Goal: Task Accomplishment & Management: Complete application form

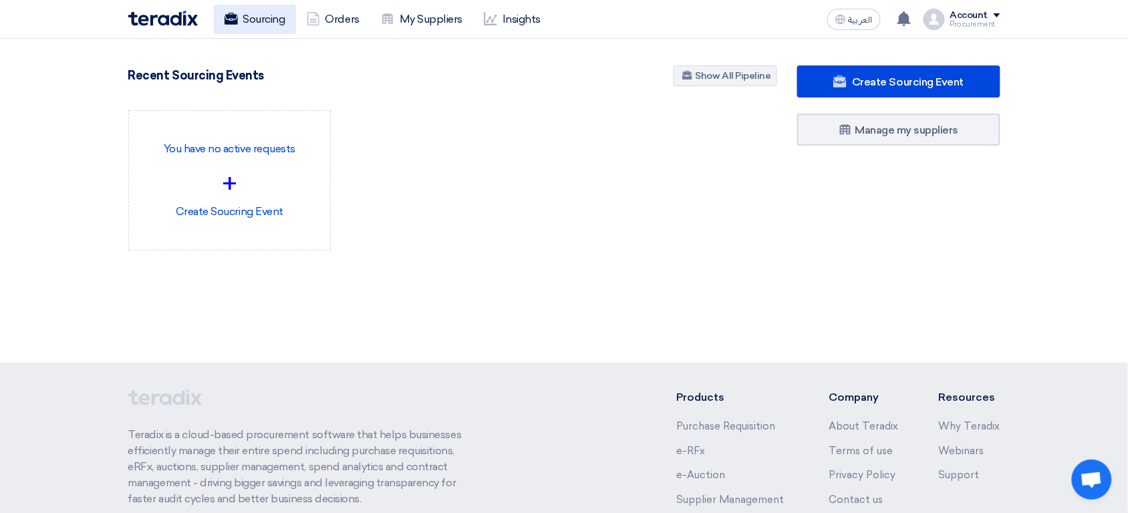
click at [260, 24] on link "Sourcing" at bounding box center [255, 19] width 82 height 29
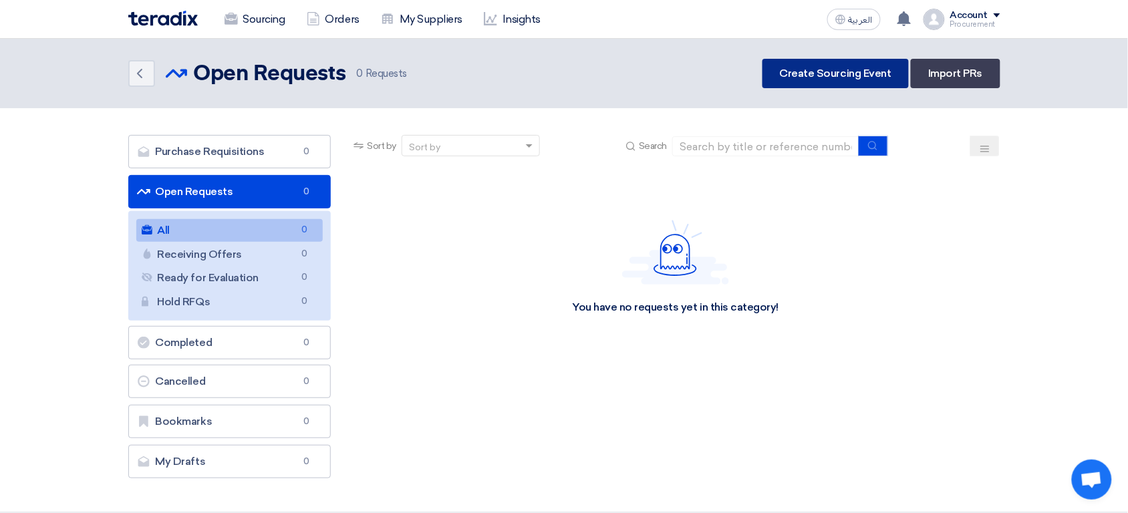
click at [833, 74] on link "Create Sourcing Event" at bounding box center [835, 73] width 146 height 29
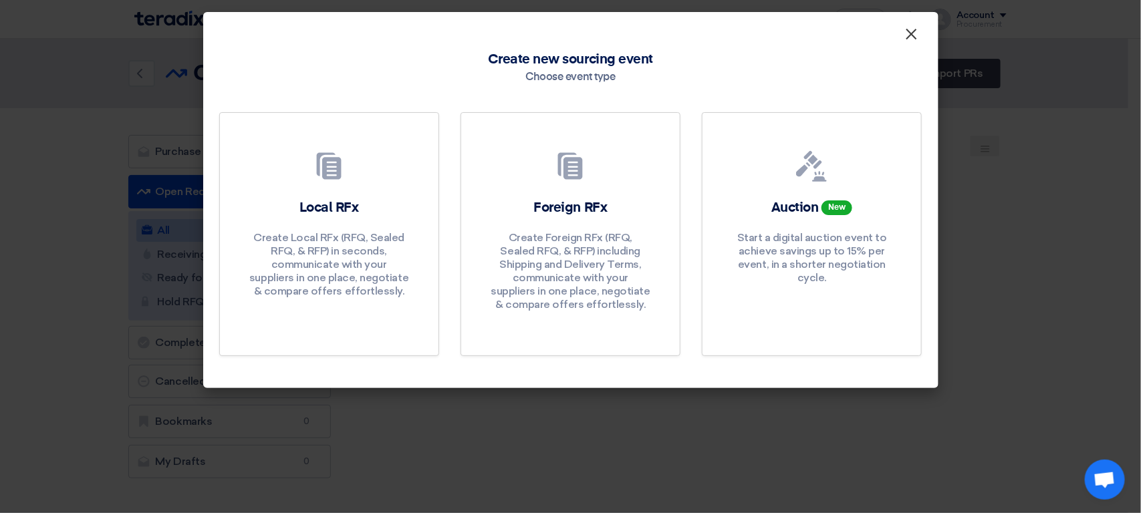
click at [916, 29] on span "×" at bounding box center [911, 37] width 13 height 27
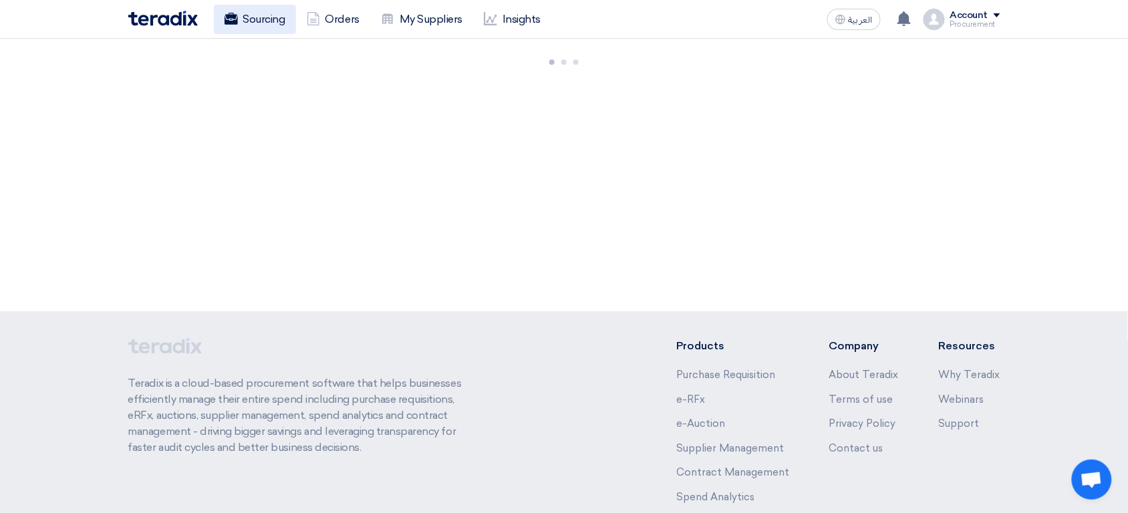
click at [269, 22] on link "Sourcing" at bounding box center [255, 19] width 82 height 29
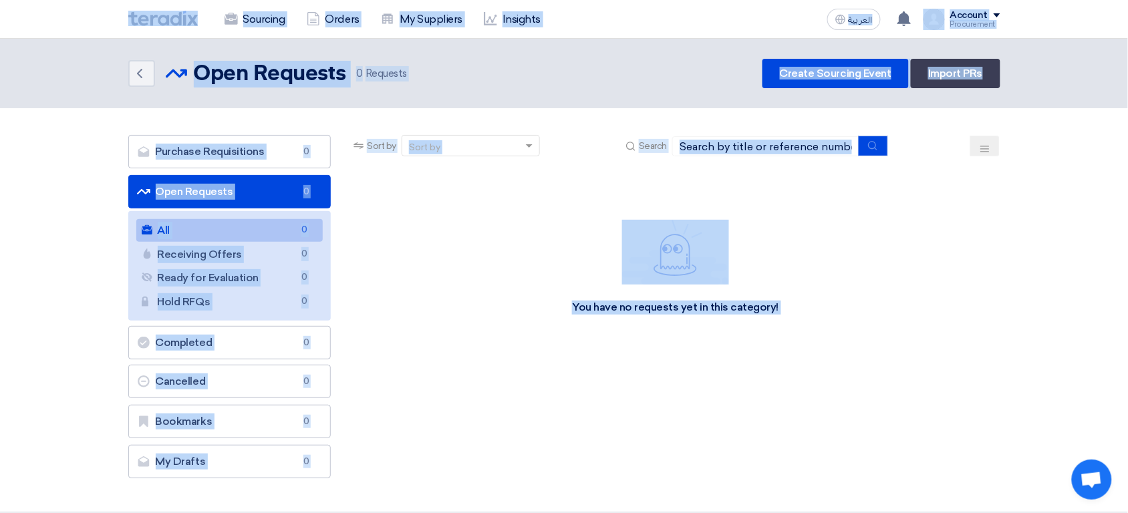
click at [593, 100] on header "Back Open Requests Open Requests 0" at bounding box center [564, 73] width 1128 height 69
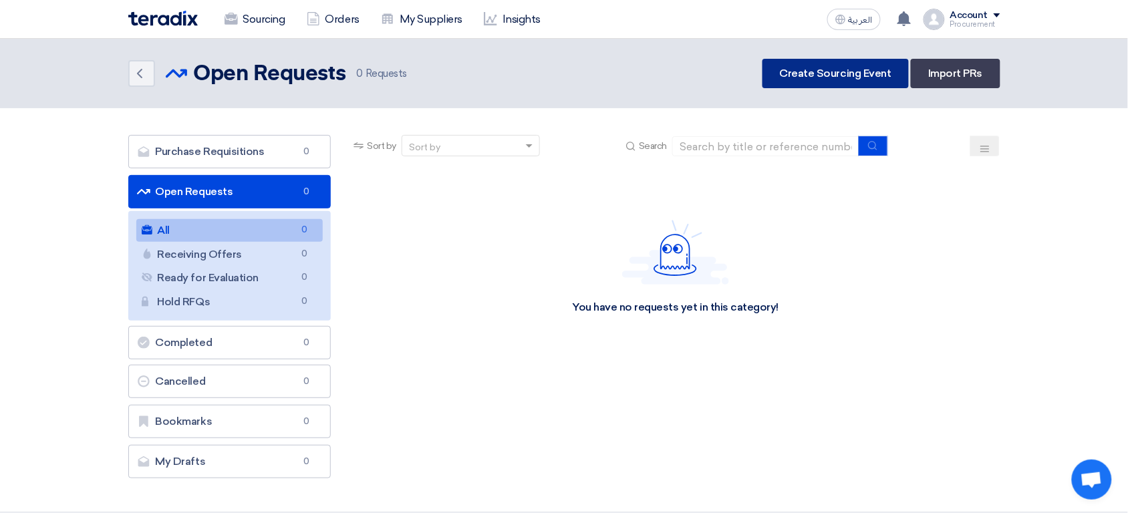
click at [858, 80] on link "Create Sourcing Event" at bounding box center [835, 73] width 146 height 29
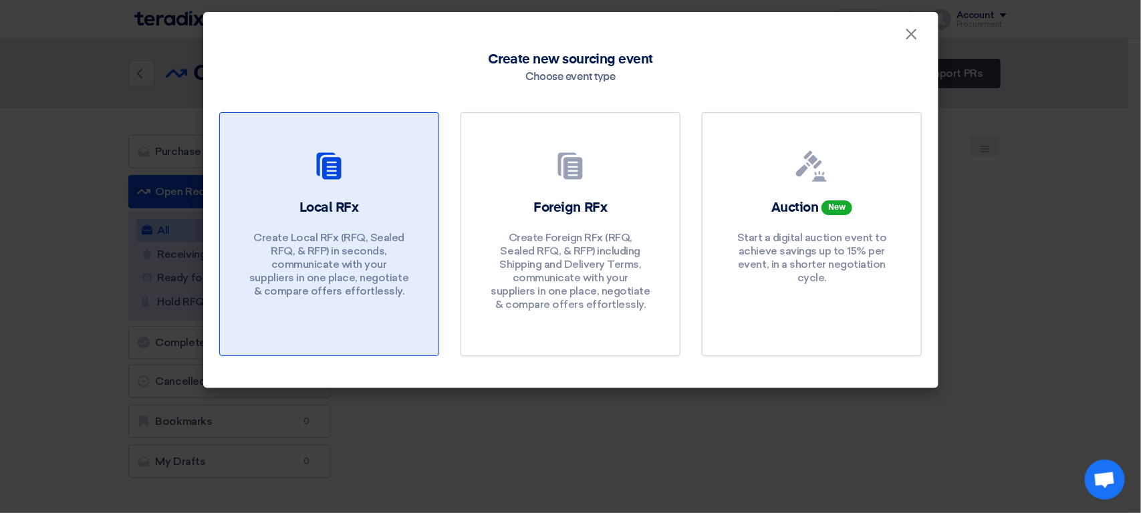
click at [389, 239] on p "Create Local RFx (RFQ, Sealed RFQ, & RFP) in seconds, communicate with your sup…" at bounding box center [329, 264] width 160 height 67
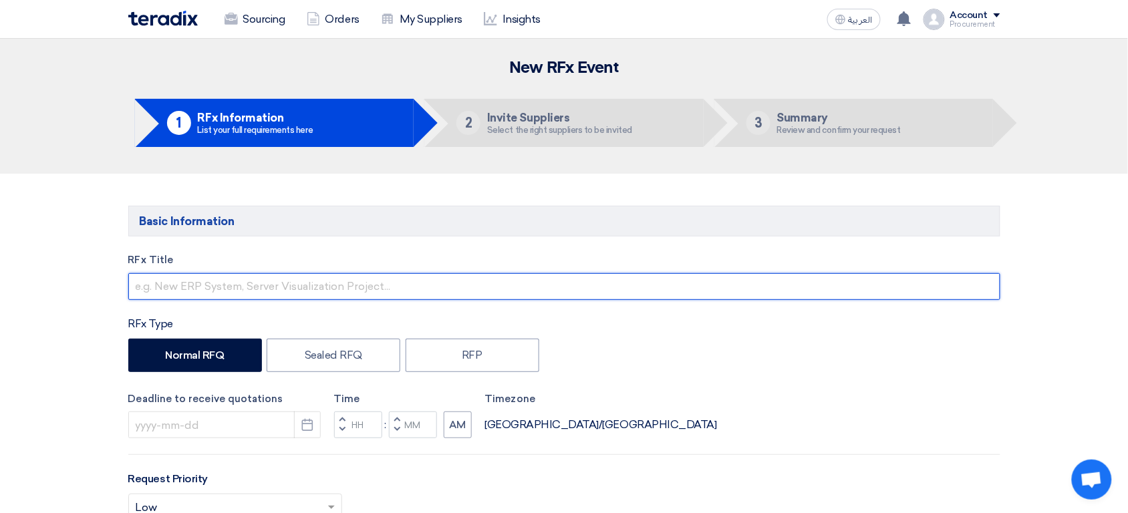
click at [286, 298] on input "text" at bounding box center [564, 286] width 872 height 27
click at [176, 284] on input "RFQ Title XYZ 1234" at bounding box center [564, 286] width 872 height 27
paste input "RFQ Title"
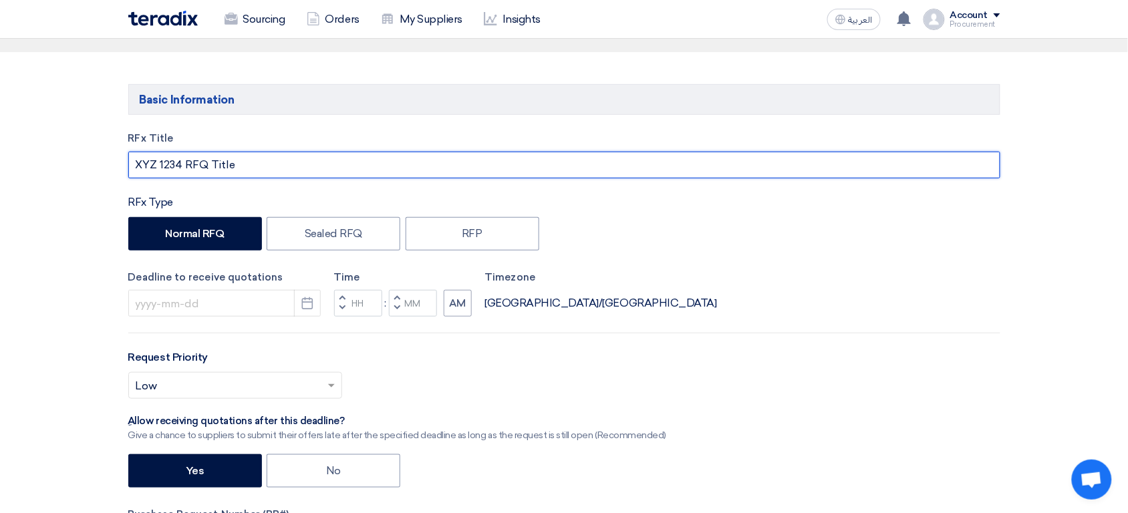
scroll to position [121, 0]
type input "XYZ 1234 RFQ Title"
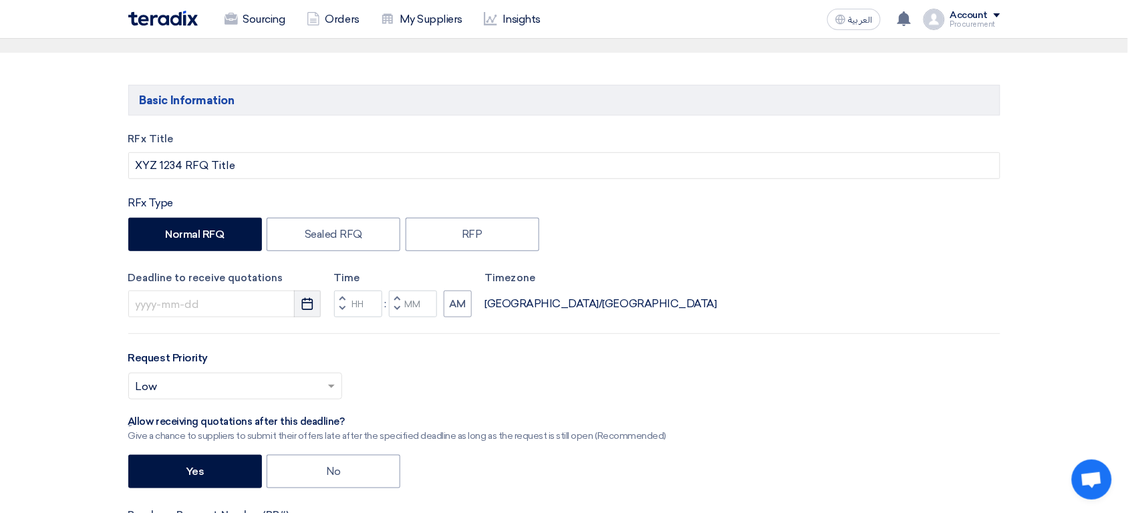
click at [313, 303] on icon "Pick a date" at bounding box center [307, 303] width 13 height 13
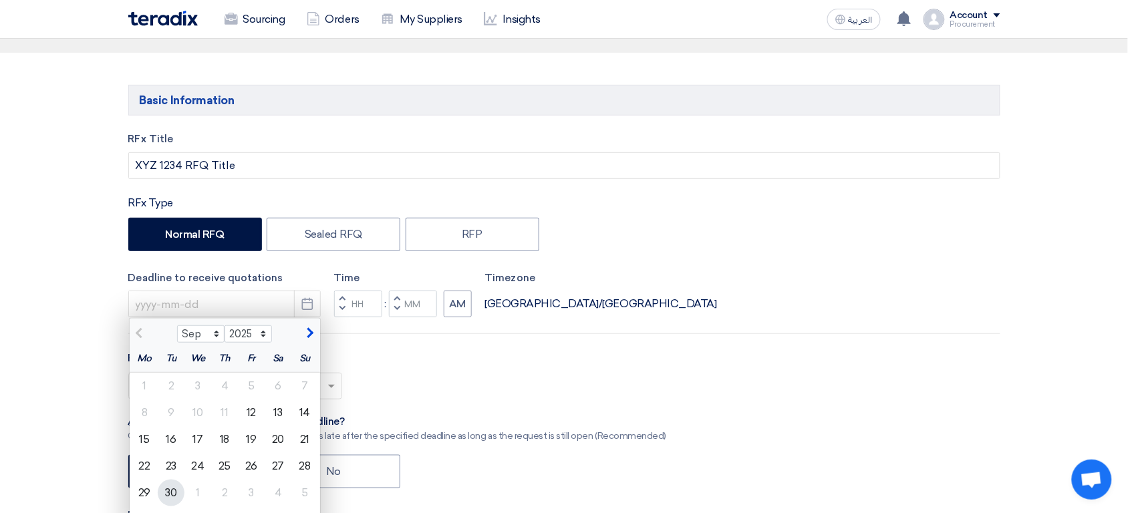
click at [166, 490] on div "30" at bounding box center [171, 493] width 27 height 27
type input "9/30/2025"
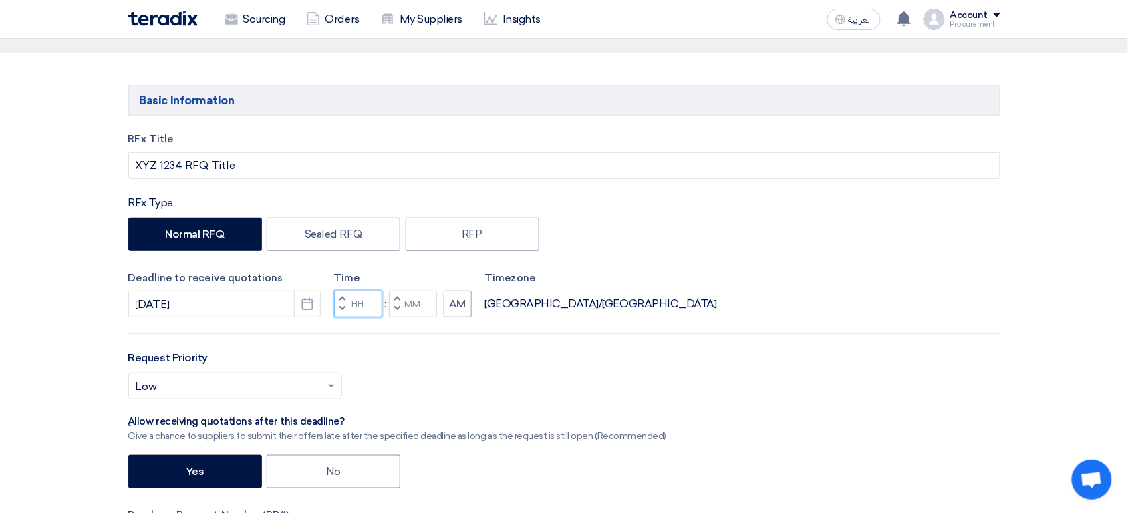
click at [366, 301] on input "Hours" at bounding box center [358, 304] width 48 height 27
type input "12"
click at [428, 302] on div "Time Increment hours 12 Decrement hours : Increment minutes Decrement minutes AM" at bounding box center [403, 294] width 138 height 47
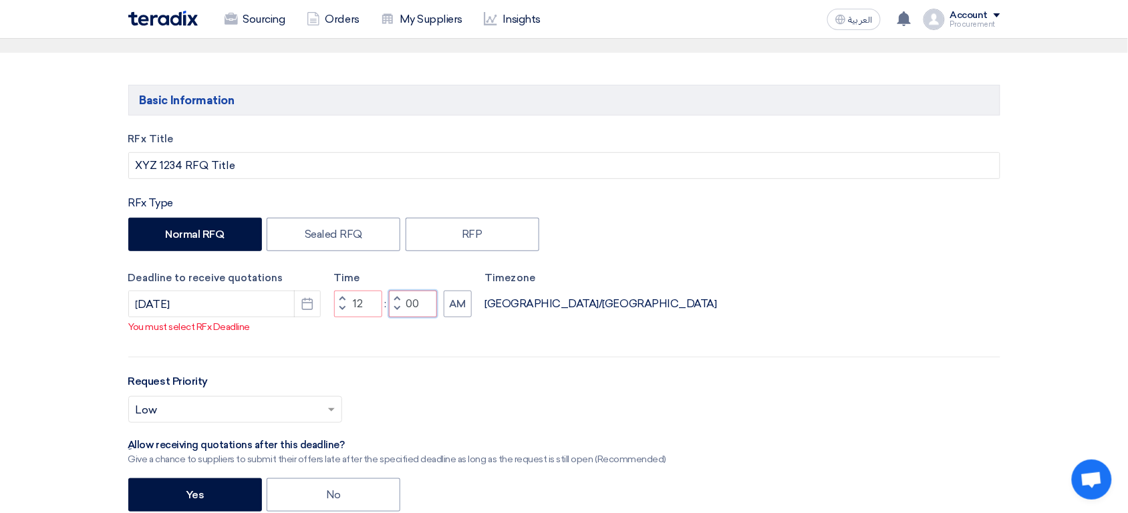
type input "00"
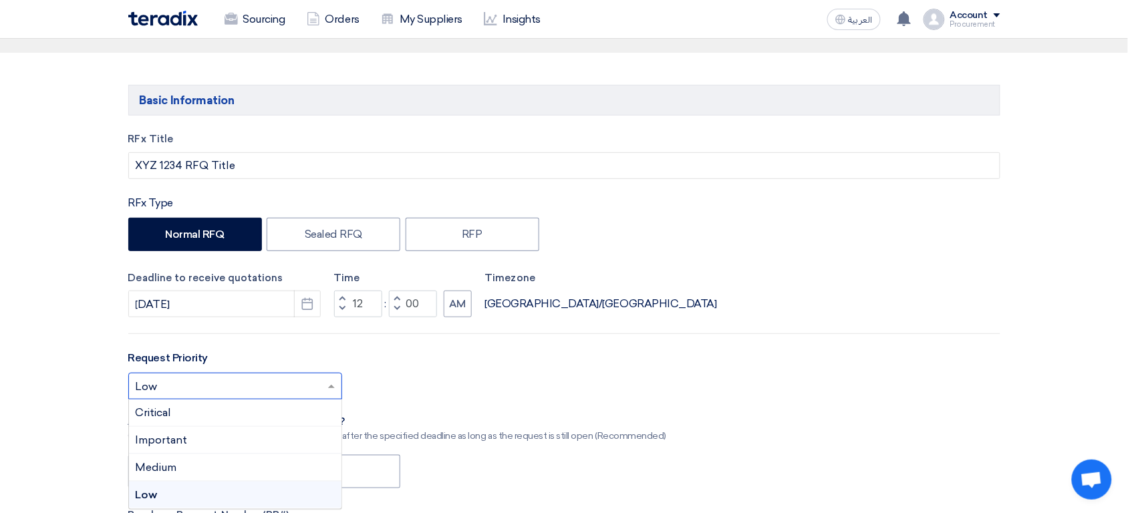
click at [240, 382] on input "text" at bounding box center [229, 388] width 186 height 22
click at [220, 416] on div "Critical" at bounding box center [235, 413] width 213 height 27
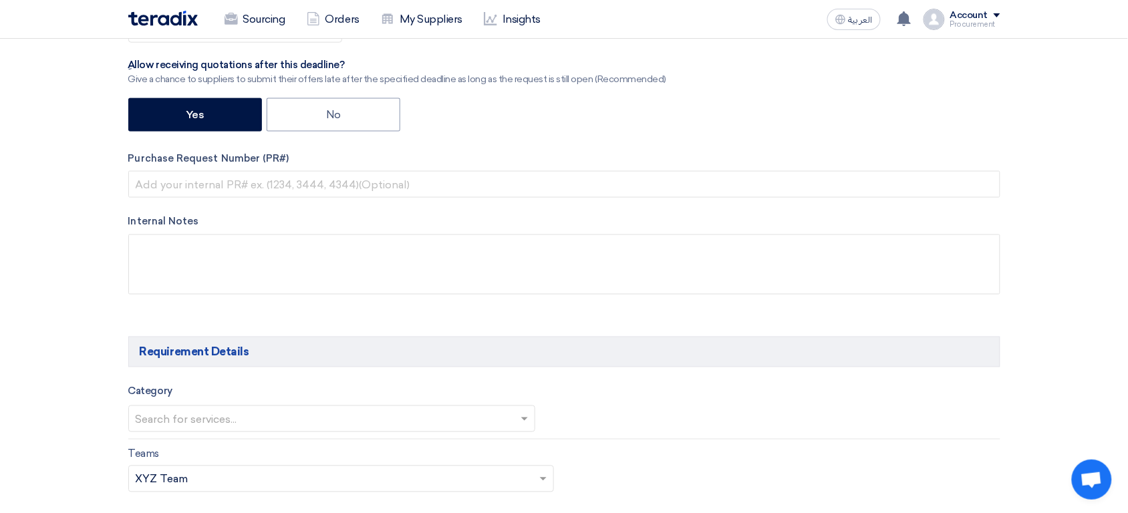
scroll to position [478, 0]
click at [321, 123] on label "No" at bounding box center [334, 114] width 134 height 33
click at [326, 118] on input "No" at bounding box center [330, 113] width 9 height 9
radio input "true"
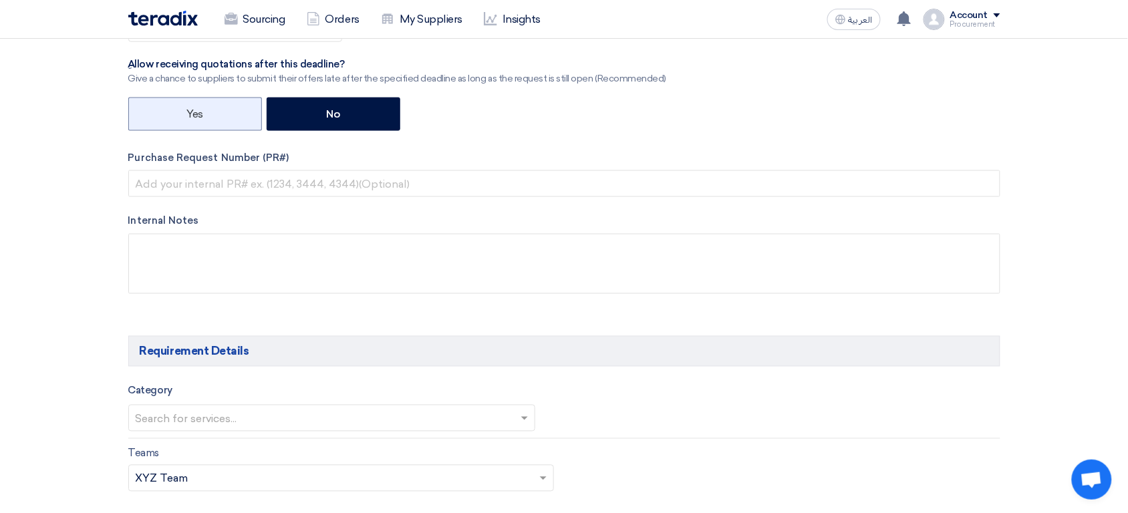
click at [225, 111] on label "Yes" at bounding box center [195, 114] width 134 height 33
click at [195, 111] on input "Yes" at bounding box center [190, 113] width 9 height 9
radio input "true"
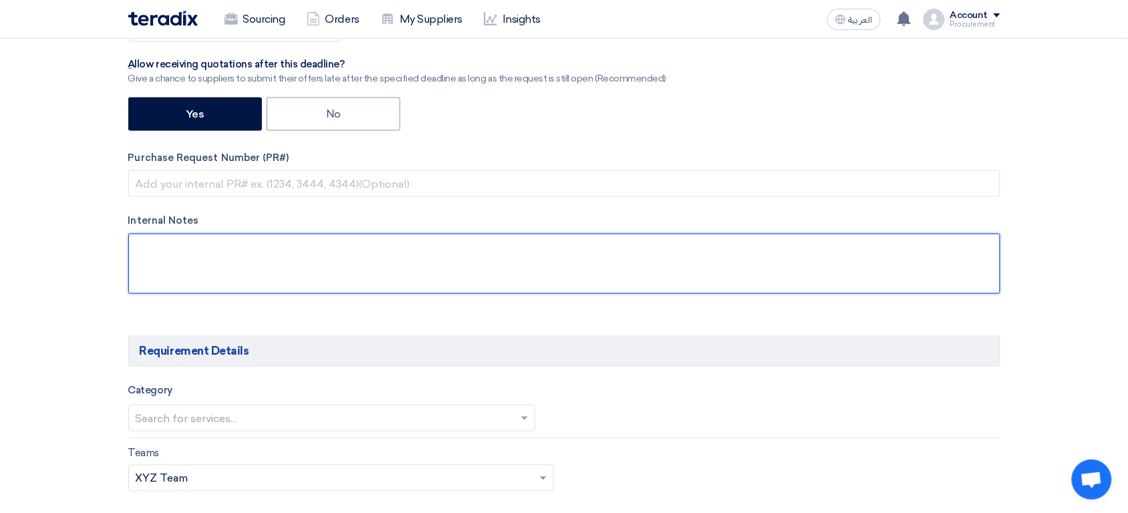
click at [245, 258] on textarea at bounding box center [564, 264] width 872 height 60
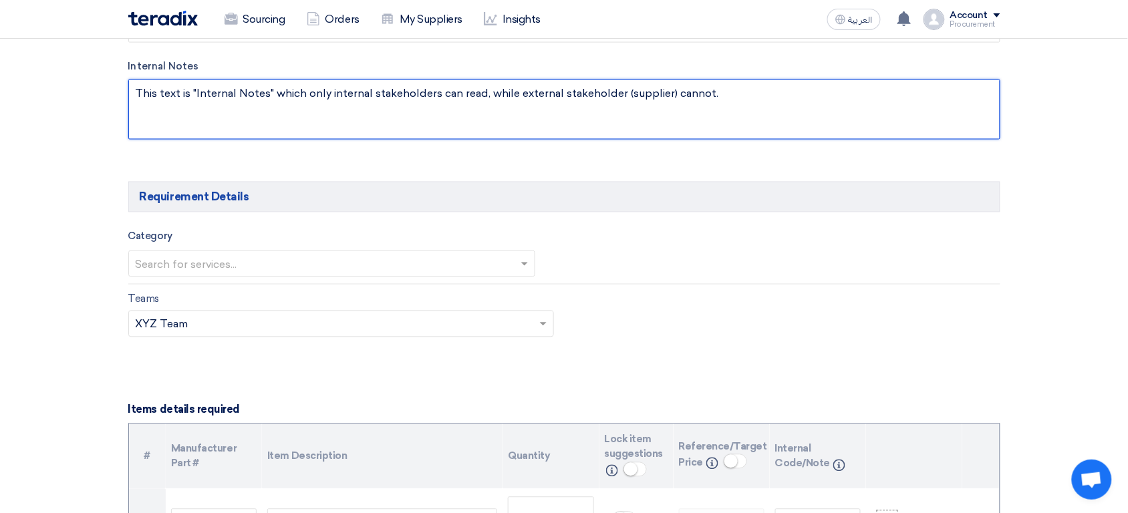
scroll to position [632, 0]
type textarea "This text is "Internal Notes" which only internal stakeholders can read, while …"
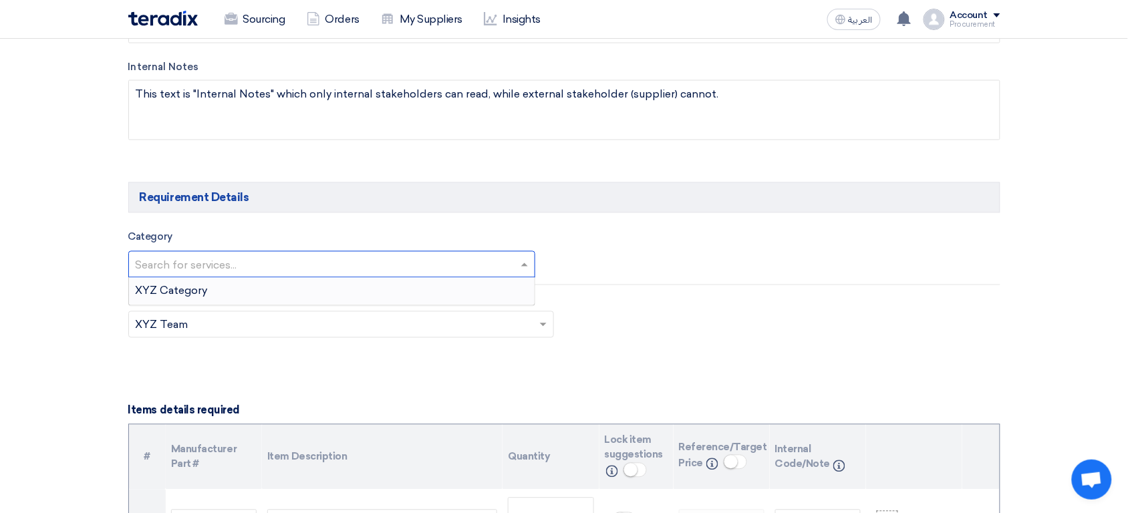
click at [231, 261] on input "text" at bounding box center [326, 266] width 380 height 22
click at [219, 293] on div "XYZ Category" at bounding box center [332, 291] width 406 height 27
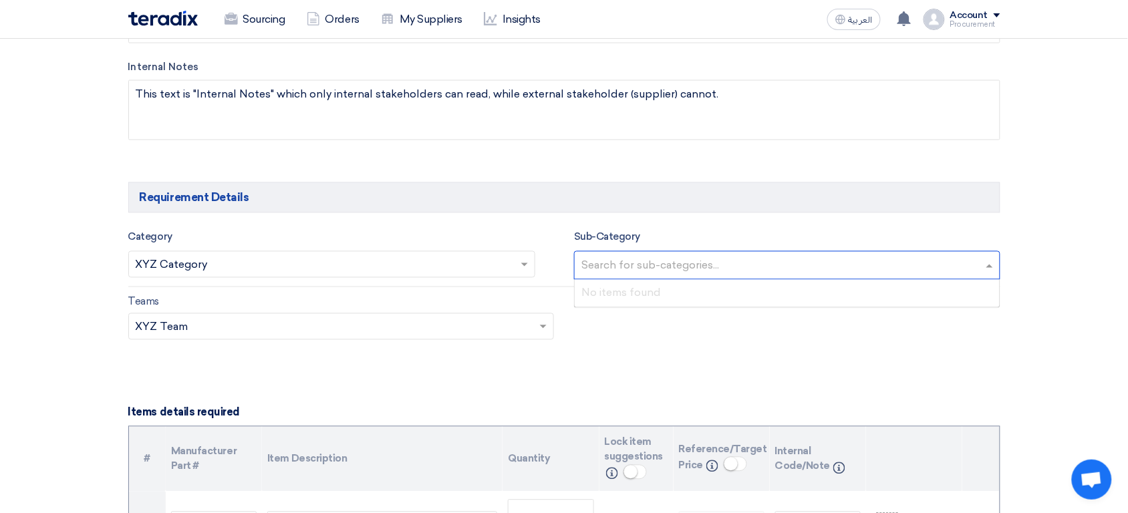
click at [623, 255] on div at bounding box center [781, 267] width 404 height 24
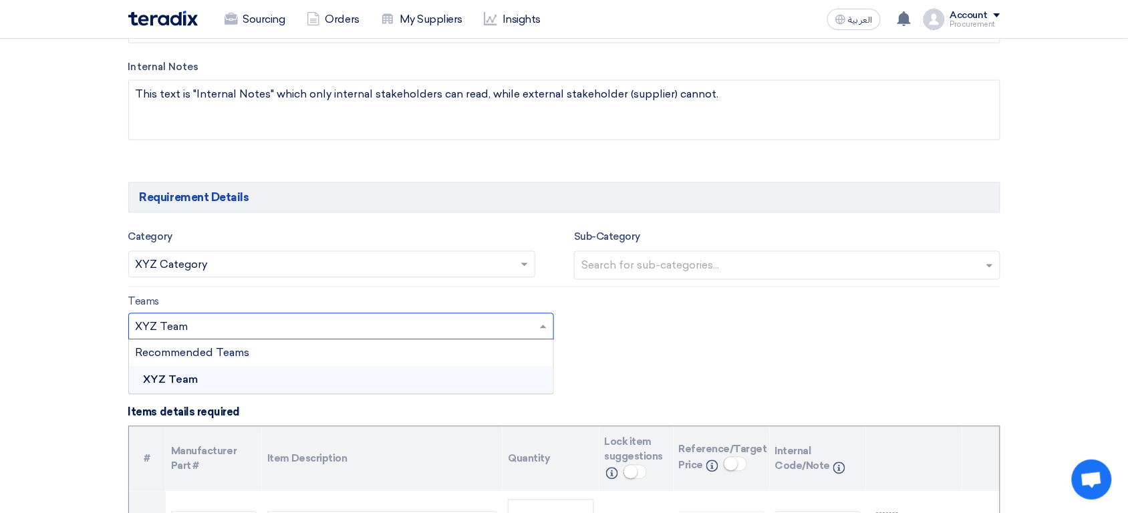
click at [350, 331] on input "text" at bounding box center [335, 328] width 398 height 22
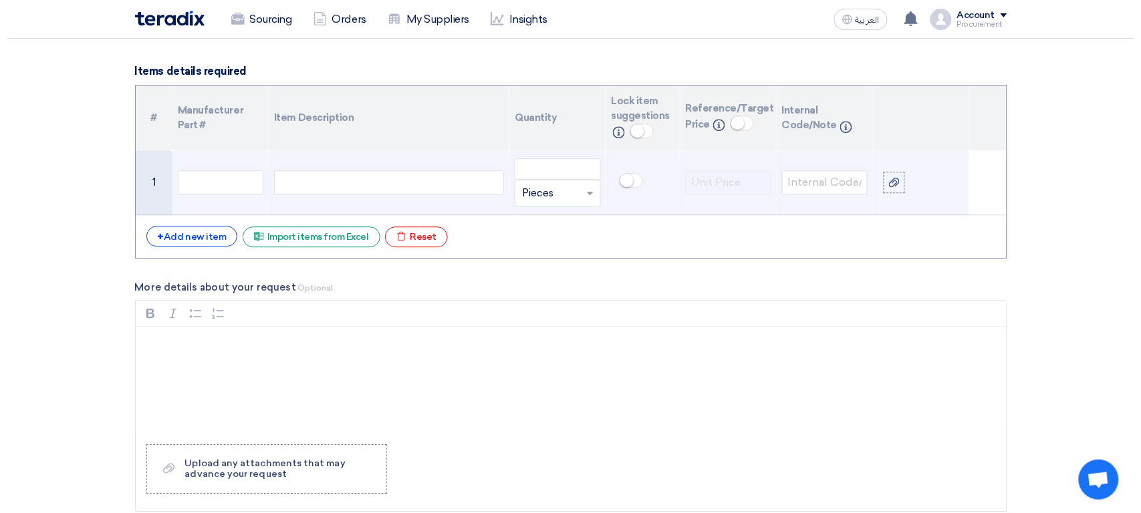
scroll to position [1006, 0]
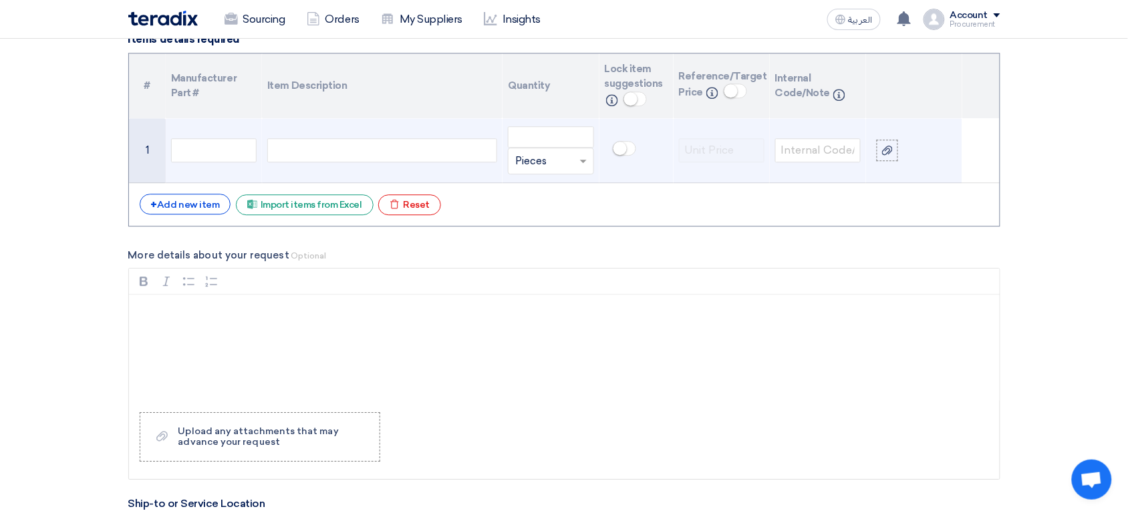
click at [370, 157] on div at bounding box center [382, 150] width 230 height 24
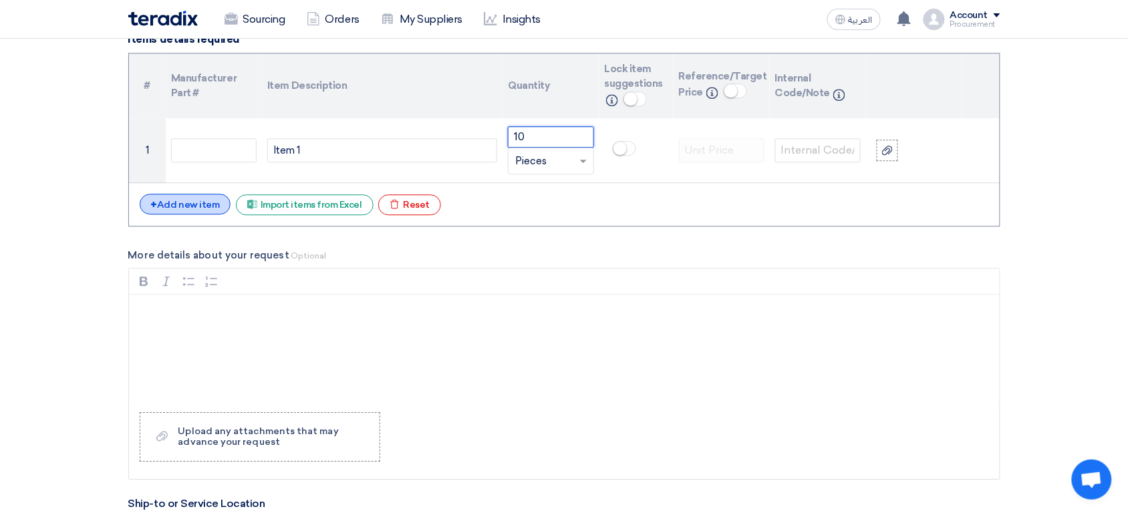
type input "10"
click at [184, 210] on div "+ Add new item" at bounding box center [186, 204] width 92 height 21
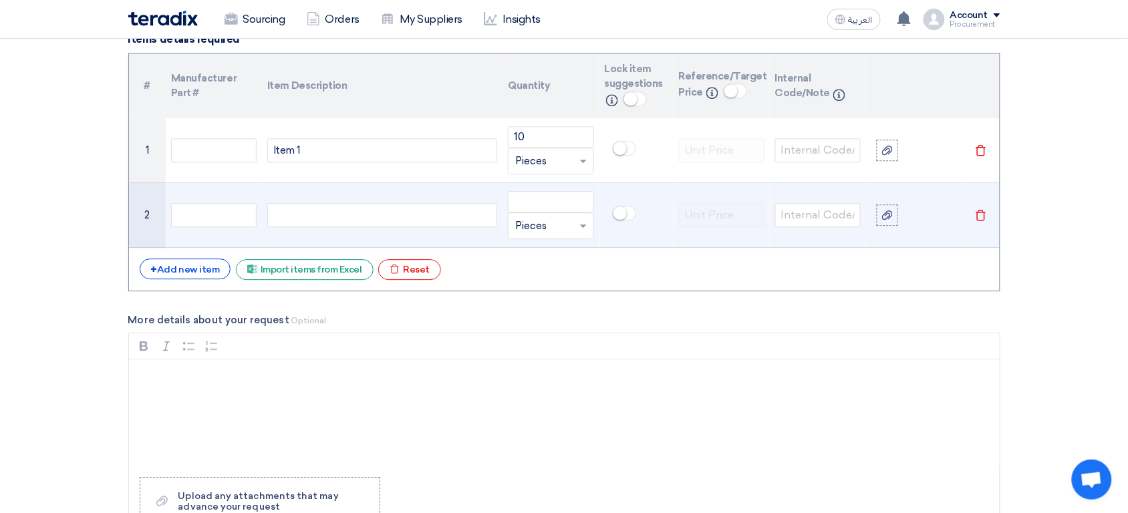
click at [327, 217] on div at bounding box center [382, 215] width 230 height 24
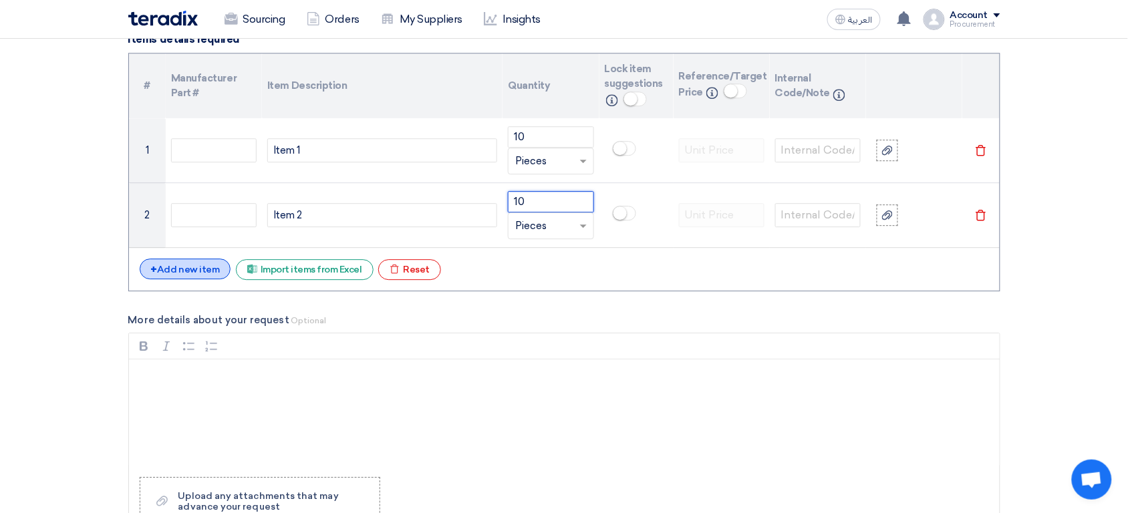
type input "10"
click at [207, 275] on div "+ Add new item" at bounding box center [186, 269] width 92 height 21
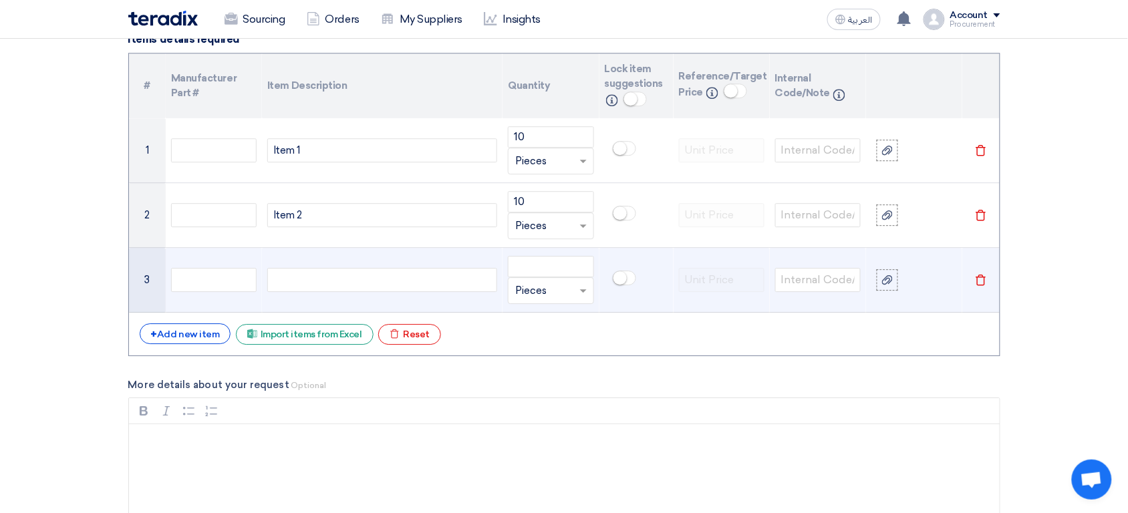
click at [324, 290] on div at bounding box center [382, 280] width 230 height 24
click at [545, 262] on input "number" at bounding box center [551, 266] width 86 height 21
type input "0"
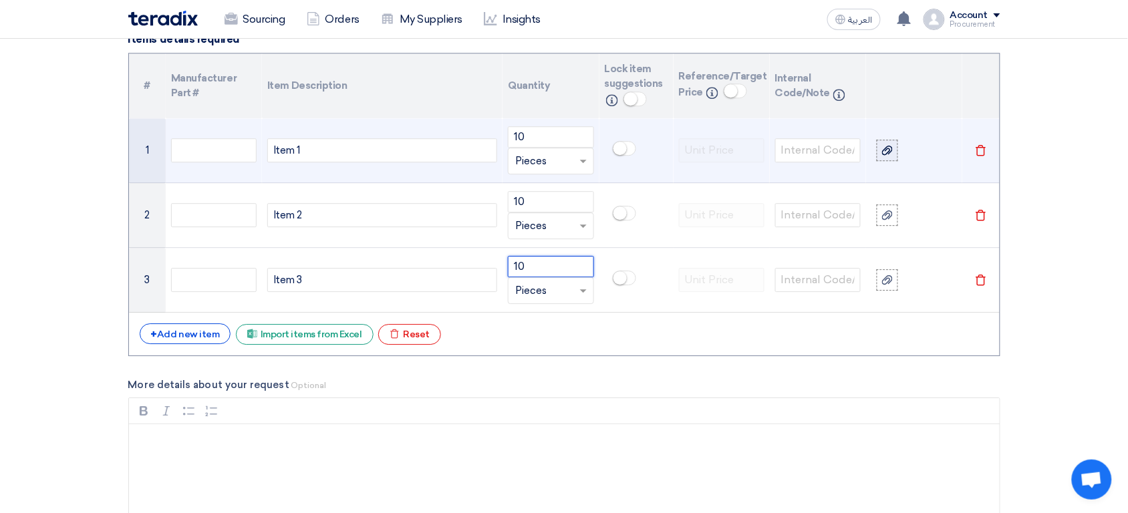
type input "10"
click at [897, 154] on label at bounding box center [887, 150] width 21 height 21
click at [0, 0] on input "file" at bounding box center [0, 0] width 0 height 0
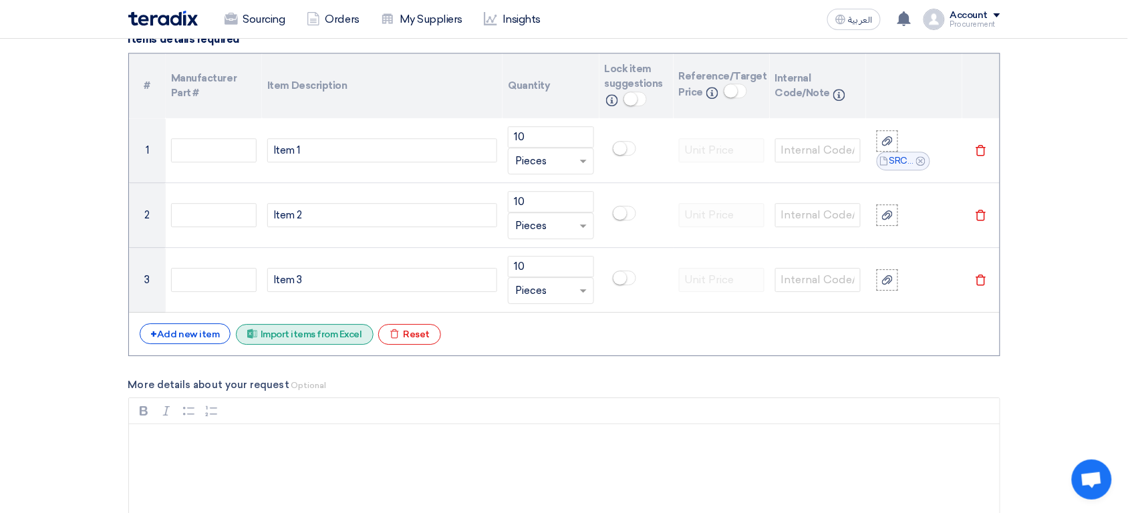
click at [311, 343] on div "Excel file Import items from Excel" at bounding box center [305, 334] width 138 height 21
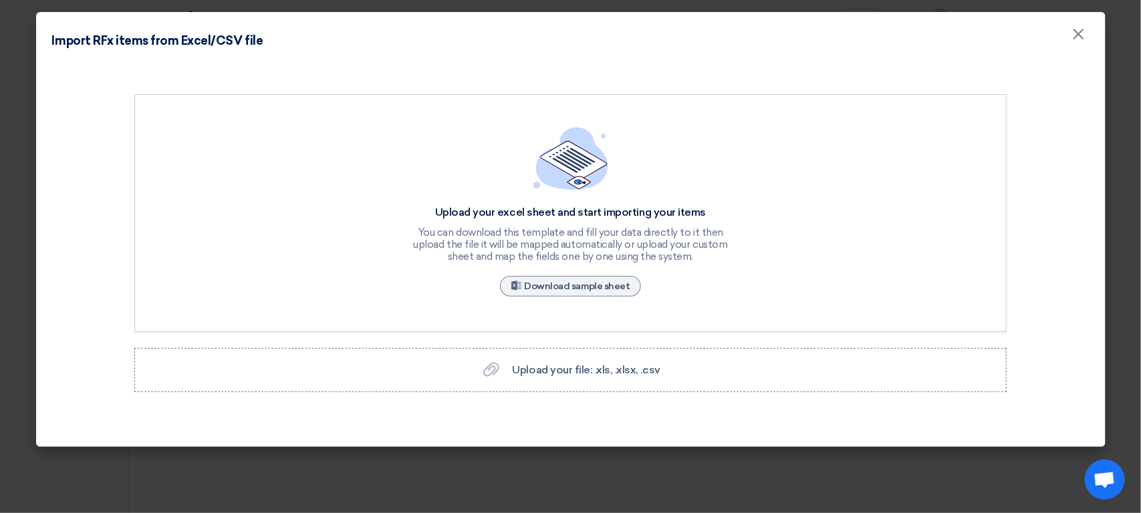
click at [543, 301] on div "Upload your excel sheet and start importing your items You can download this te…" at bounding box center [570, 213] width 872 height 238
click at [540, 366] on span "Upload your file: .xls, .xlsx, .csv" at bounding box center [587, 370] width 148 height 13
click at [0, 0] on input "Upload your file: .xls, .xlsx, .csv Upload your file: .xls, .xlsx, .csv" at bounding box center [0, 0] width 0 height 0
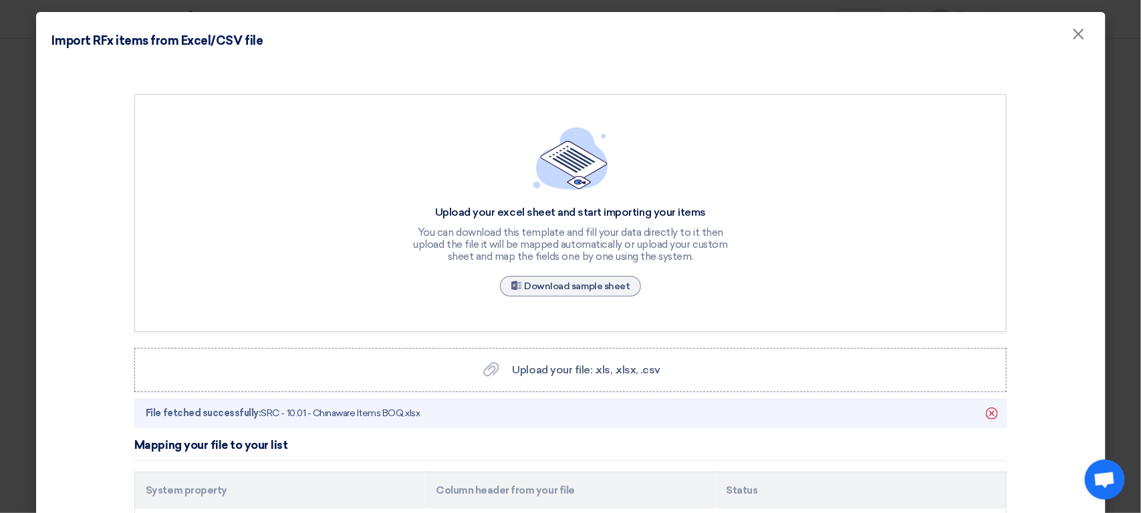
click at [495, 201] on div "Upload your excel sheet and start importing your items You can download this te…" at bounding box center [570, 213] width 321 height 172
click at [617, 196] on div "Upload your excel sheet and start importing your items You can download this te…" at bounding box center [570, 213] width 321 height 172
click at [541, 245] on div "You can download this template and fill your data directly to it then upload th…" at bounding box center [570, 245] width 321 height 36
click at [690, 285] on div "Upload your excel sheet and start importing your items You can download this te…" at bounding box center [570, 213] width 321 height 172
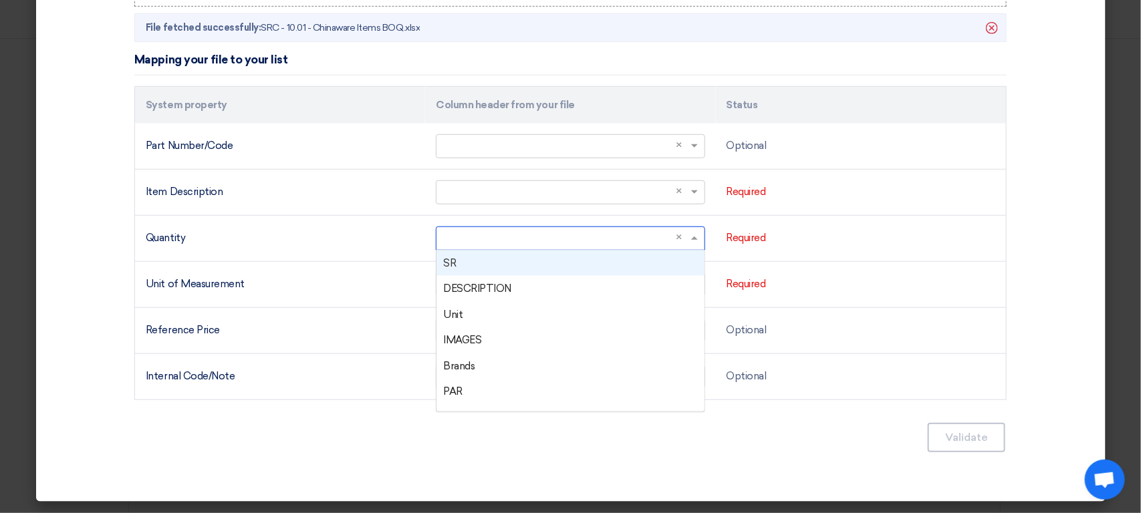
click at [566, 244] on input "text" at bounding box center [563, 238] width 241 height 22
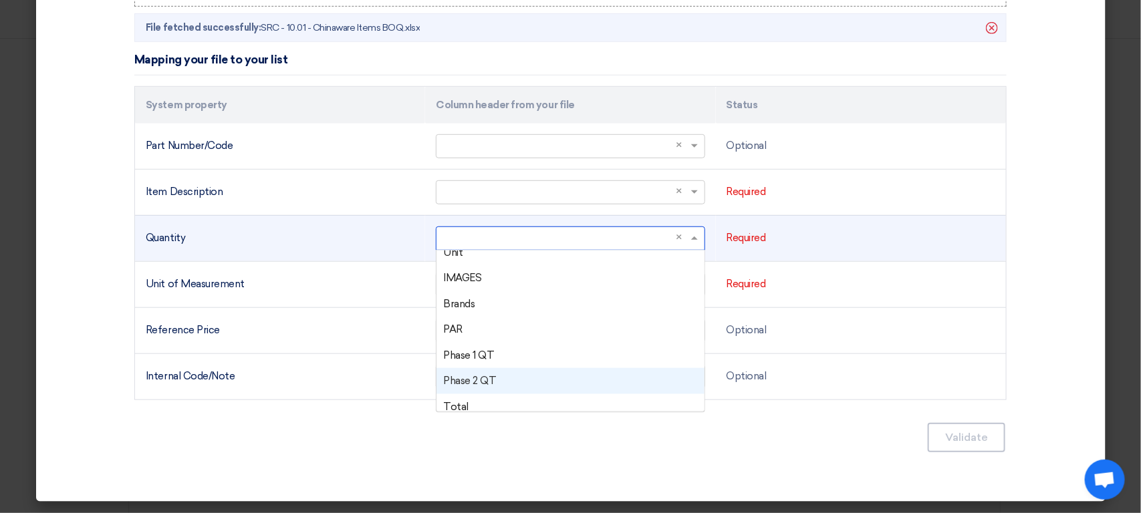
scroll to position [71, 0]
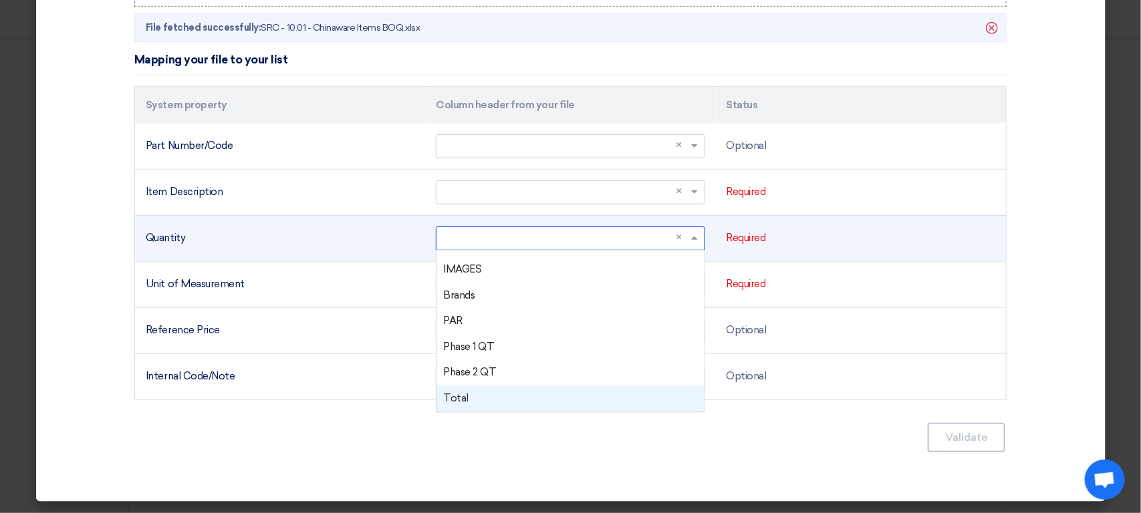
click at [523, 406] on div "Total" at bounding box center [569, 399] width 267 height 26
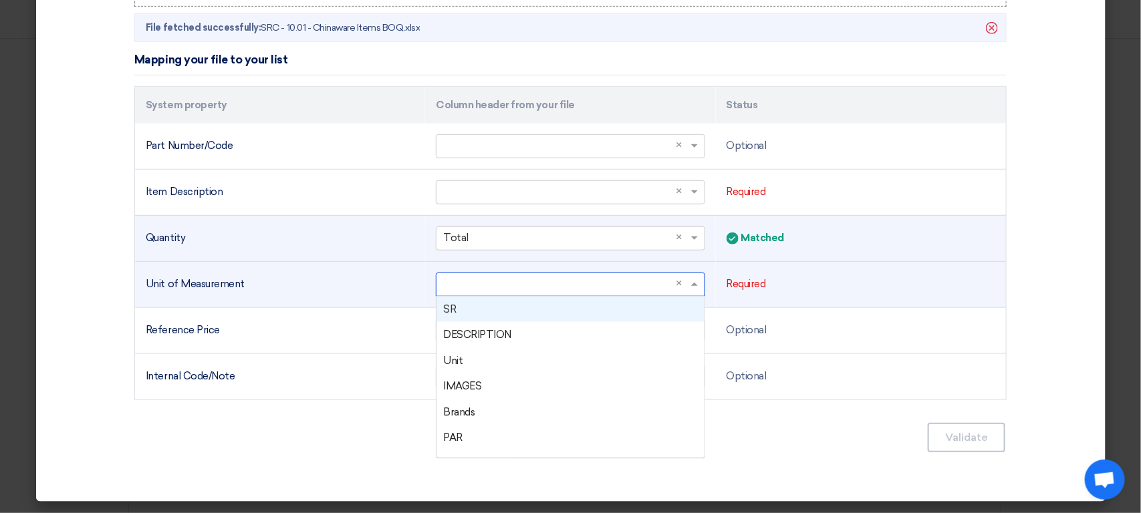
click at [497, 287] on input "text" at bounding box center [563, 284] width 241 height 22
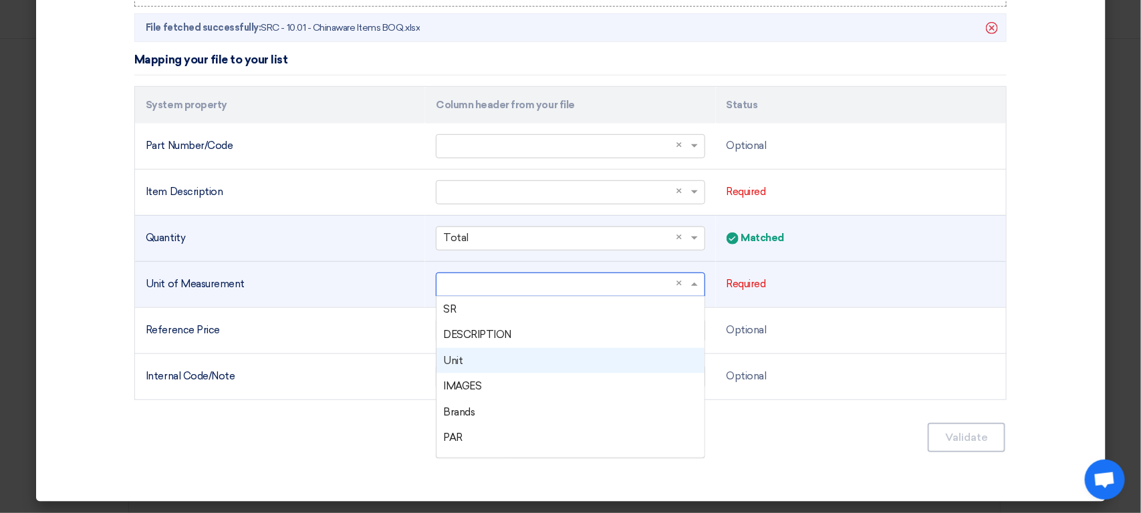
click at [482, 359] on div "Unit" at bounding box center [569, 361] width 267 height 26
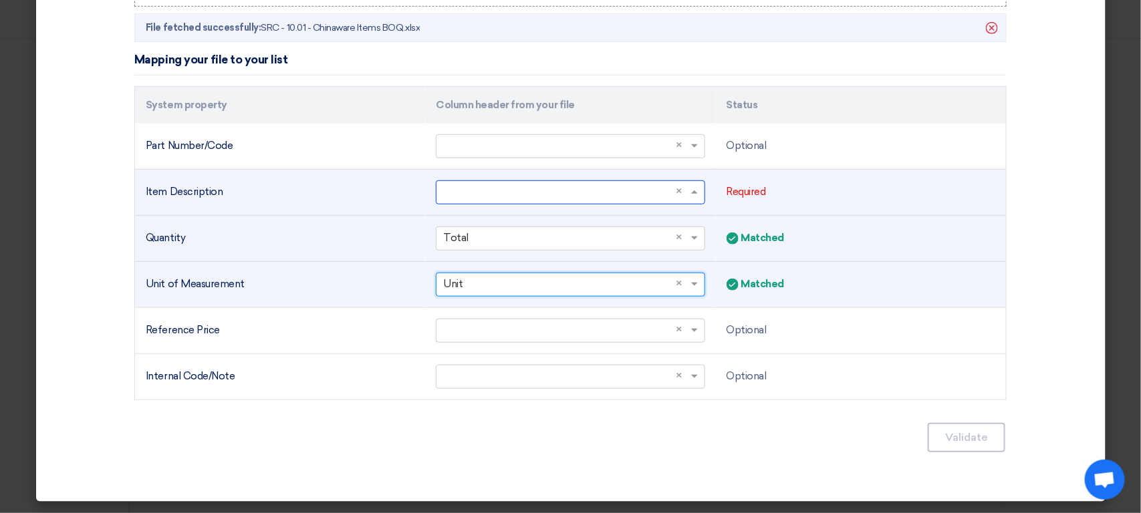
click at [497, 200] on input "text" at bounding box center [563, 192] width 241 height 22
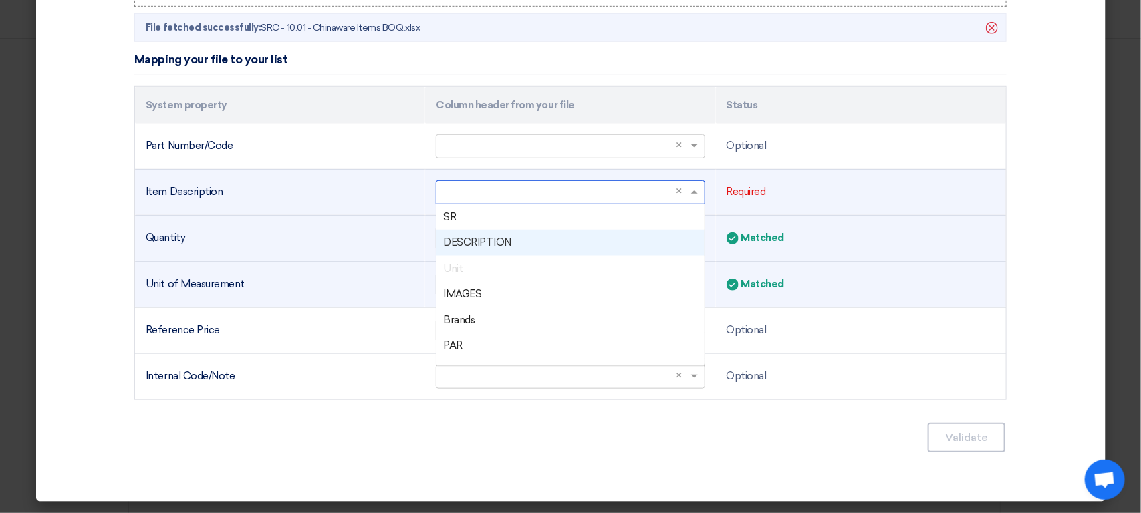
click at [496, 253] on div "DESCRIPTION" at bounding box center [569, 243] width 267 height 26
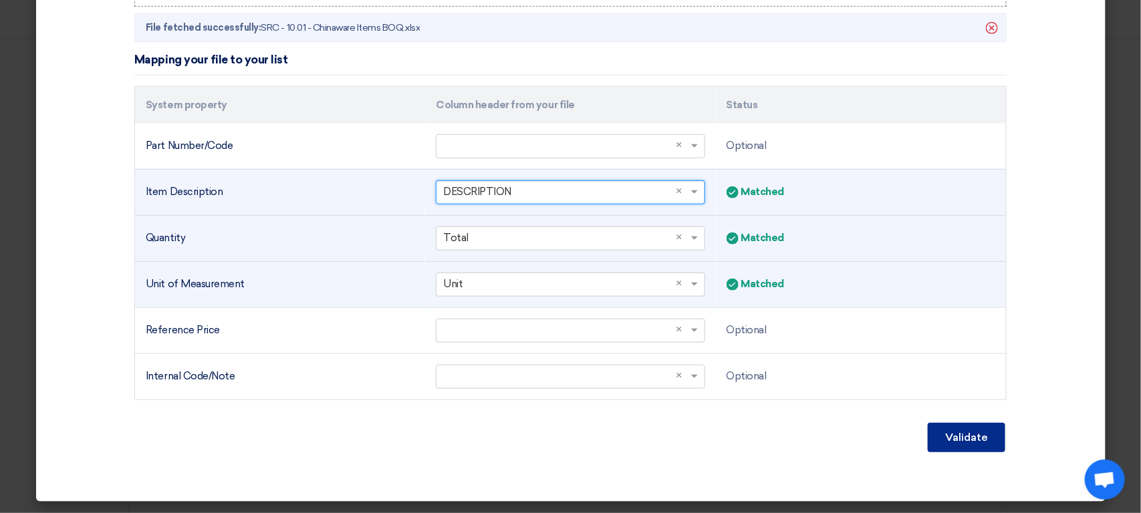
click at [956, 436] on button "Validate" at bounding box center [967, 437] width 78 height 29
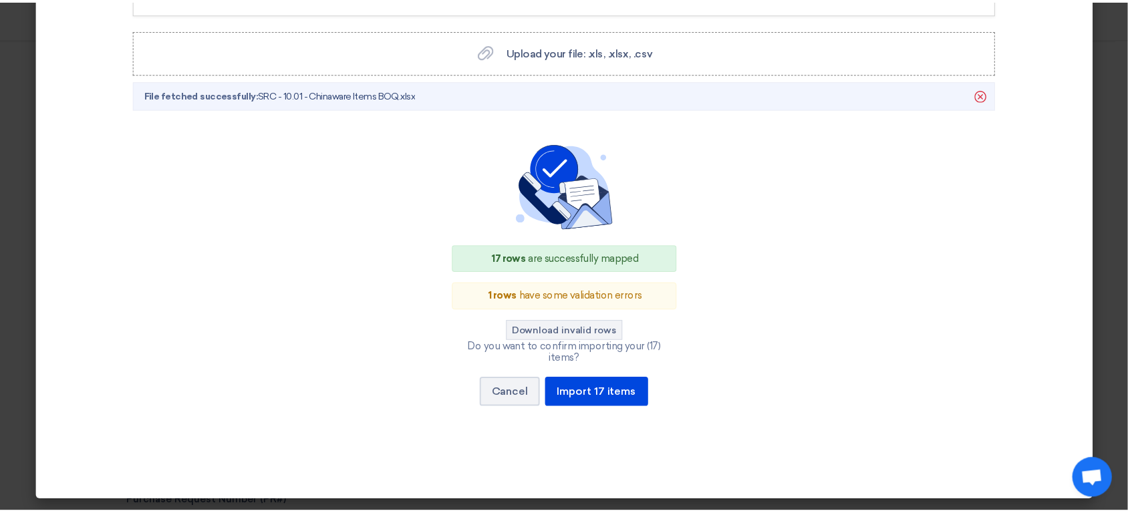
scroll to position [306, 0]
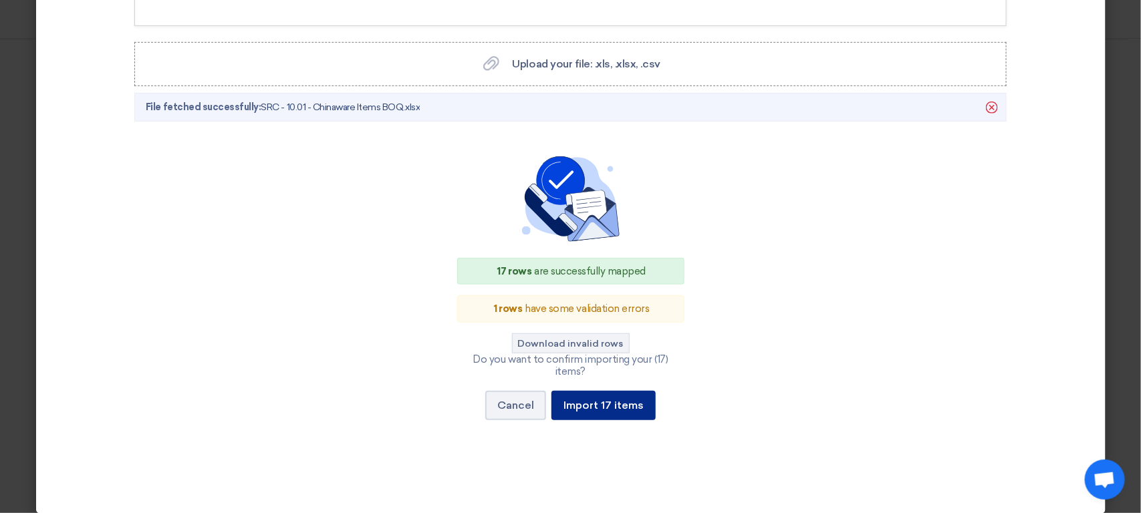
click at [607, 392] on button "Import 17 items" at bounding box center [603, 405] width 104 height 29
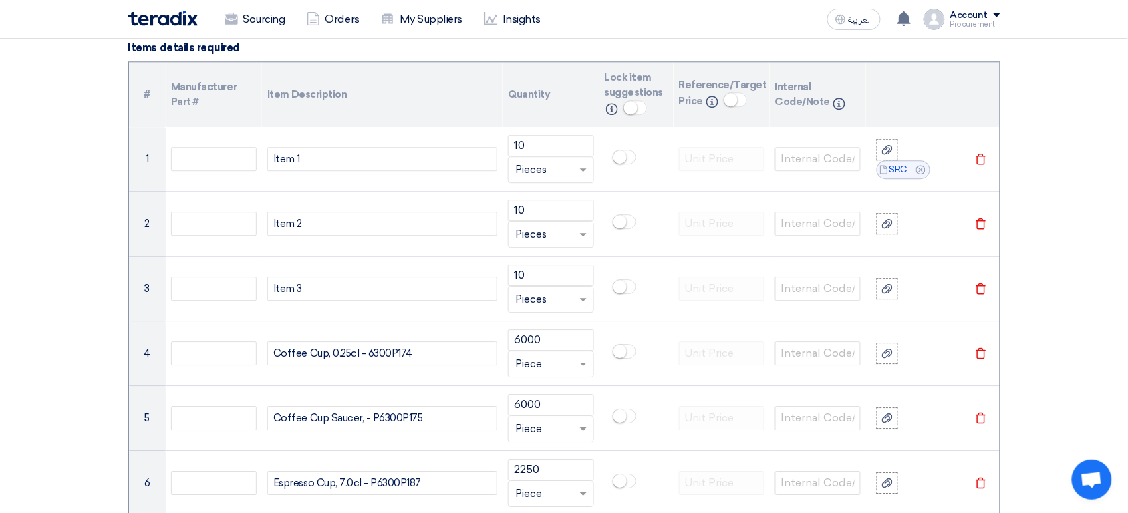
scroll to position [914, 0]
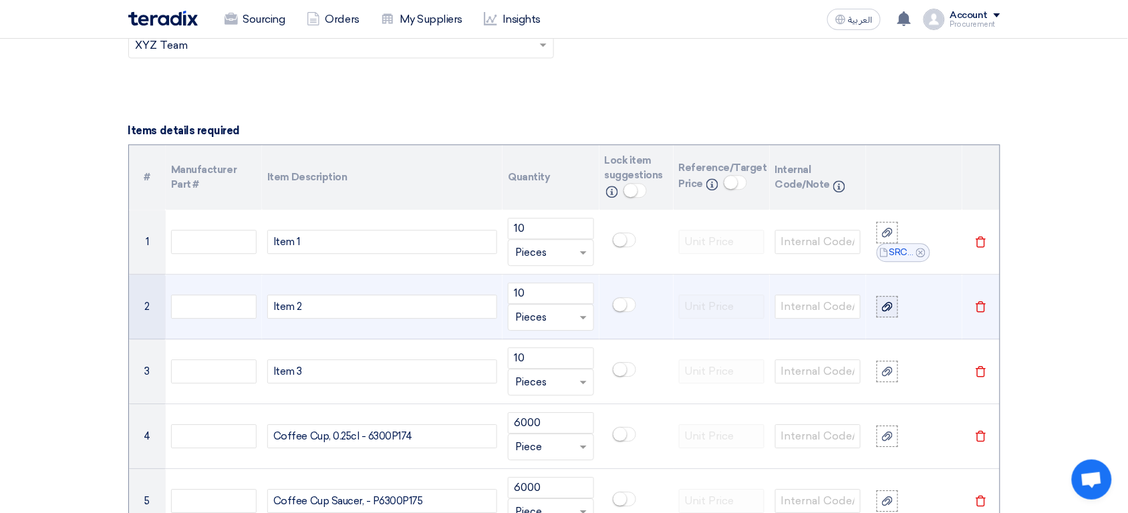
click at [888, 305] on icon at bounding box center [887, 306] width 11 height 11
click at [0, 0] on input "file" at bounding box center [0, 0] width 0 height 0
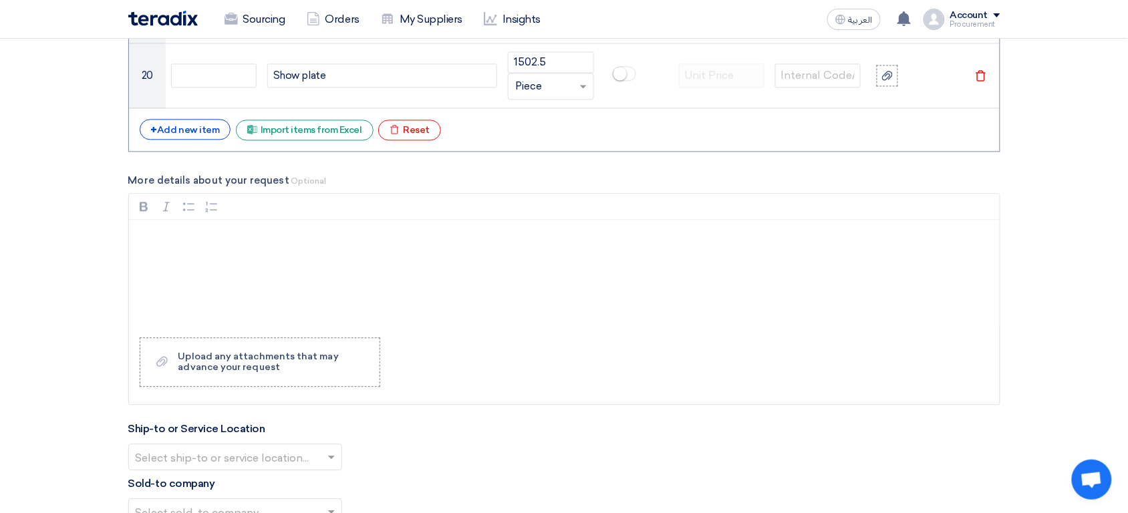
scroll to position [2316, 0]
click at [307, 275] on div "Rich Text Editor, main" at bounding box center [564, 270] width 871 height 107
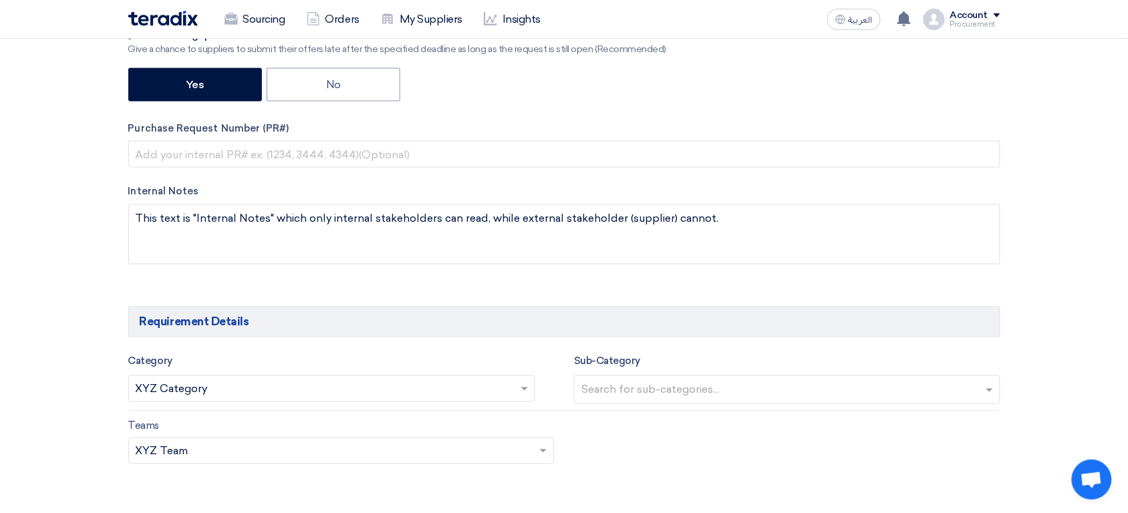
scroll to position [473, 0]
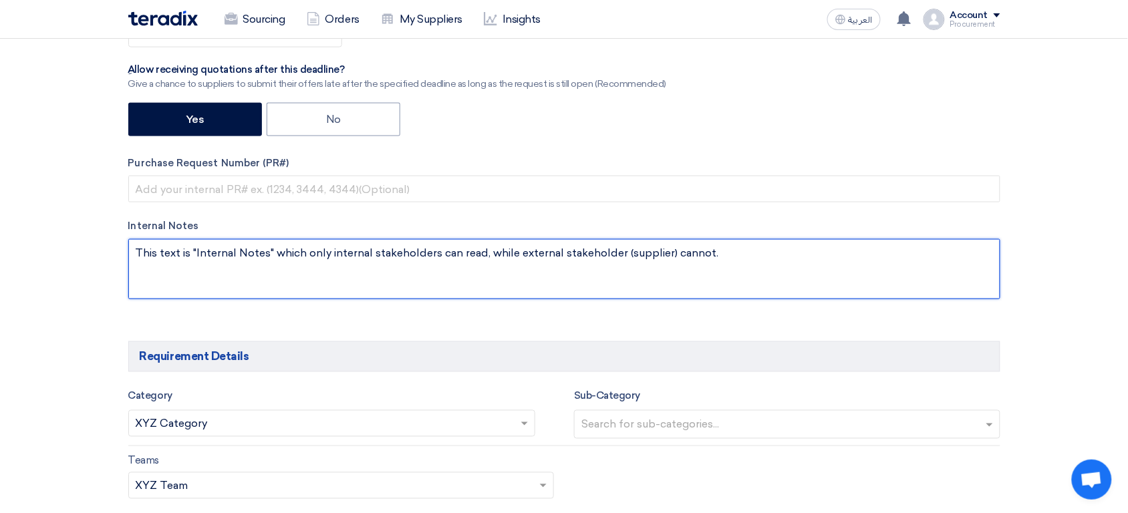
click at [385, 285] on textarea at bounding box center [564, 269] width 872 height 60
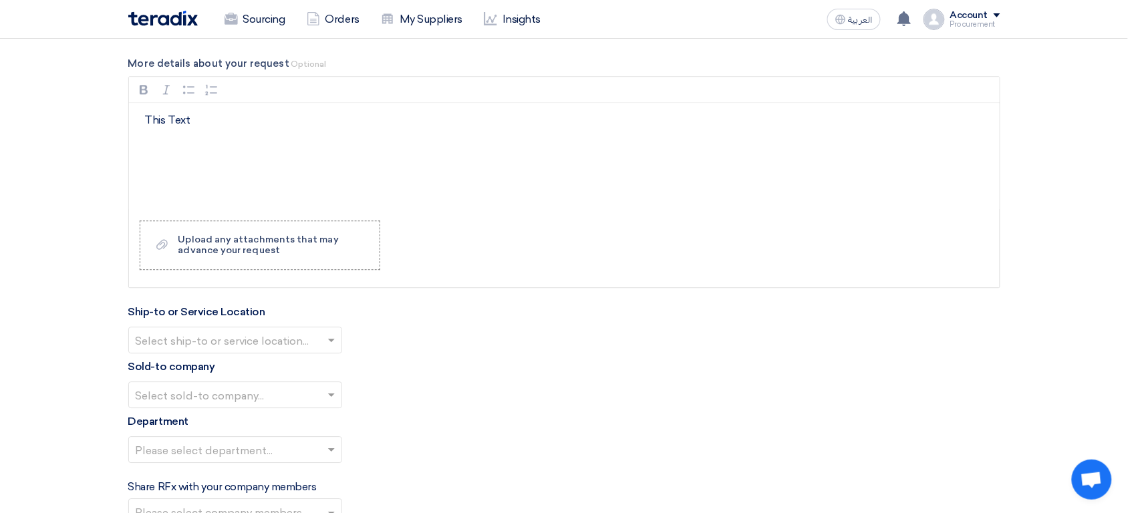
scroll to position [2360, 0]
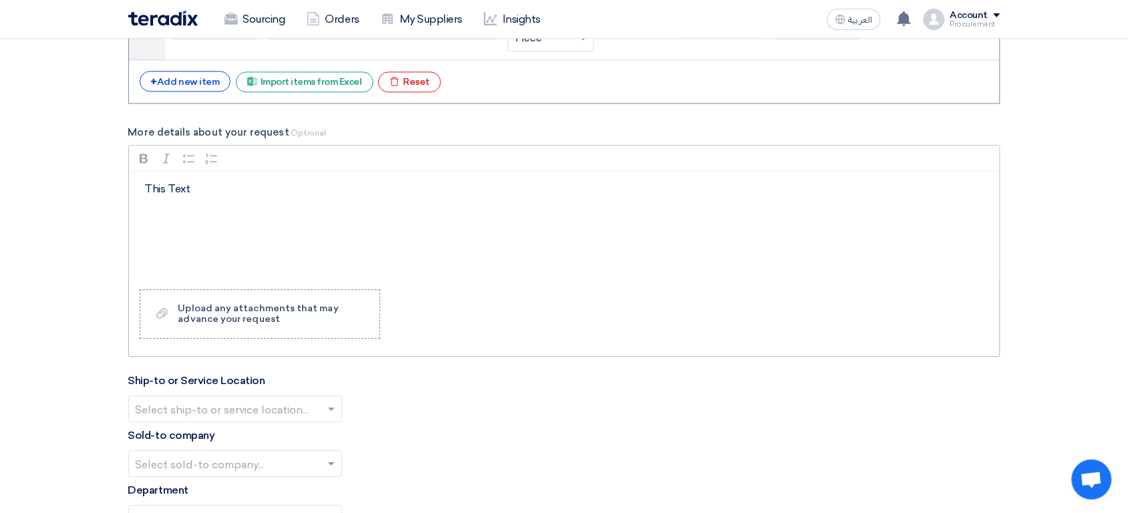
click at [263, 248] on div "This Text" at bounding box center [564, 225] width 871 height 107
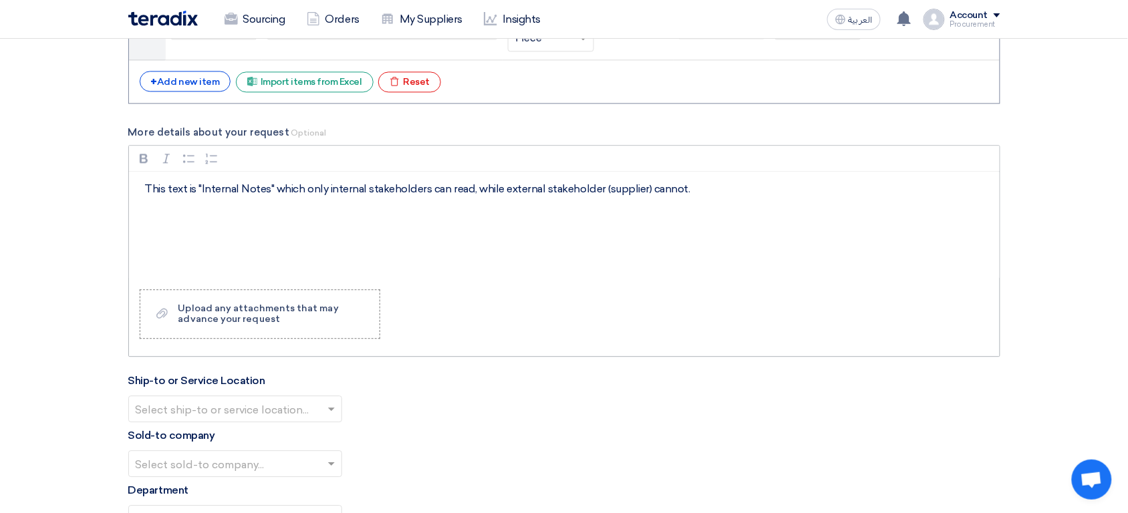
click at [248, 194] on p "This text is "Internal Notes" which only internal stakeholders can read, while …" at bounding box center [569, 189] width 848 height 16
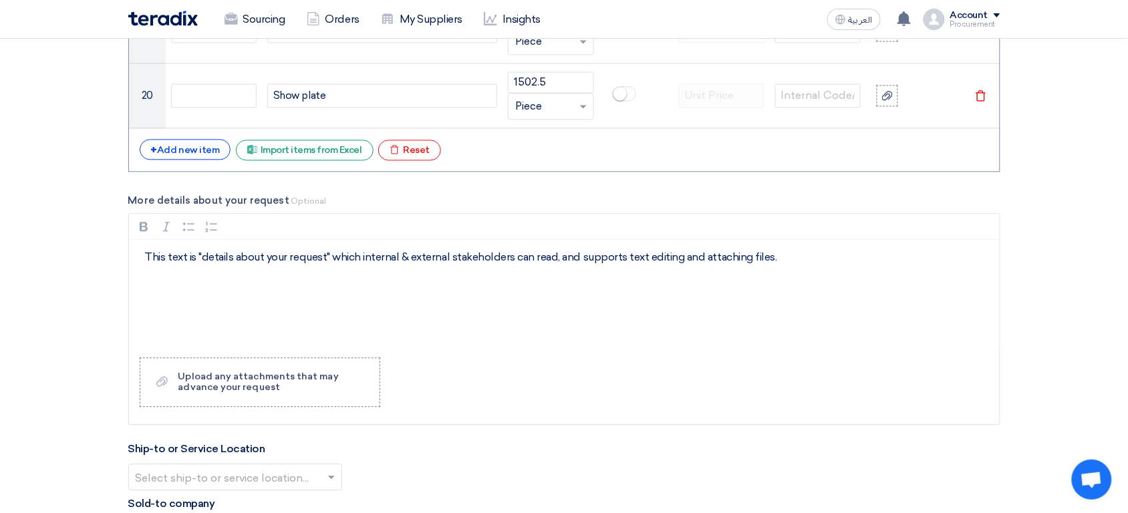
scroll to position [2293, 0]
click at [630, 257] on p "This text is "details about your request" which internal & external stakeholder…" at bounding box center [569, 256] width 848 height 16
click at [672, 264] on p "This text is "details about your request" which internal & external stakeholder…" at bounding box center [569, 256] width 848 height 16
click at [140, 230] on icon "button" at bounding box center [144, 225] width 8 height 9
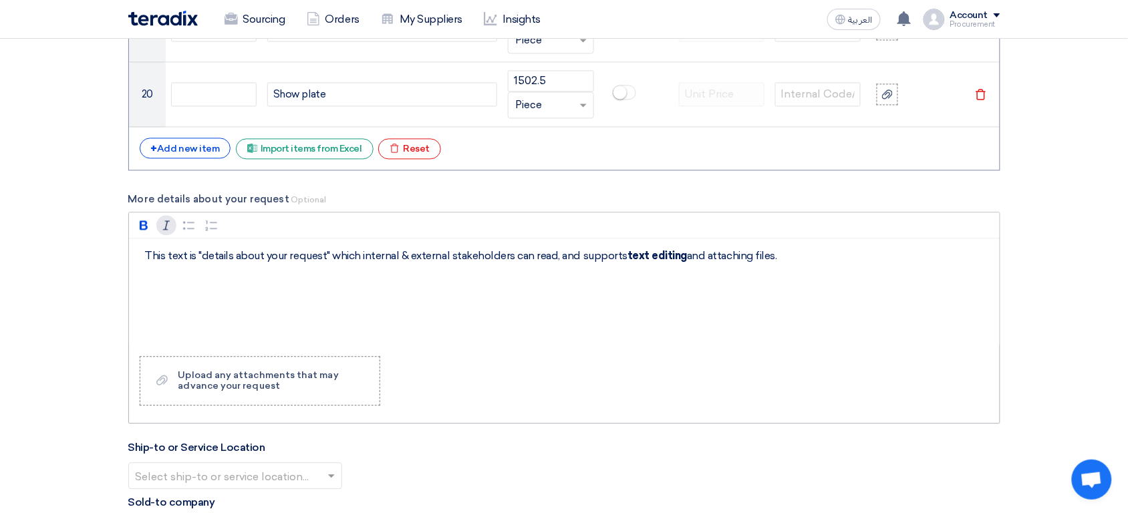
click at [166, 230] on icon "button" at bounding box center [166, 225] width 7 height 9
click at [192, 235] on button "Bulleted List Bulleted List" at bounding box center [189, 225] width 20 height 20
click at [212, 232] on icon "button" at bounding box center [211, 225] width 13 height 13
click at [192, 232] on icon "button" at bounding box center [188, 225] width 13 height 13
click at [341, 284] on div "This text is "details about your request" which internal & external stakeholder…" at bounding box center [564, 292] width 871 height 107
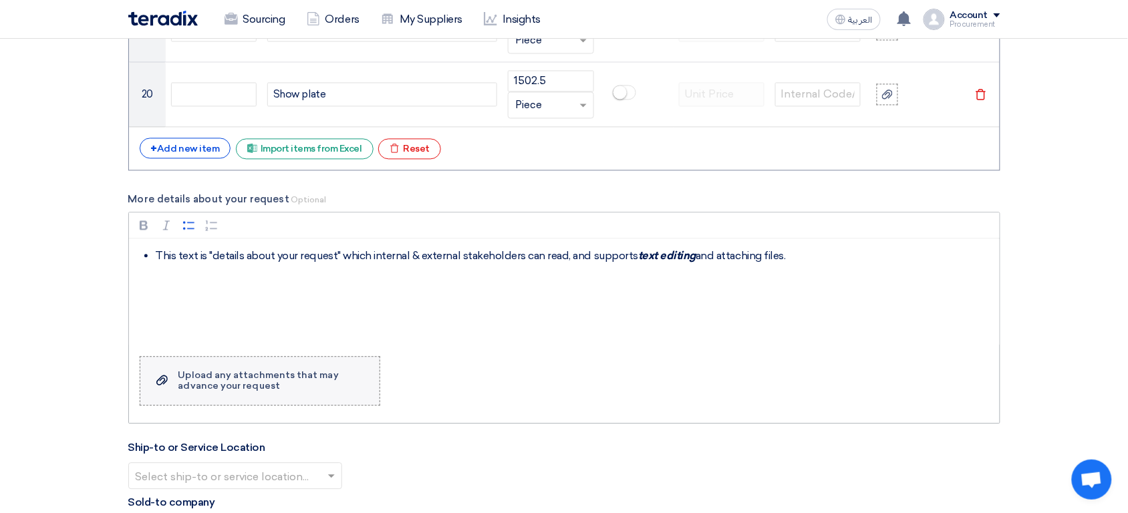
click at [247, 386] on div "Upload any attachments that may advance your request" at bounding box center [272, 380] width 188 height 21
click at [0, 0] on input "Upload a file Upload any attachments that may advance your request" at bounding box center [0, 0] width 0 height 0
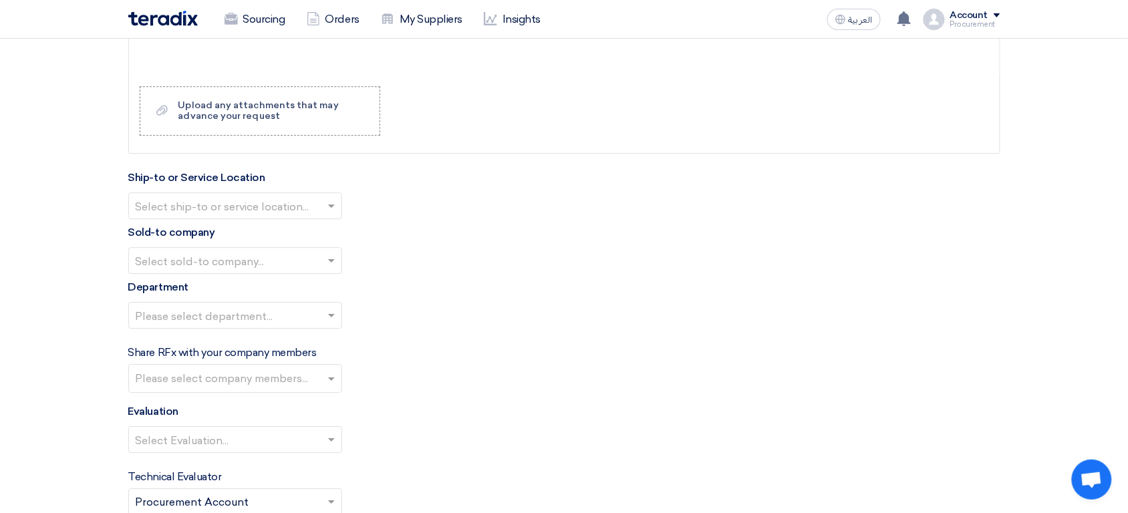
scroll to position [2536, 0]
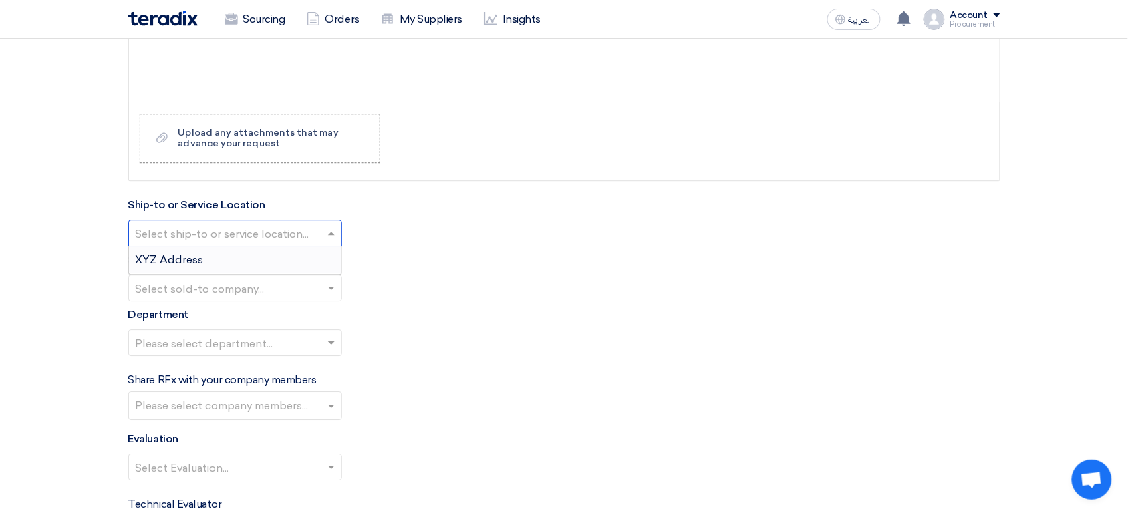
click at [228, 233] on input "text" at bounding box center [229, 235] width 186 height 22
click at [220, 257] on div "XYZ Address" at bounding box center [235, 260] width 213 height 27
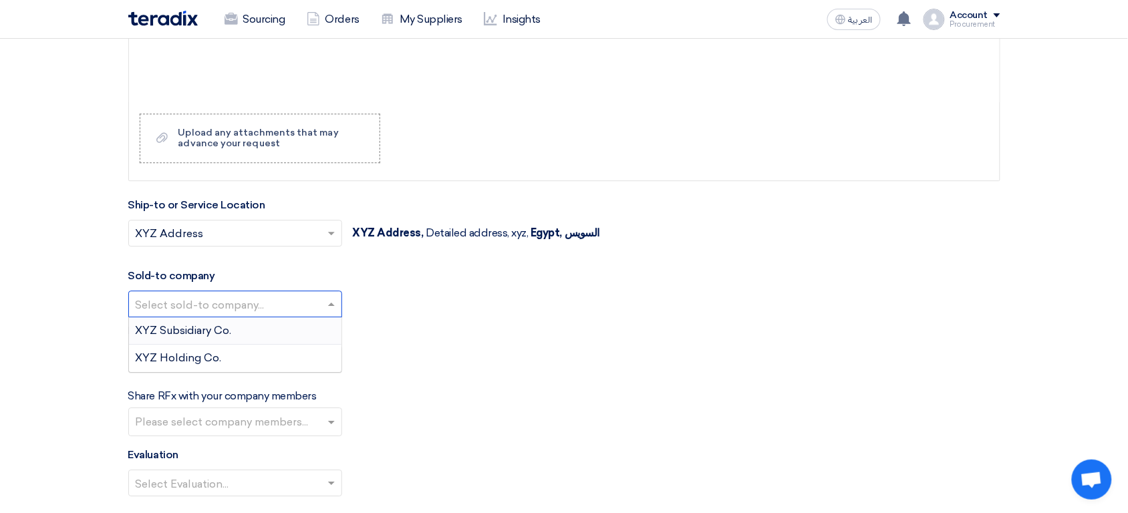
click at [217, 308] on input "text" at bounding box center [229, 306] width 186 height 22
click at [243, 368] on div "XYZ Holding Co." at bounding box center [235, 358] width 213 height 27
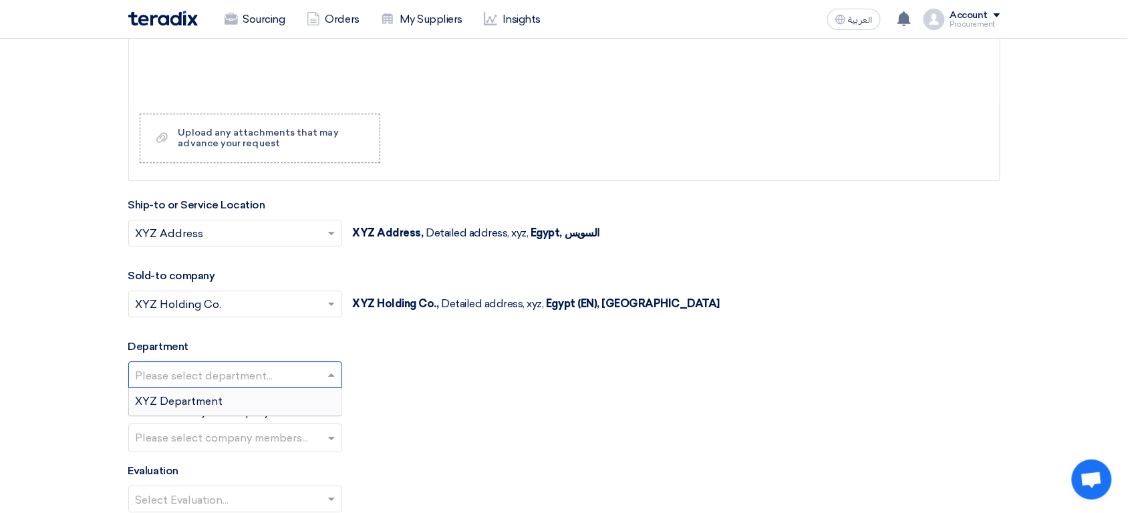
click at [220, 381] on input "text" at bounding box center [229, 377] width 186 height 22
click at [205, 408] on span "XYZ Department" at bounding box center [180, 401] width 88 height 13
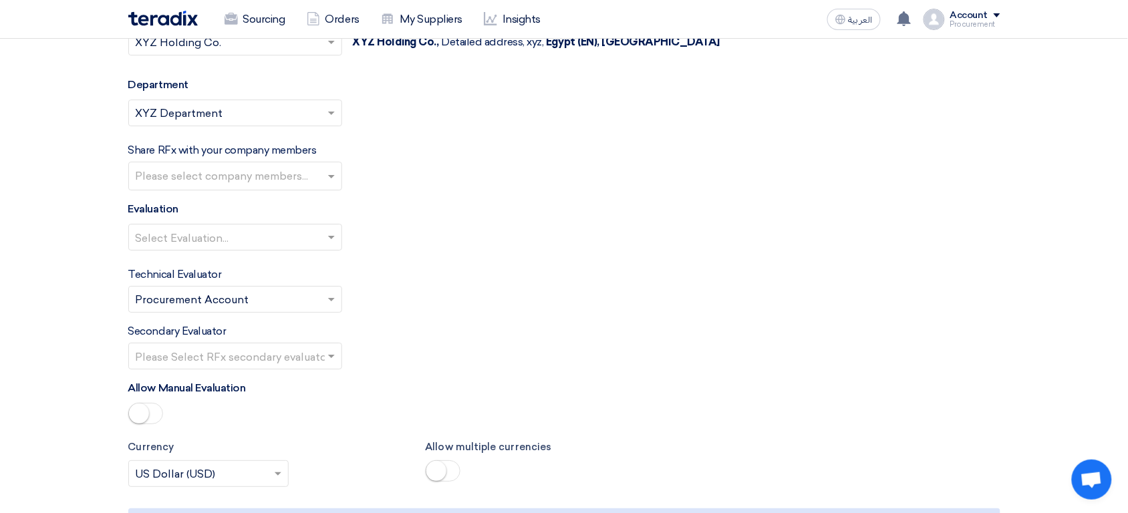
scroll to position [2800, 0]
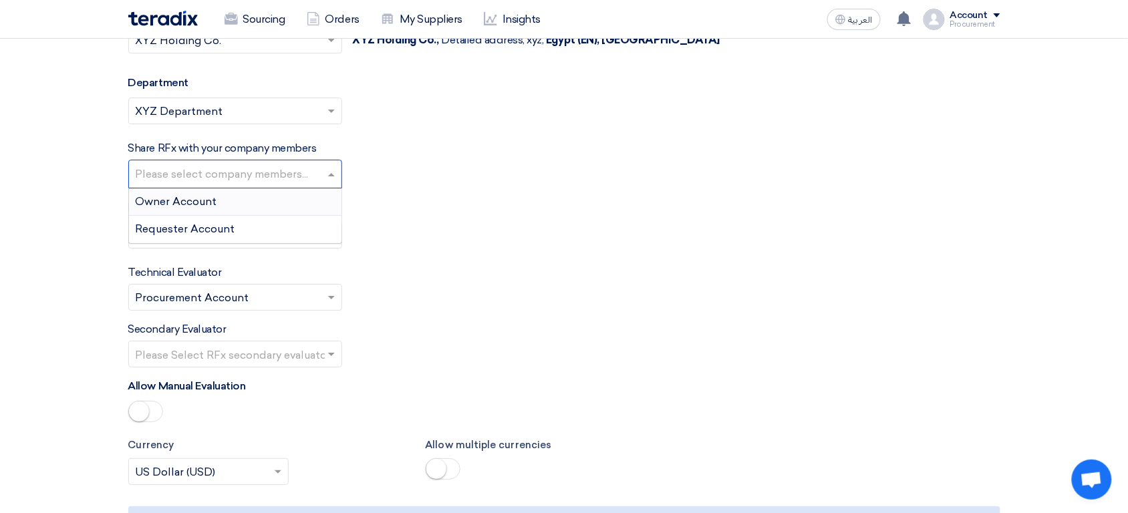
click at [233, 186] on input "text" at bounding box center [237, 175] width 202 height 22
click at [213, 235] on span "Requester Account" at bounding box center [186, 229] width 100 height 13
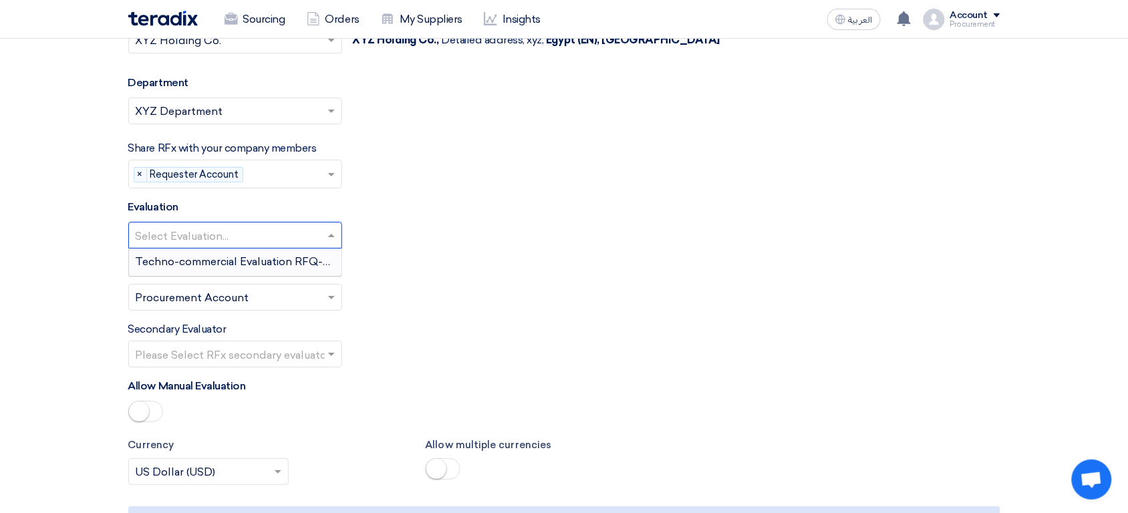
click at [213, 236] on input "text" at bounding box center [229, 237] width 186 height 22
click at [201, 268] on span "Techno-commercial Evaluation RFQ-only" at bounding box center [241, 261] width 210 height 13
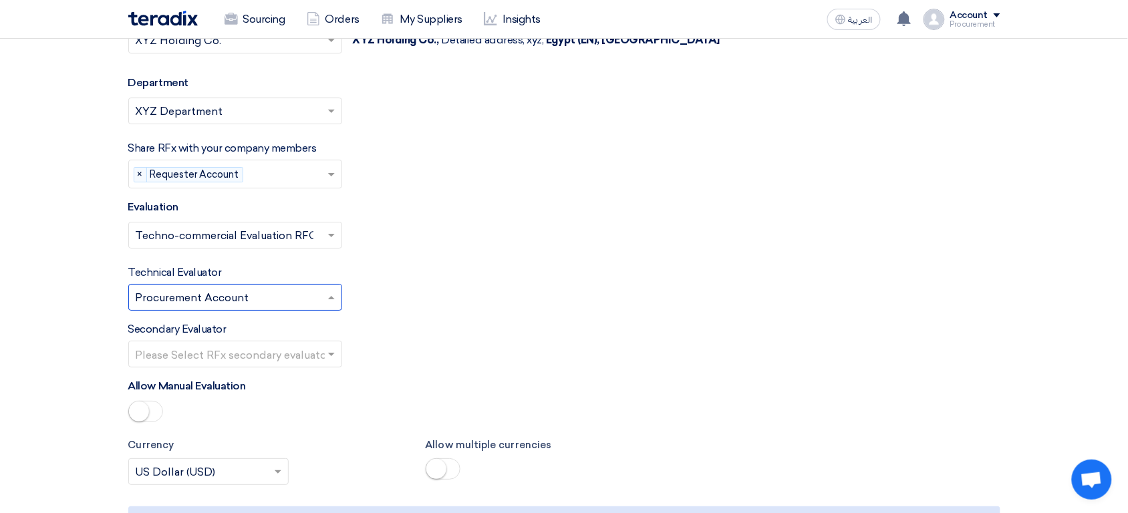
click at [199, 302] on input "text" at bounding box center [229, 299] width 186 height 22
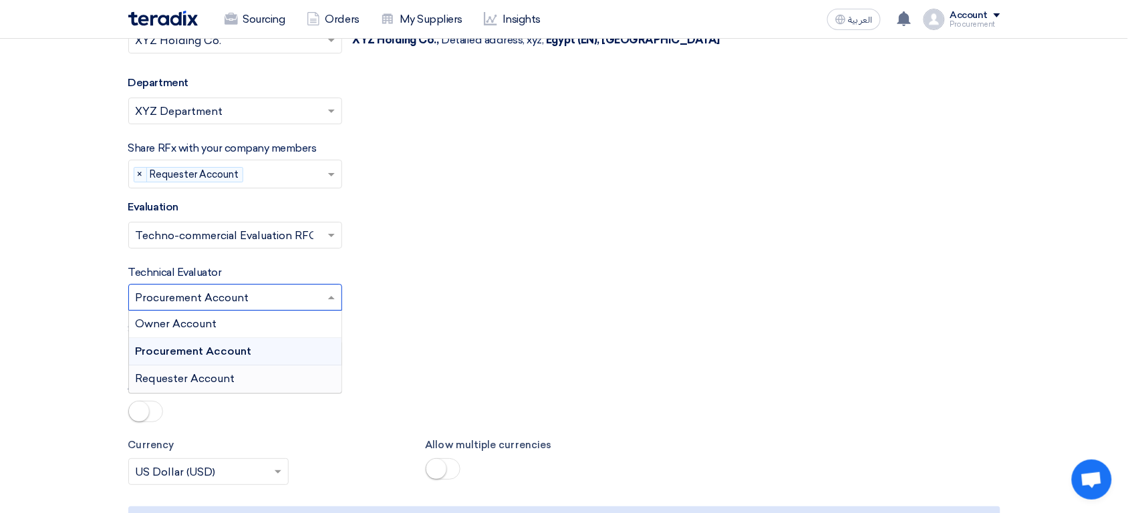
click at [194, 385] on span "Requester Account" at bounding box center [186, 378] width 100 height 13
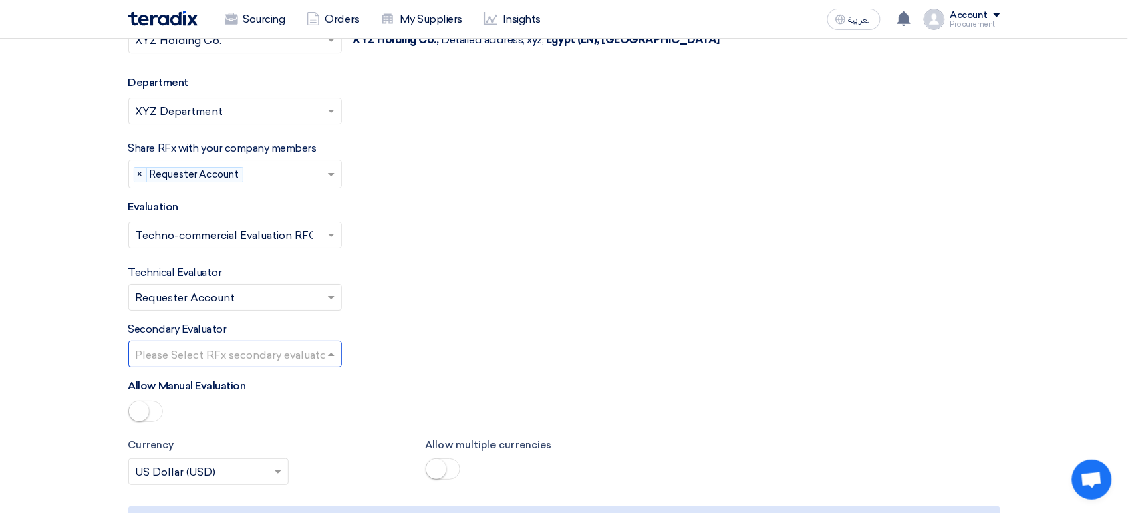
click at [211, 367] on input "text" at bounding box center [229, 356] width 186 height 22
click at [202, 414] on span "Procurement Account" at bounding box center [193, 408] width 114 height 13
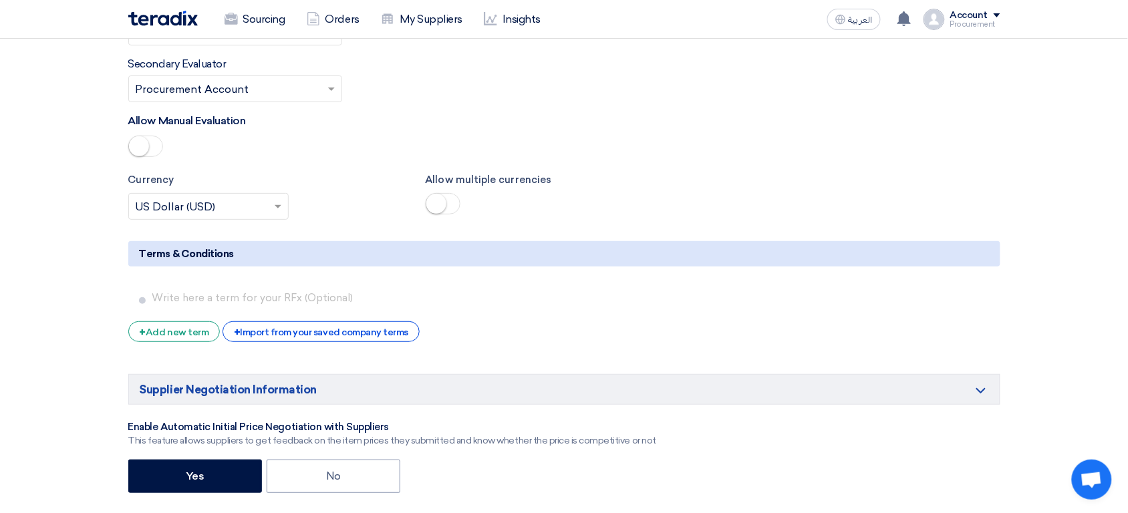
scroll to position [3038, 0]
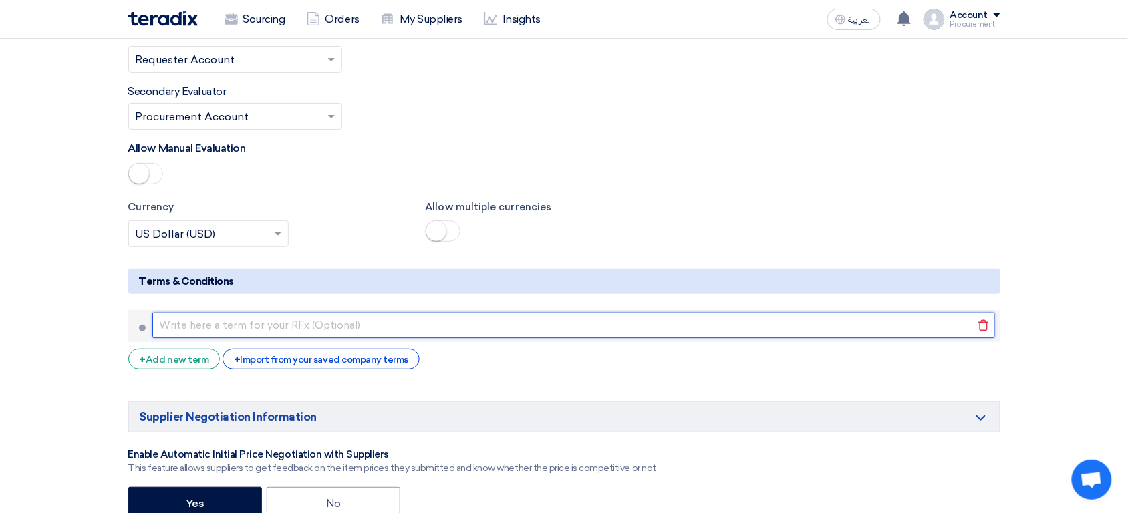
click at [279, 331] on input "text" at bounding box center [573, 325] width 843 height 25
type input "Term XYZ"
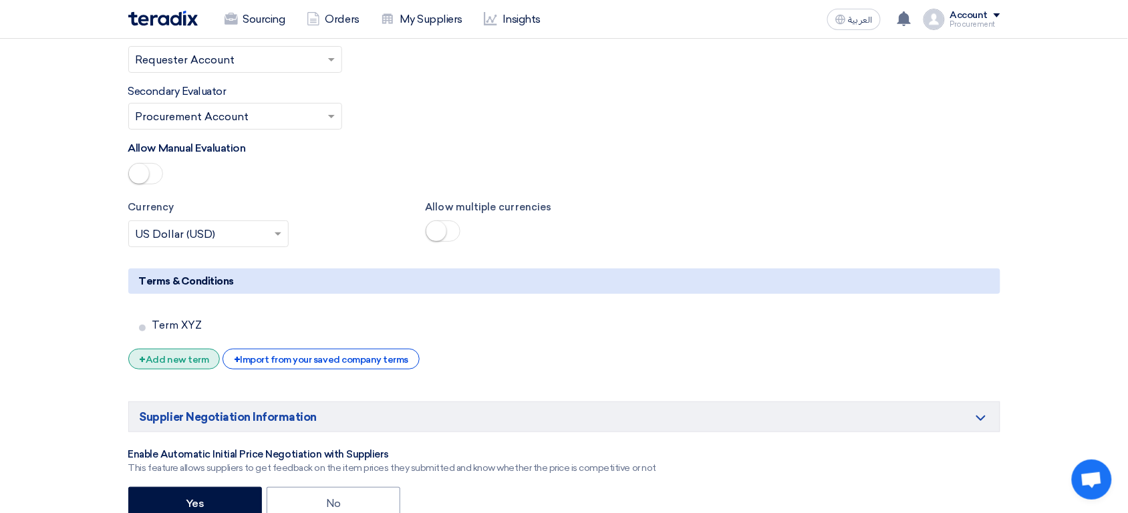
click at [200, 360] on div "+ Add new term" at bounding box center [174, 359] width 92 height 21
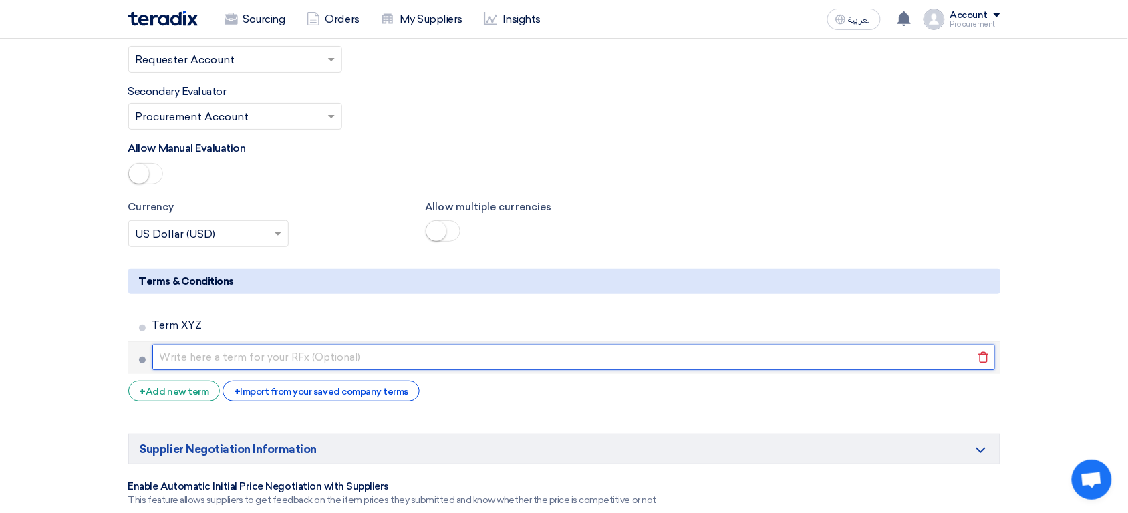
click at [208, 362] on input "text" at bounding box center [573, 357] width 843 height 25
type input "Condition XYZ"
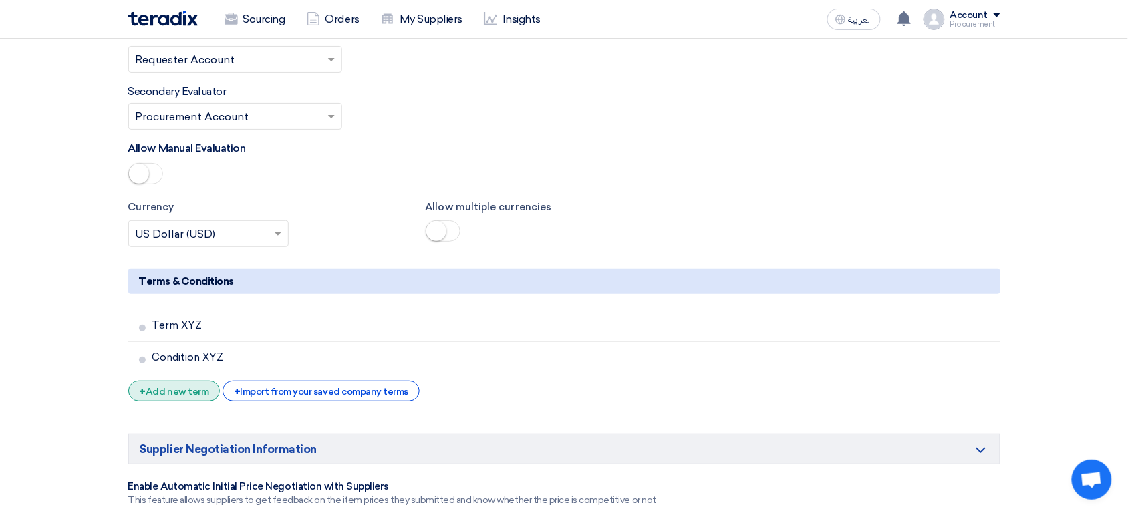
click at [202, 400] on div "+ Add new term" at bounding box center [174, 391] width 92 height 21
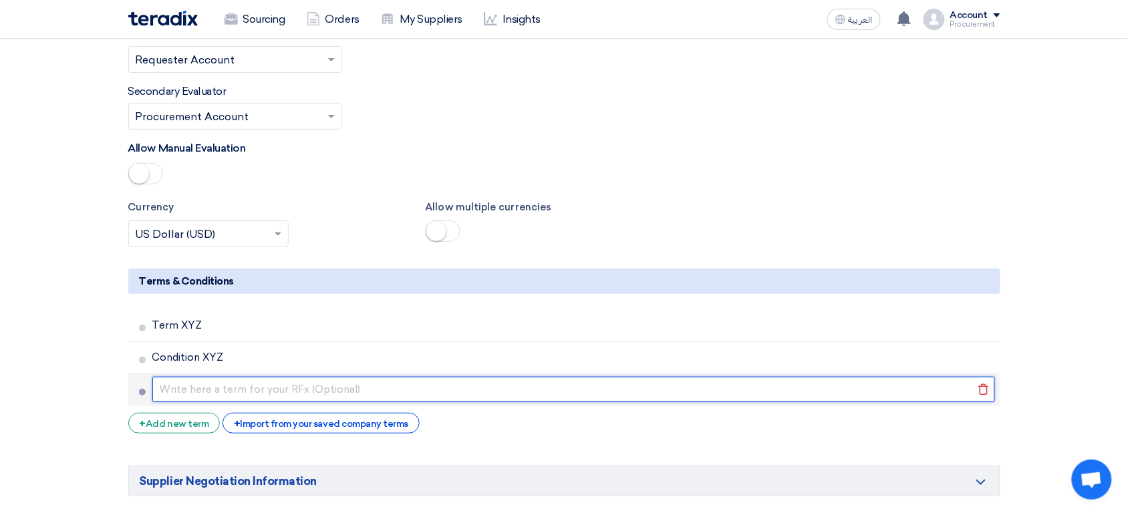
click at [225, 400] on input "text" at bounding box center [573, 389] width 843 height 25
type input "K"
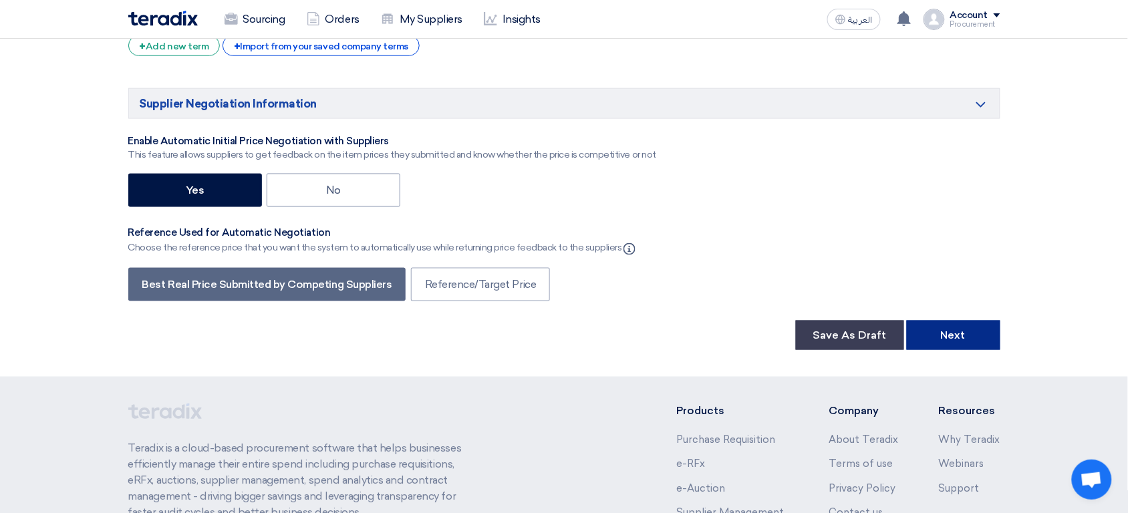
scroll to position [3405, 0]
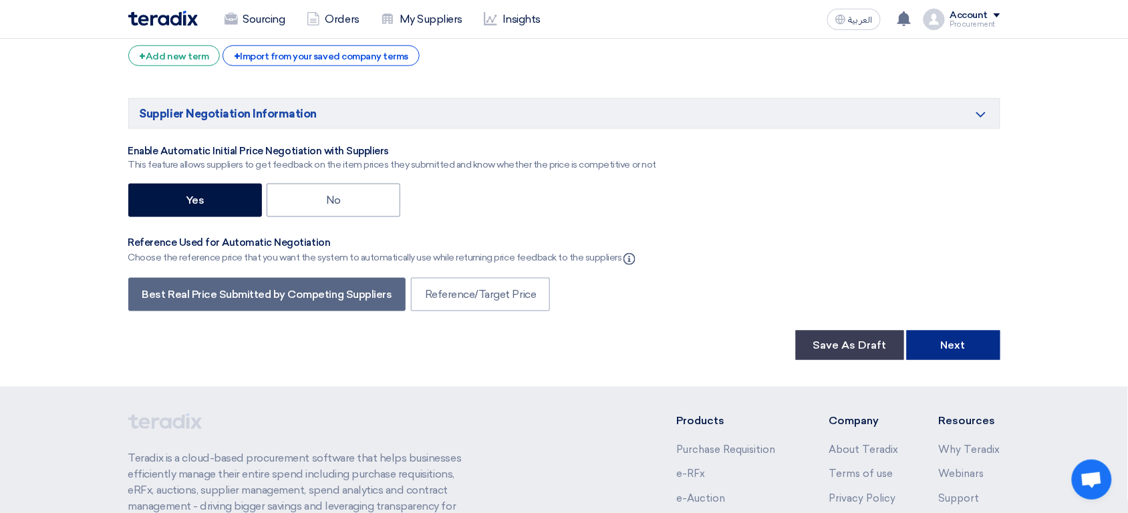
type input "Notice XYZ"
click at [945, 346] on button "Next" at bounding box center [954, 345] width 94 height 29
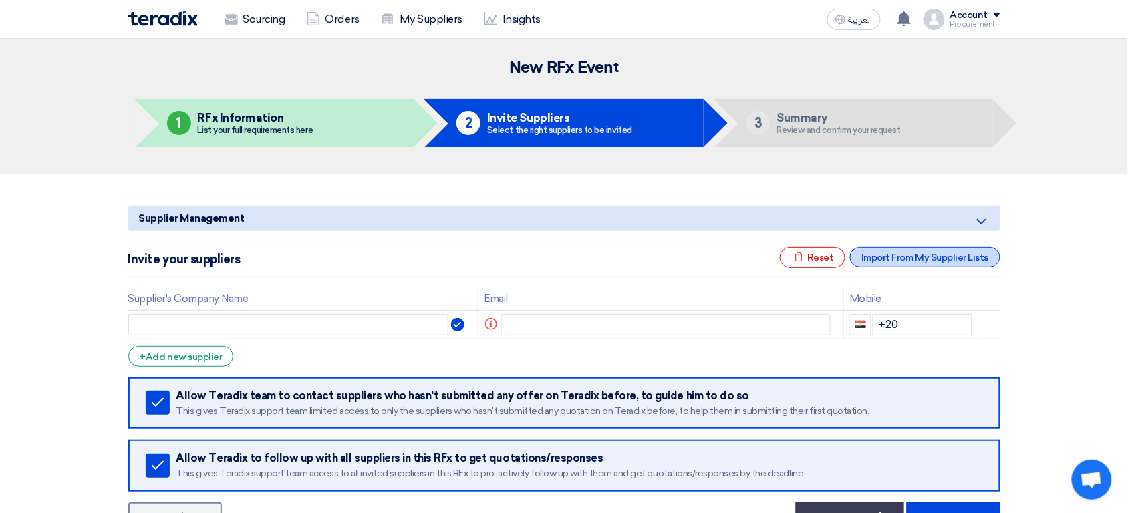
click at [895, 255] on div "Import From My Supplier Lists" at bounding box center [925, 257] width 150 height 20
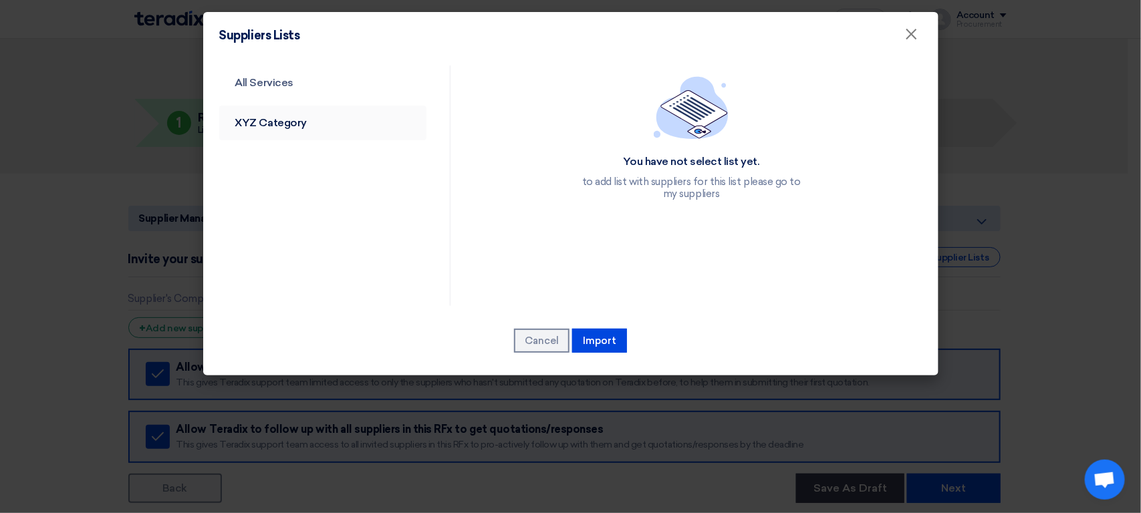
click at [345, 111] on link "XYZ Category" at bounding box center [323, 123] width 208 height 35
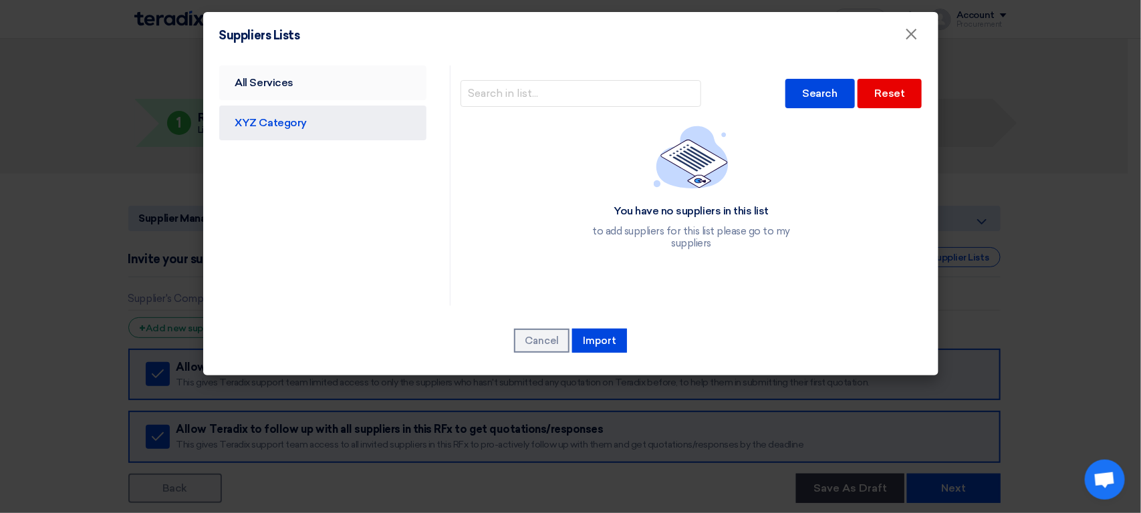
click at [356, 80] on link "All Services" at bounding box center [323, 82] width 208 height 35
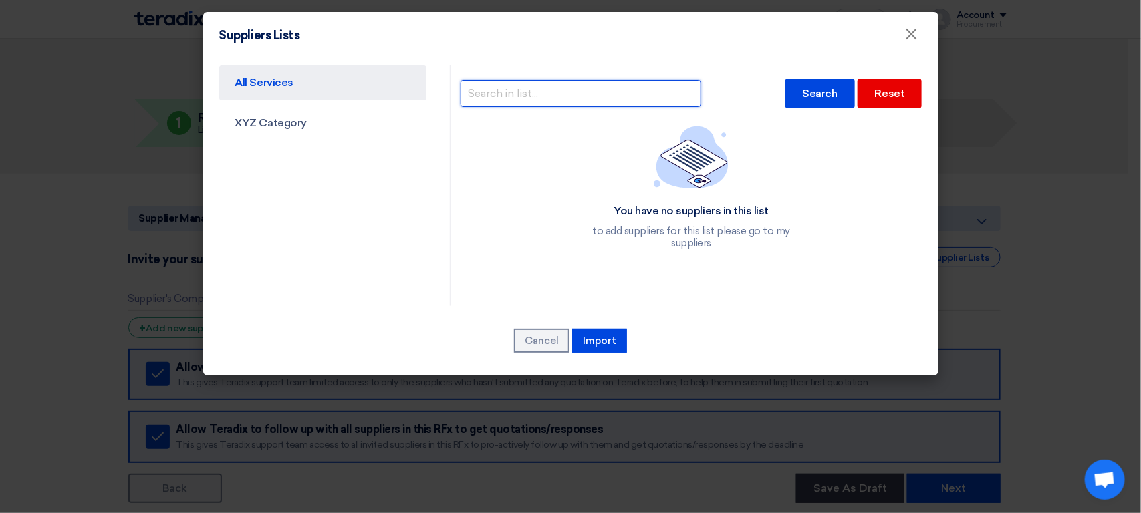
click at [529, 96] on input "text" at bounding box center [580, 93] width 241 height 27
click at [550, 348] on button "Cancel" at bounding box center [541, 341] width 55 height 24
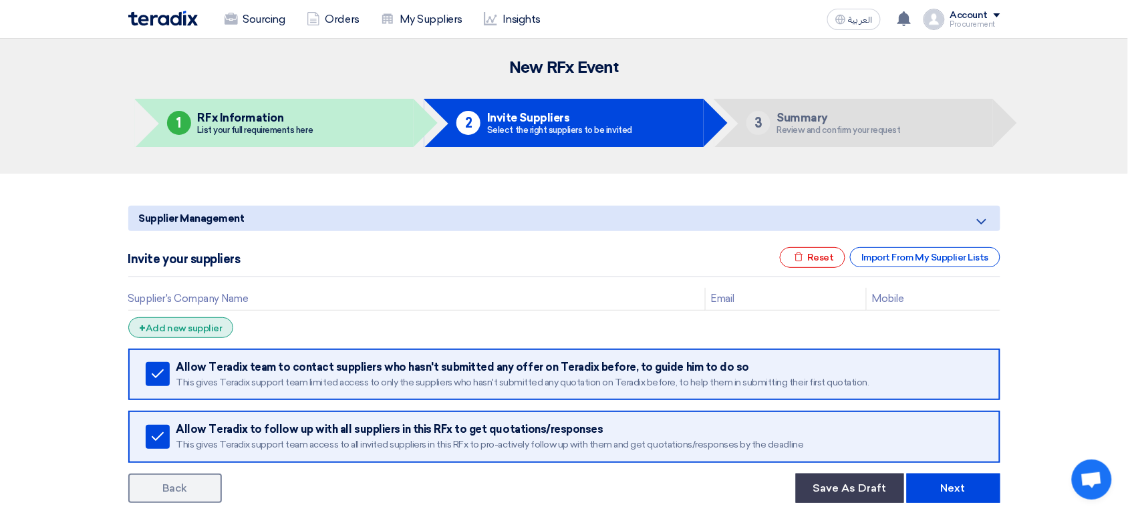
click at [202, 326] on div "+ Add new supplier" at bounding box center [181, 327] width 106 height 21
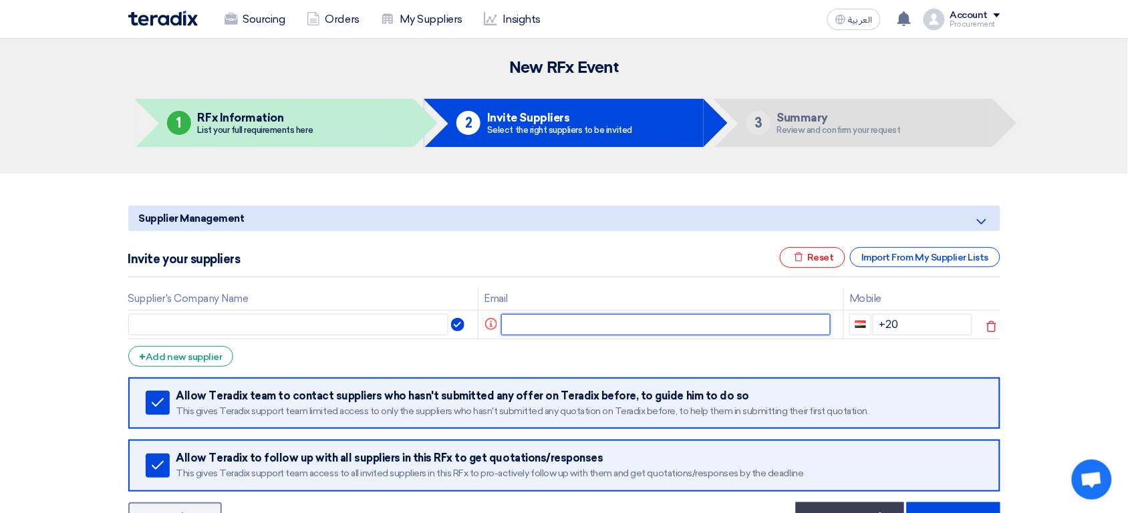
click at [555, 331] on input "text" at bounding box center [665, 324] width 329 height 21
paste input "[EMAIL_ADDRESS][DOMAIN_NAME]"
type input "[EMAIL_ADDRESS][DOMAIN_NAME]"
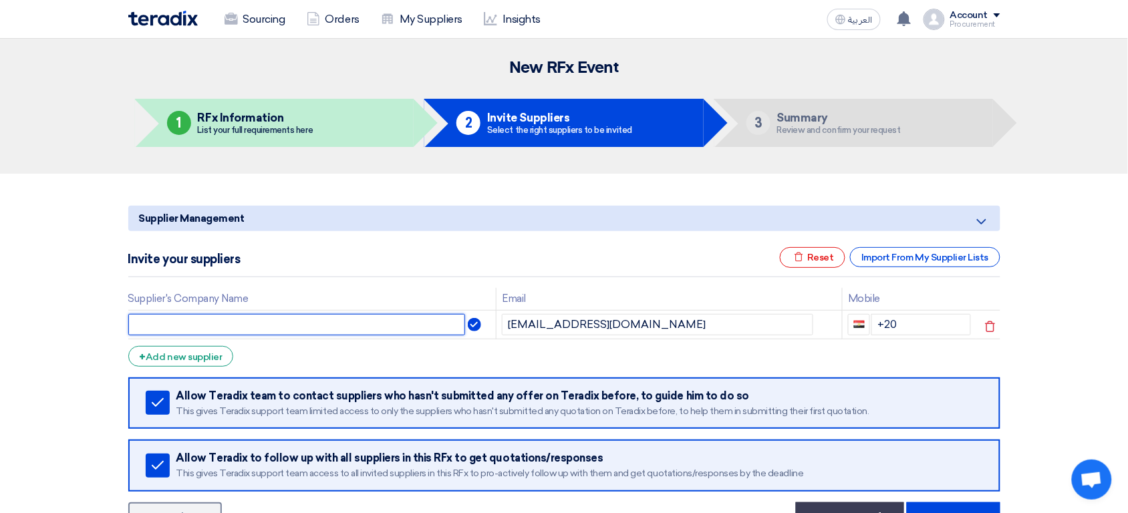
click at [300, 324] on input "text" at bounding box center [296, 324] width 337 height 21
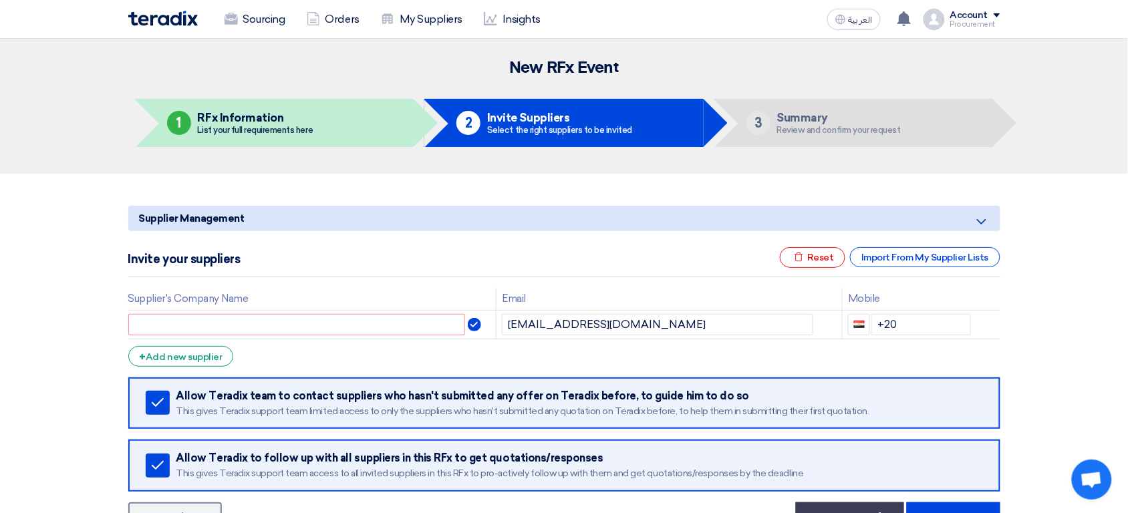
click at [616, 254] on div "Invite your suppliers Excel file Reset Import From My Supplier Lists" at bounding box center [564, 262] width 872 height 30
click at [365, 321] on input "text" at bounding box center [296, 324] width 337 height 21
paste input "XYZ for Supplies"
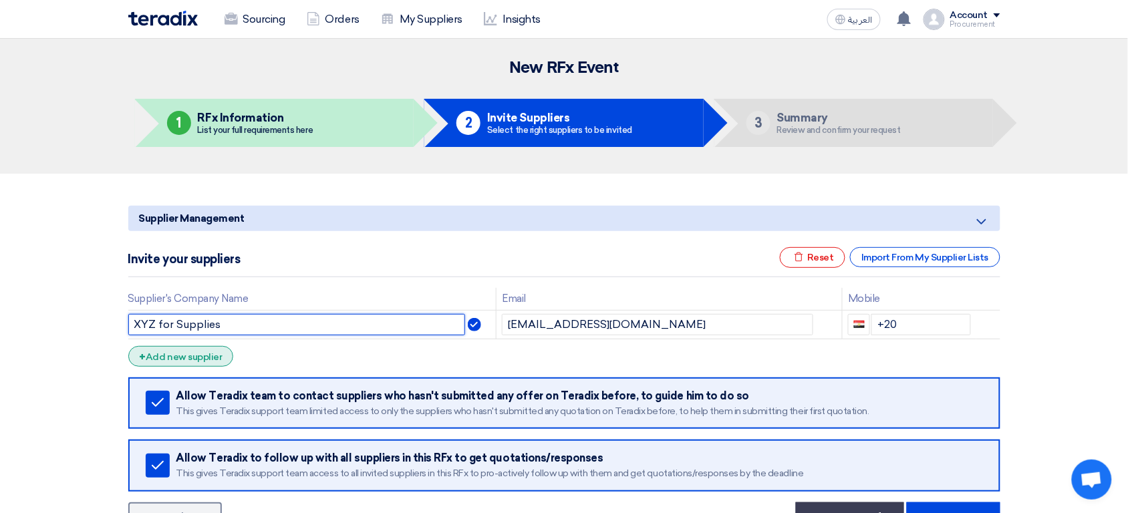
type input "XYZ for Supplies"
click at [208, 353] on div "+ Add new supplier" at bounding box center [181, 356] width 106 height 21
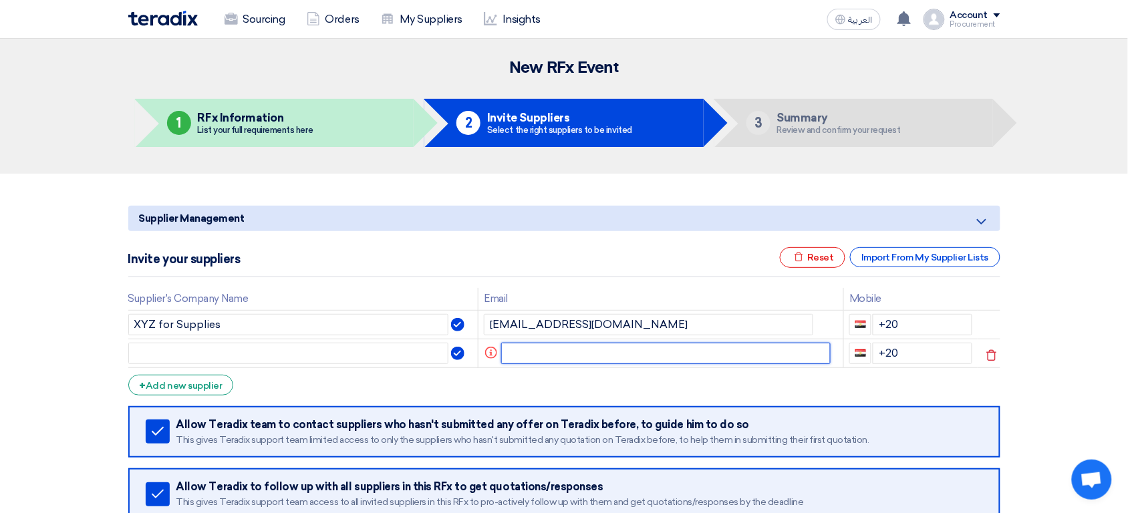
click at [551, 358] on input "text" at bounding box center [665, 353] width 329 height 21
paste input "[EMAIL_ADDRESS][DOMAIN_NAME]"
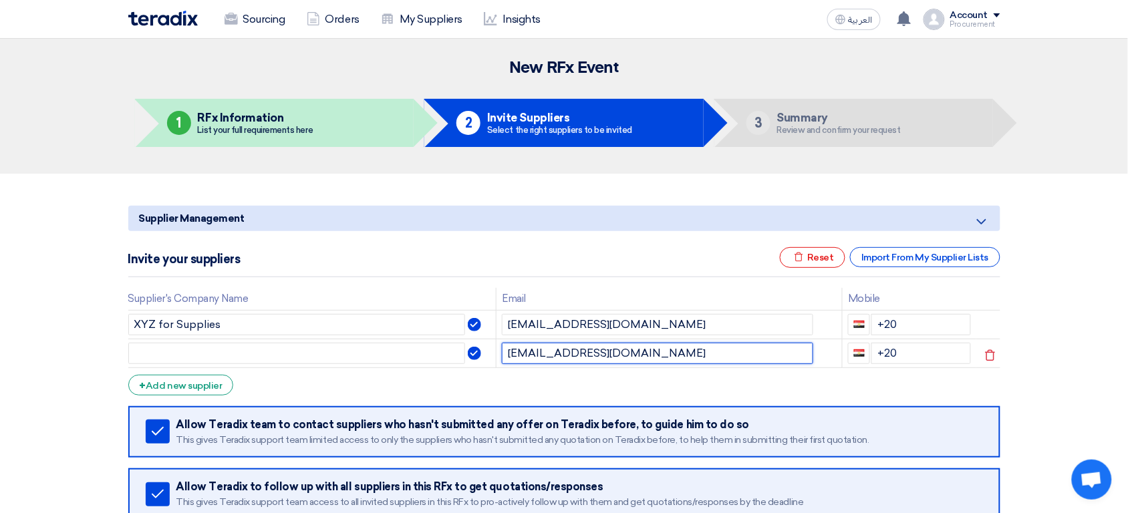
type input "[EMAIL_ADDRESS][DOMAIN_NAME]"
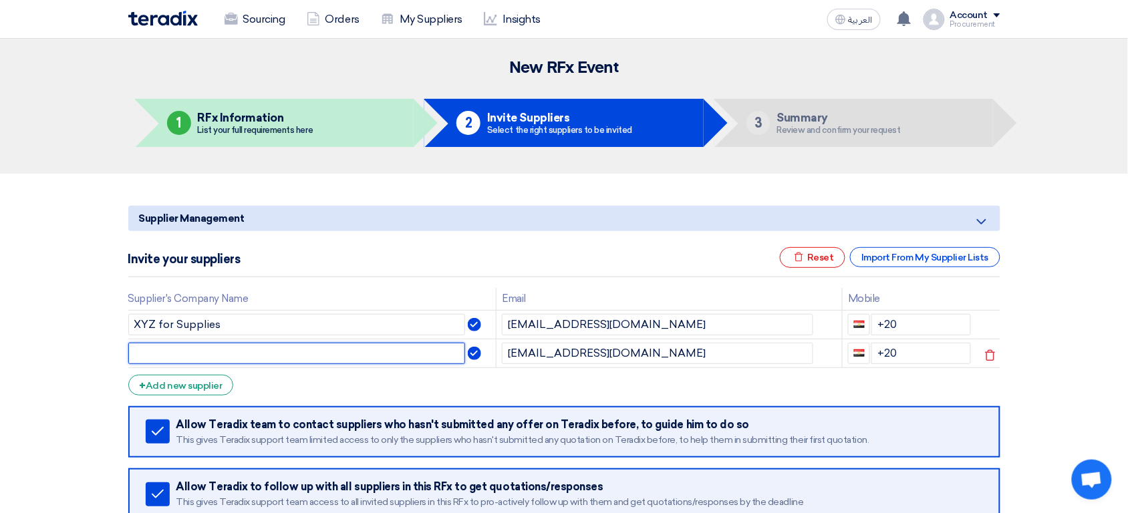
click at [276, 357] on input "text" at bounding box center [296, 353] width 337 height 21
paste input "XYZ for Trade"
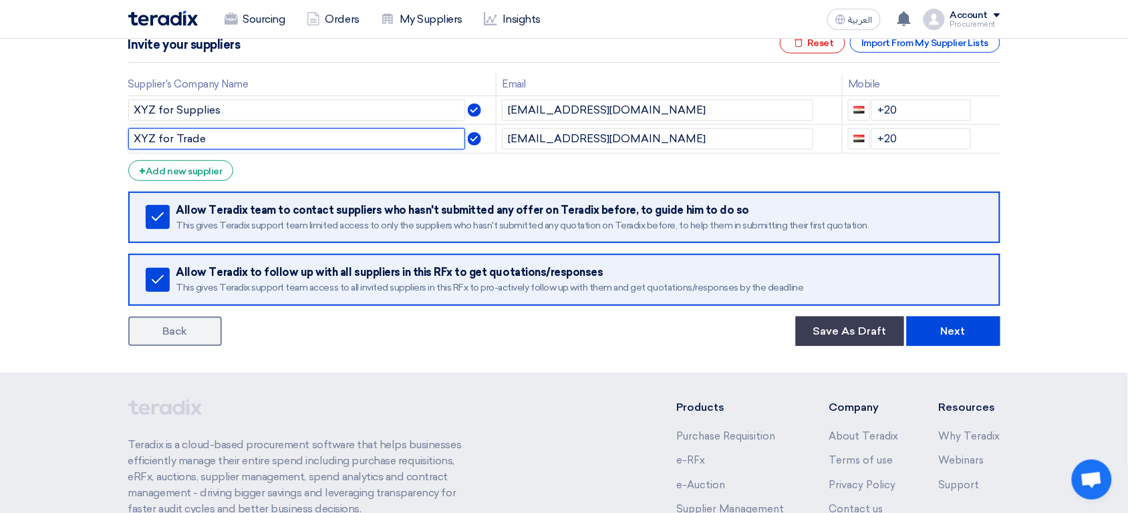
scroll to position [211, 0]
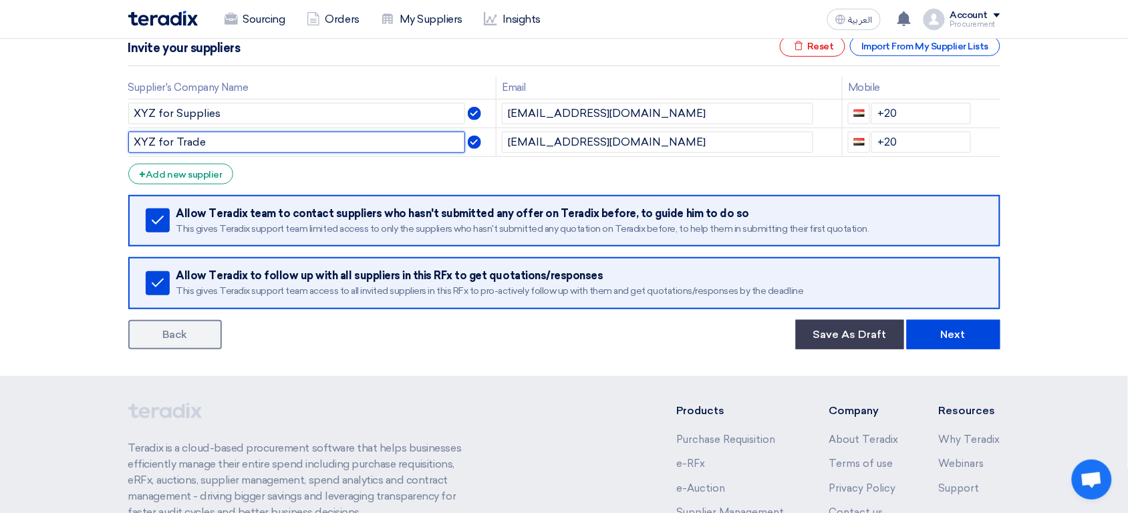
type input "XYZ for Trade"
click at [563, 323] on div "Back Save As Draft Next" at bounding box center [564, 334] width 872 height 29
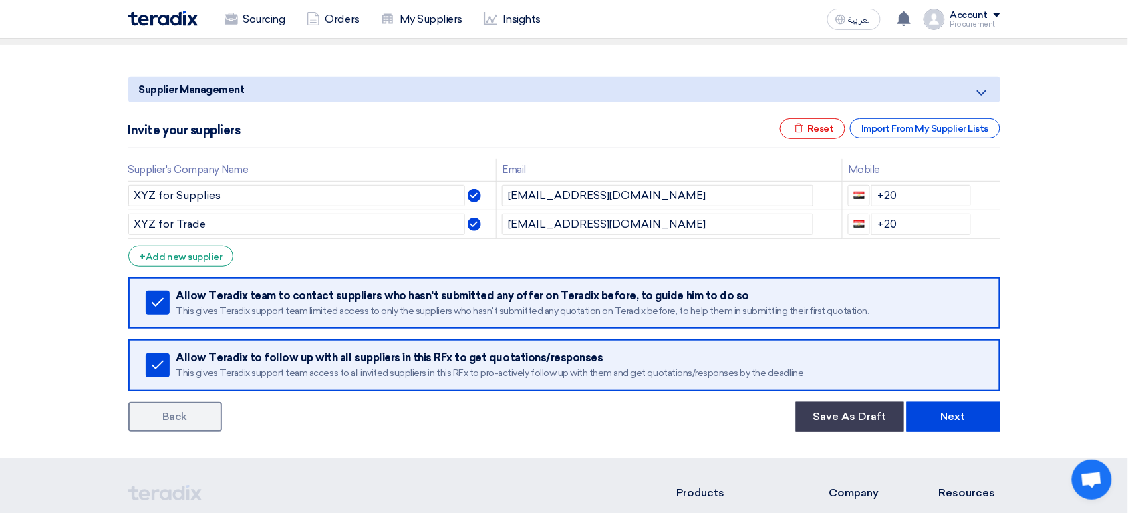
scroll to position [122, 0]
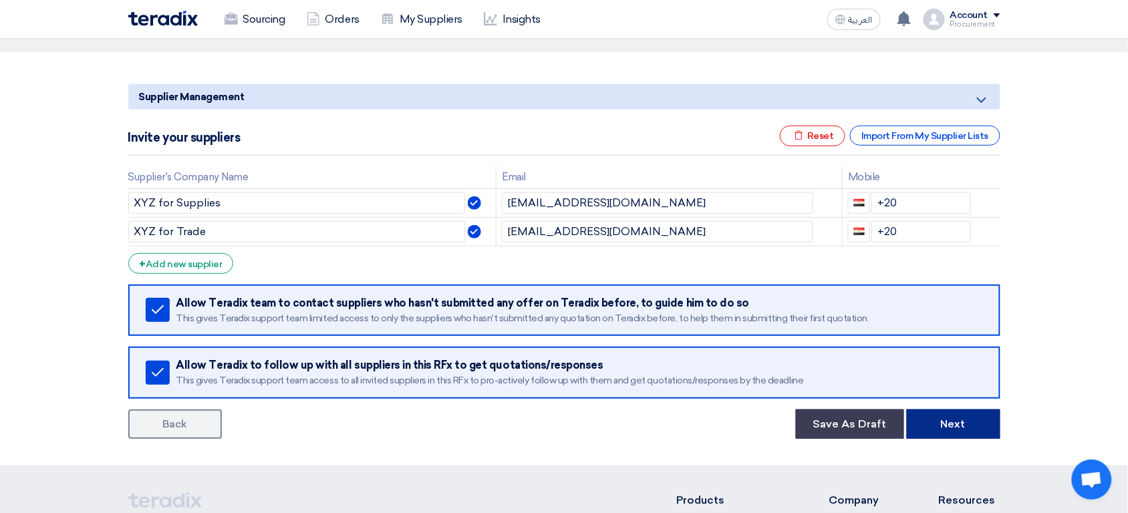
click at [942, 424] on button "Next" at bounding box center [954, 424] width 94 height 29
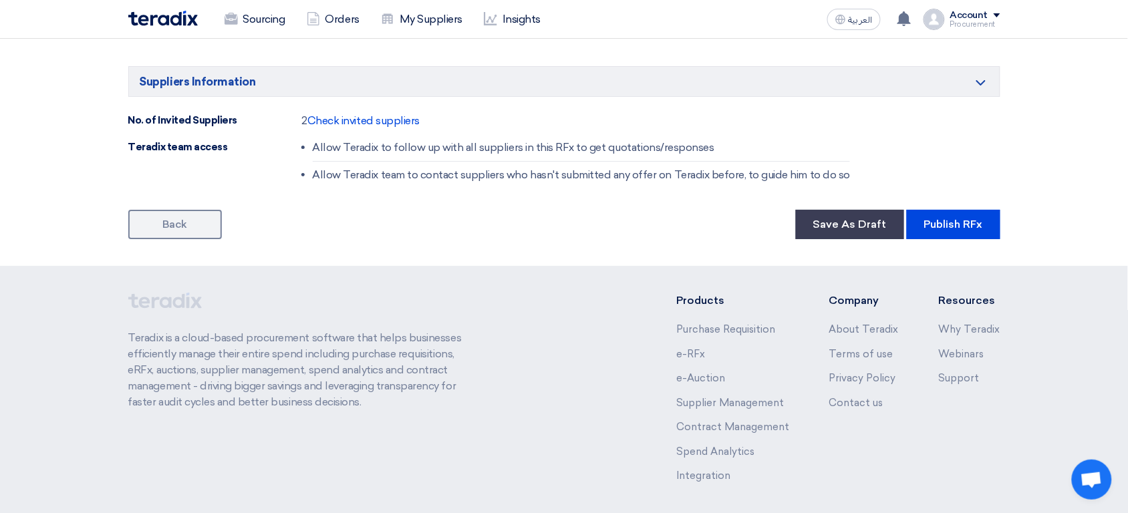
scroll to position [1380, 0]
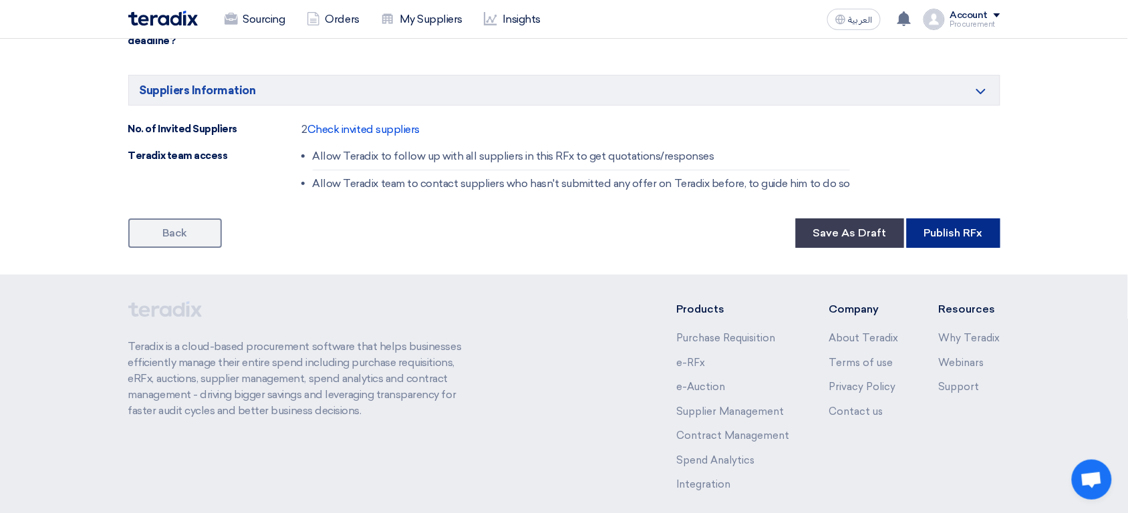
click at [946, 248] on button "Publish RFx" at bounding box center [954, 233] width 94 height 29
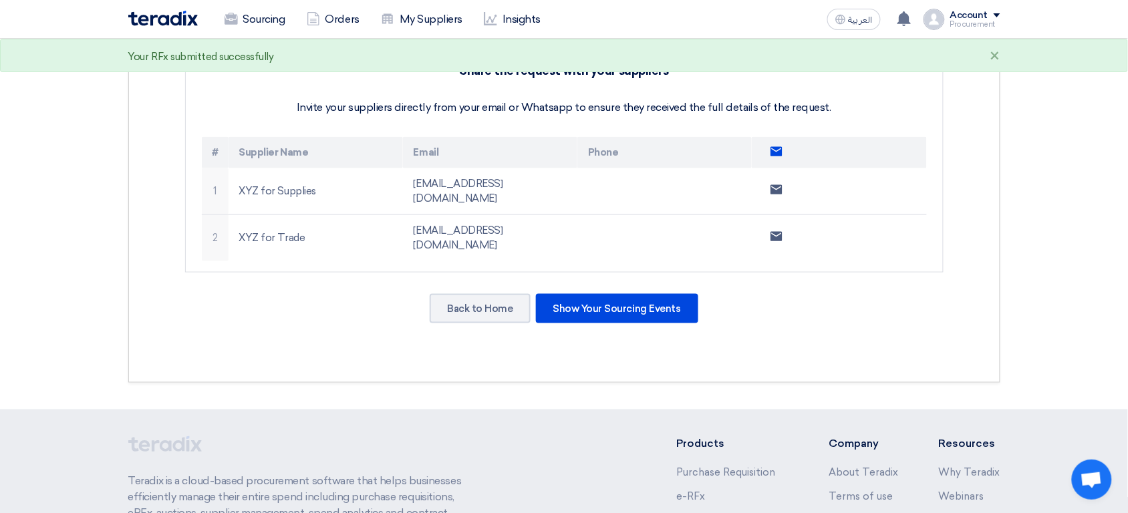
scroll to position [349, 0]
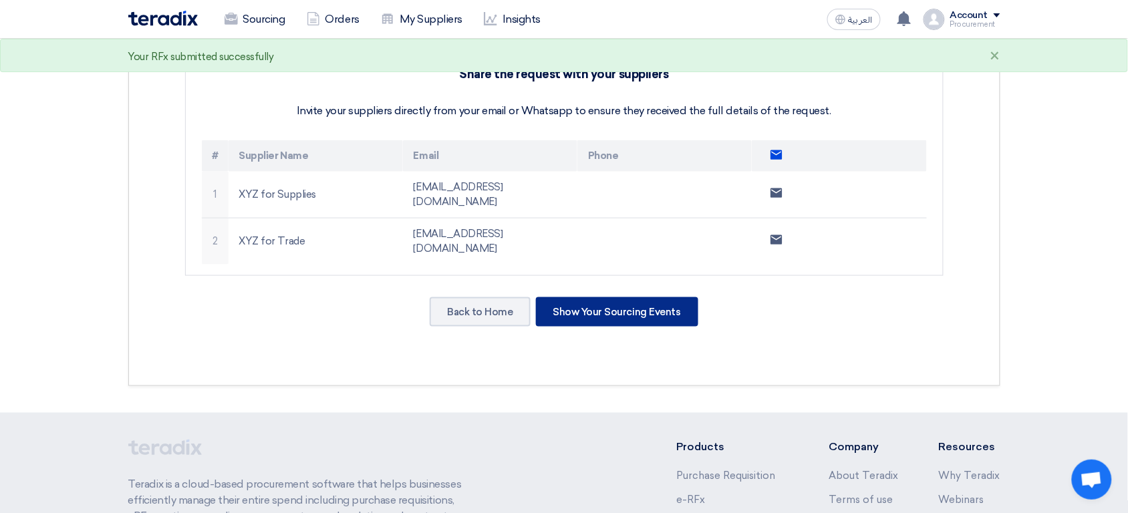
click at [610, 297] on div "Show Your Sourcing Events" at bounding box center [617, 311] width 162 height 29
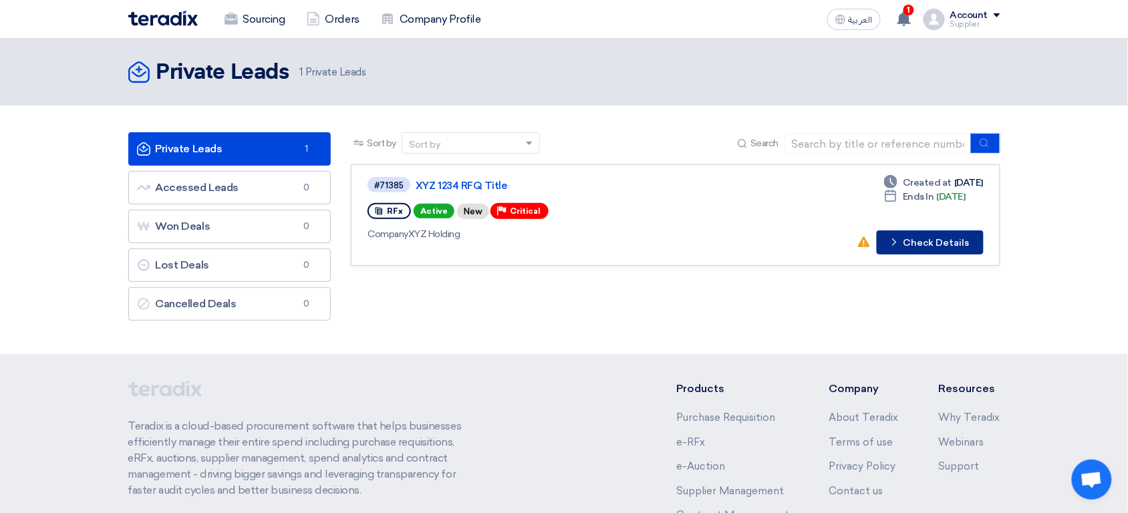
click at [942, 242] on button "Check details Check Details" at bounding box center [930, 243] width 107 height 24
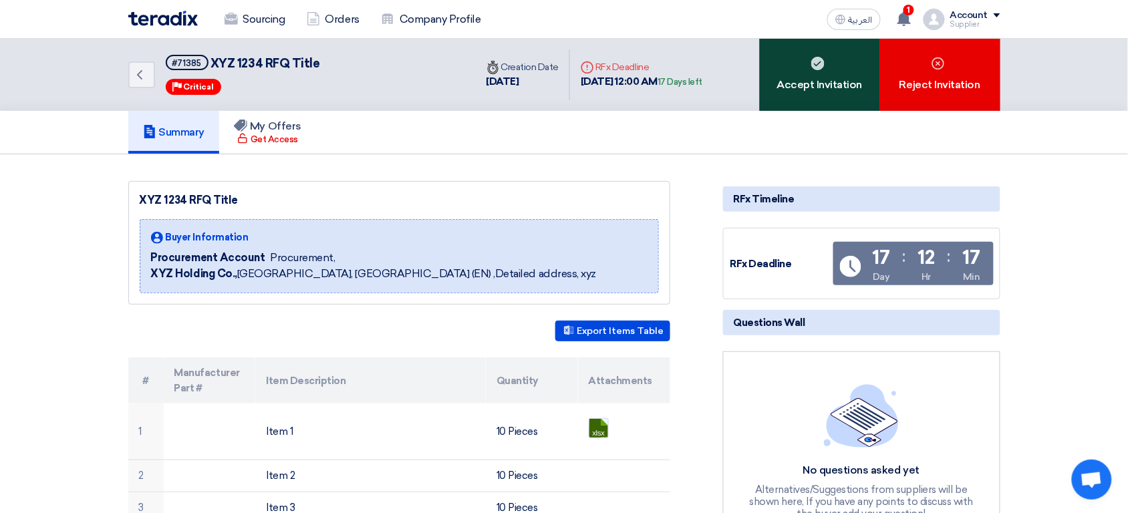
click at [830, 72] on div "Accept Invitation" at bounding box center [820, 75] width 120 height 72
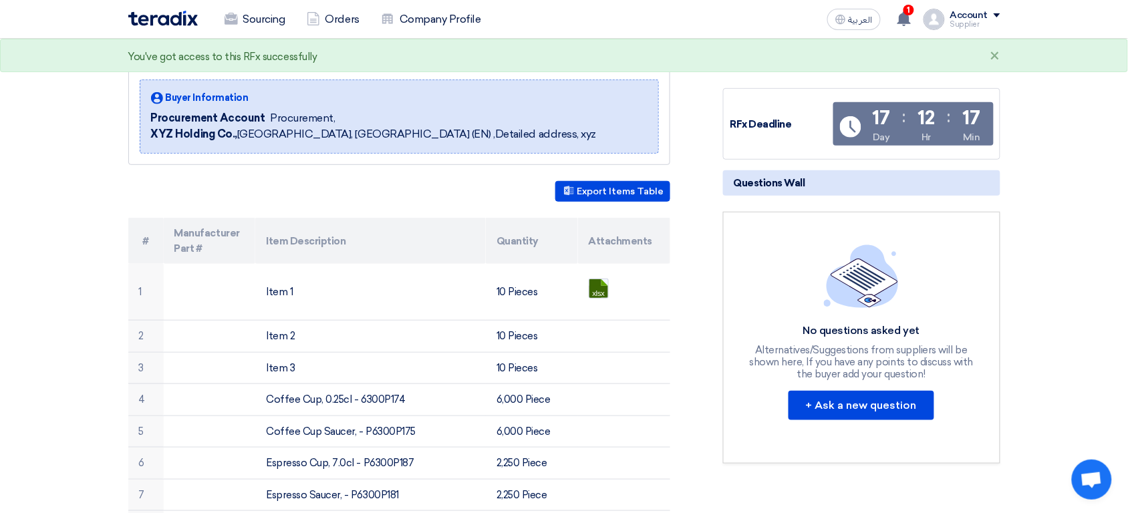
scroll to position [156, 0]
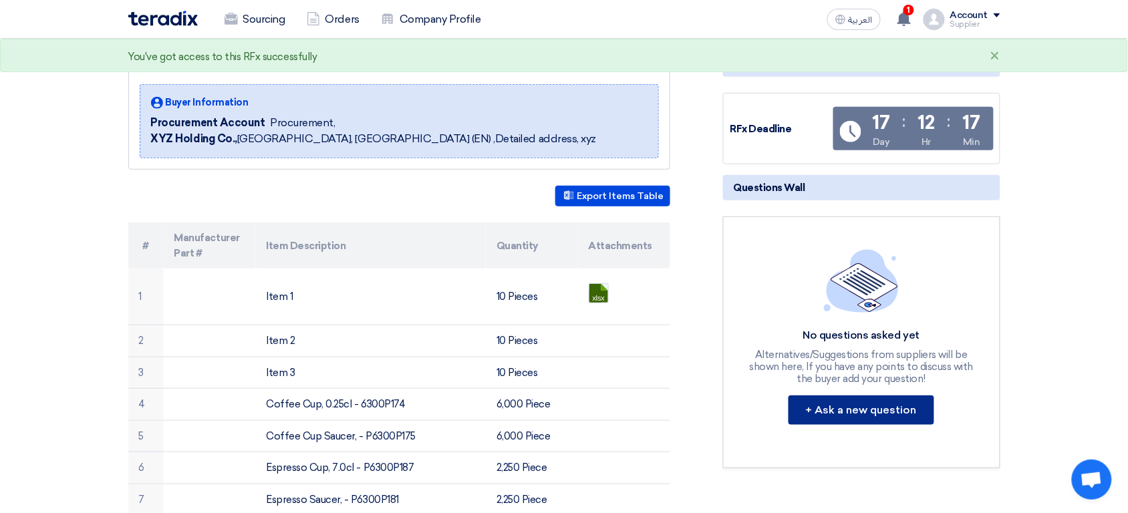
click at [871, 410] on button "+ Ask a new question" at bounding box center [862, 410] width 146 height 29
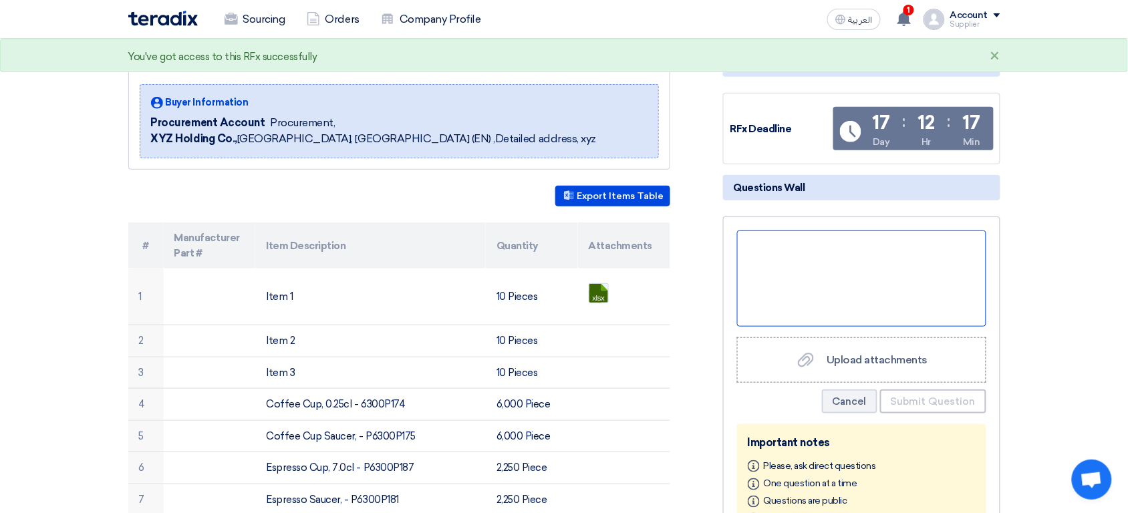
click at [845, 286] on div at bounding box center [861, 279] width 249 height 96
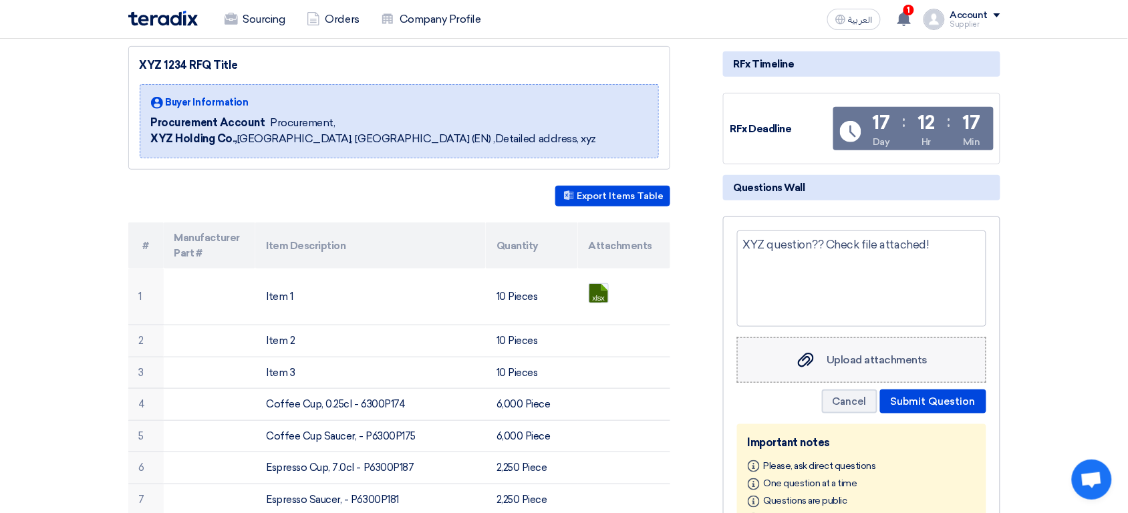
click at [837, 359] on span "Upload attachments" at bounding box center [877, 360] width 101 height 13
click at [0, 0] on input "Upload attachments Upload attachments" at bounding box center [0, 0] width 0 height 0
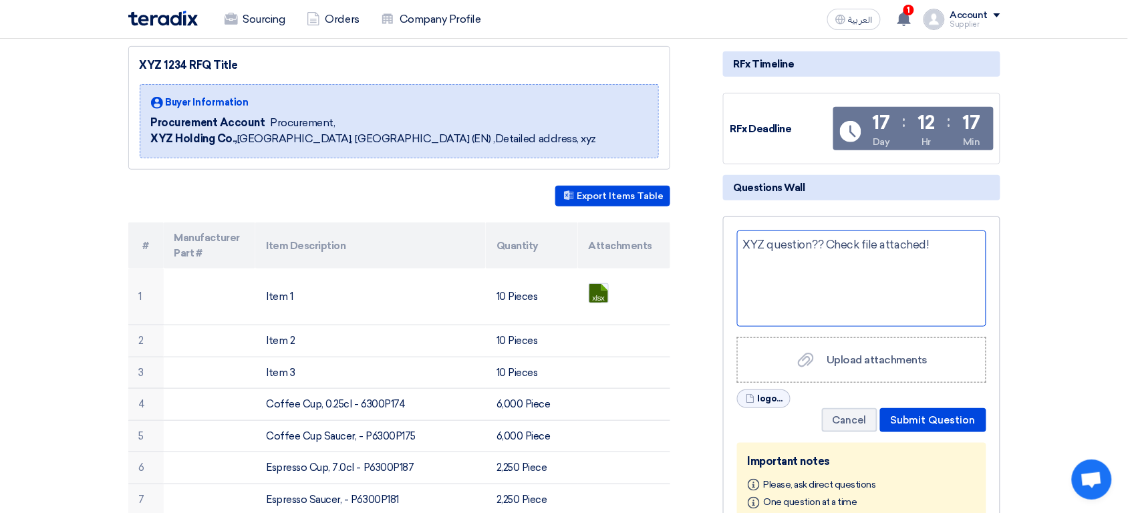
click at [857, 259] on div "XYZ question?? Check file attached!" at bounding box center [861, 279] width 249 height 96
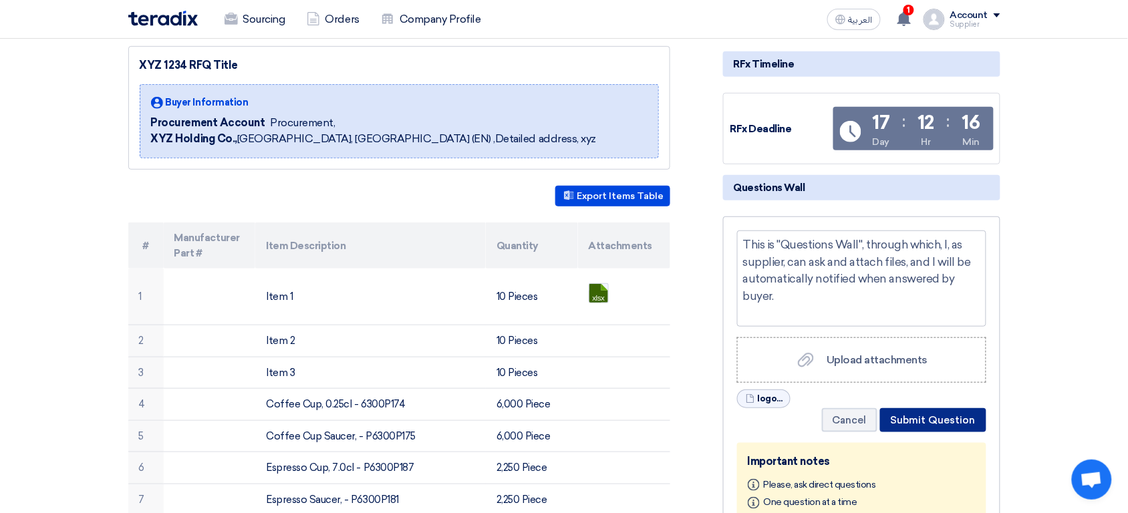
click at [943, 418] on button "Submit Question" at bounding box center [933, 420] width 106 height 24
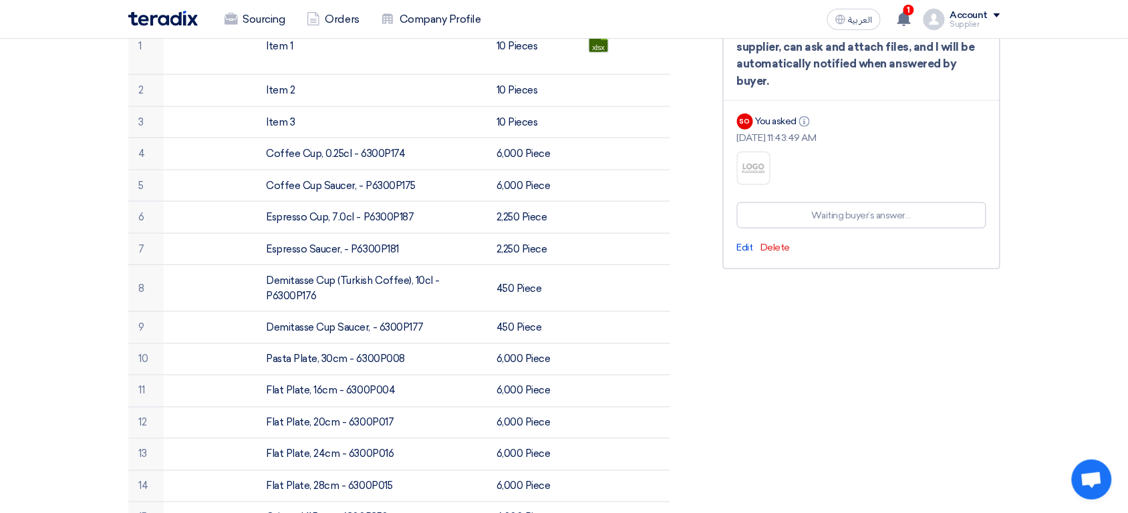
scroll to position [0, 0]
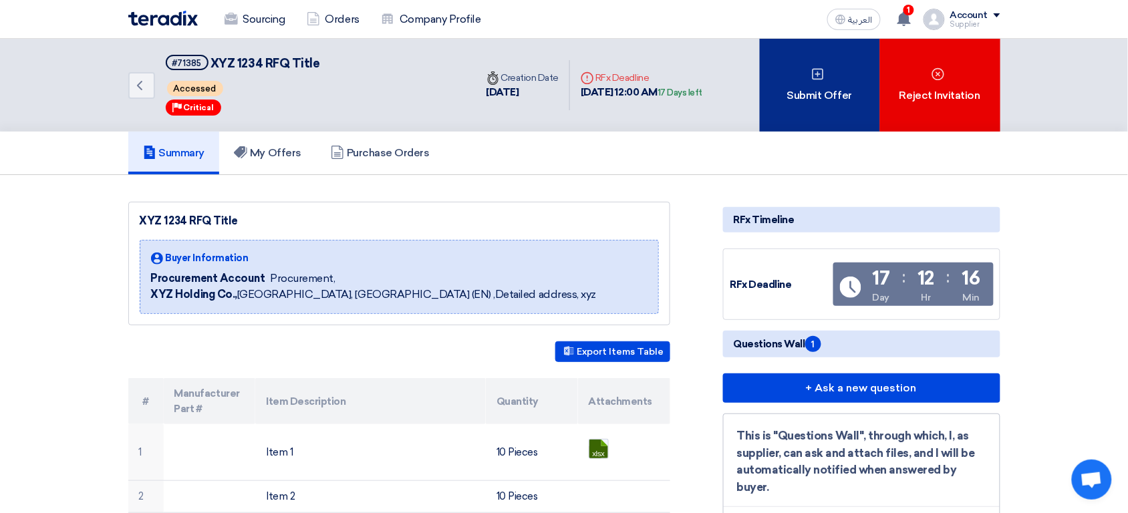
click at [815, 102] on div "Submit Offer" at bounding box center [820, 85] width 120 height 93
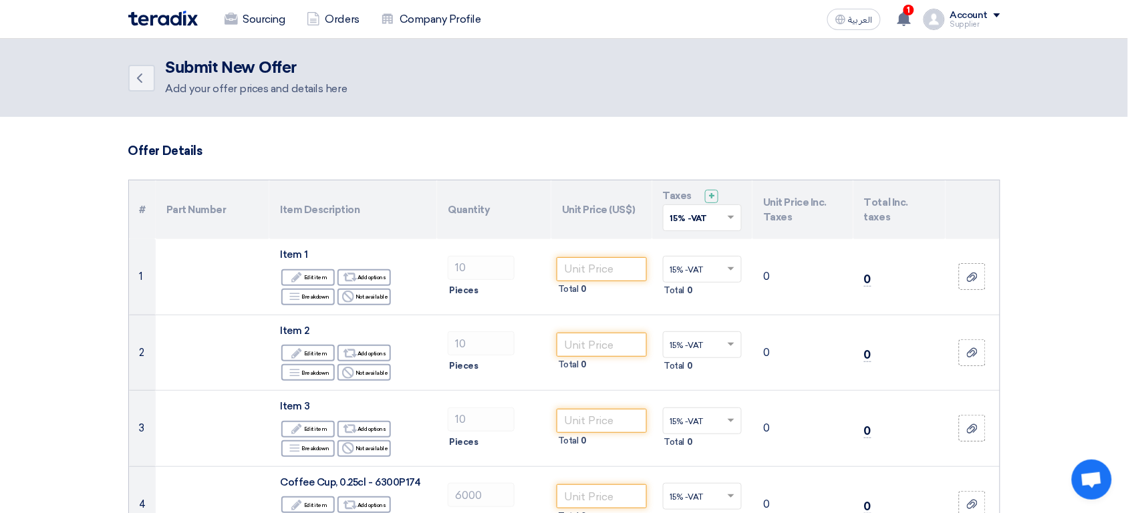
click at [700, 207] on div at bounding box center [703, 218] width 78 height 22
click at [563, 236] on th "Unit Price (US$)" at bounding box center [601, 209] width 101 height 59
click at [722, 226] on div at bounding box center [703, 218] width 78 height 22
click at [702, 271] on div "0% -No VAT" at bounding box center [703, 266] width 78 height 23
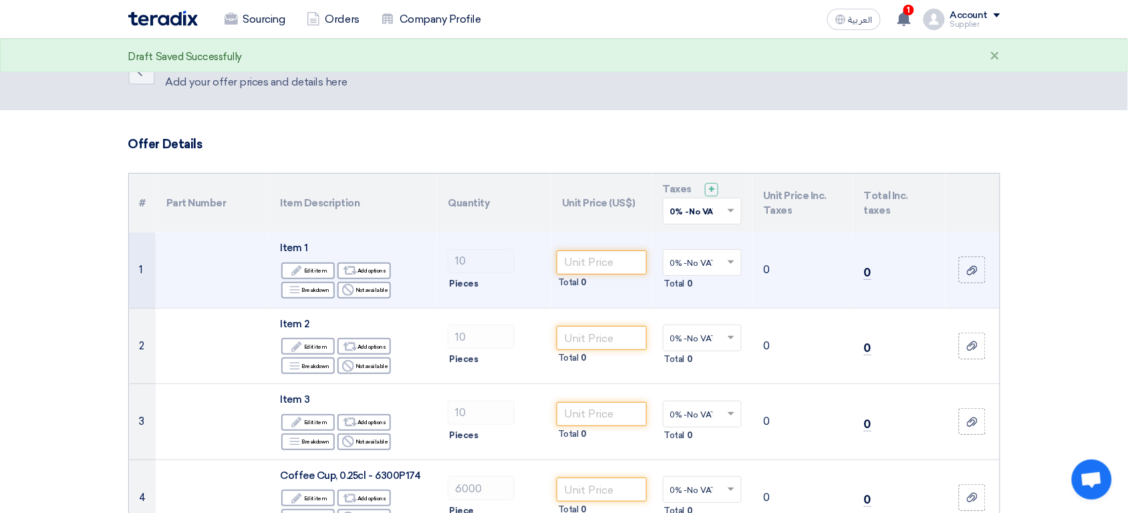
scroll to position [32, 0]
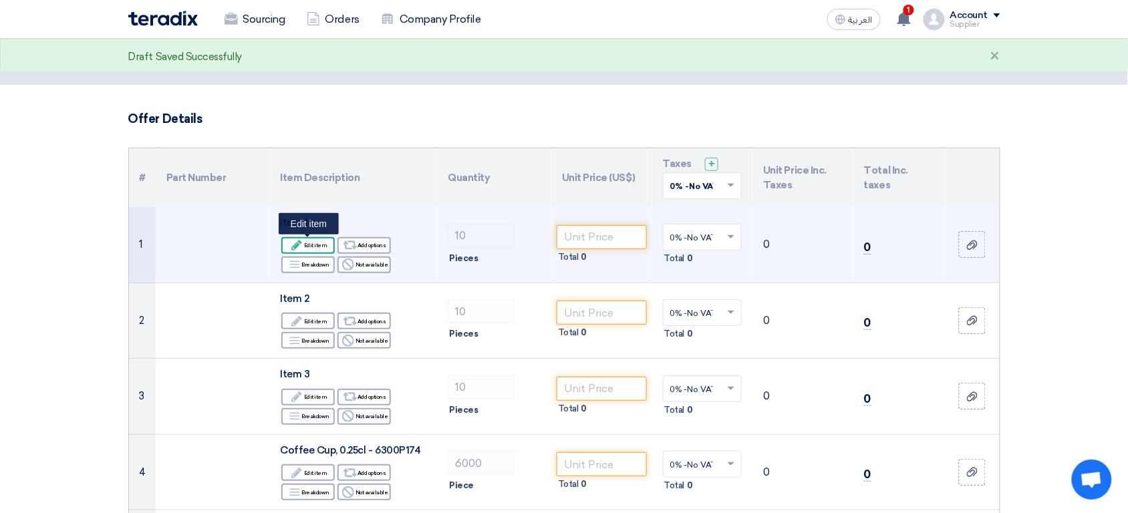
click at [323, 241] on div "Edit Edit item" at bounding box center [307, 245] width 53 height 17
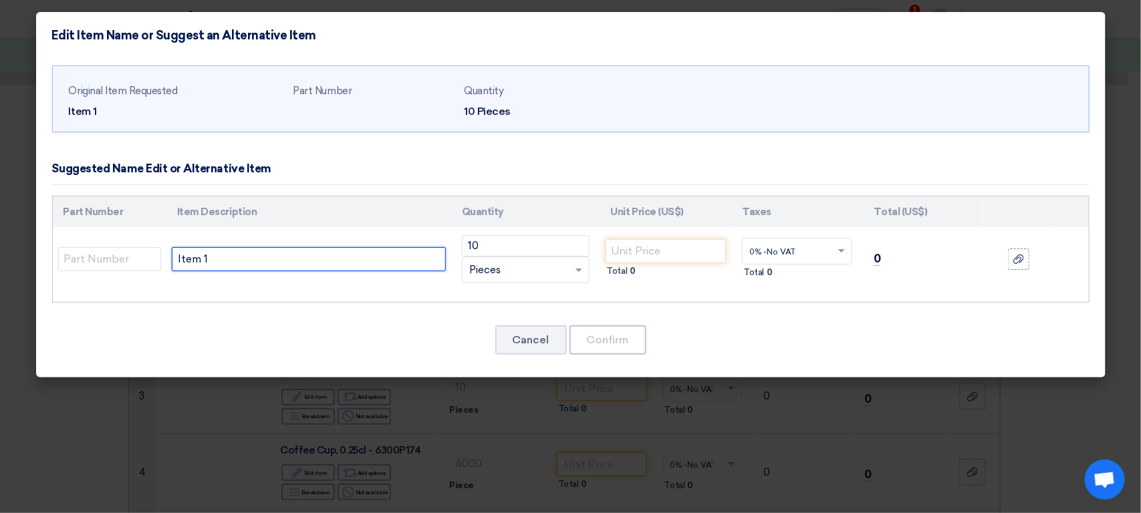
click at [321, 261] on input "Item 1" at bounding box center [309, 259] width 274 height 24
type input "Item XYZ (editted description)"
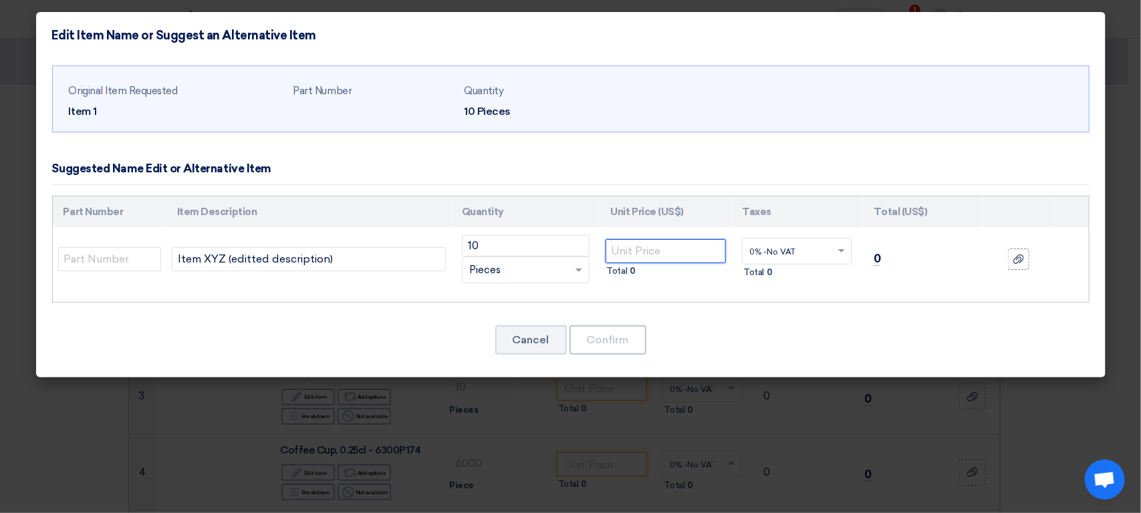
click at [648, 245] on input "number" at bounding box center [665, 251] width 121 height 24
type input "10"
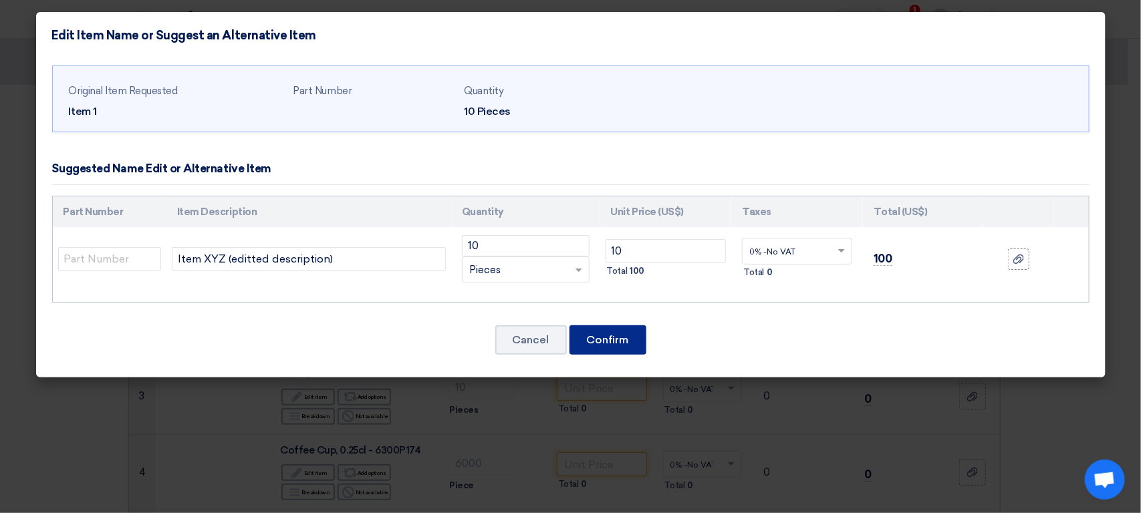
click at [625, 341] on button "Confirm" at bounding box center [607, 339] width 77 height 29
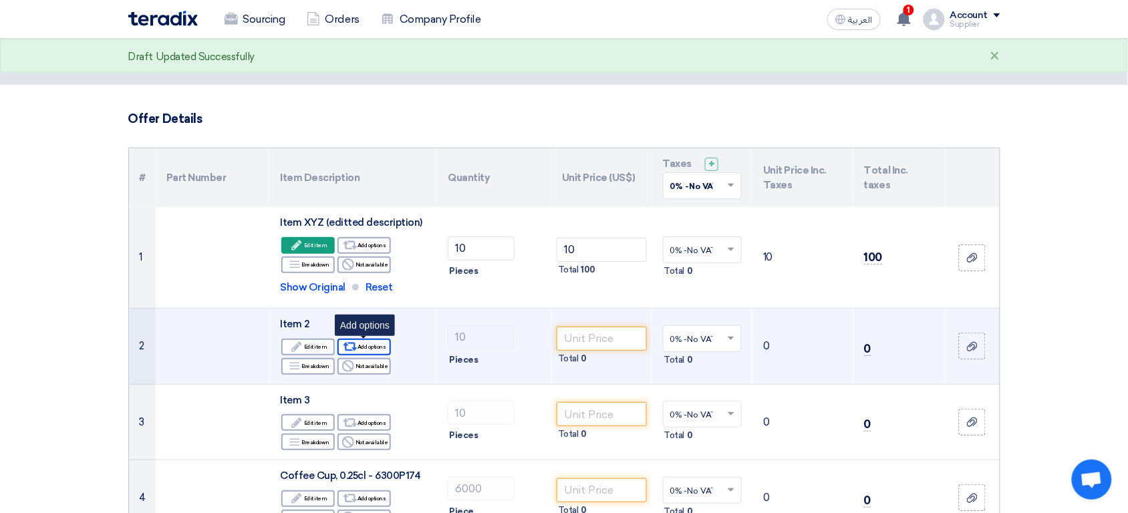
click at [354, 349] on use at bounding box center [350, 347] width 14 height 9
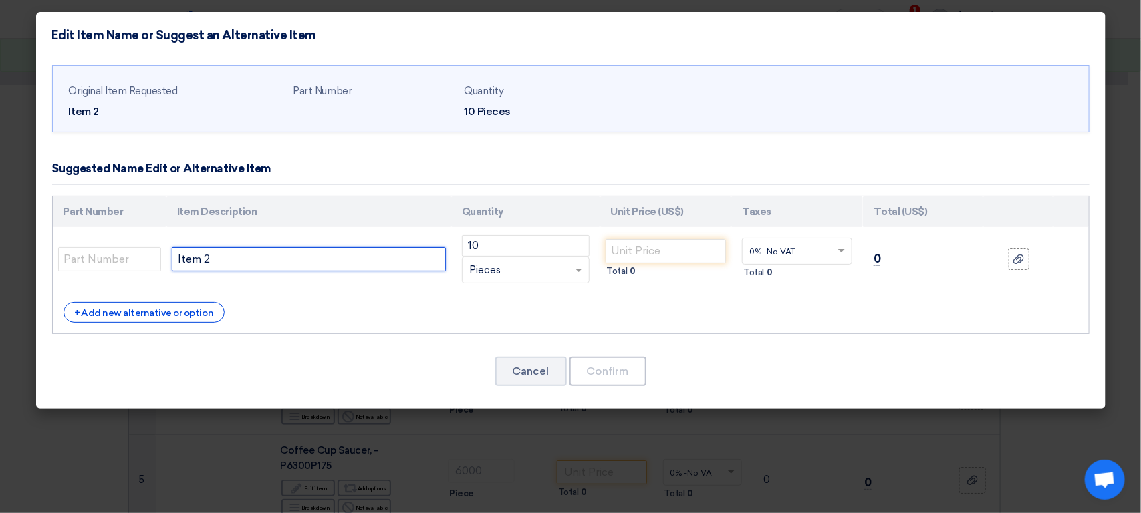
click at [335, 261] on input "Item 2" at bounding box center [309, 259] width 274 height 24
type input "Item 2 - alternative 1"
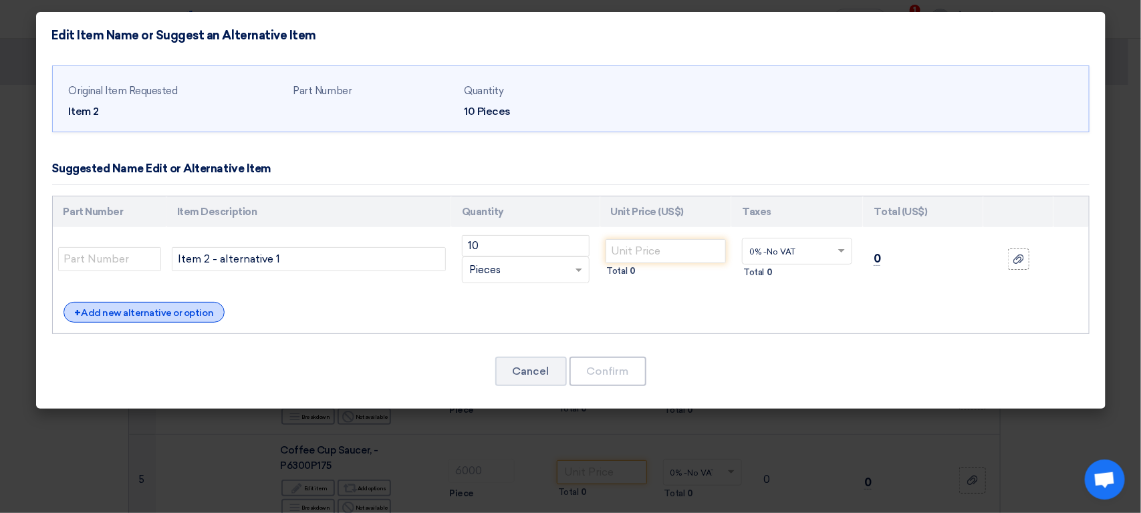
click at [164, 319] on div "+ Add new alternative or option" at bounding box center [144, 312] width 162 height 21
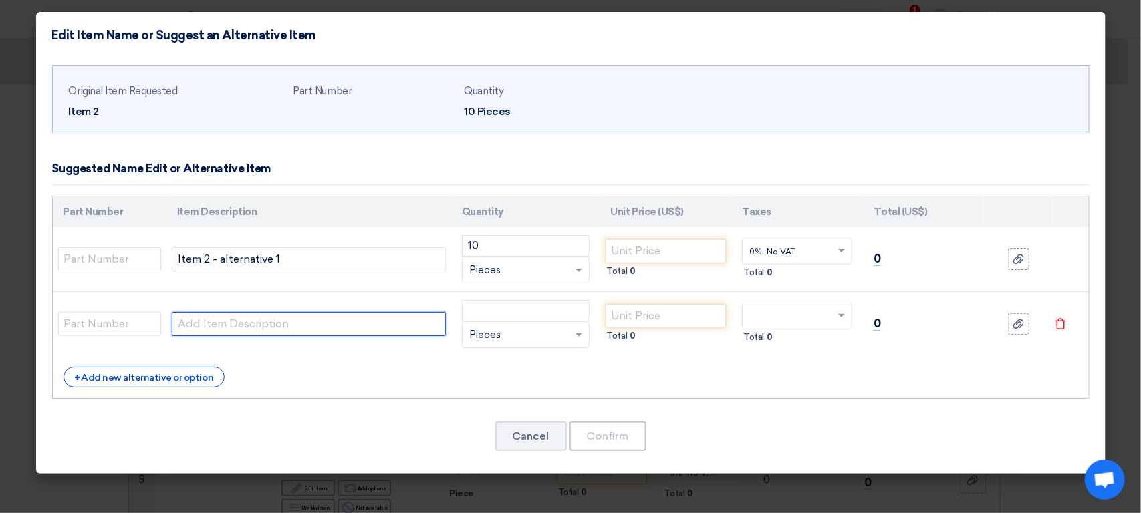
click at [211, 326] on input "text" at bounding box center [309, 324] width 274 height 24
paste input "Item 2 - alternative 1"
type input "Item 2 - alternative 2"
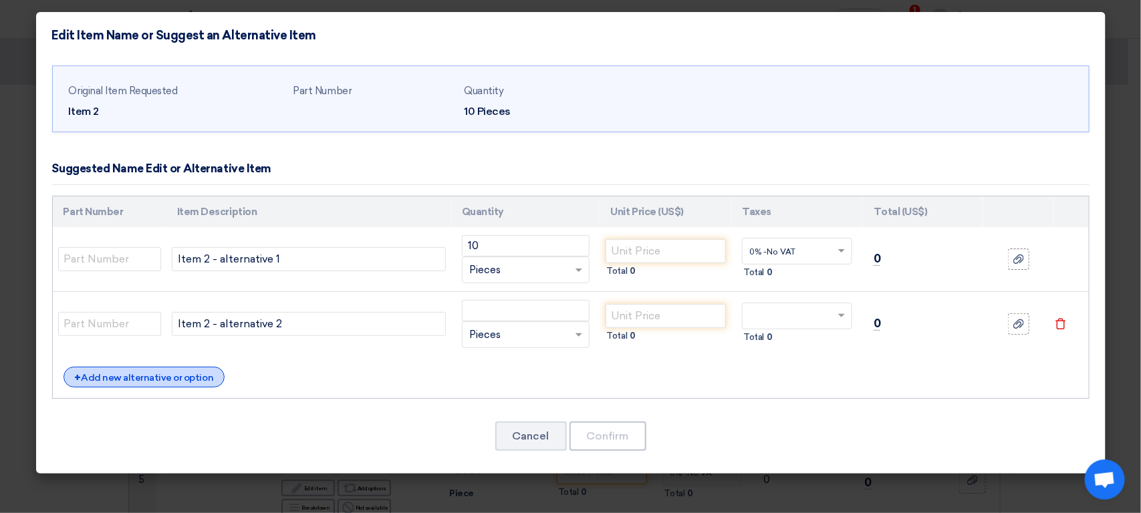
click at [195, 386] on div "+ Add new alternative or option" at bounding box center [144, 377] width 162 height 21
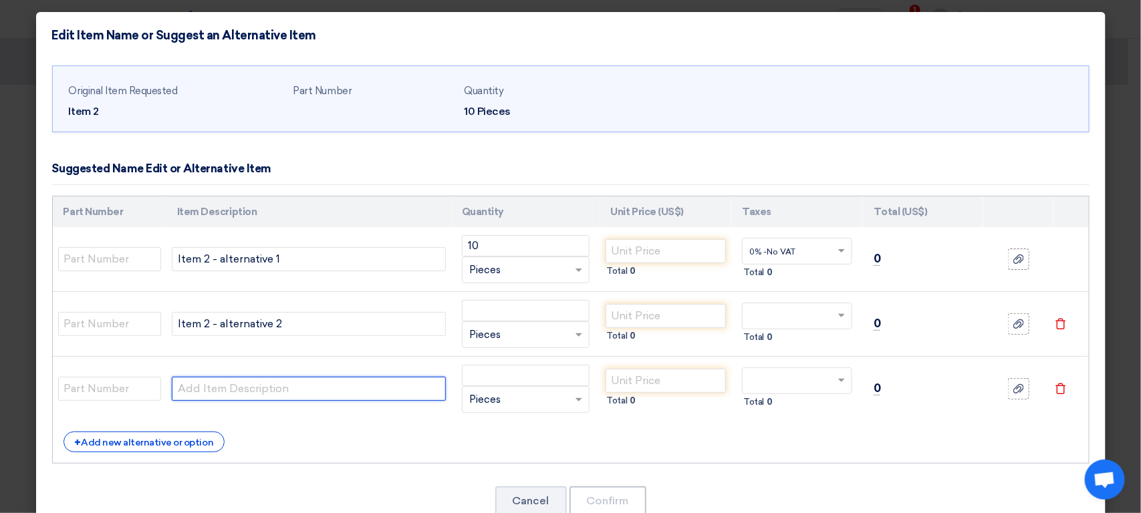
click at [236, 383] on input "text" at bounding box center [309, 389] width 274 height 24
paste input "Item 2 - alternative 1"
type input "Item 2 - alternative 3"
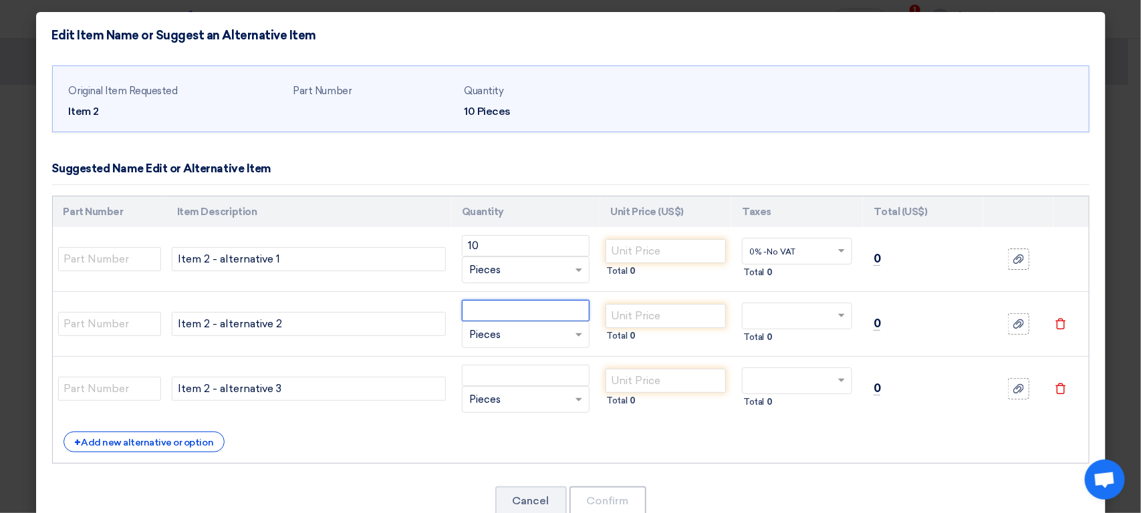
click at [483, 315] on input "number" at bounding box center [526, 310] width 128 height 21
type input "10"
click at [663, 239] on input "number" at bounding box center [665, 251] width 121 height 24
type input "10"
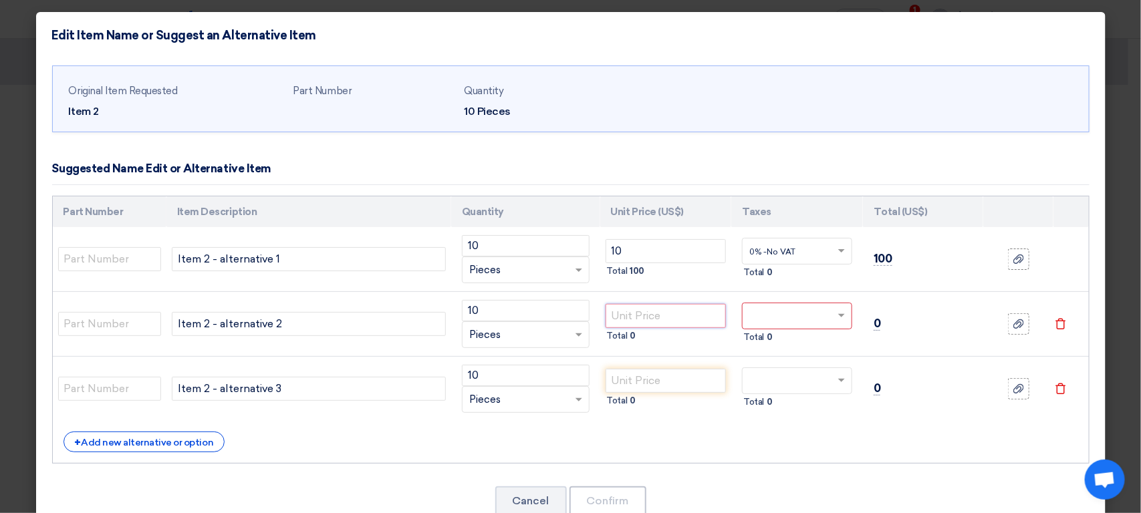
click at [638, 319] on input "number" at bounding box center [665, 316] width 121 height 24
type input "100"
click at [642, 384] on input "number" at bounding box center [665, 381] width 121 height 24
type input "1000"
click at [805, 318] on input "text" at bounding box center [789, 317] width 80 height 21
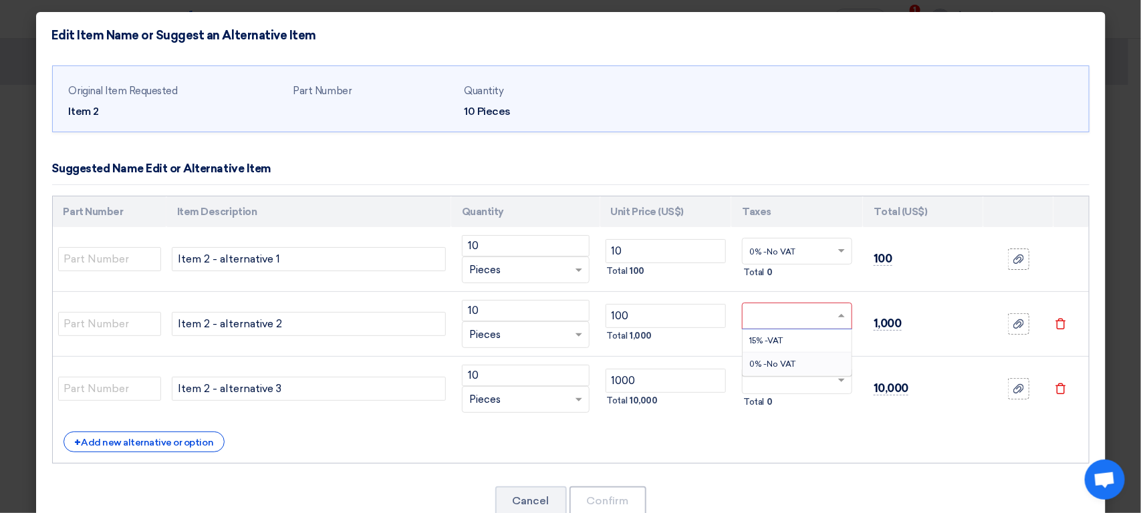
click at [756, 374] on div "0% -No VAT" at bounding box center [796, 364] width 109 height 23
click at [756, 374] on input "text" at bounding box center [789, 382] width 80 height 21
click at [753, 432] on span "0% -No VAT" at bounding box center [772, 428] width 46 height 9
click at [603, 503] on button "Confirm" at bounding box center [607, 500] width 77 height 29
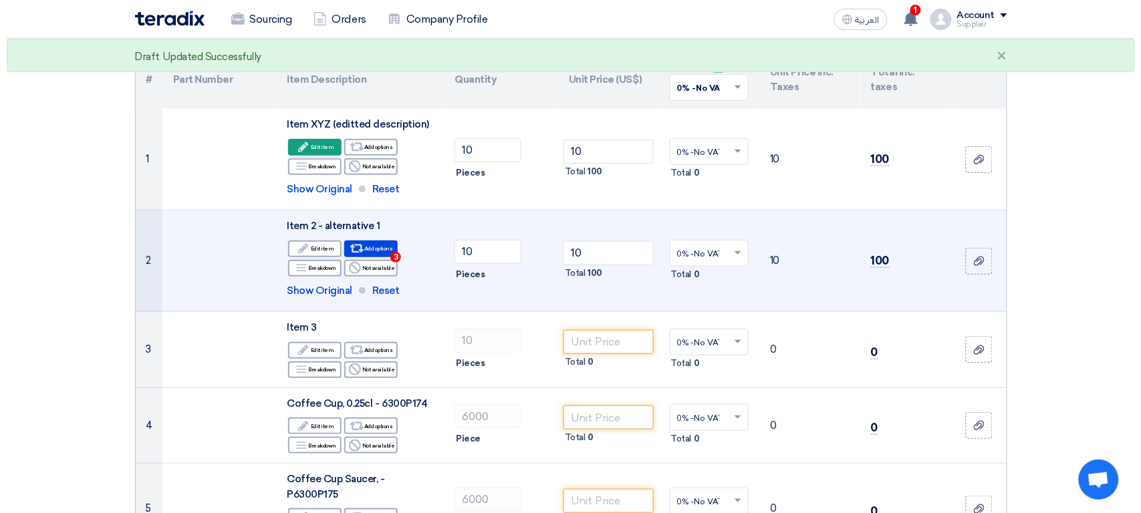
scroll to position [154, 0]
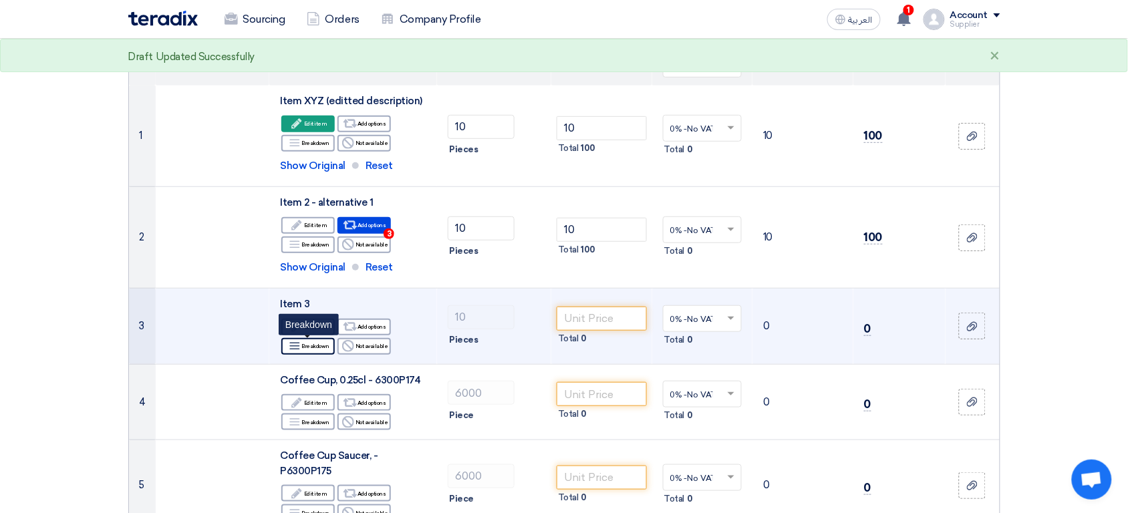
click at [309, 354] on div "Breakdown Breakdown" at bounding box center [307, 346] width 53 height 17
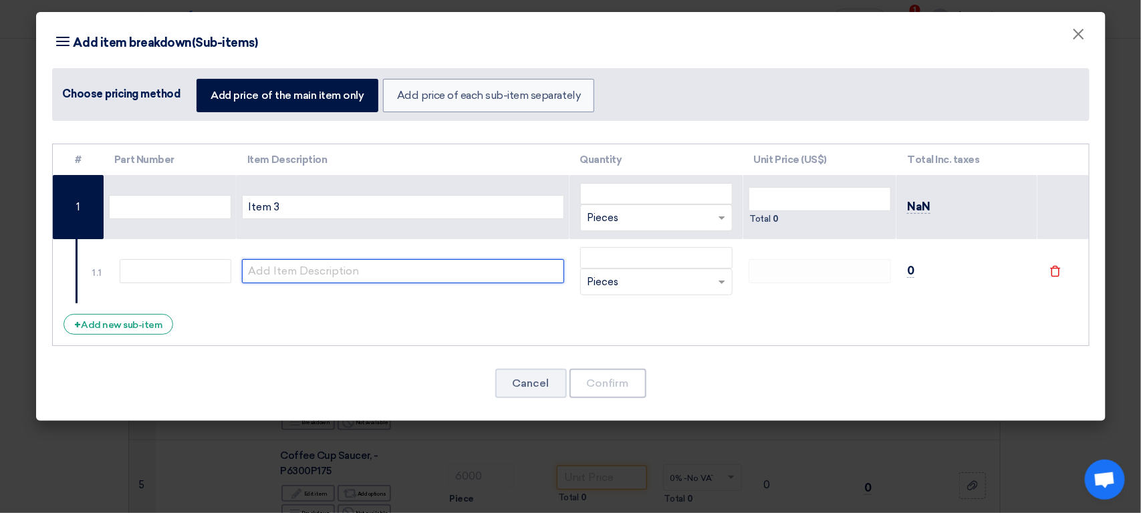
click at [381, 266] on input "text" at bounding box center [403, 271] width 322 height 24
type input "Sub-item 1"
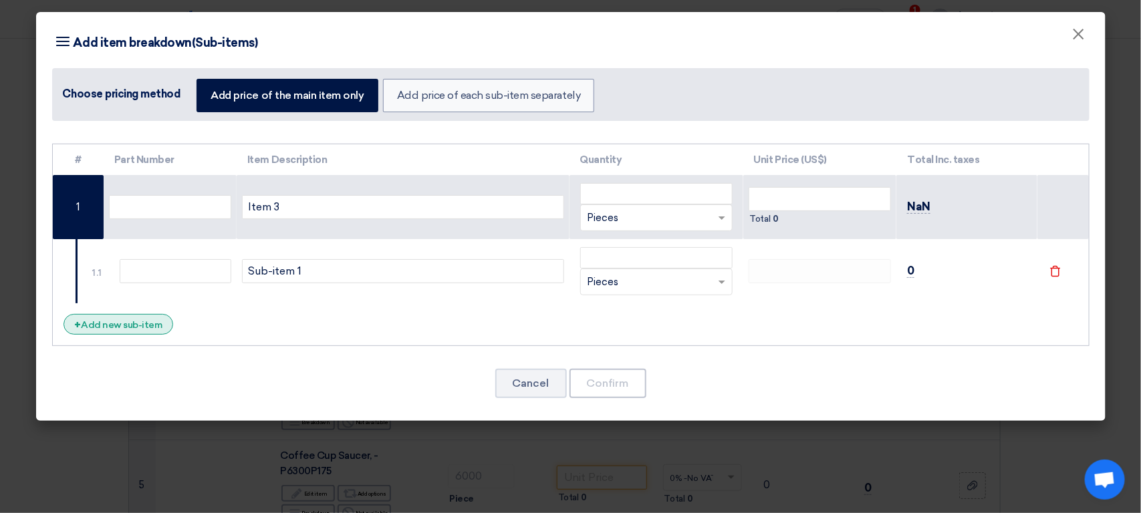
click at [149, 325] on div "+ Add new sub-item" at bounding box center [118, 324] width 110 height 21
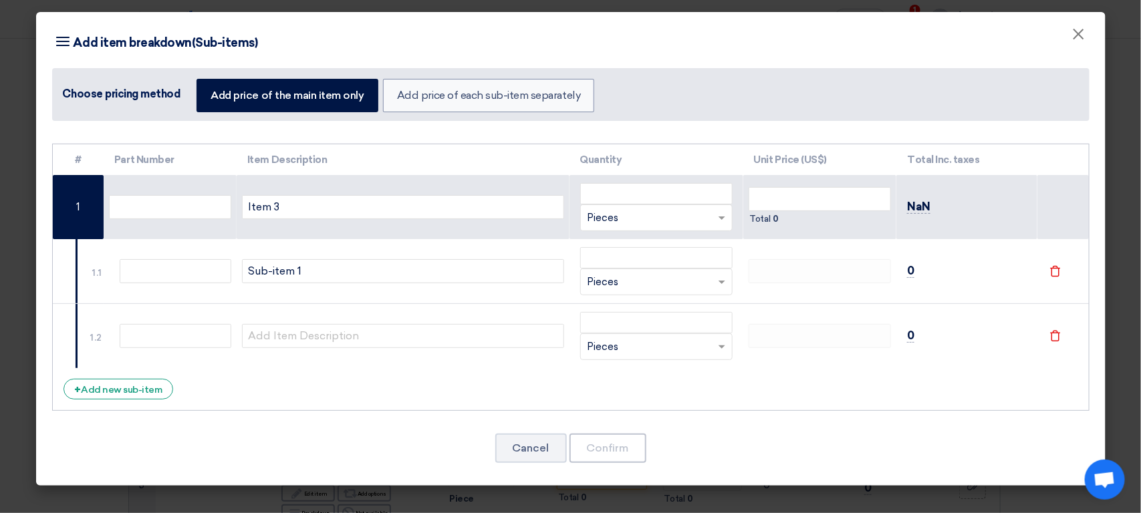
click at [324, 348] on div at bounding box center [403, 336] width 322 height 24
click at [328, 279] on input "Sub-item 1" at bounding box center [403, 271] width 322 height 24
click at [325, 333] on input "text" at bounding box center [403, 336] width 322 height 24
paste input "Sub-item 1"
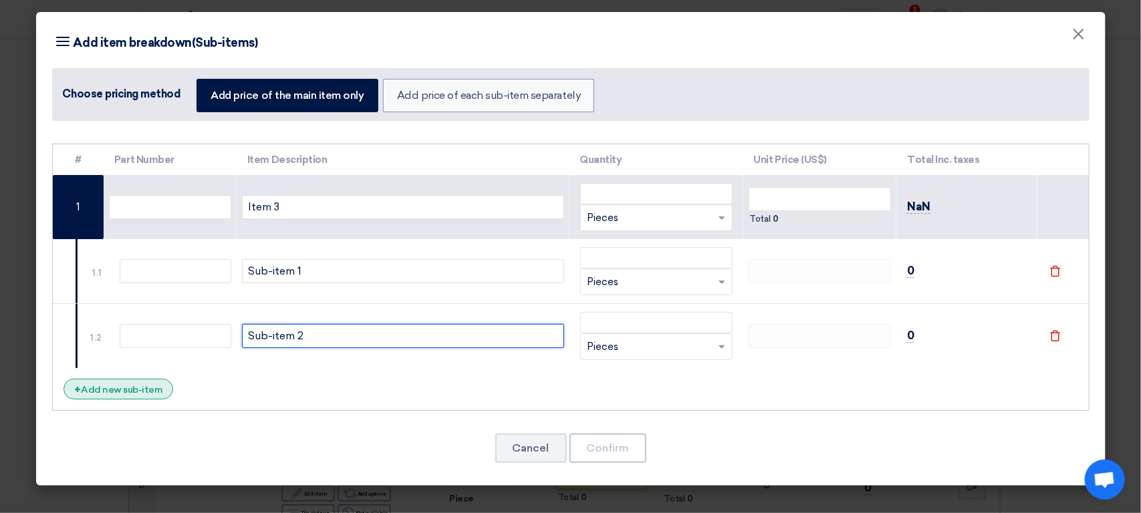
type input "Sub-item 2"
click at [130, 387] on div "+ Add new sub-item" at bounding box center [118, 389] width 110 height 21
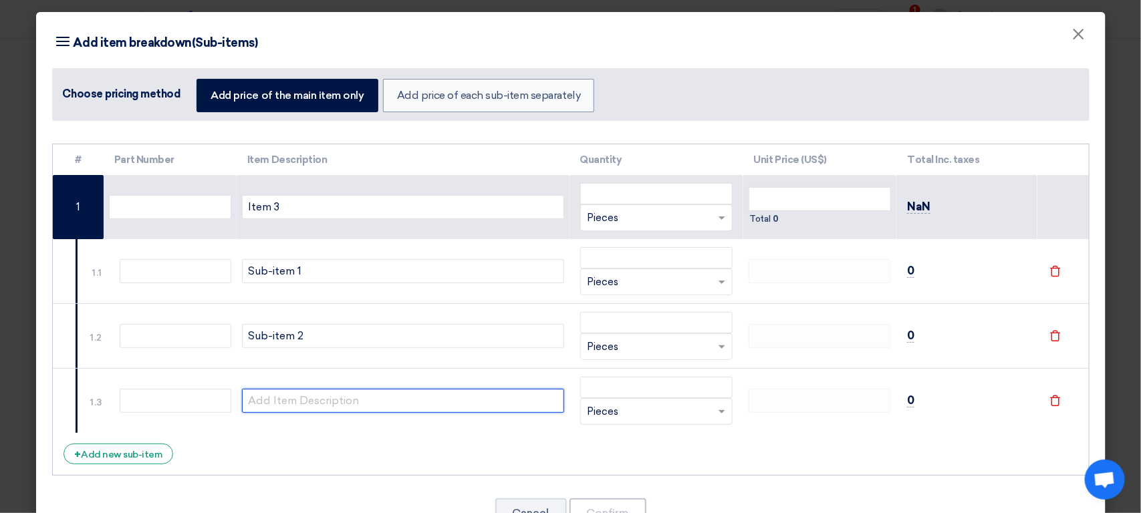
click at [282, 413] on input "text" at bounding box center [403, 401] width 322 height 24
paste input "Sub-item 1"
type input "Sub-item 3"
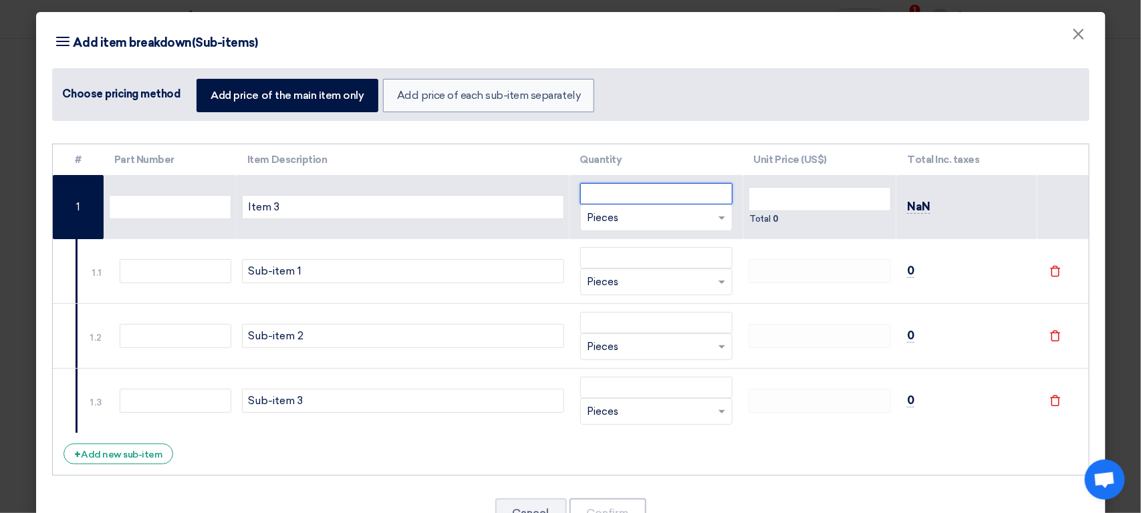
click at [638, 203] on input "number" at bounding box center [656, 193] width 152 height 21
type input "2"
click at [615, 259] on input "number" at bounding box center [656, 257] width 152 height 21
type input "10"
click at [596, 331] on input "number" at bounding box center [656, 322] width 152 height 21
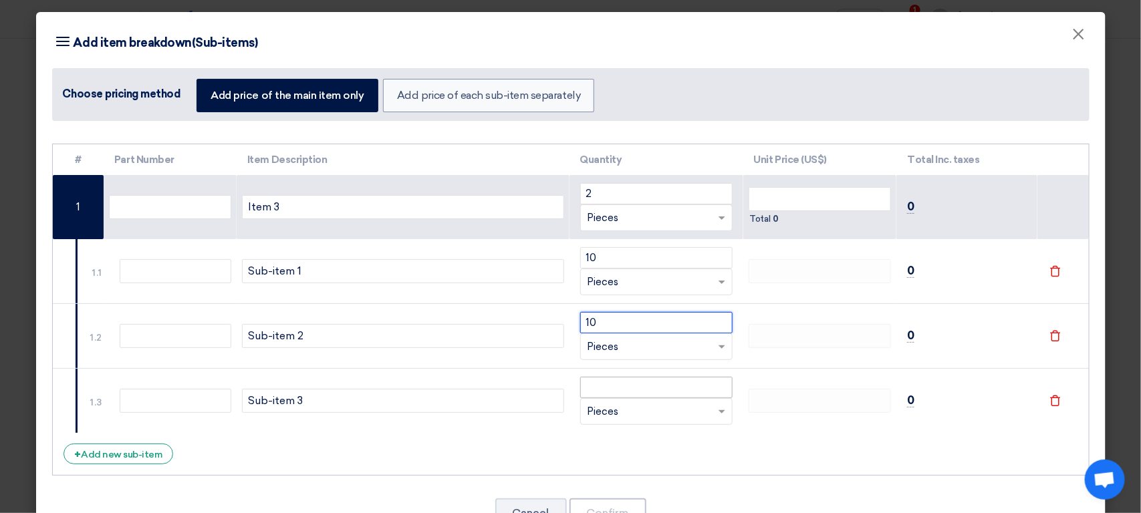
type input "10"
click at [604, 393] on input "number" at bounding box center [656, 387] width 152 height 21
type input "10"
click at [796, 199] on input "number" at bounding box center [819, 199] width 143 height 24
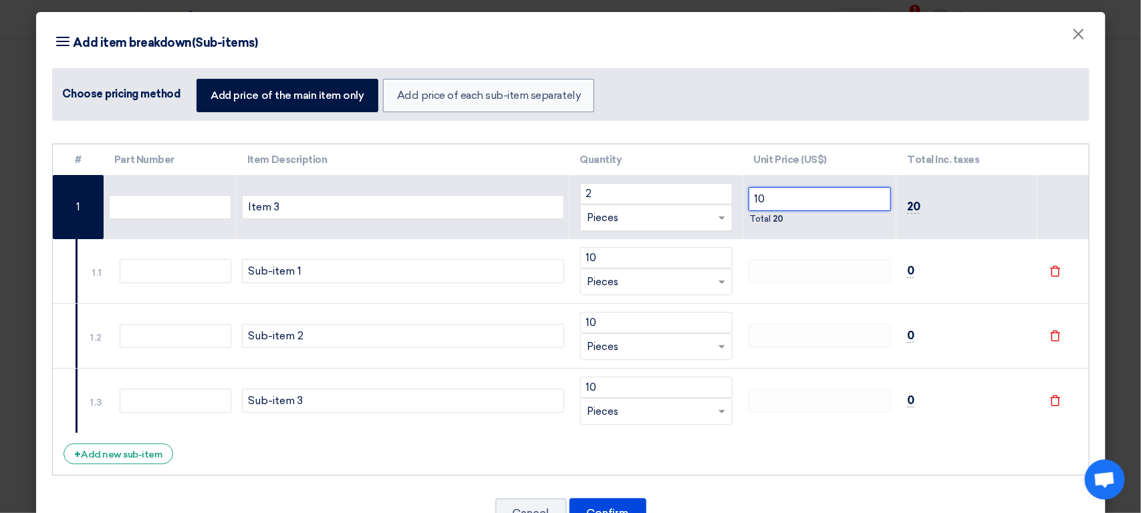
type input "10"
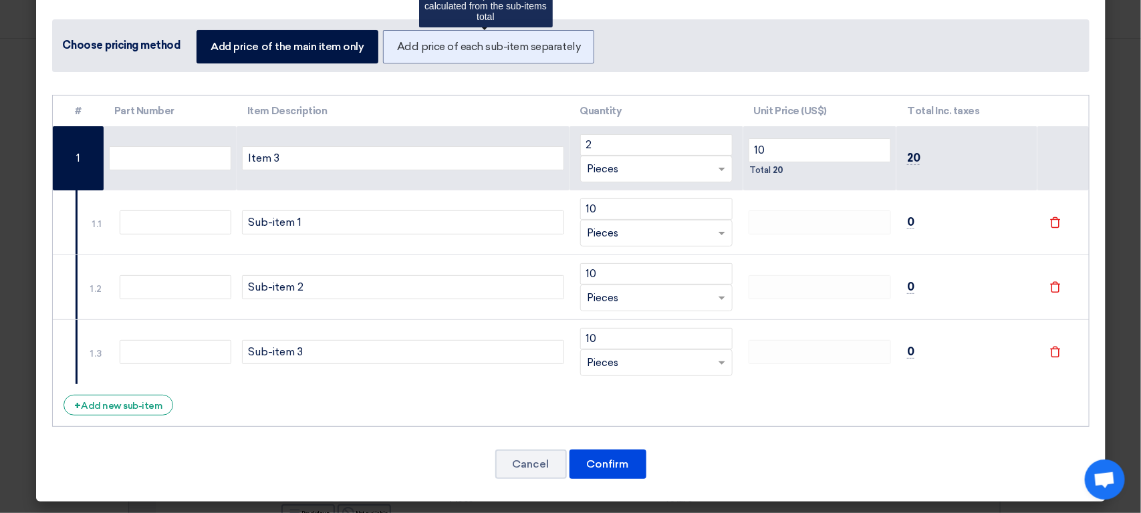
click at [472, 55] on label "Add price of each sub-item separately" at bounding box center [488, 46] width 211 height 33
click at [406, 50] on input "Add price of each sub-item separately" at bounding box center [401, 45] width 9 height 9
radio input "true"
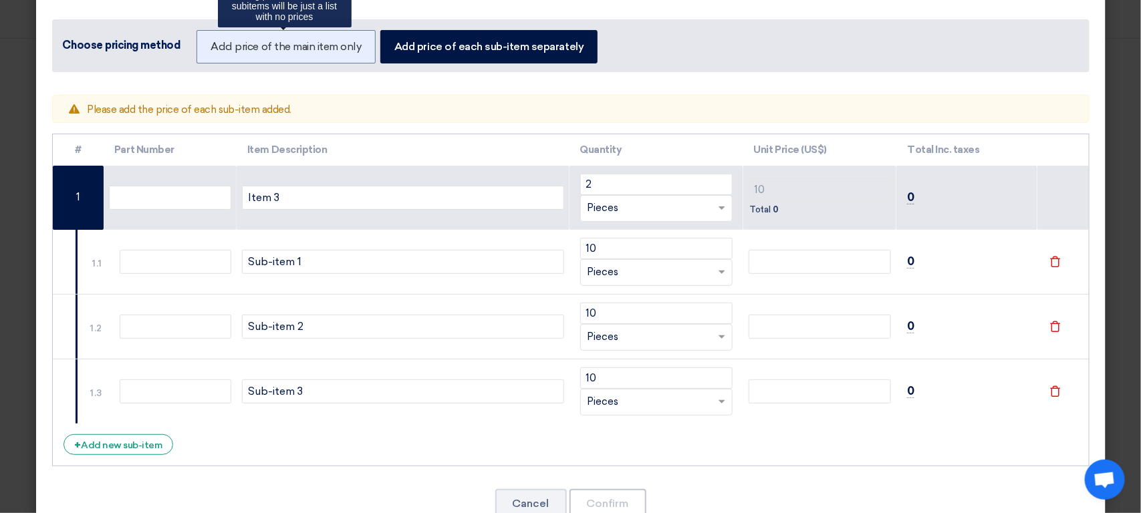
click at [301, 38] on label "Add price of the main item only" at bounding box center [285, 46] width 178 height 33
click at [219, 41] on input "Add price of the main item only" at bounding box center [215, 45] width 9 height 9
radio input "true"
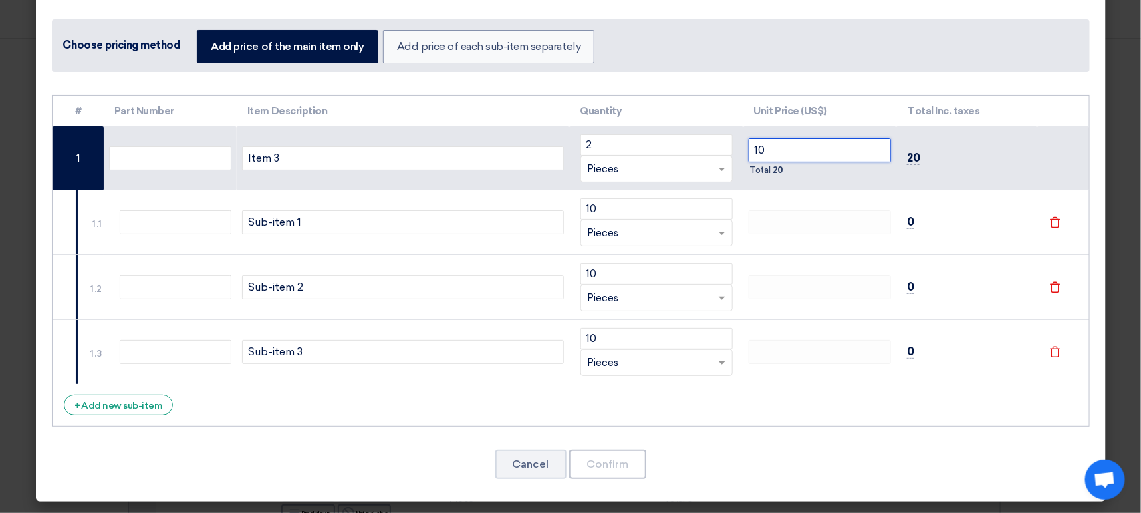
click at [788, 158] on input "10" at bounding box center [819, 150] width 143 height 24
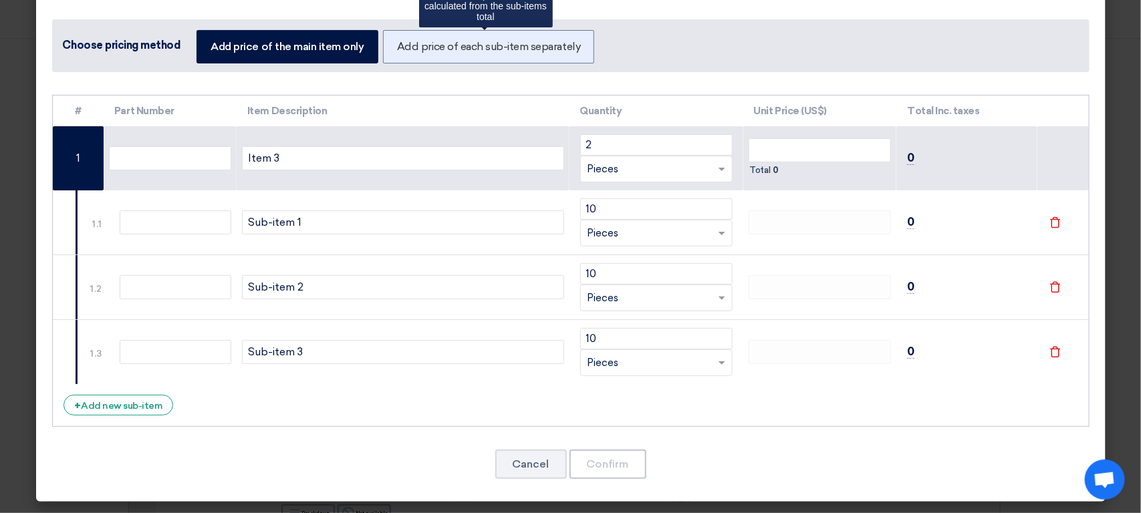
click at [486, 49] on label "Add price of each sub-item separately" at bounding box center [488, 46] width 211 height 33
click at [406, 49] on input "Add price of each sub-item separately" at bounding box center [401, 45] width 9 height 9
radio input "true"
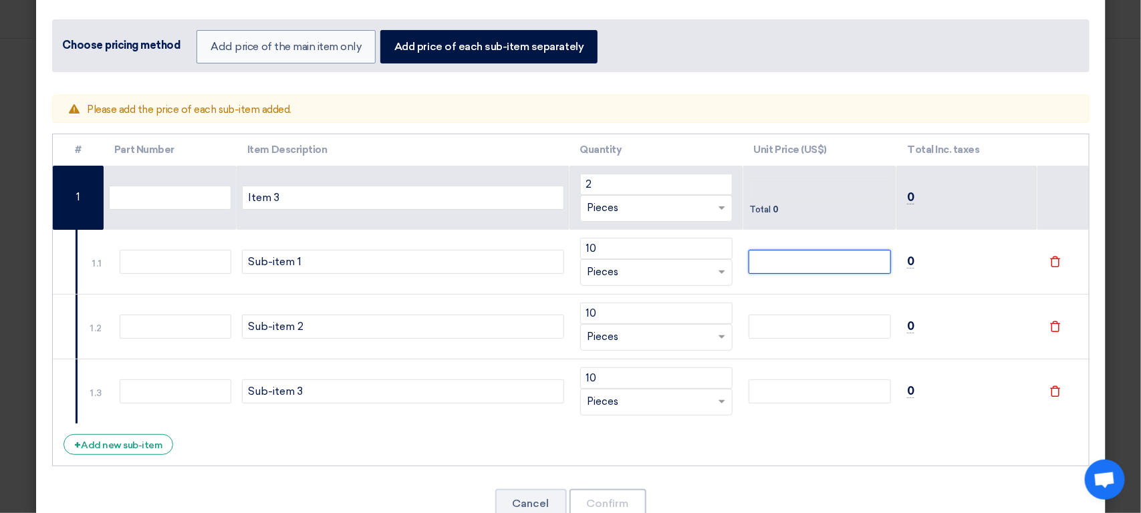
click at [752, 253] on input "number" at bounding box center [819, 262] width 143 height 24
type input "2"
click at [777, 328] on input "number" at bounding box center [819, 327] width 143 height 24
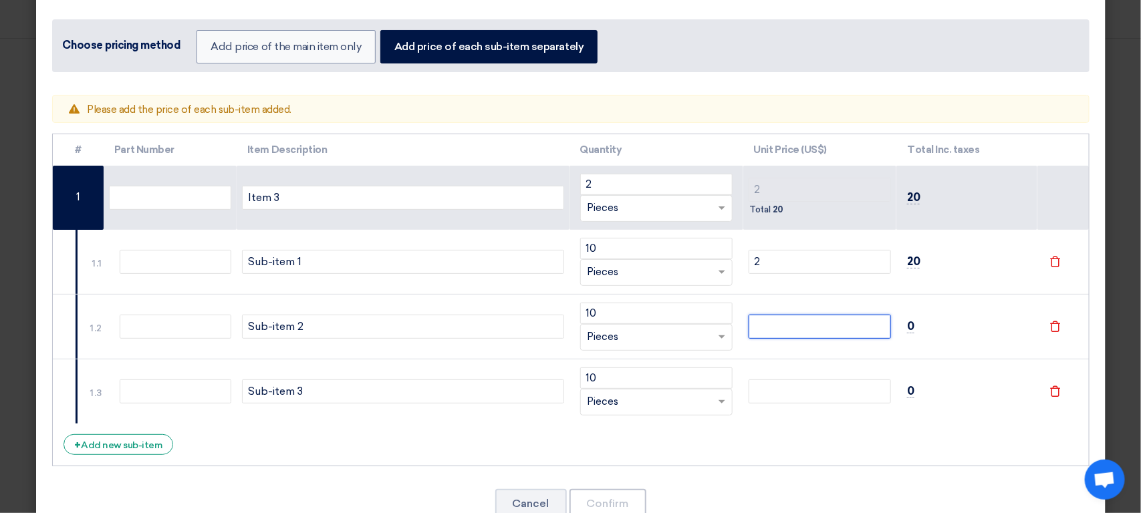
type input "2"
type input "4"
type input "2"
click at [778, 392] on input "number" at bounding box center [819, 392] width 143 height 24
type input "2"
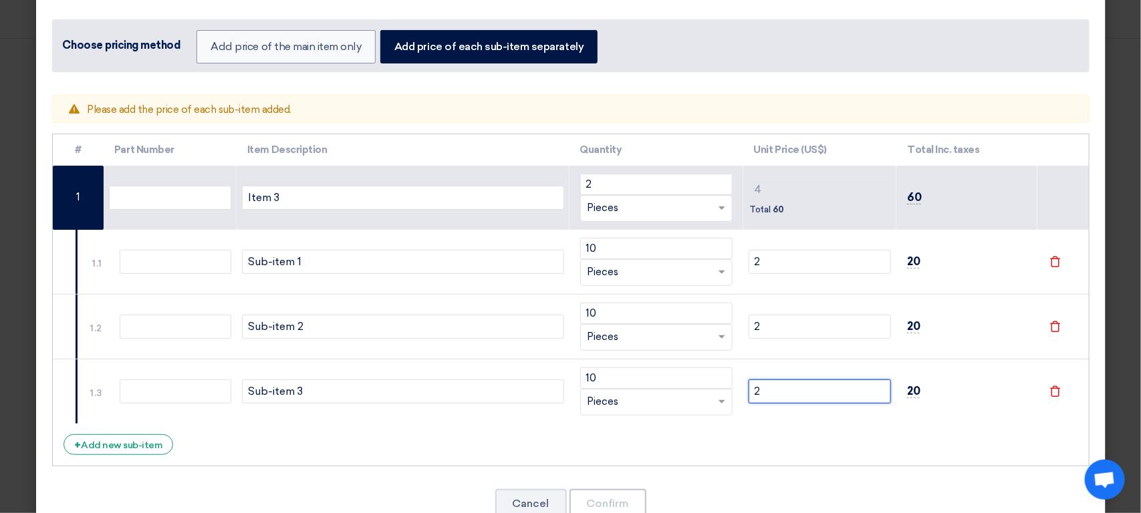
type input "6"
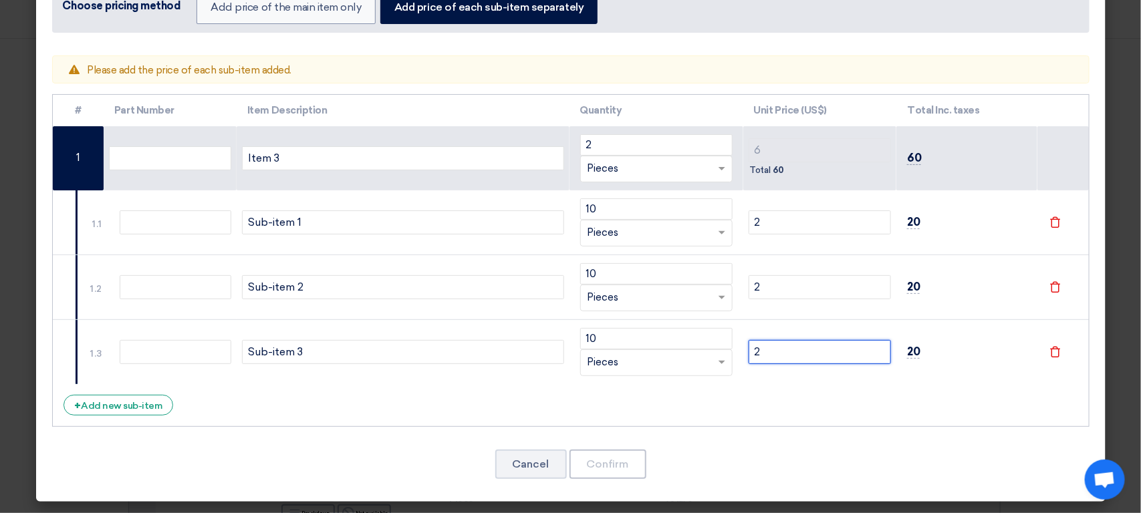
scroll to position [88, 0]
type input "2"
click at [674, 409] on div "# Part Number Item Description Quantity Unit Price (US$) Total Inc. taxes Item …" at bounding box center [570, 260] width 1037 height 333
click at [680, 398] on div "# Part Number Item Description Quantity Unit Price (US$) Total Inc. taxes Item …" at bounding box center [570, 260] width 1037 height 333
click at [629, 142] on input "2" at bounding box center [656, 144] width 152 height 21
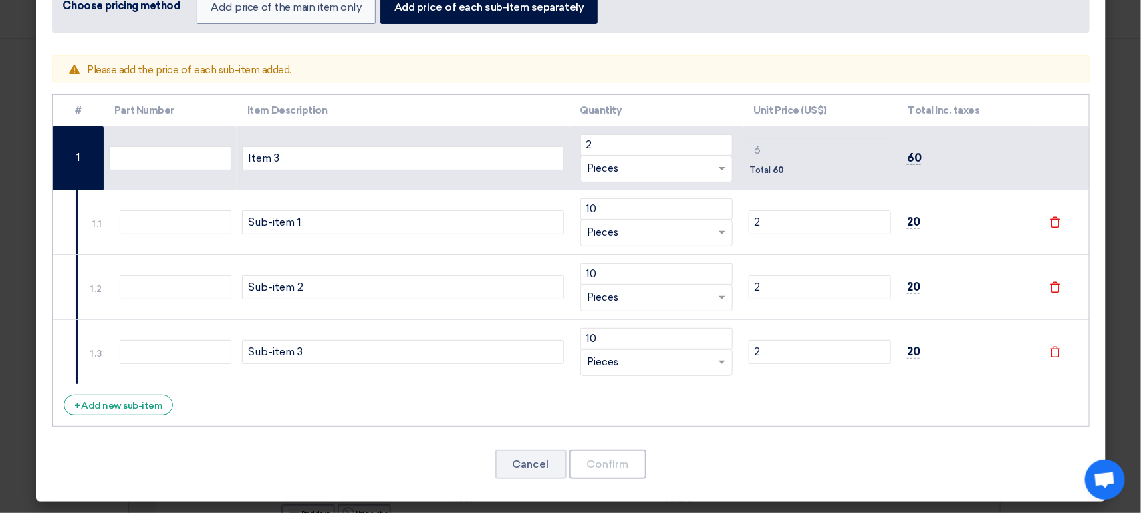
click at [562, 90] on div "Warning Please add the price of each sub-item added. # Part Number Item Descrip…" at bounding box center [570, 275] width 1069 height 453
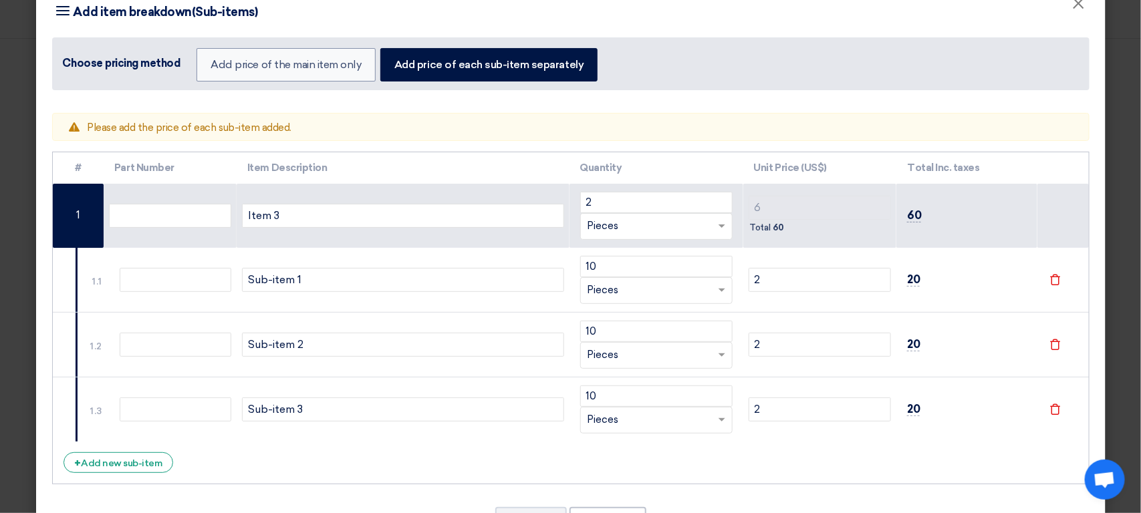
scroll to position [30, 0]
click at [294, 119] on div "Warning Please add the price of each sub-item added." at bounding box center [570, 128] width 1037 height 29
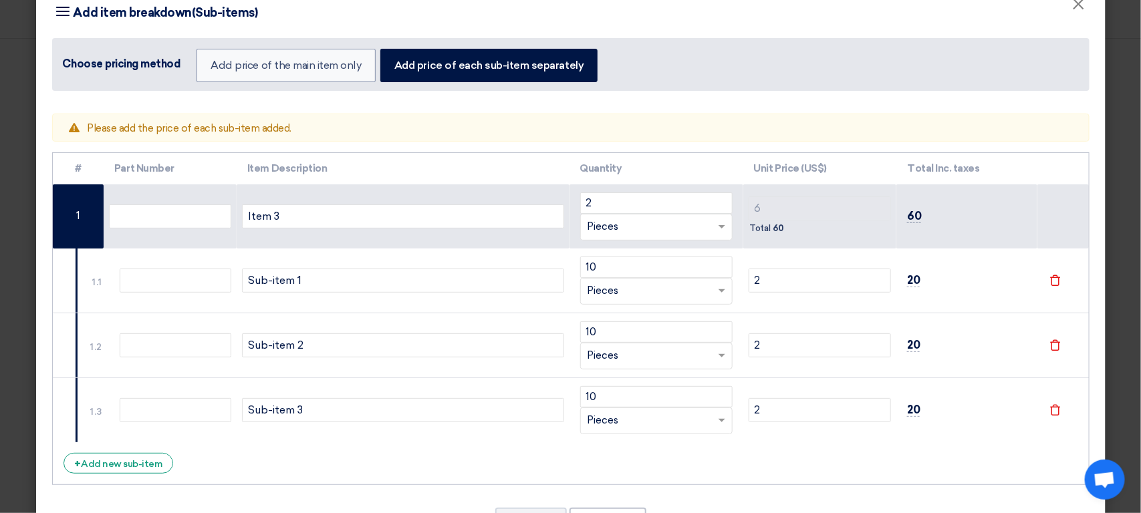
click at [783, 224] on div "Total 60" at bounding box center [819, 229] width 143 height 16
click at [772, 281] on input "2" at bounding box center [819, 281] width 143 height 24
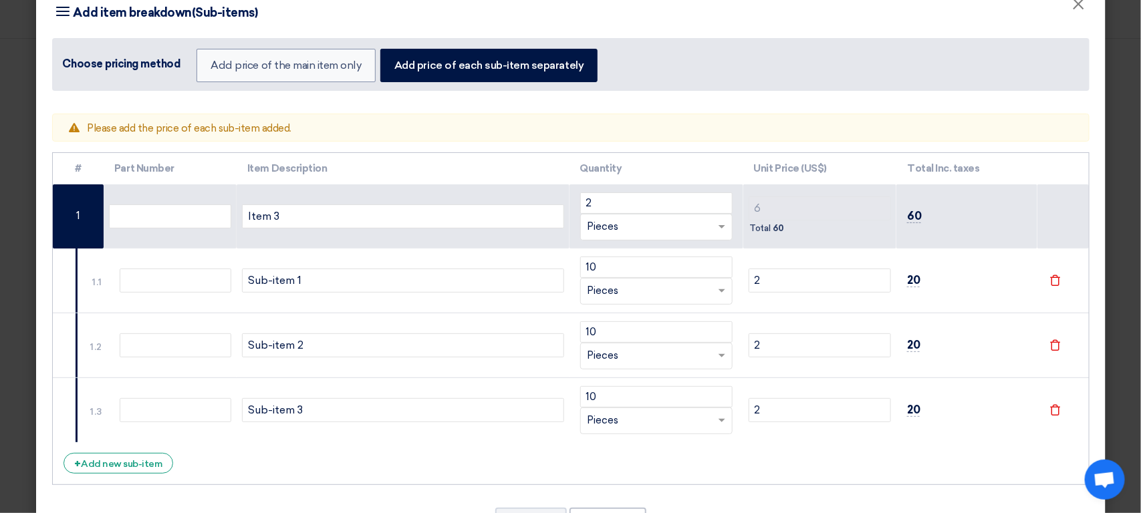
click at [778, 237] on td "6 Total 60" at bounding box center [820, 216] width 154 height 64
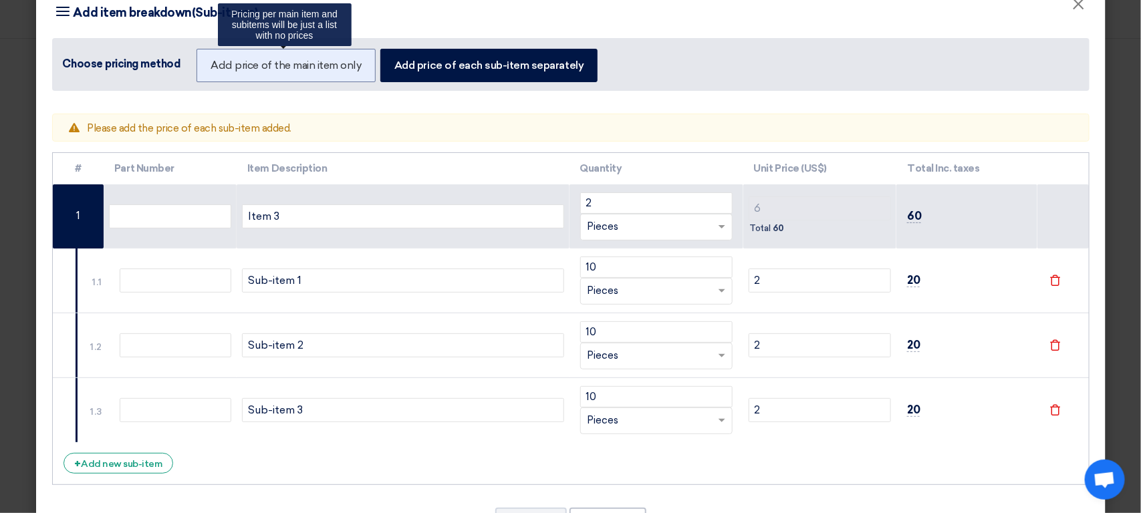
click at [306, 63] on label "Add price of the main item only" at bounding box center [285, 65] width 178 height 33
click at [219, 63] on input "Add price of the main item only" at bounding box center [215, 64] width 9 height 9
radio input "true"
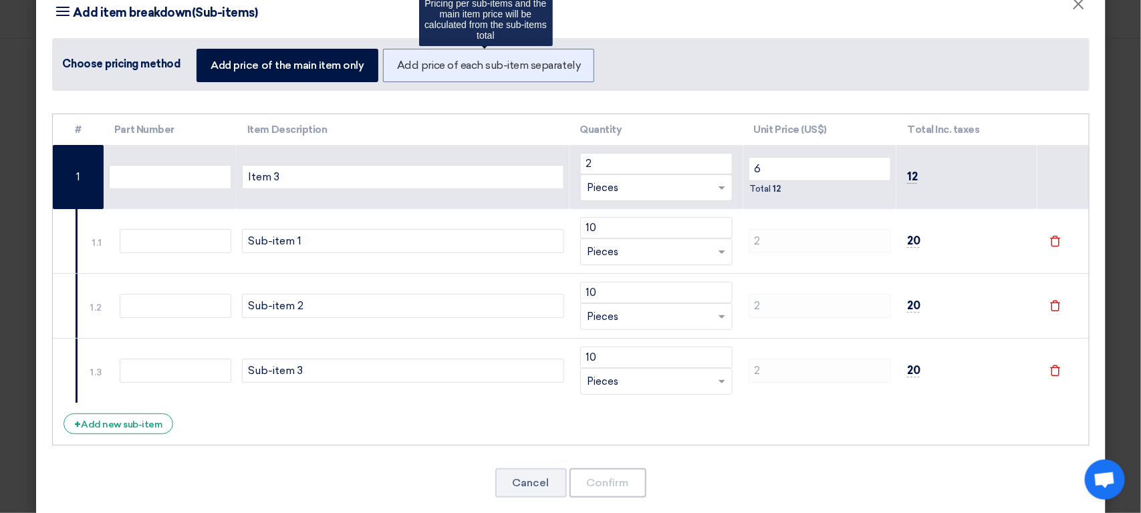
click at [460, 56] on label "Add price of each sub-item separately" at bounding box center [488, 65] width 211 height 33
click at [406, 60] on input "Add price of each sub-item separately" at bounding box center [401, 64] width 9 height 9
radio input "true"
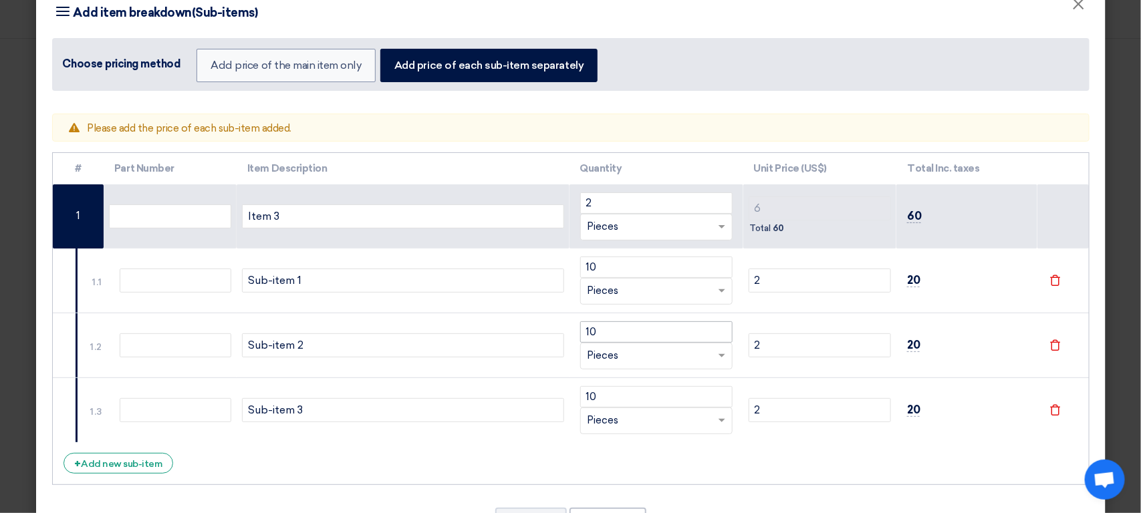
scroll to position [88, 0]
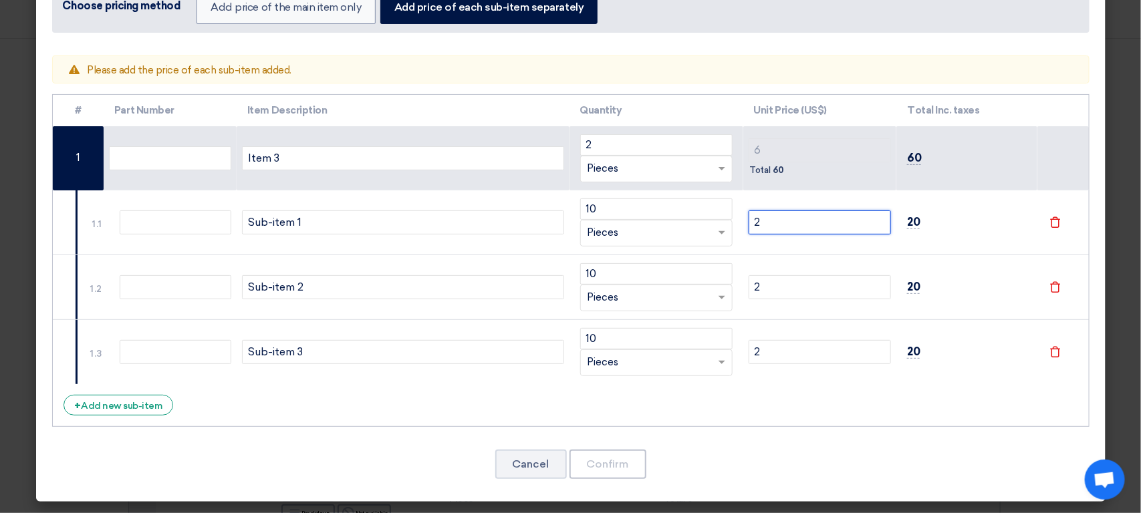
click at [802, 233] on input "2" at bounding box center [819, 223] width 143 height 24
type input "22"
type input "26"
type input "22"
click at [771, 281] on input "2" at bounding box center [819, 287] width 143 height 24
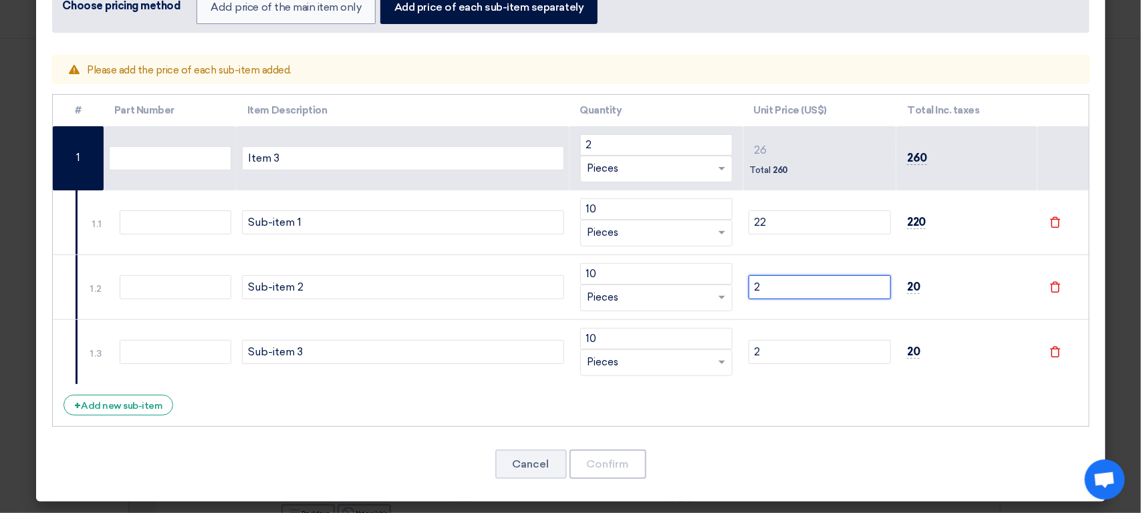
type input "22"
type input "46"
type input "22"
click at [777, 228] on input "22" at bounding box center [819, 223] width 143 height 24
type input "2"
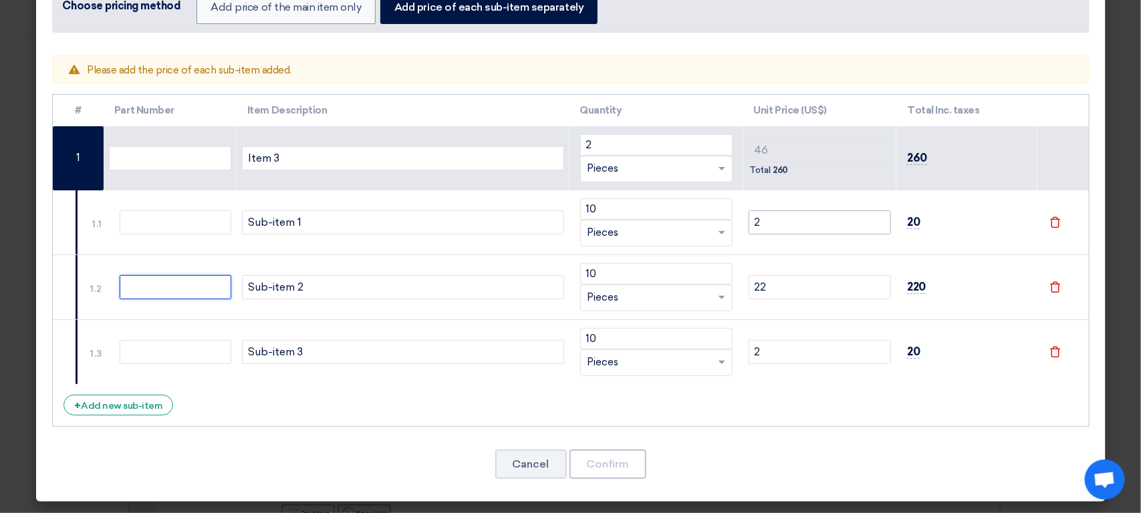
type input "26"
click at [789, 286] on input "22" at bounding box center [819, 287] width 143 height 24
type input "2"
type input "6"
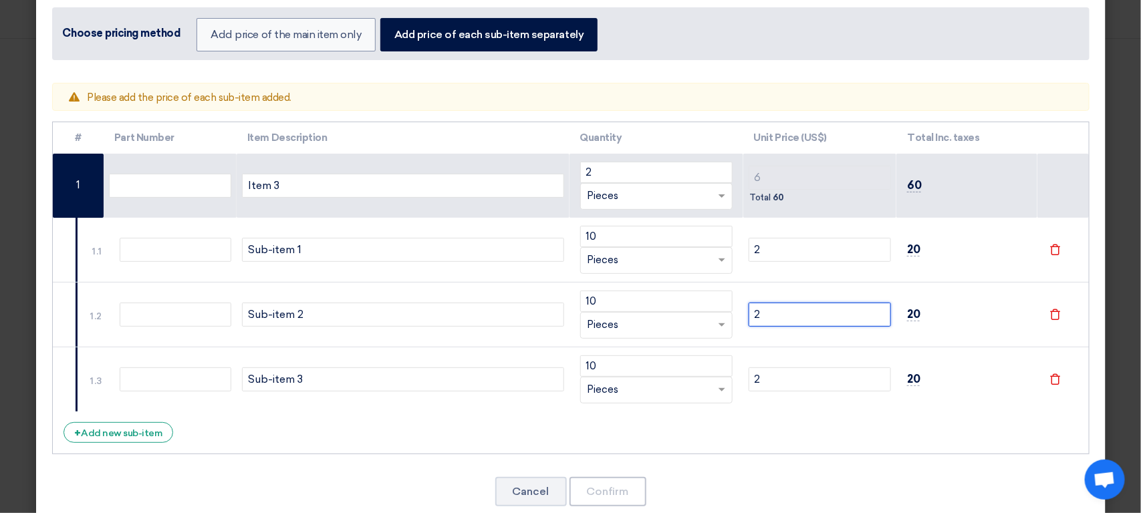
scroll to position [64, 0]
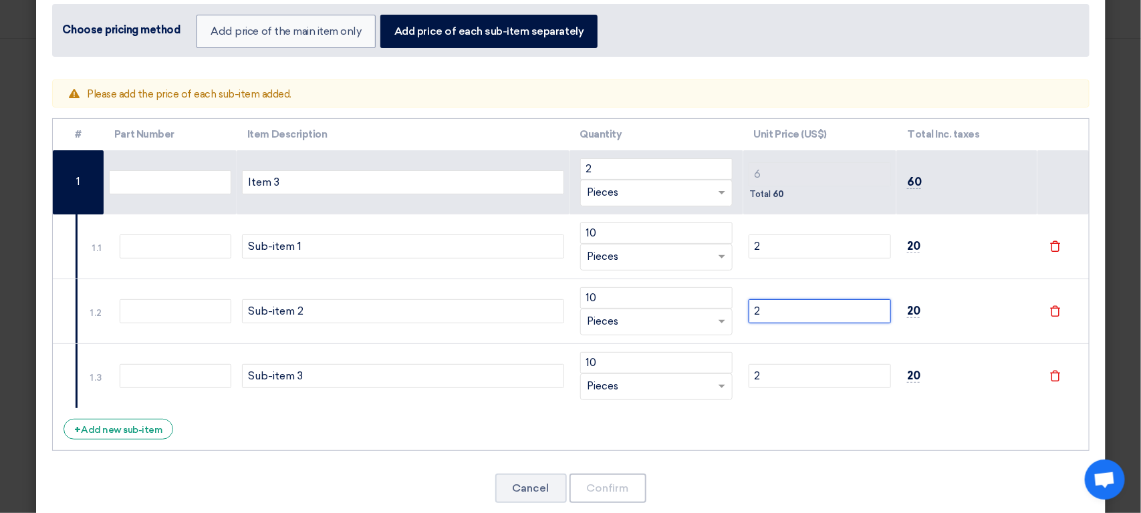
type input "2"
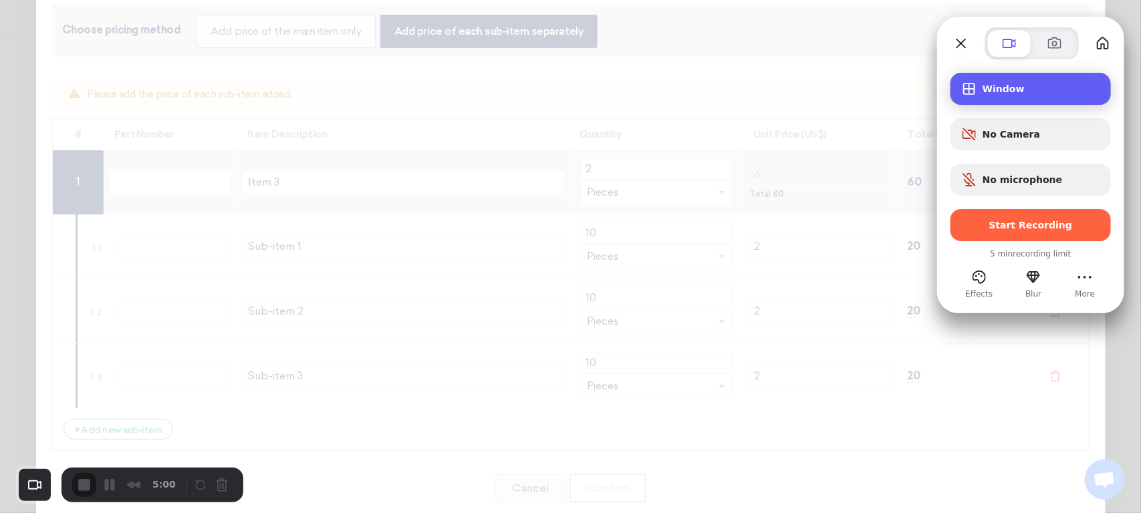
click at [1028, 81] on div "Window" at bounding box center [1030, 89] width 160 height 32
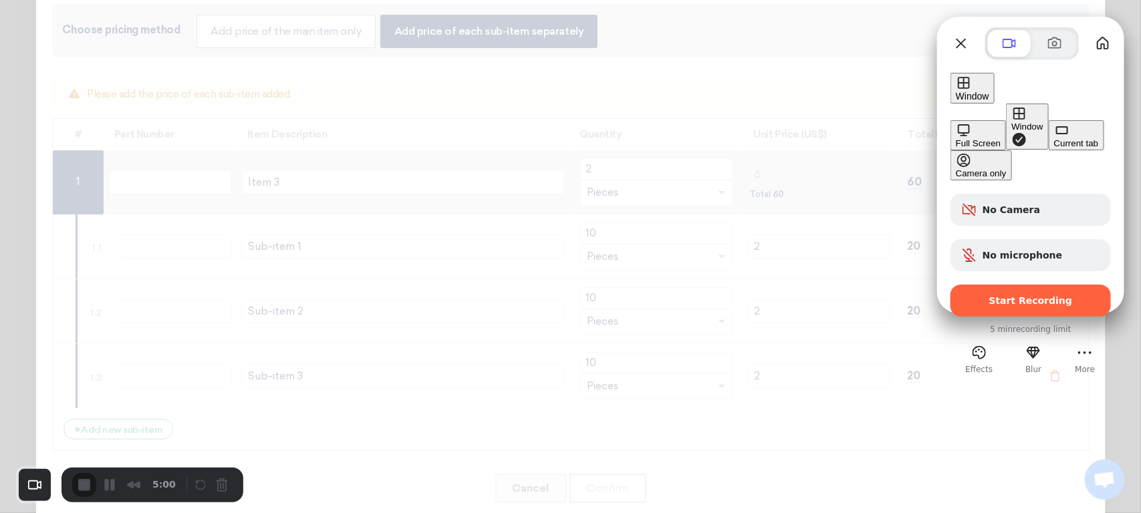
click at [950, 120] on button "Full Screen" at bounding box center [977, 135] width 55 height 30
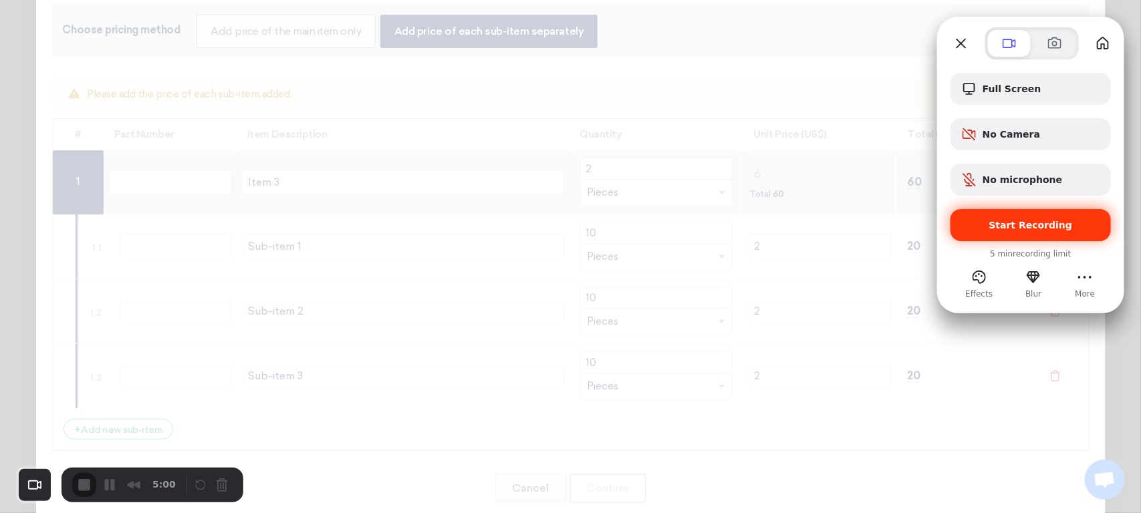
click at [1020, 226] on span "Start Recording" at bounding box center [1031, 225] width 84 height 11
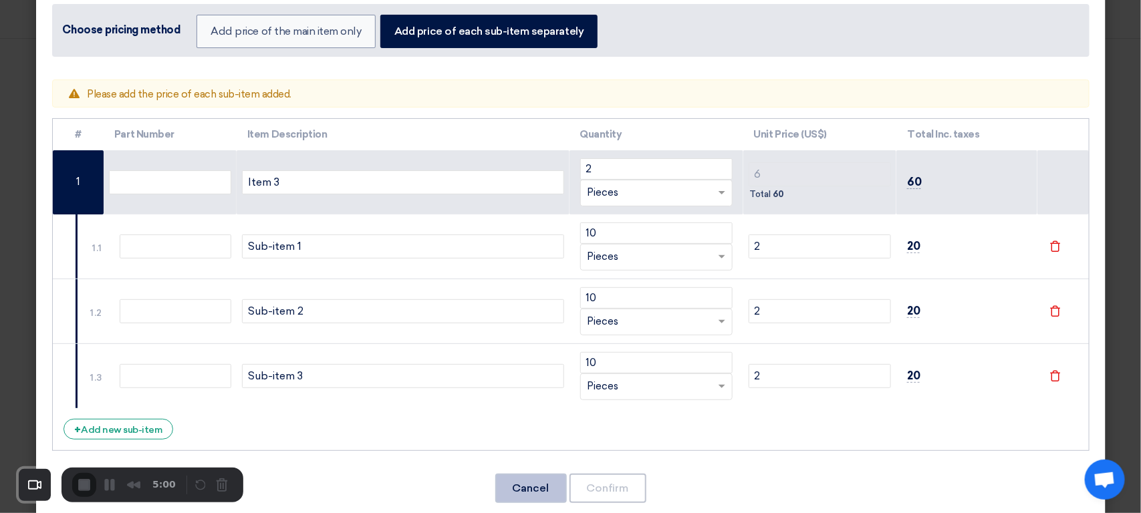
click at [528, 494] on button "Cancel" at bounding box center [531, 488] width 72 height 29
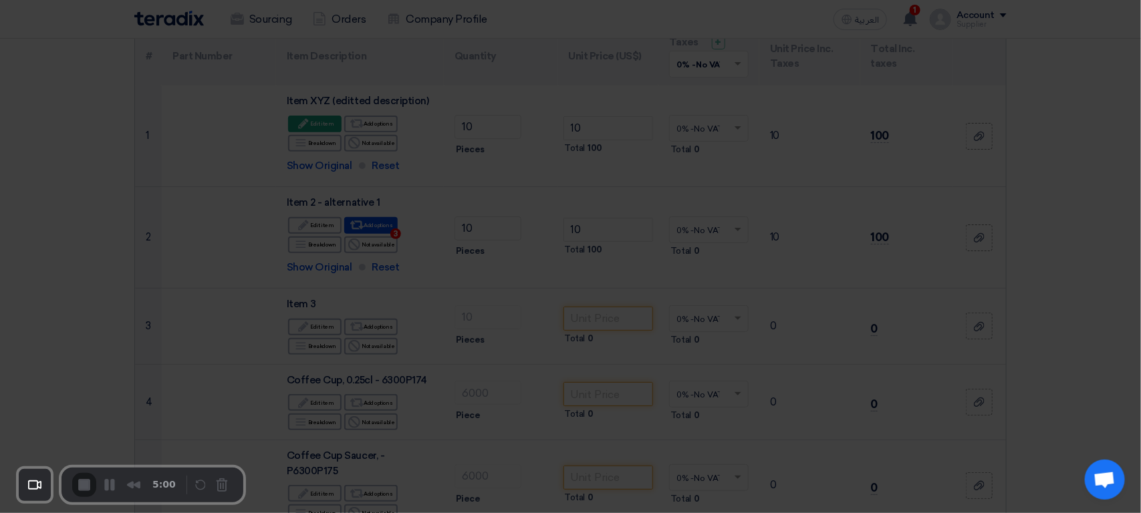
scroll to position [0, 0]
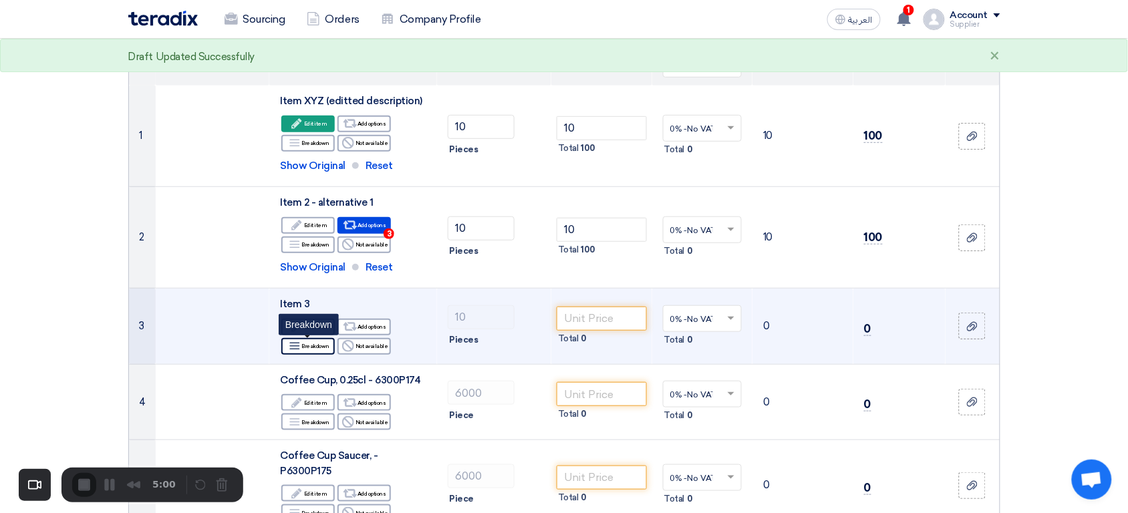
click at [309, 352] on div "Breakdown Breakdown" at bounding box center [307, 346] width 53 height 17
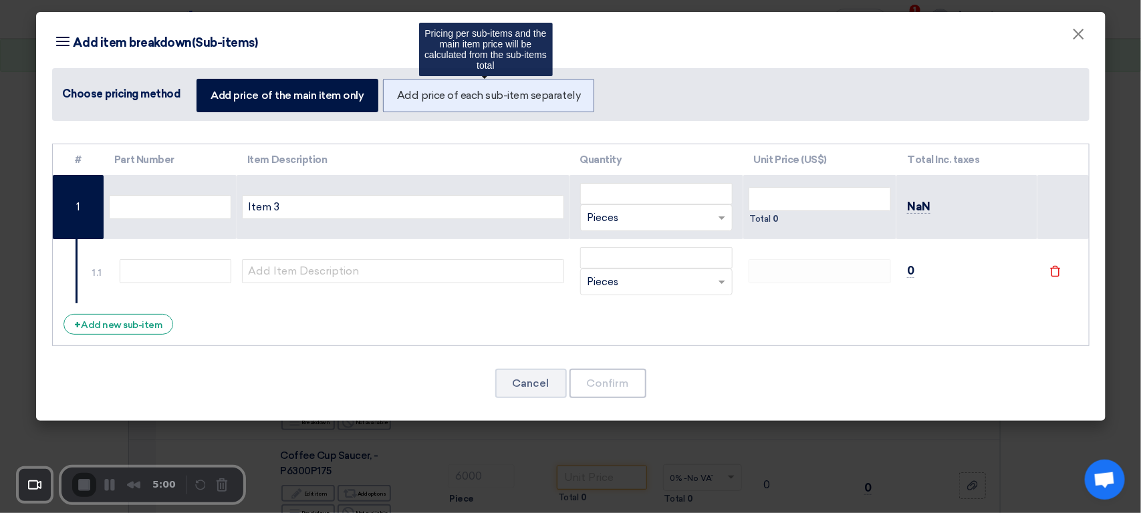
click at [426, 108] on label "Add price of each sub-item separately" at bounding box center [488, 95] width 211 height 33
click at [406, 99] on input "Add price of each sub-item separately" at bounding box center [401, 94] width 9 height 9
radio input "true"
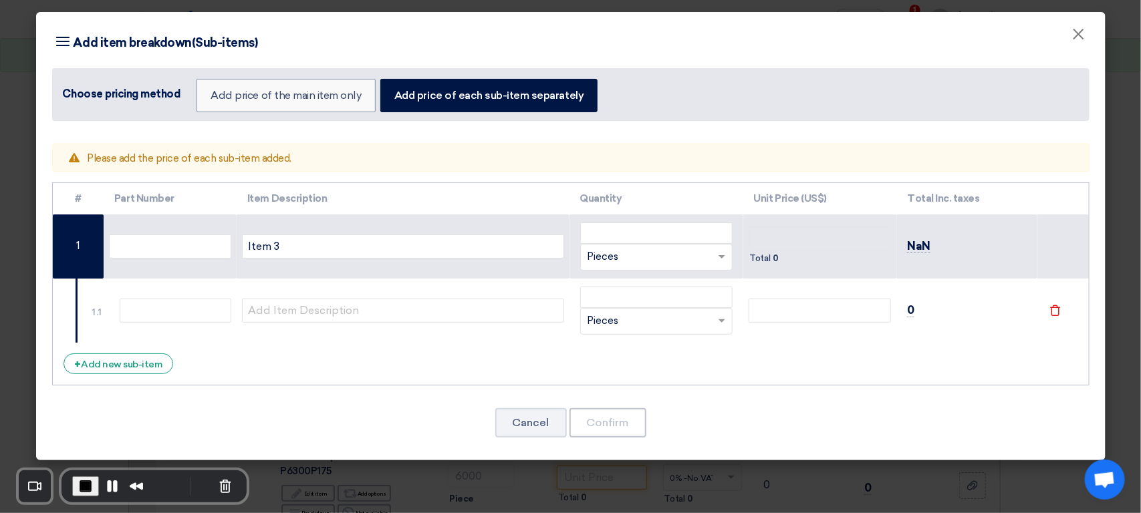
click at [207, 164] on span "Please add the price of each sub-item added." at bounding box center [189, 158] width 204 height 12
click at [344, 310] on input "text" at bounding box center [403, 311] width 322 height 24
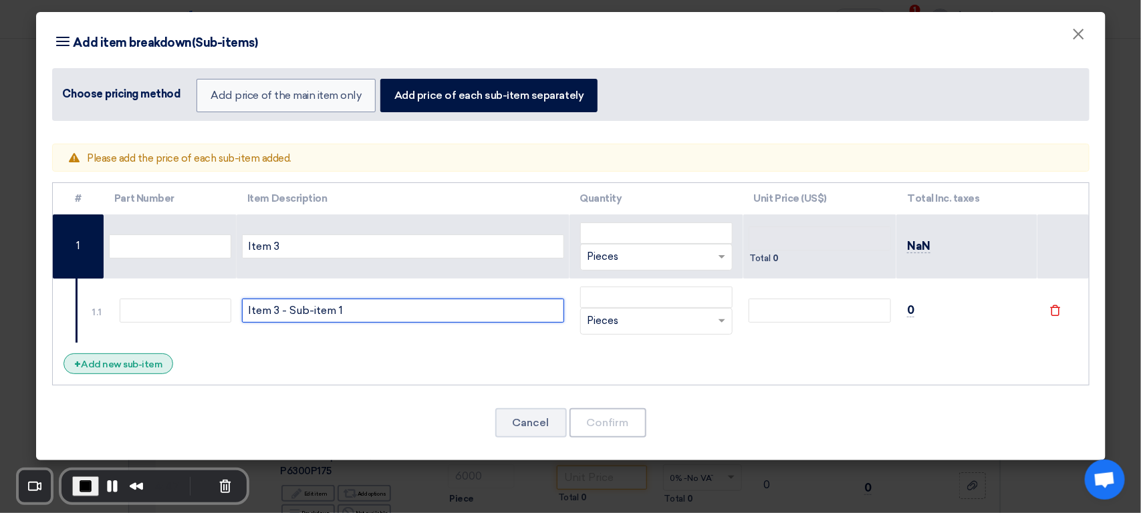
type input "Item 3 - Sub-item 1"
click at [126, 369] on div "+ Add new sub-item" at bounding box center [118, 364] width 110 height 21
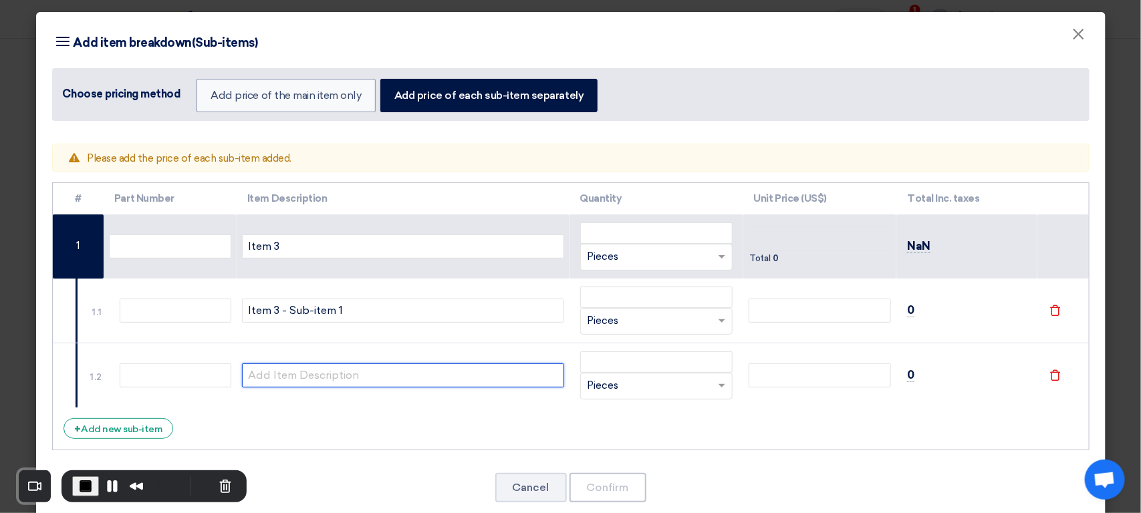
click at [299, 374] on input "text" at bounding box center [403, 376] width 322 height 24
paste input "Item 3 - Sub-item 1"
type input "Item 3 - Sub-item 2"
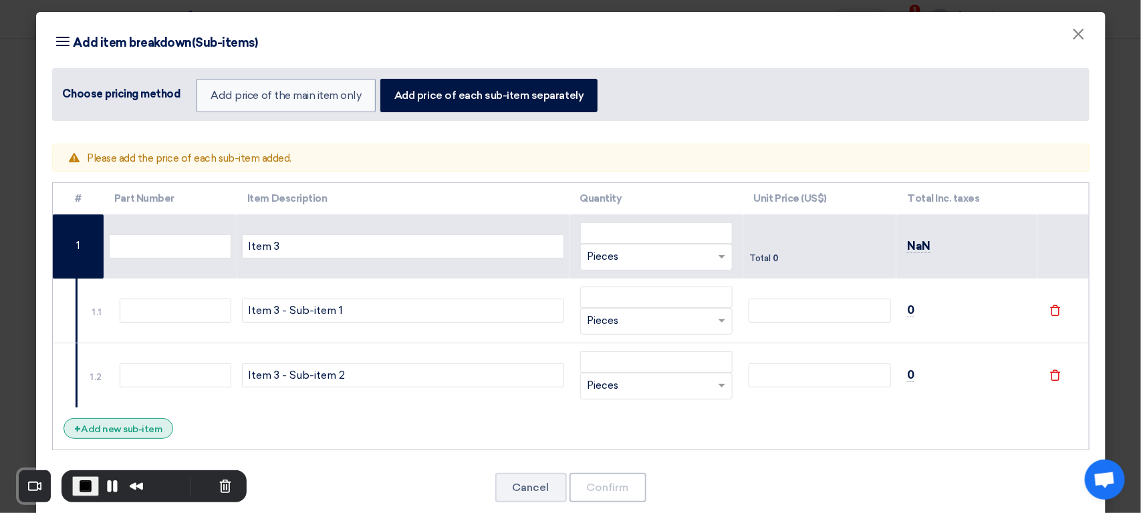
click at [158, 436] on div "+ Add new sub-item" at bounding box center [118, 428] width 110 height 21
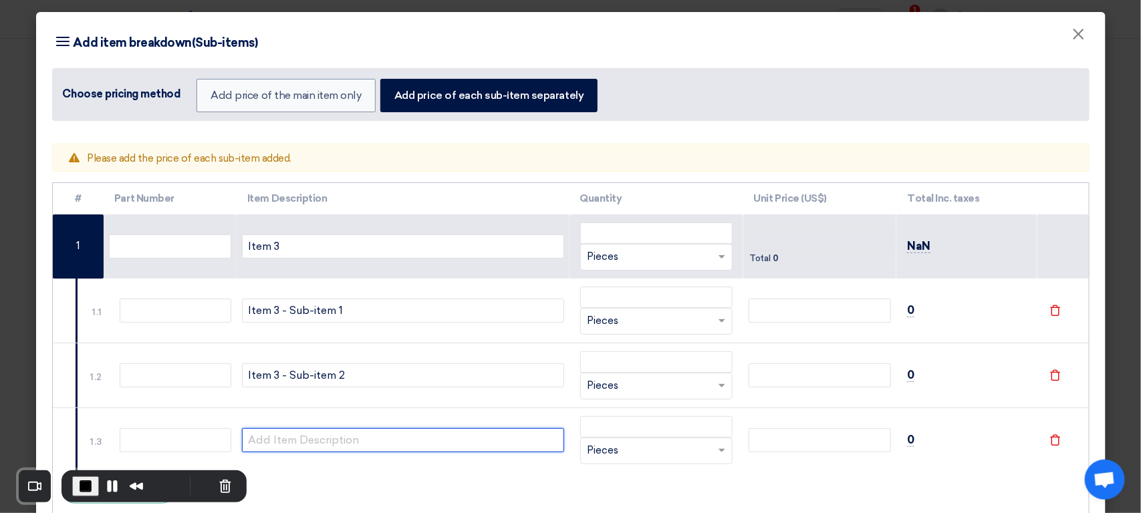
click at [301, 446] on input "text" at bounding box center [403, 440] width 322 height 24
paste input "Item 3 - Sub-item 1"
type input "Item 3 - Sub-item 3"
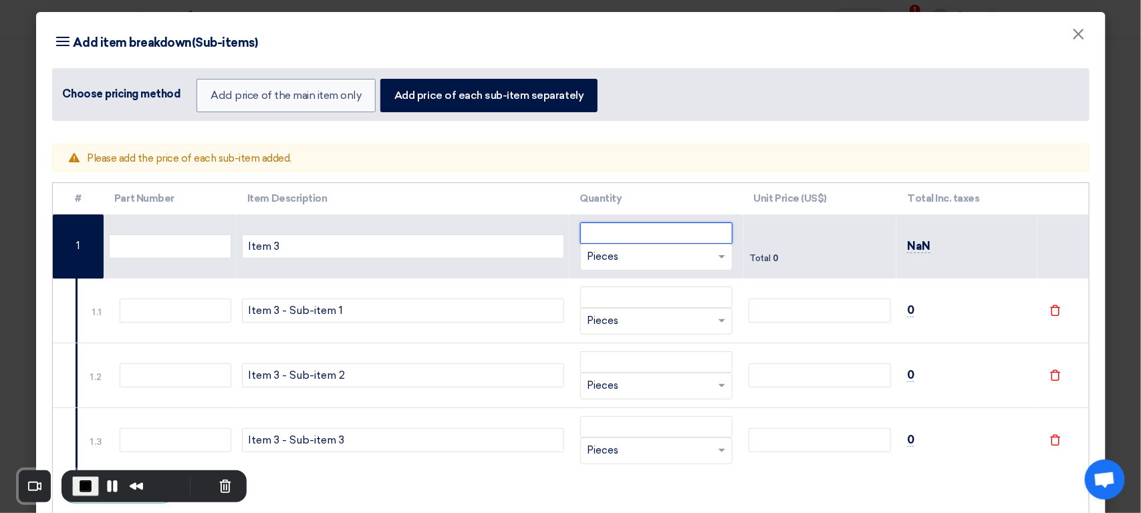
click at [602, 241] on input "number" at bounding box center [656, 233] width 152 height 21
type input "10"
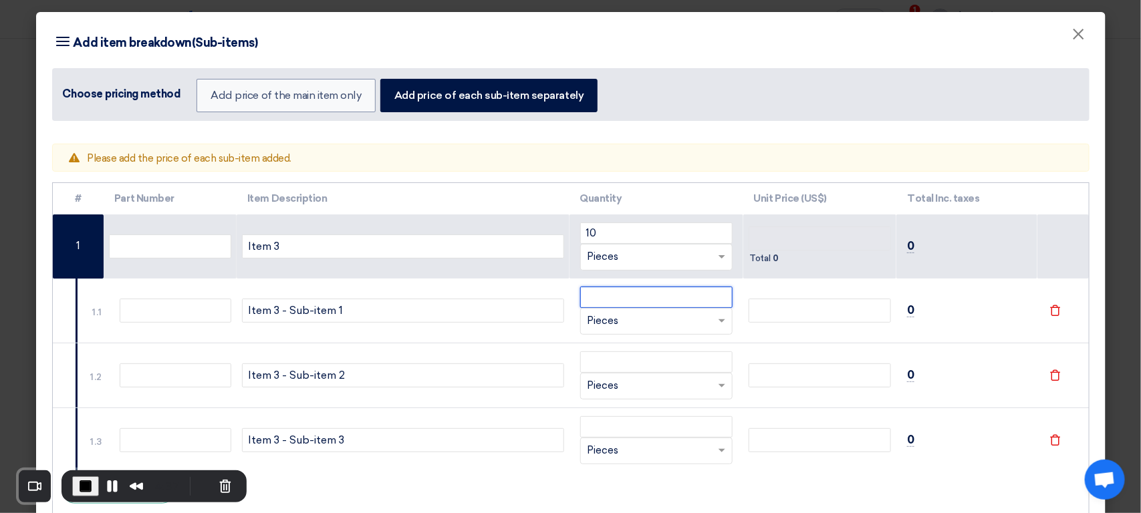
click at [603, 303] on input "number" at bounding box center [656, 297] width 152 height 21
type input "5"
type input "0"
type input "5"
click at [605, 351] on td "RFQ_STEP1.ITEMS.2.TYPE_PLACEHOLDER × Pieces" at bounding box center [656, 375] width 174 height 65
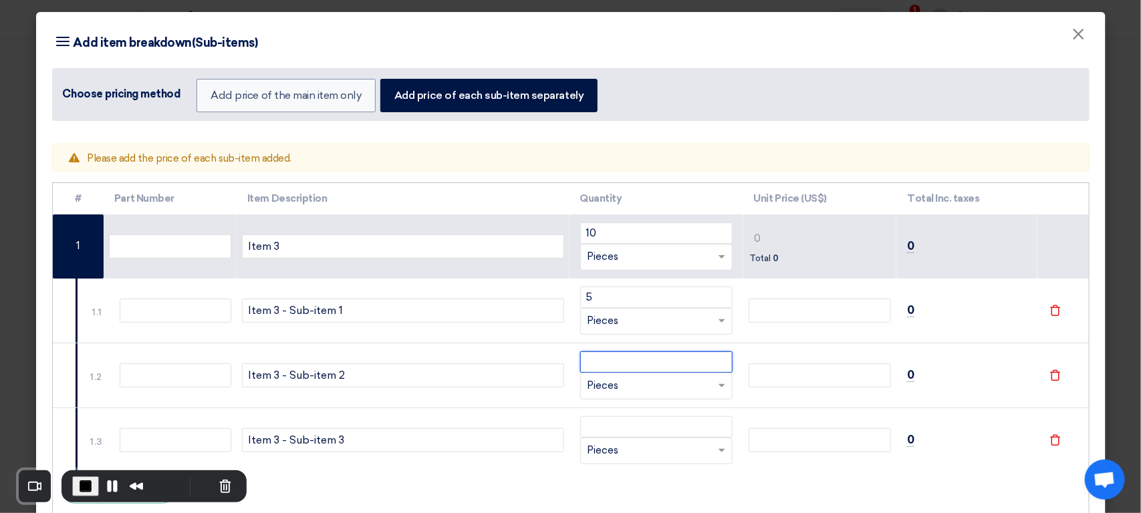
click at [603, 355] on input "number" at bounding box center [656, 362] width 152 height 21
type input "5"
click at [605, 432] on input "number" at bounding box center [656, 426] width 152 height 21
type input "5"
click at [812, 314] on input "number" at bounding box center [819, 311] width 143 height 24
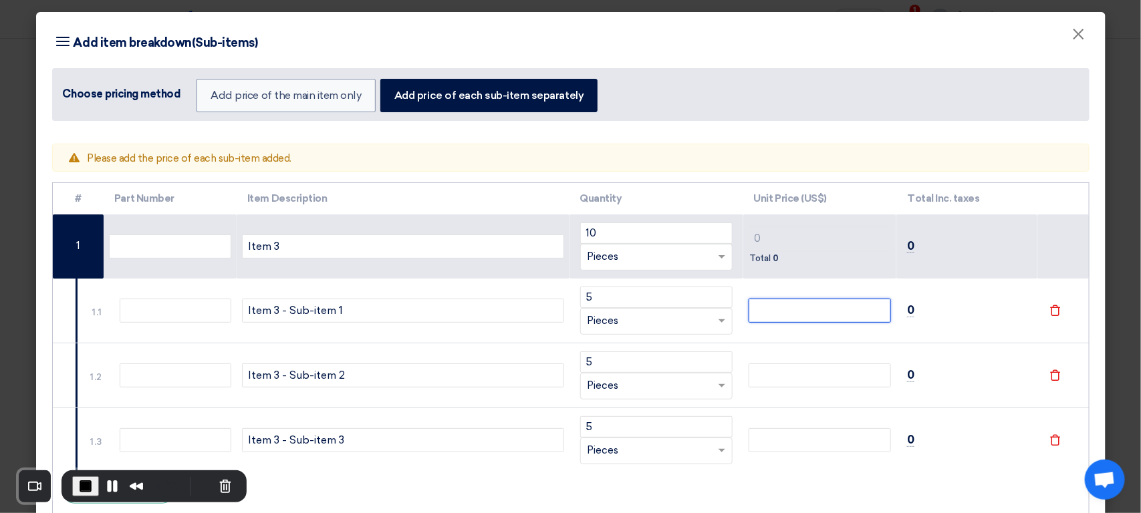
type input "2"
click at [787, 368] on input "number" at bounding box center [819, 376] width 143 height 24
type input "2"
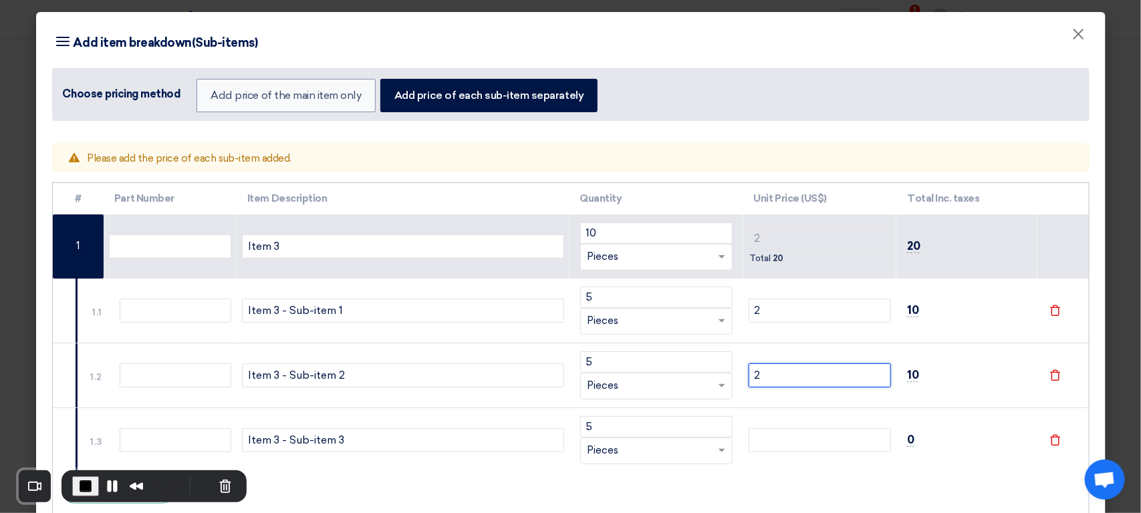
type input "4"
type input "2"
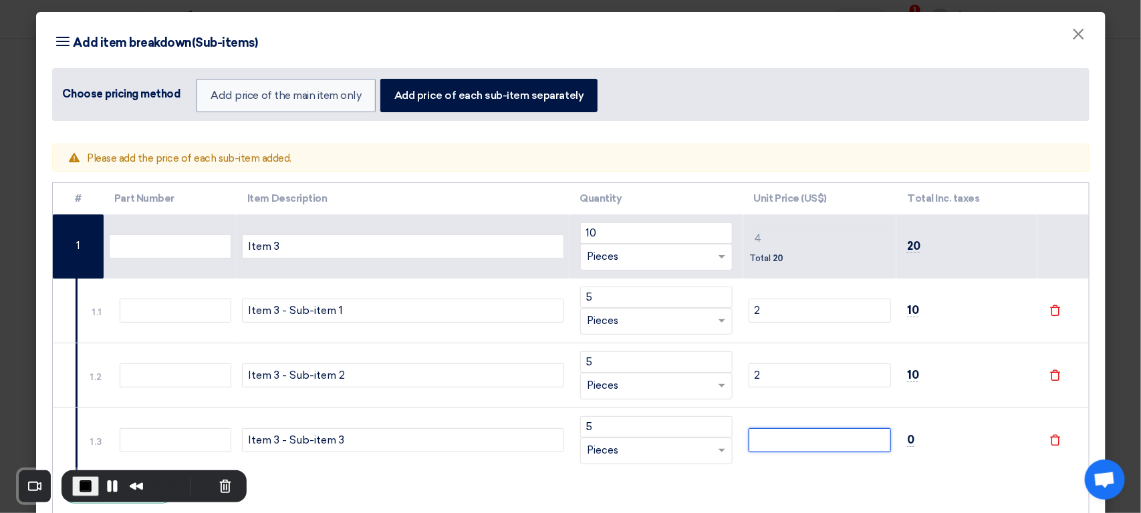
click at [772, 440] on input "number" at bounding box center [819, 440] width 143 height 24
type input "2"
type input "6"
type input "2"
click at [791, 278] on td "6 Total 30" at bounding box center [820, 247] width 154 height 64
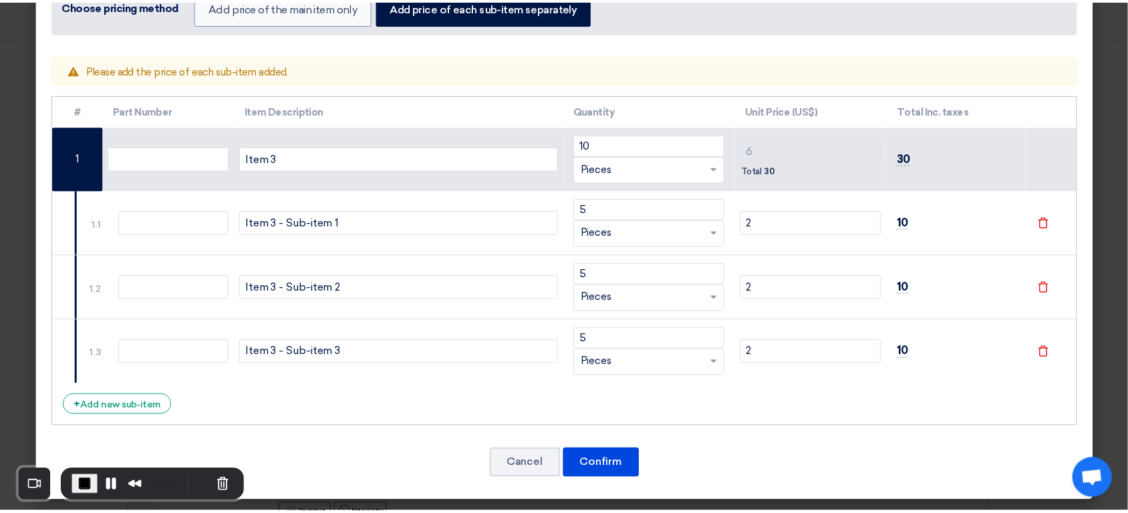
scroll to position [87, 0]
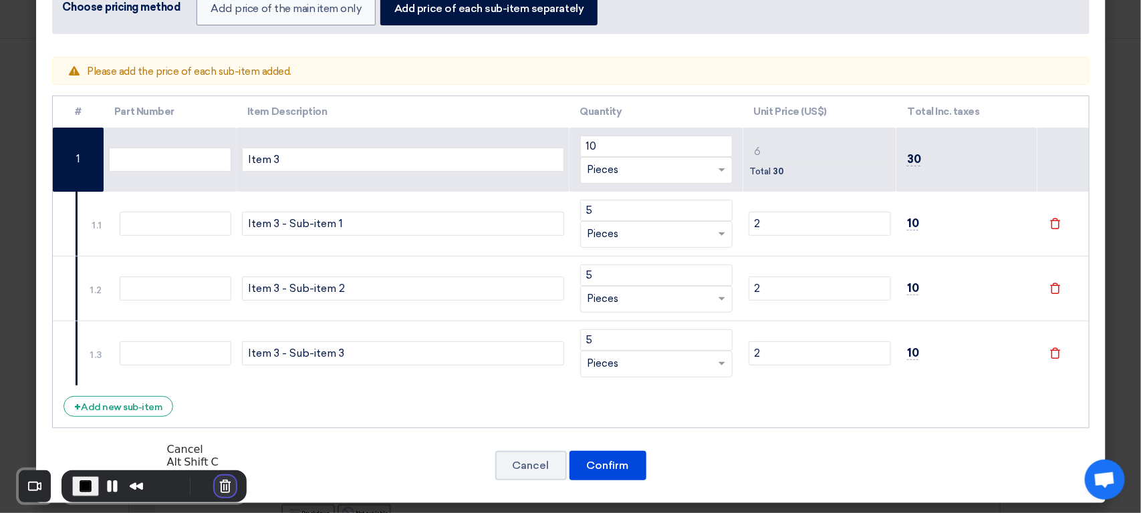
click at [220, 484] on button "Cancel Recording" at bounding box center [225, 486] width 21 height 21
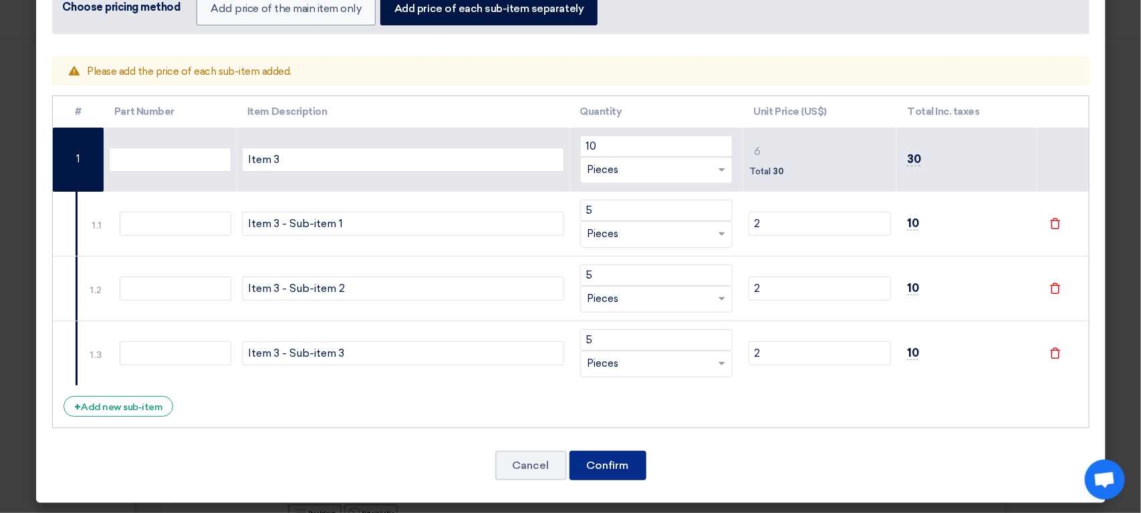
click at [596, 462] on button "Confirm" at bounding box center [607, 465] width 77 height 29
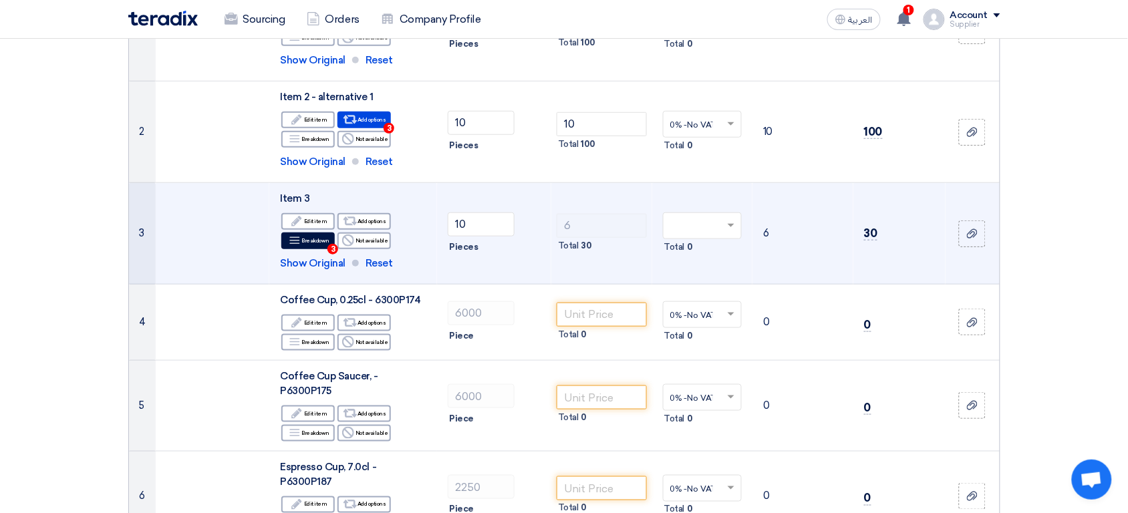
scroll to position [256, 0]
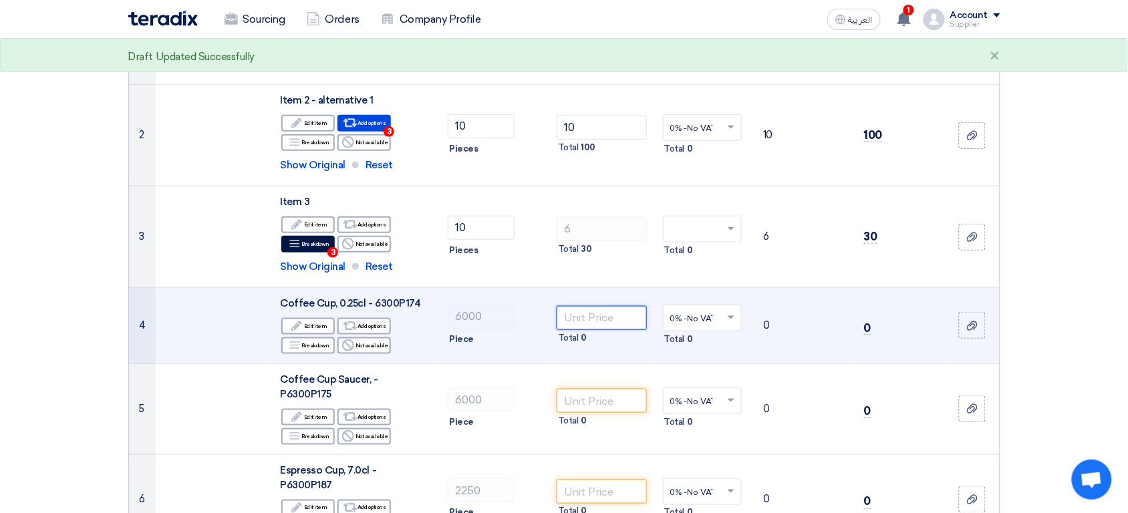
click at [593, 315] on input "number" at bounding box center [602, 318] width 90 height 24
type input "10"
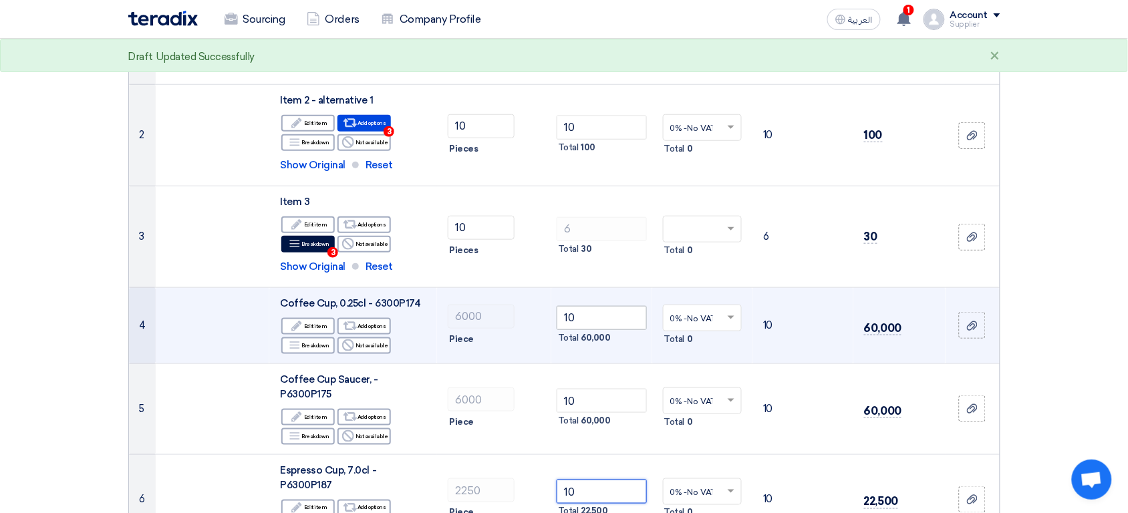
type input "10"
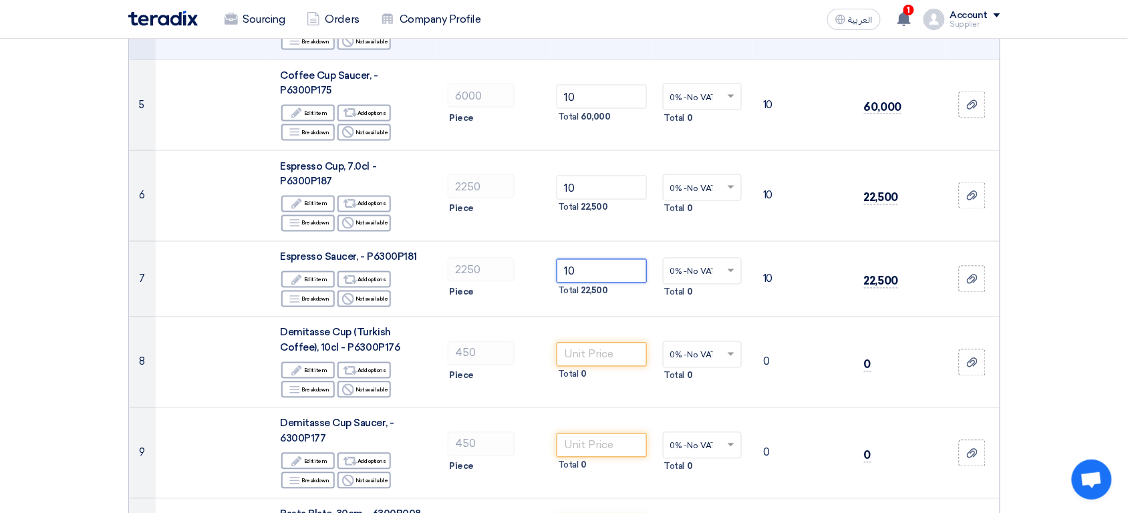
type input "10"
type input "20"
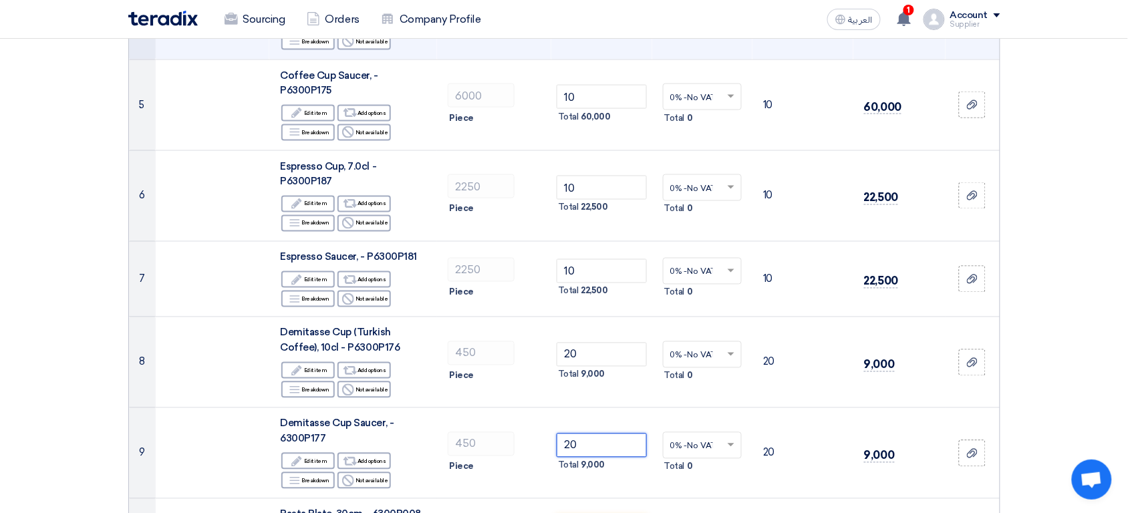
type input "20"
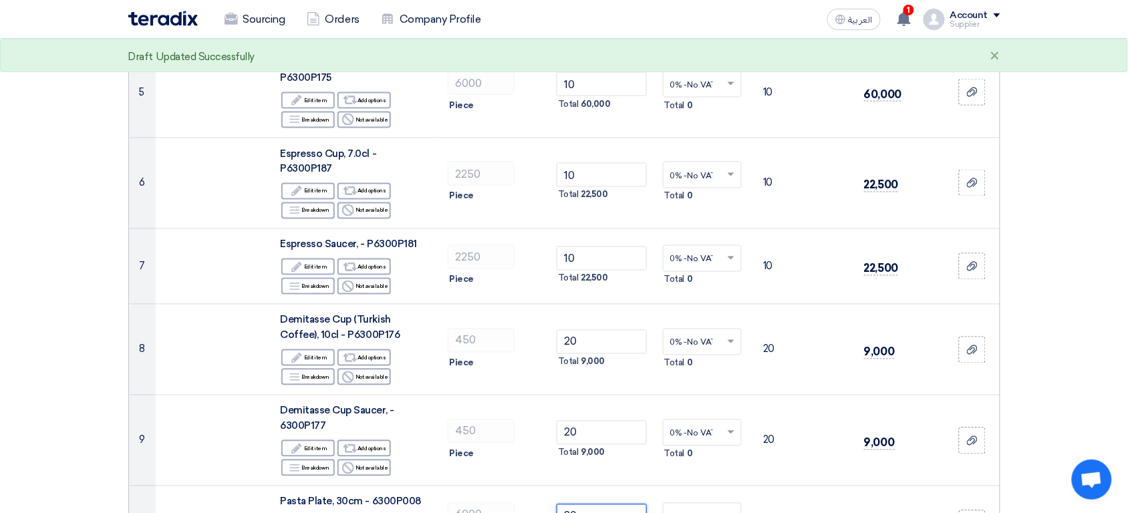
type input "20"
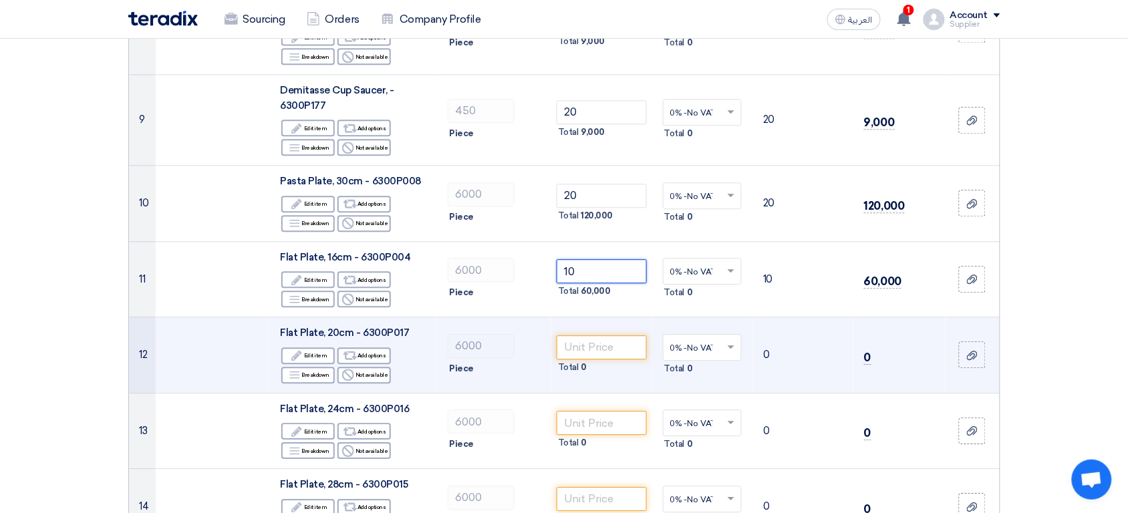
type input "10"
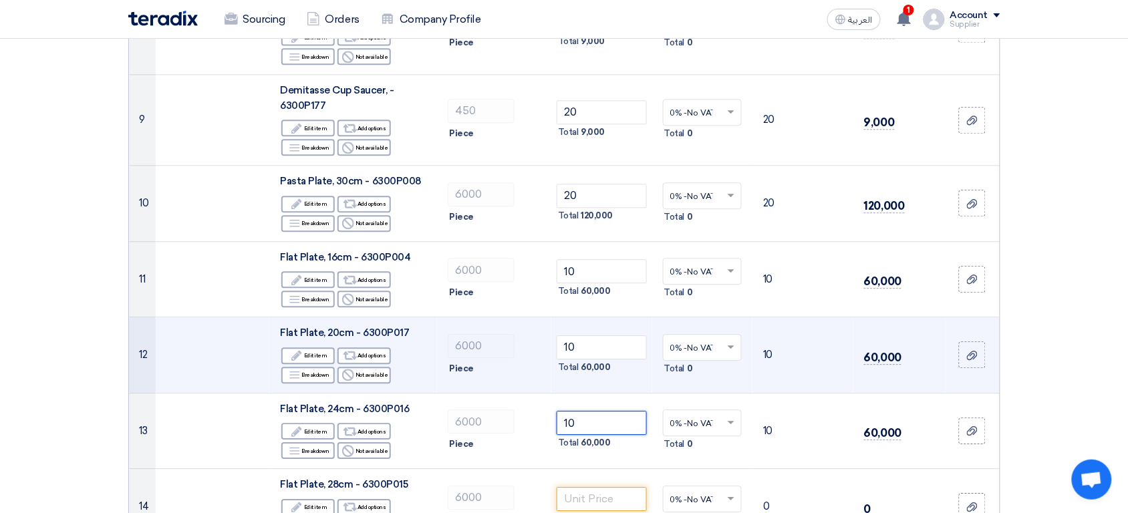
type input "10"
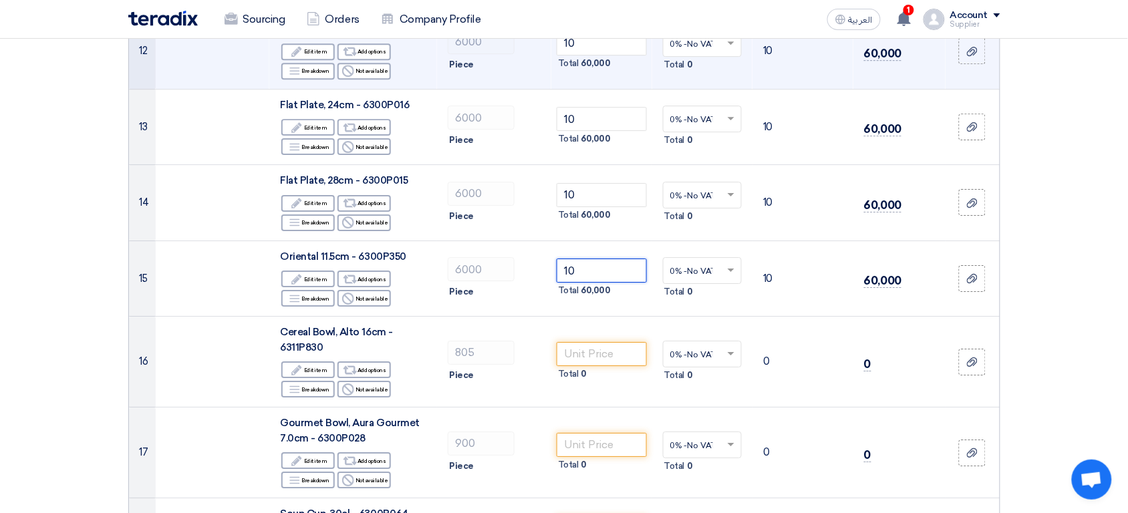
type input "10"
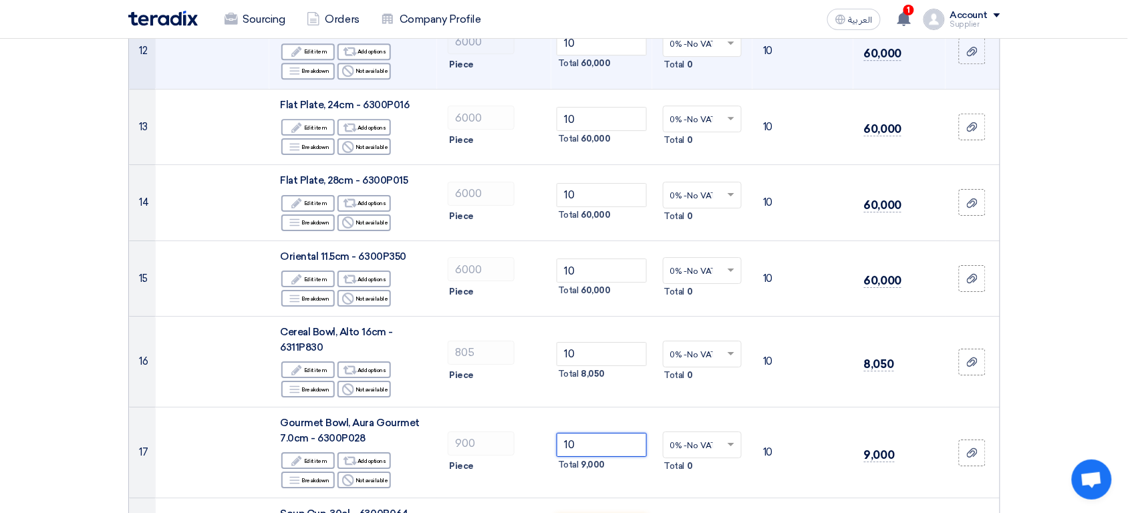
type input "10"
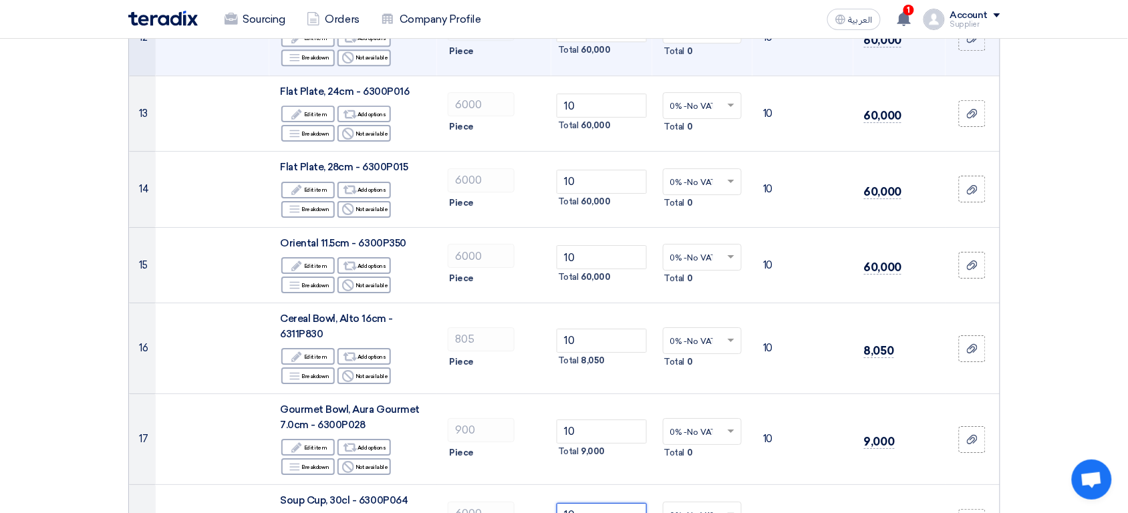
type input "10"
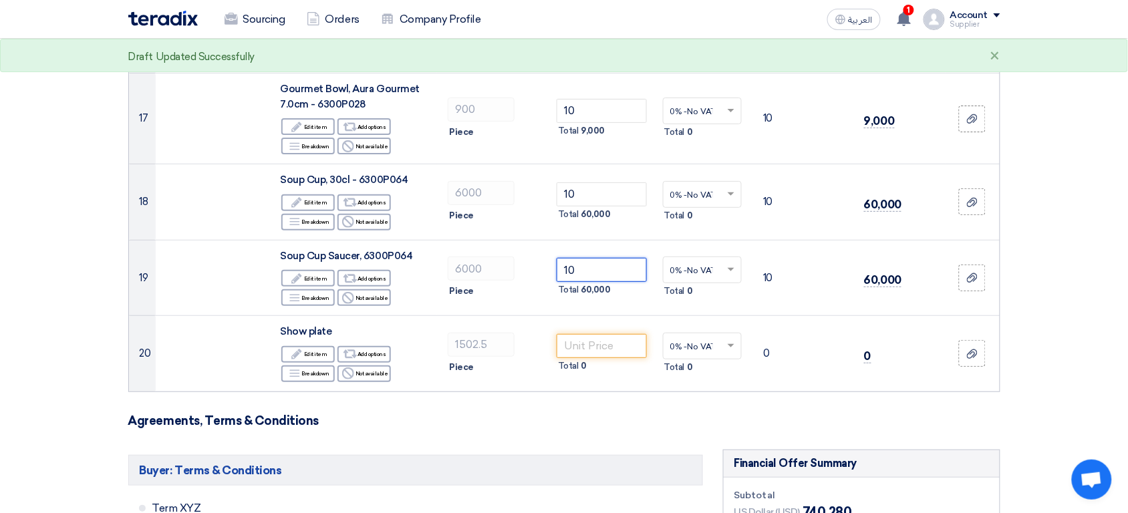
type input "10"
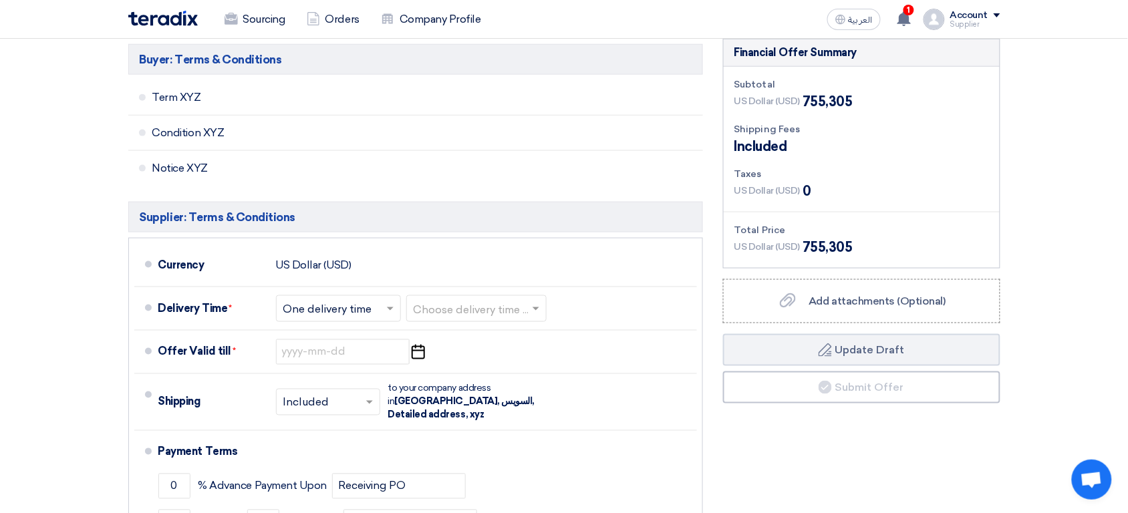
scroll to position [1909, 0]
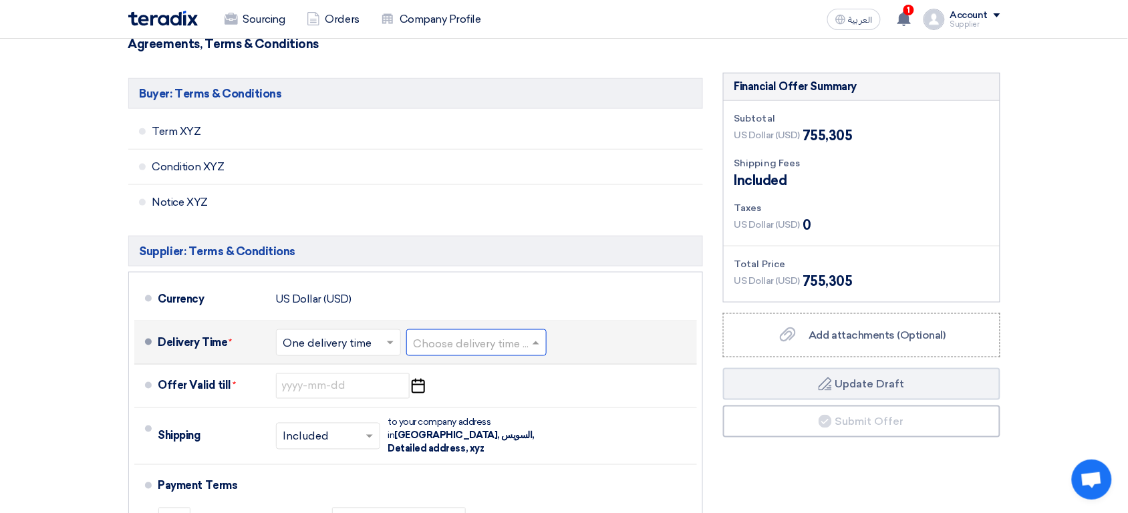
type input "10"
click at [456, 334] on input "text" at bounding box center [477, 343] width 127 height 19
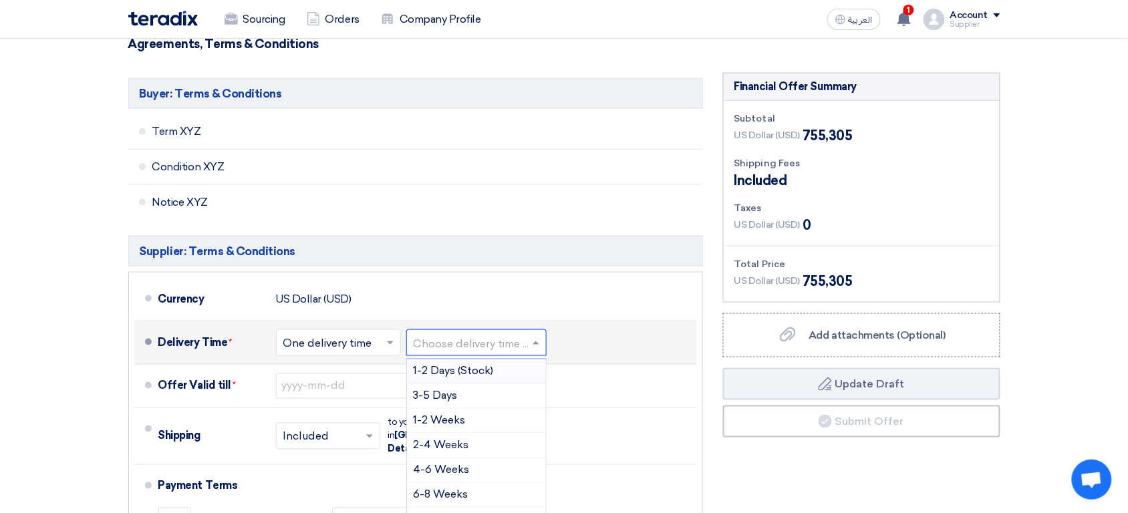
click at [476, 365] on span "1-2 Days (Stock)" at bounding box center [454, 371] width 80 height 13
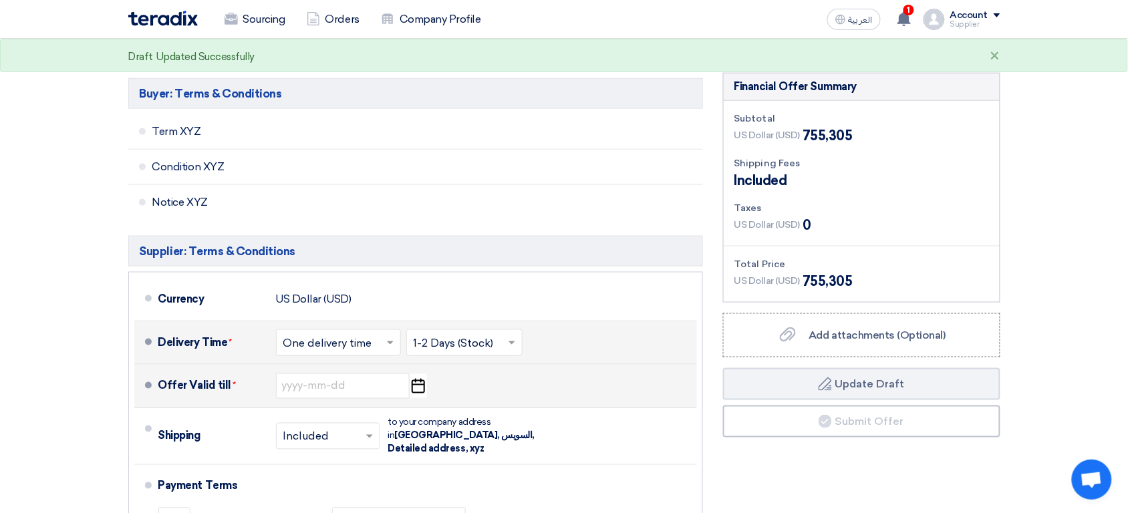
click at [413, 374] on icon "Pick a date" at bounding box center [418, 386] width 18 height 24
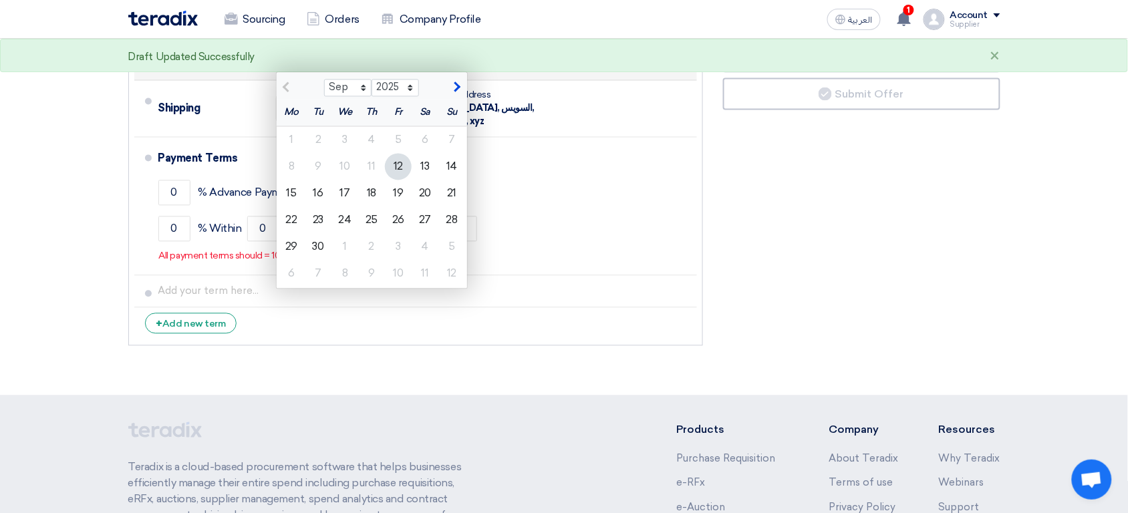
scroll to position [2229, 0]
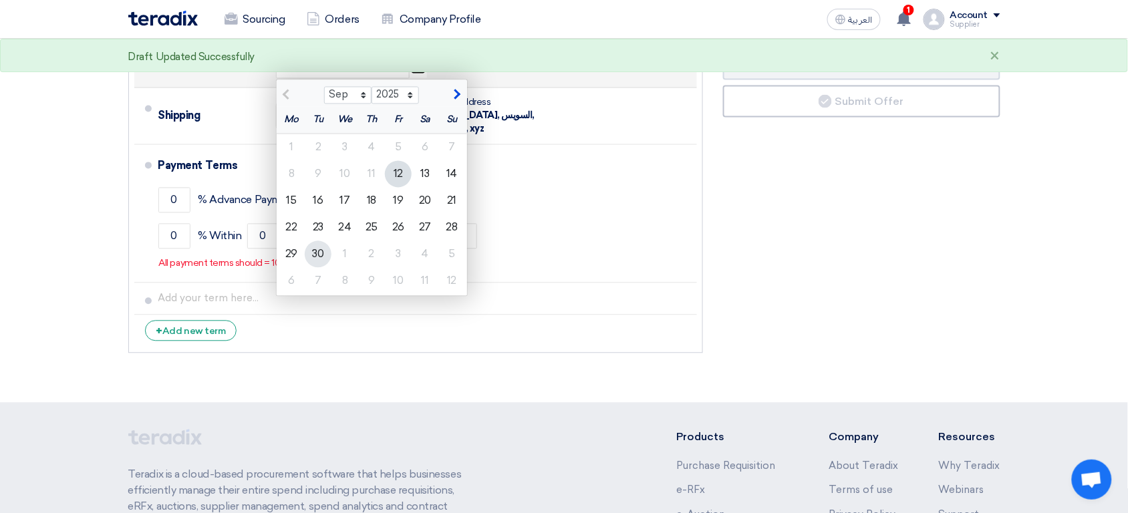
click at [322, 249] on div "30" at bounding box center [318, 254] width 27 height 27
type input "9/30/2025"
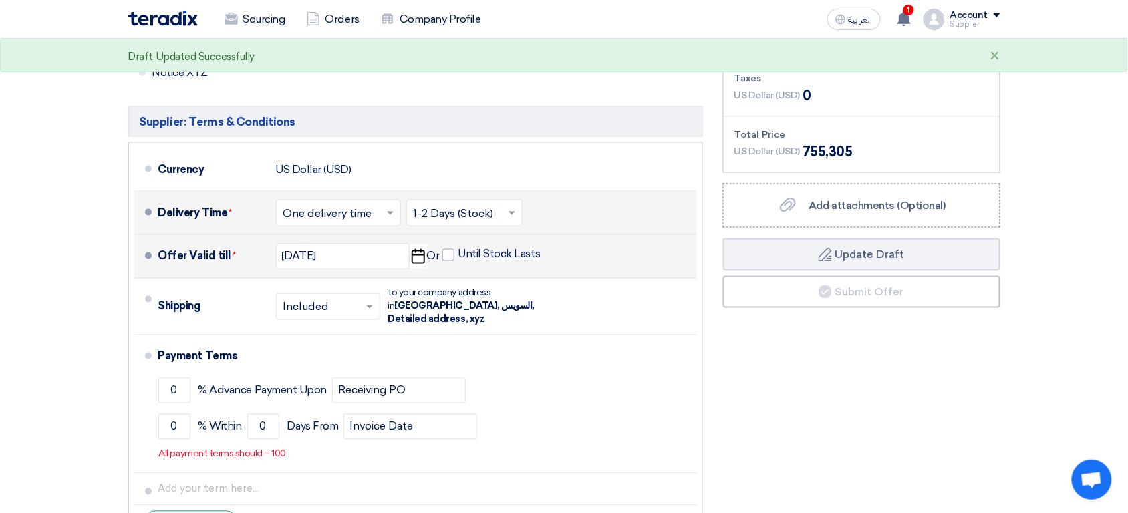
scroll to position [2036, 0]
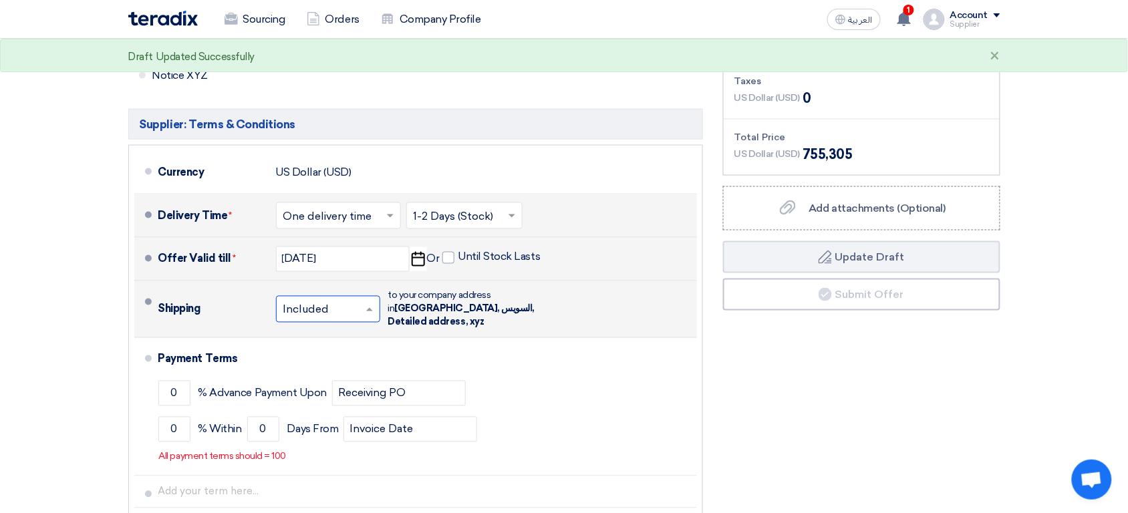
click at [322, 301] on input "text" at bounding box center [328, 310] width 91 height 19
click at [325, 356] on span "Not Included" at bounding box center [317, 362] width 69 height 13
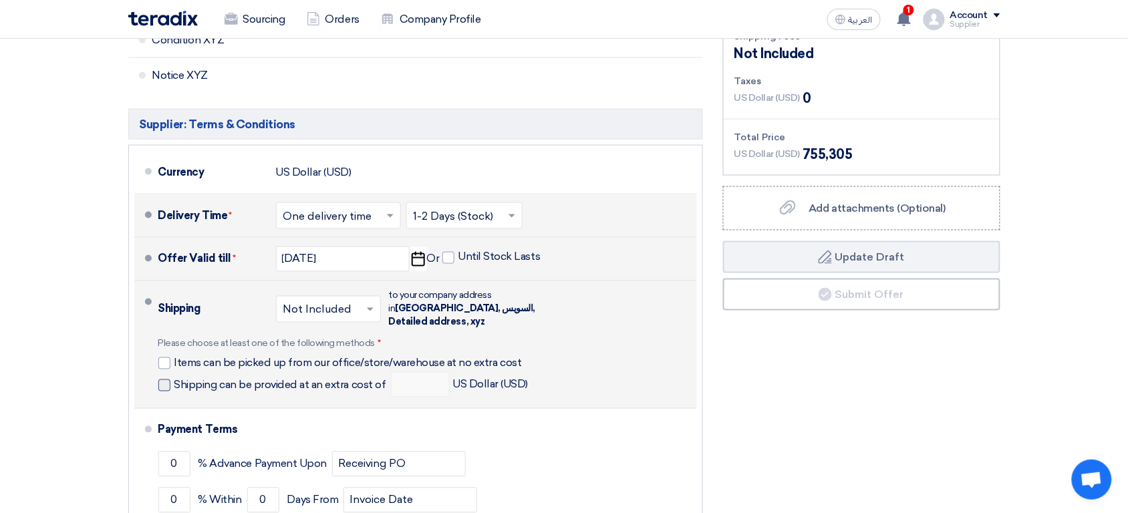
click at [268, 379] on span "Shipping can be provided at an extra cost of" at bounding box center [280, 385] width 212 height 13
click at [268, 378] on input "Shipping can be provided at an extra cost of" at bounding box center [281, 390] width 215 height 25
checkbox input "true"
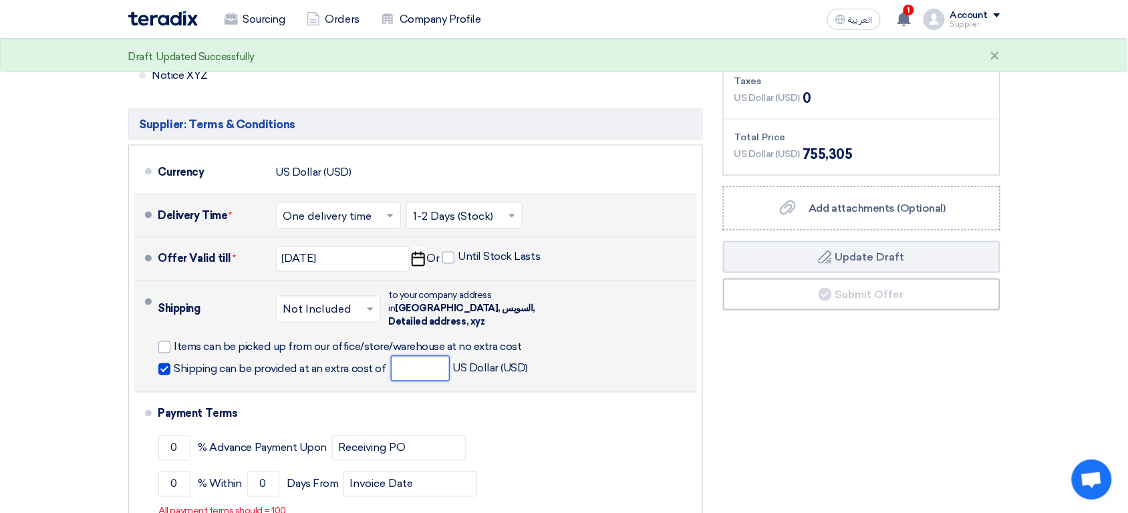
click at [407, 356] on input "number" at bounding box center [420, 368] width 59 height 25
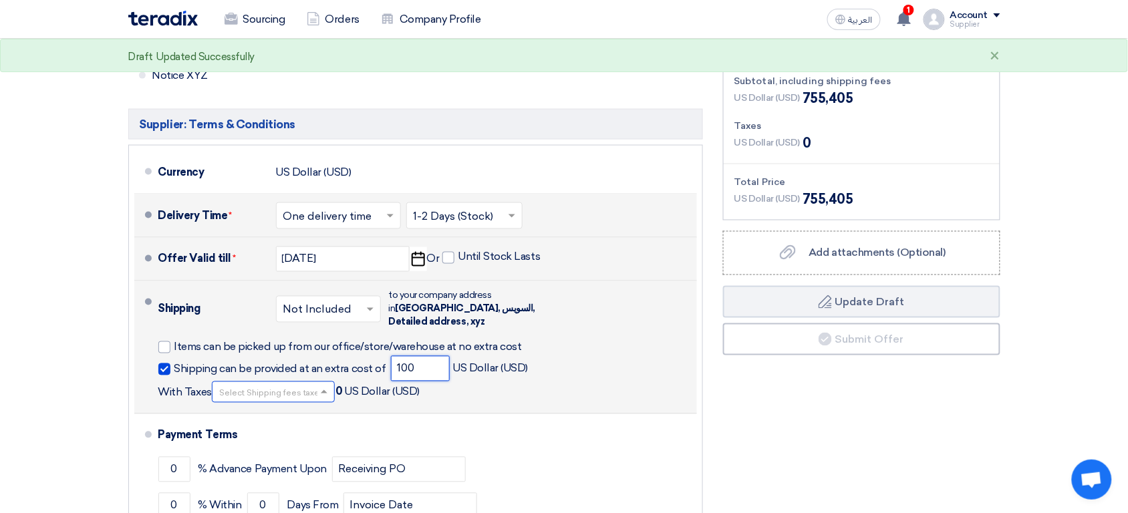
type input "100"
click at [263, 384] on input "text" at bounding box center [274, 393] width 110 height 19
click at [265, 403] on div "15% -VAT" at bounding box center [274, 415] width 122 height 25
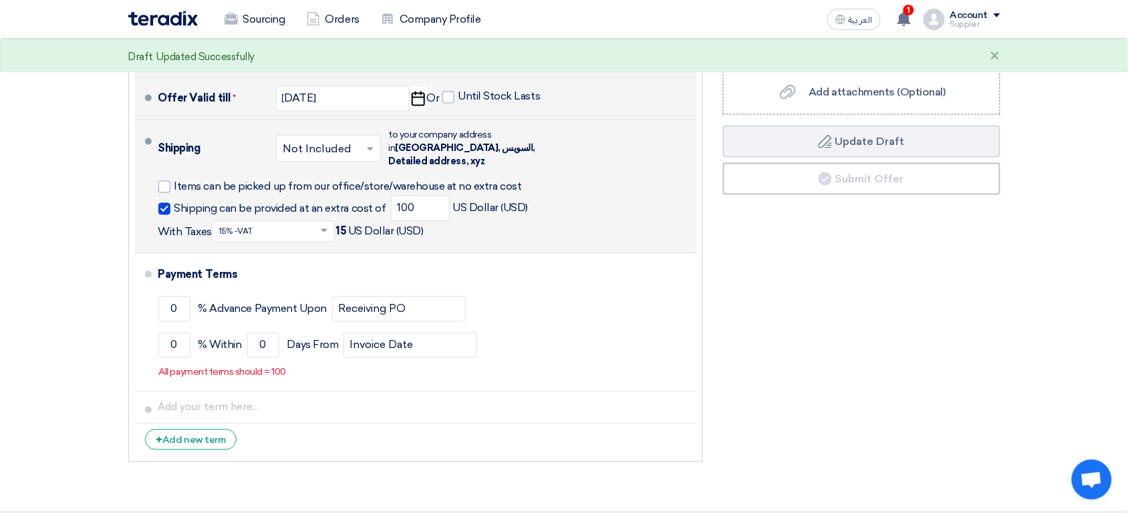
scroll to position [2199, 0]
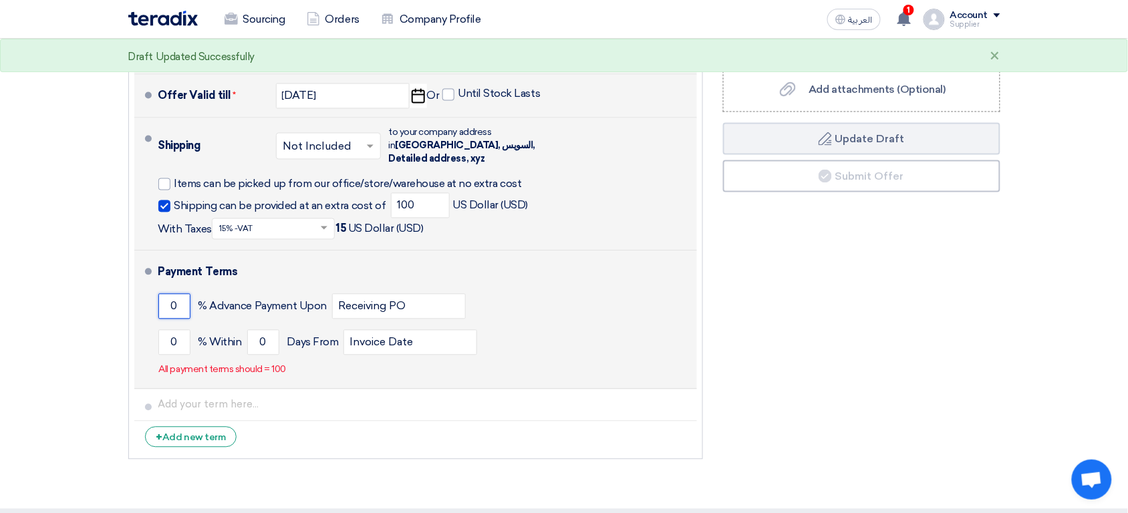
click at [178, 294] on input "0" at bounding box center [174, 306] width 32 height 25
type input "1"
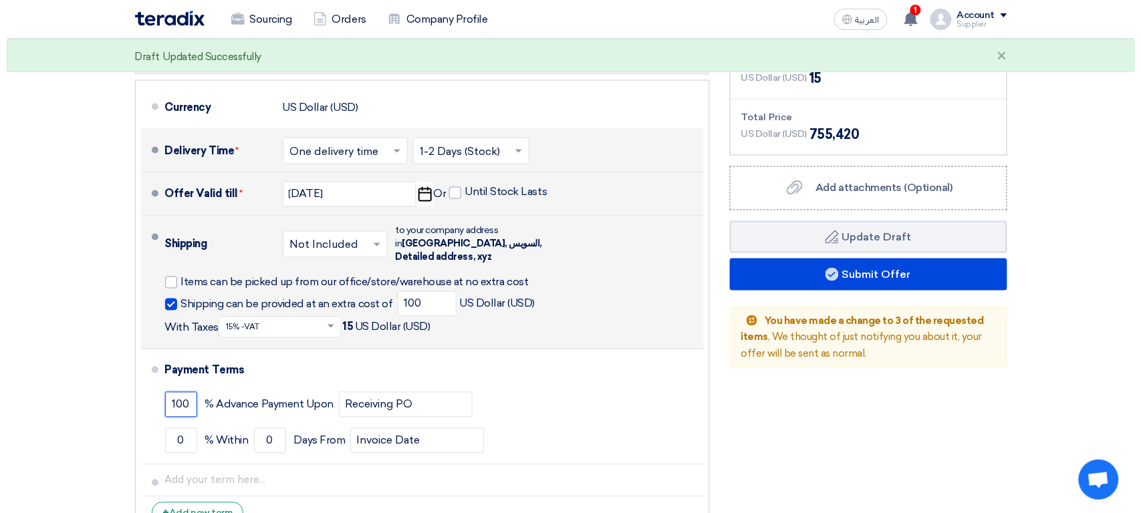
scroll to position [2105, 0]
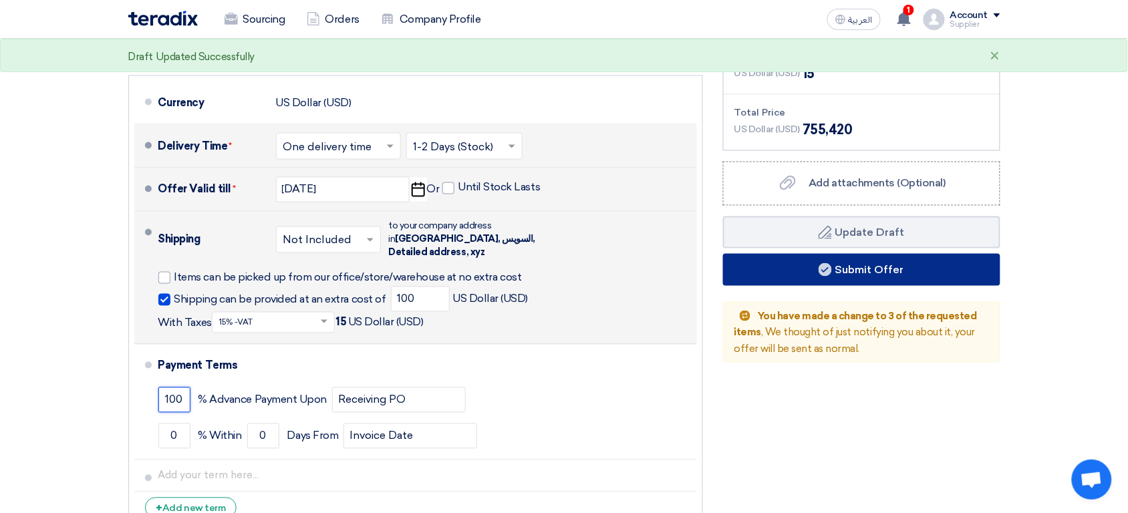
type input "100"
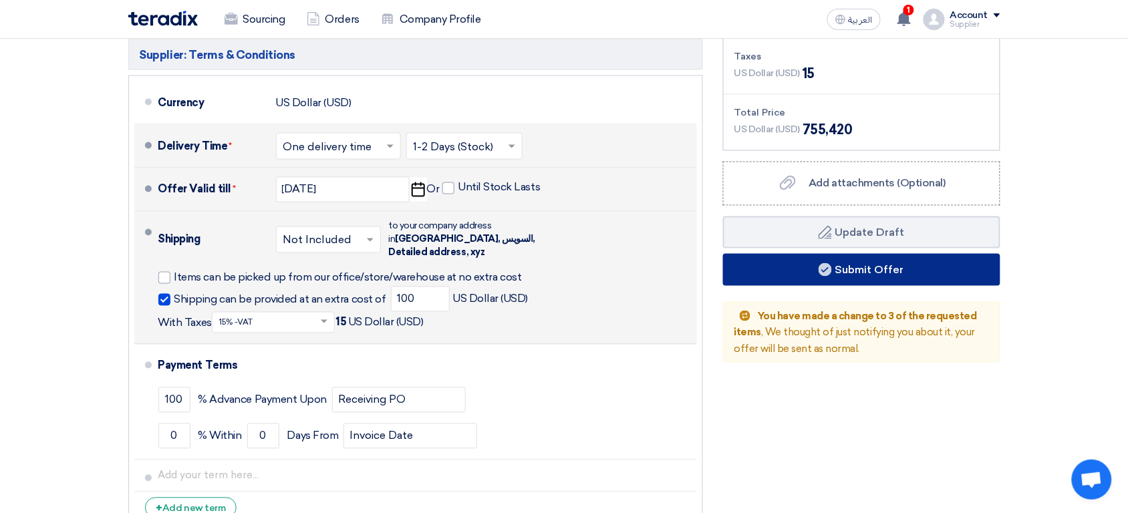
click at [822, 263] on use at bounding box center [825, 269] width 13 height 13
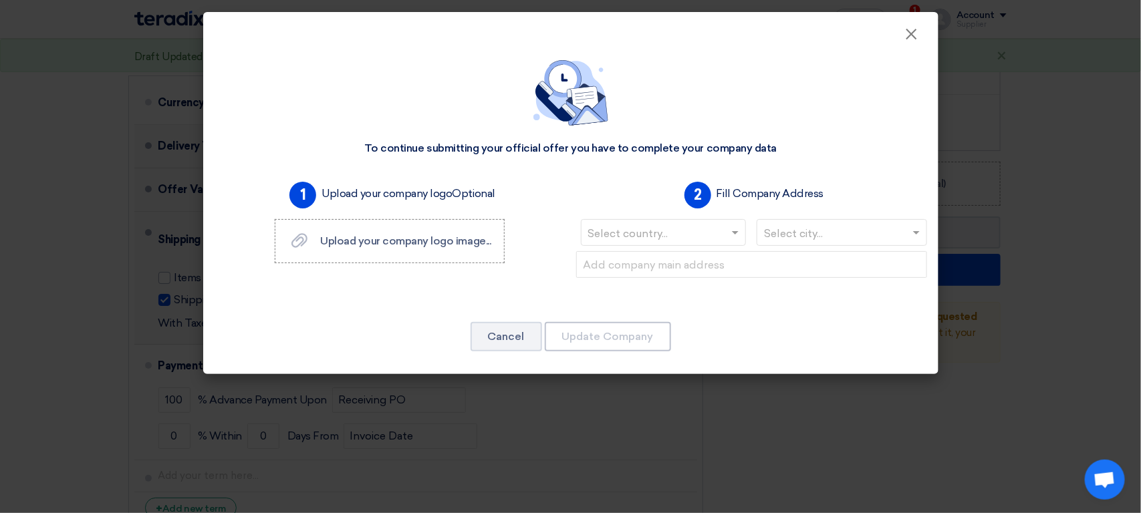
click at [686, 247] on div "Select country..." at bounding box center [661, 235] width 181 height 32
click at [678, 231] on input "text" at bounding box center [657, 234] width 138 height 22
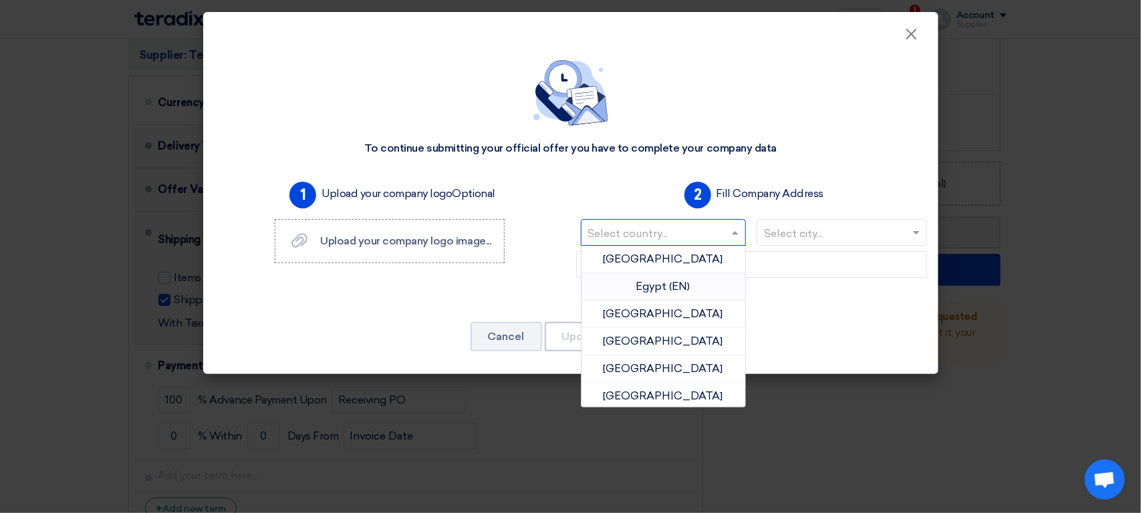
click at [668, 279] on div "Egypt (EN)" at bounding box center [663, 286] width 164 height 27
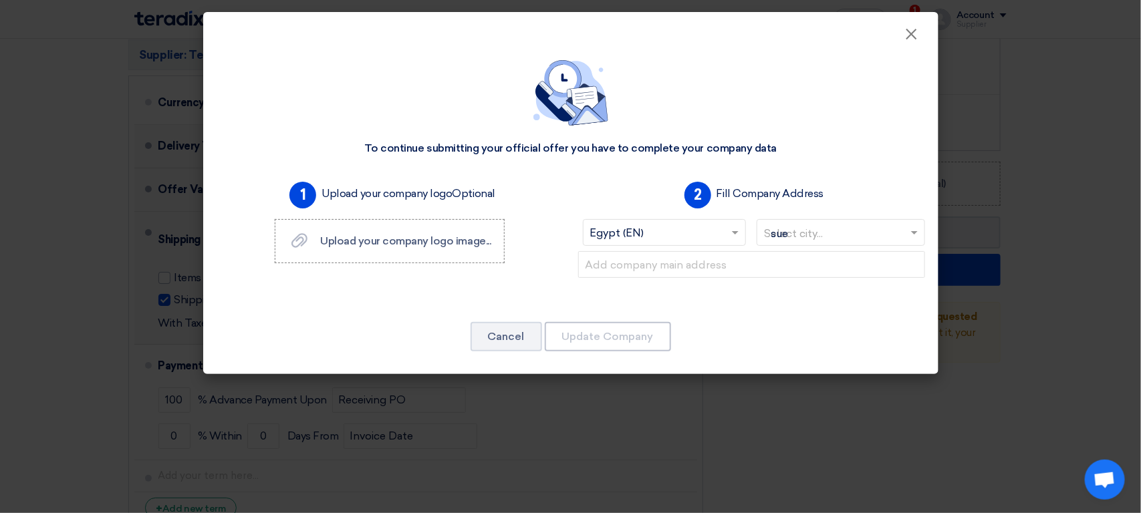
type input "suez"
click at [828, 257] on span "Suez" at bounding box center [829, 259] width 24 height 13
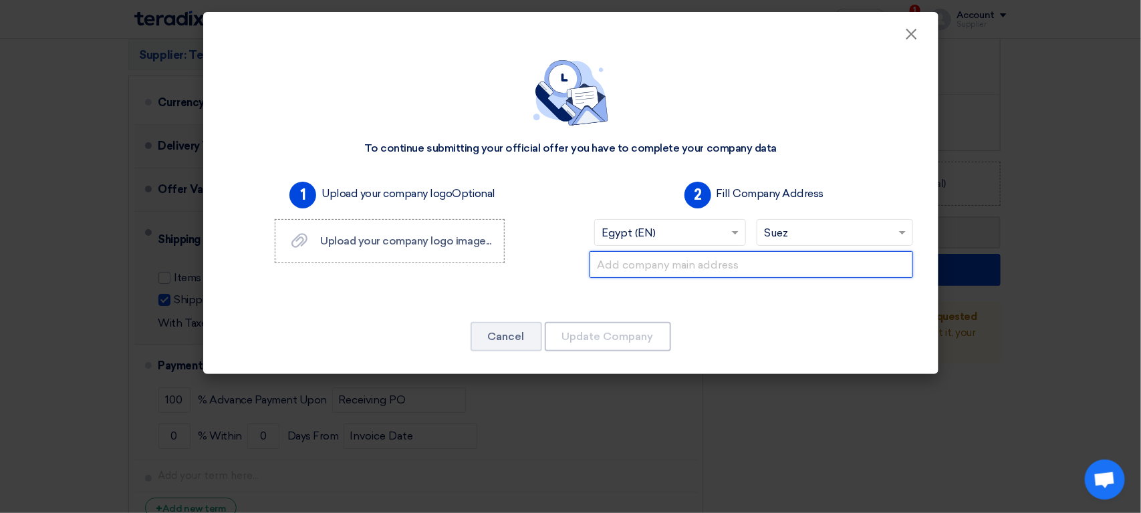
click at [760, 265] on input "text" at bounding box center [750, 264] width 323 height 27
type input "Building 25, King Fahd Road, Al-Saada District, Riyadh, Saudi Arabia"
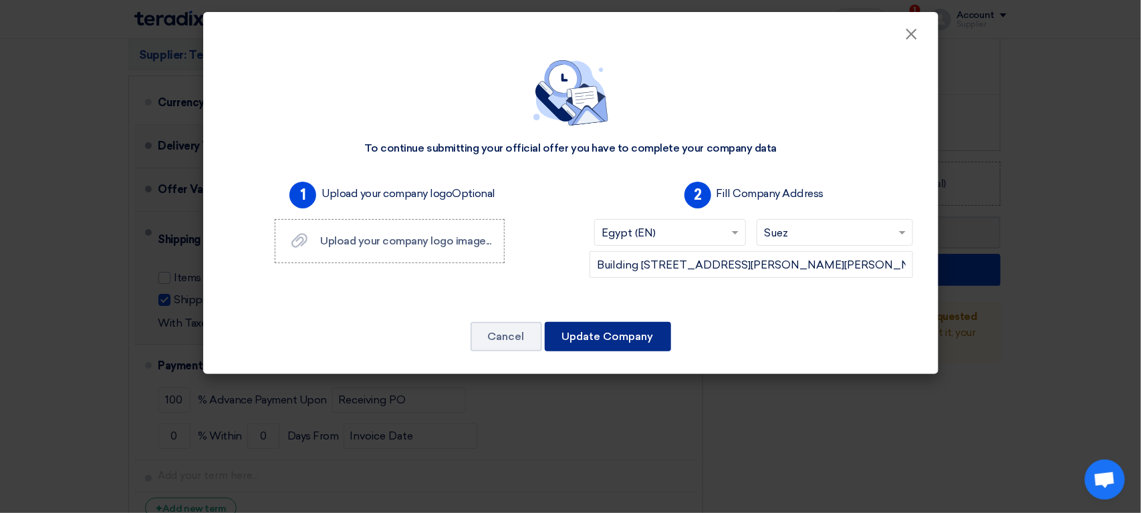
click at [631, 339] on button "Update Company" at bounding box center [608, 336] width 126 height 29
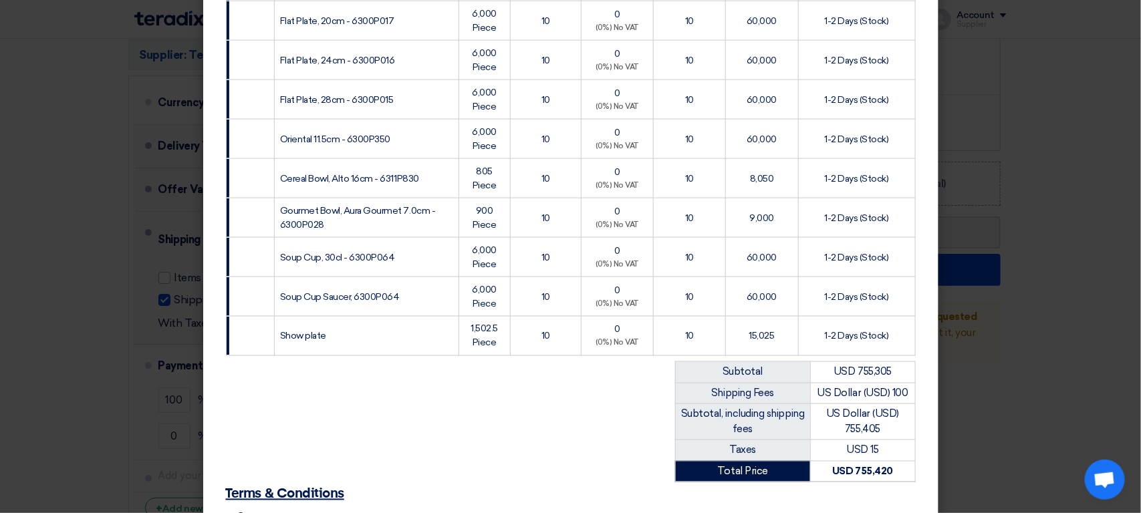
scroll to position [993, 0]
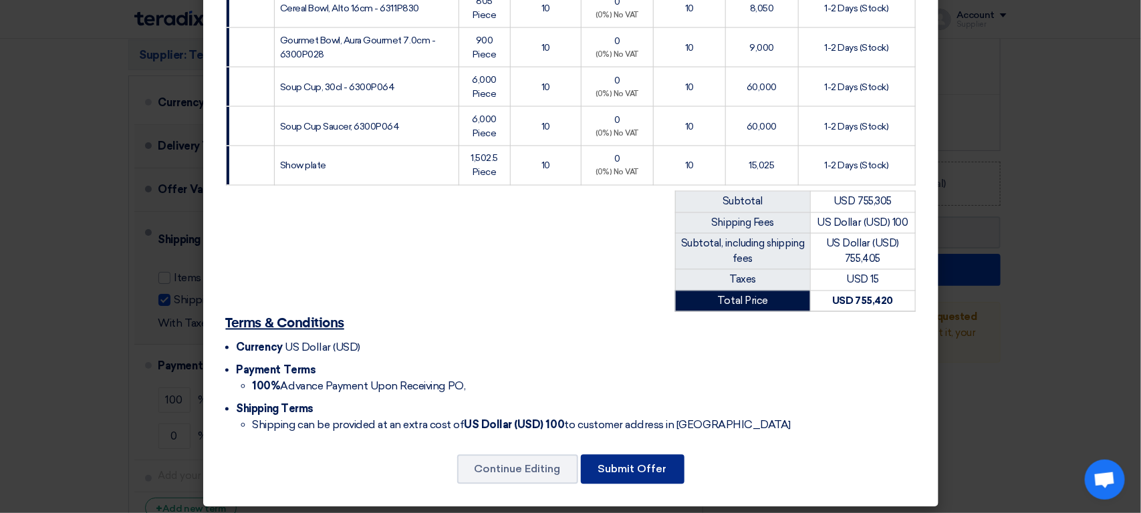
click at [621, 472] on button "Submit Offer" at bounding box center [633, 469] width 104 height 29
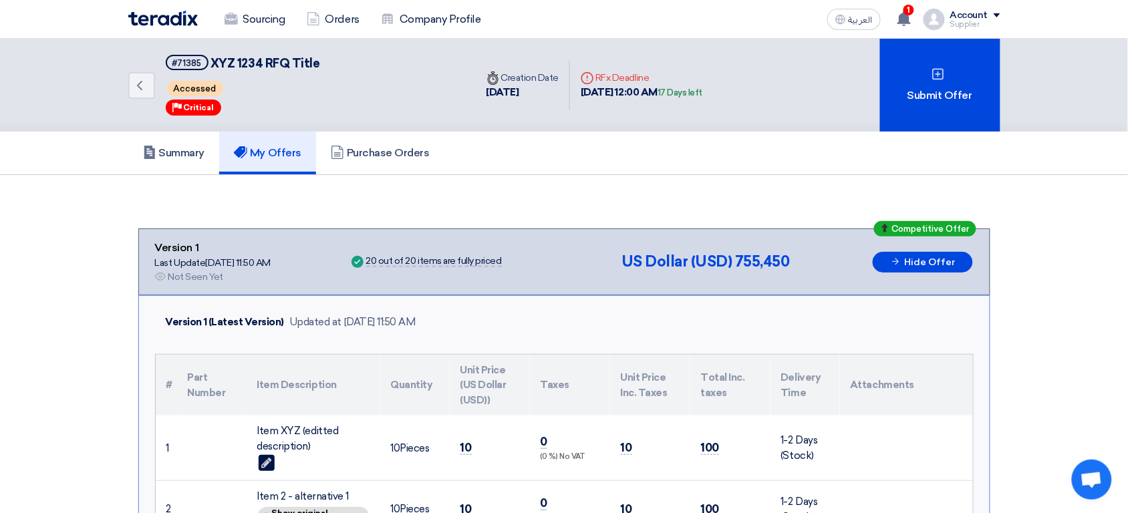
scroll to position [3, 0]
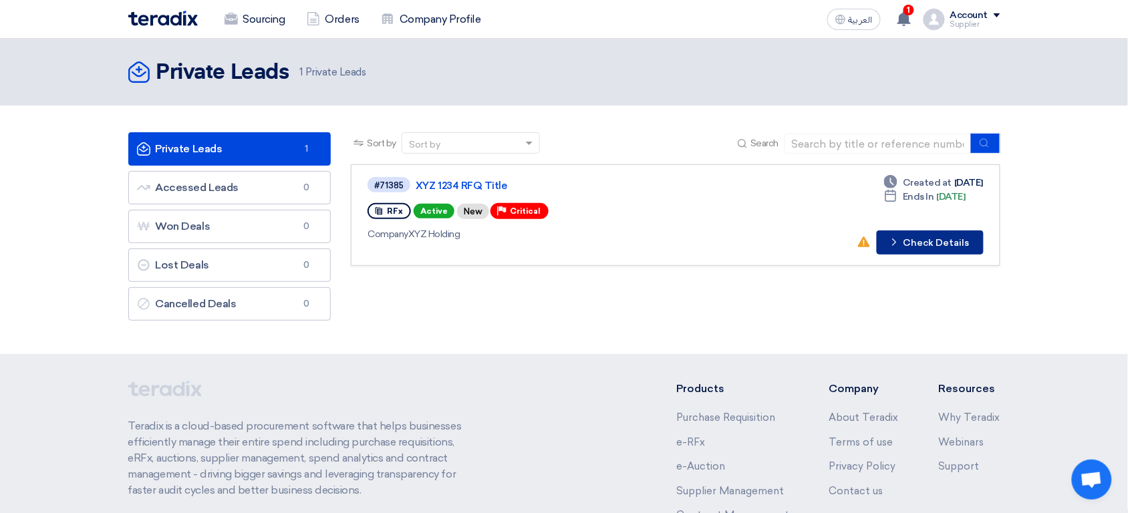
click at [927, 246] on button "Check details Check Details" at bounding box center [930, 243] width 107 height 24
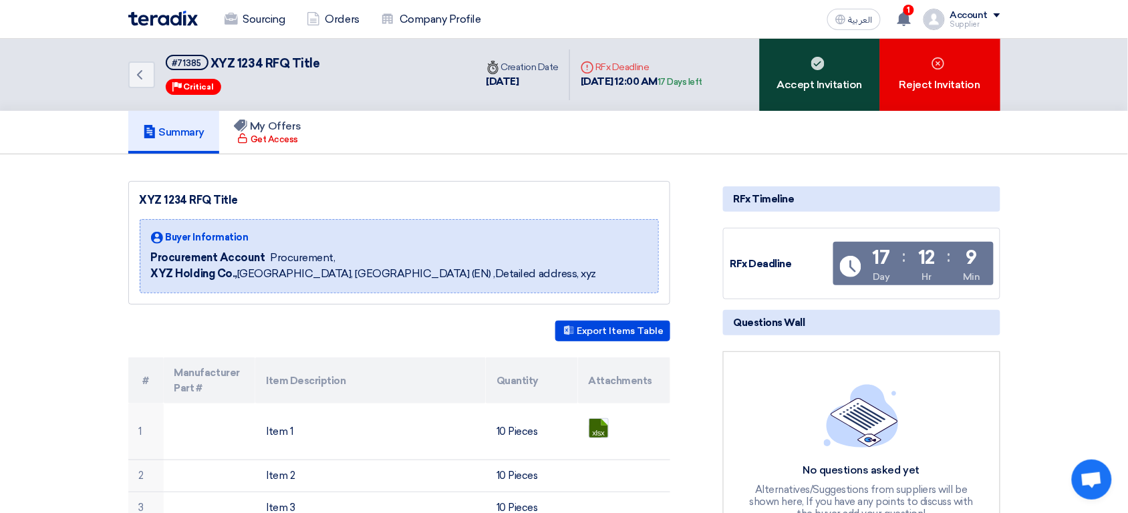
click at [817, 76] on div "Accept Invitation" at bounding box center [820, 75] width 120 height 72
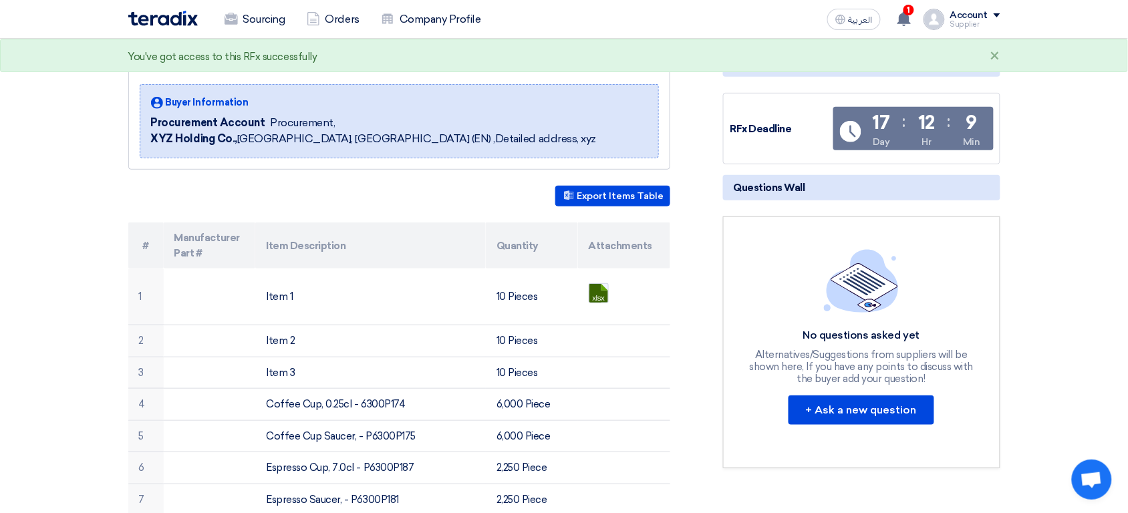
scroll to position [162, 0]
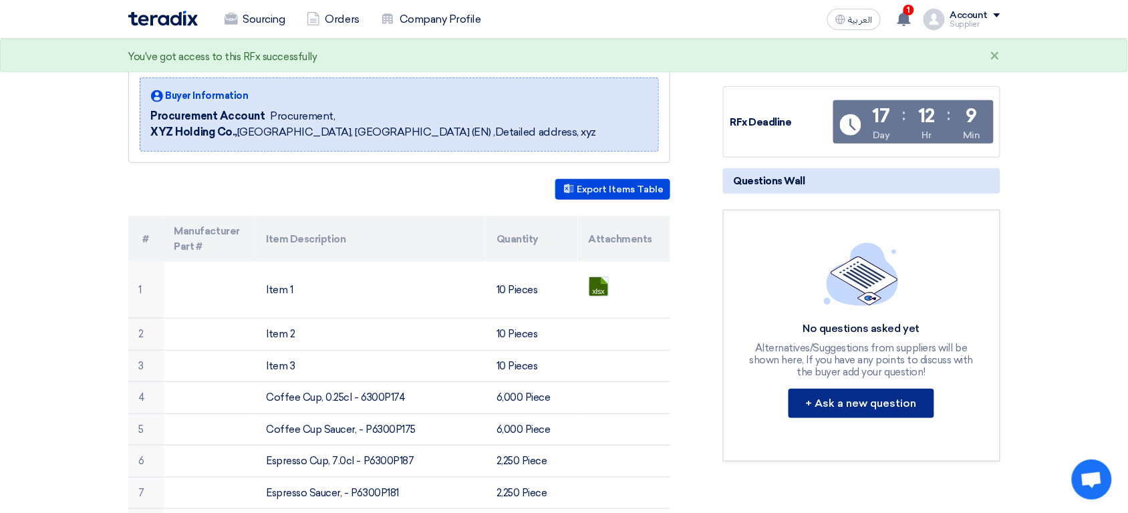
click at [865, 408] on button "+ Ask a new question" at bounding box center [862, 403] width 146 height 29
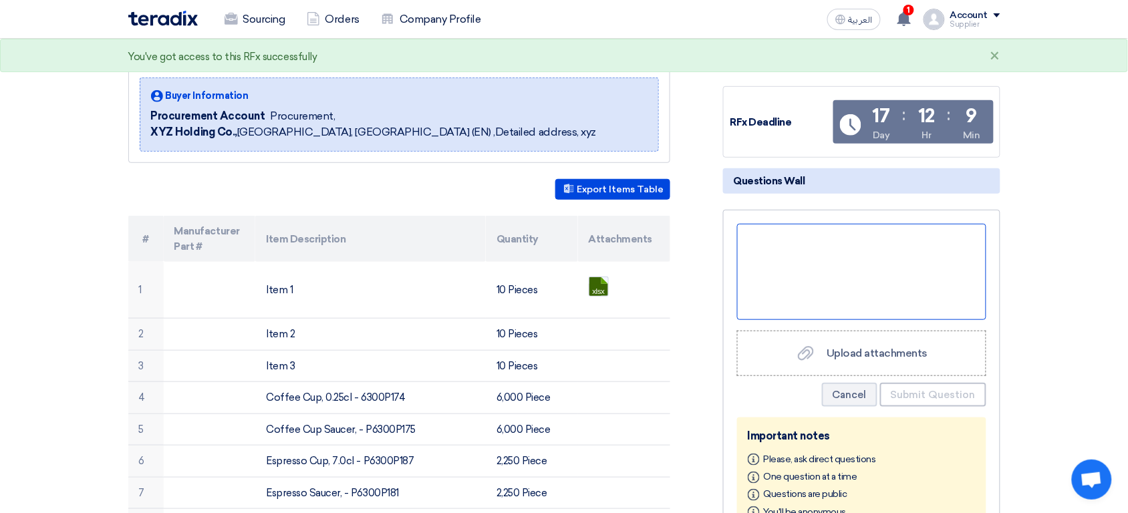
click at [831, 263] on div at bounding box center [861, 272] width 249 height 96
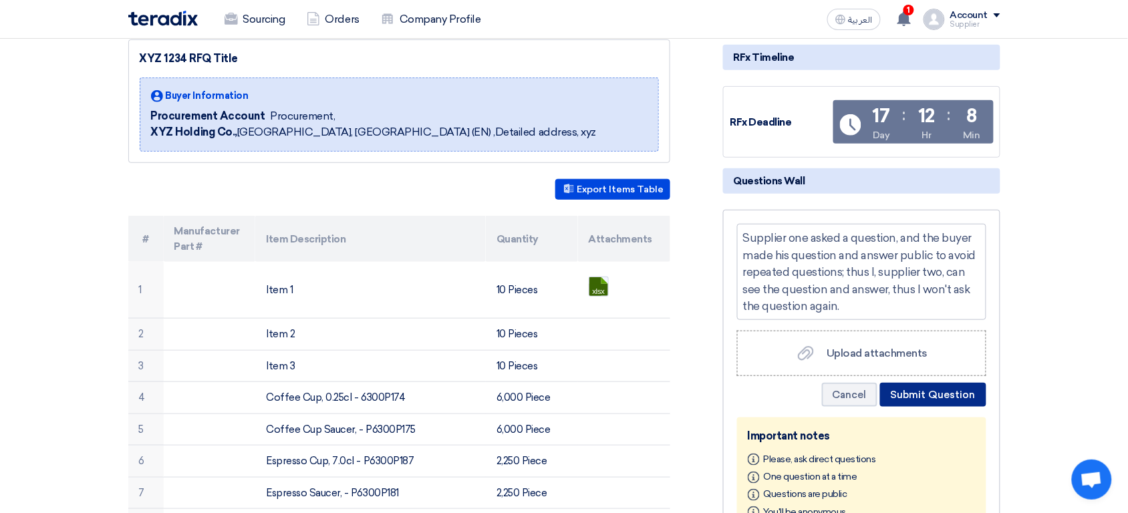
click at [932, 396] on button "Submit Question" at bounding box center [933, 395] width 106 height 24
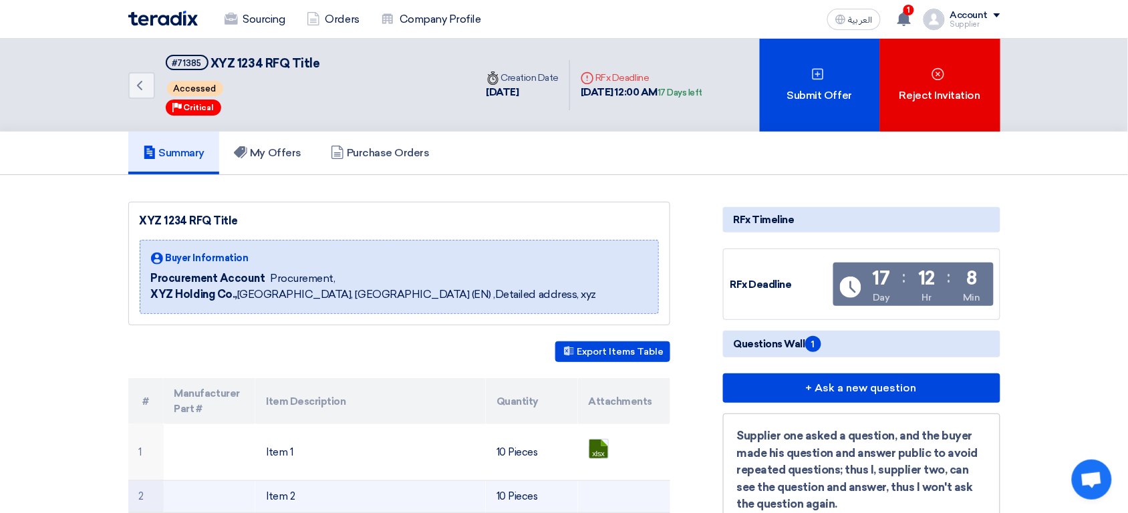
scroll to position [0, 0]
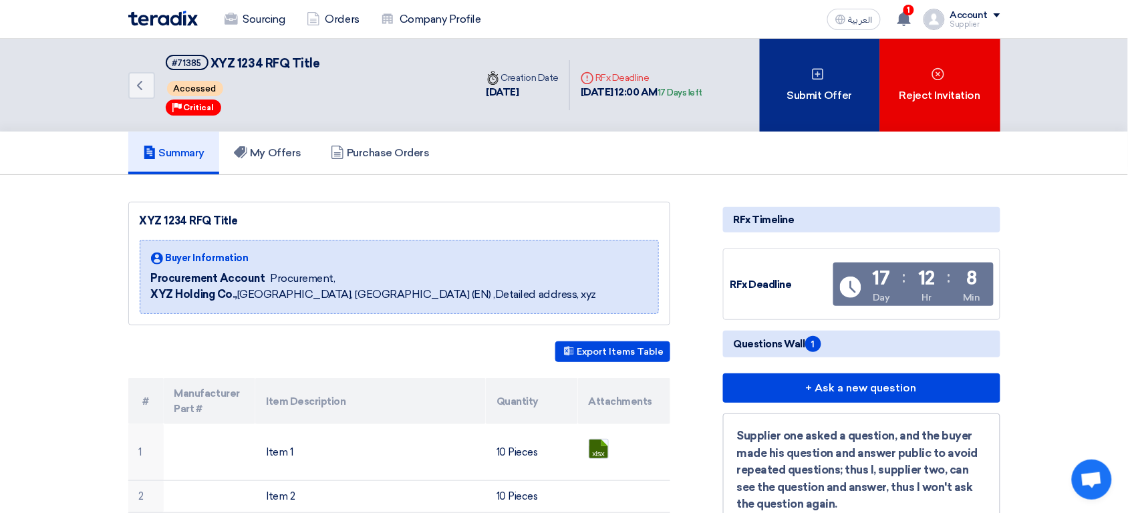
click at [809, 98] on div "Submit Offer" at bounding box center [820, 85] width 120 height 93
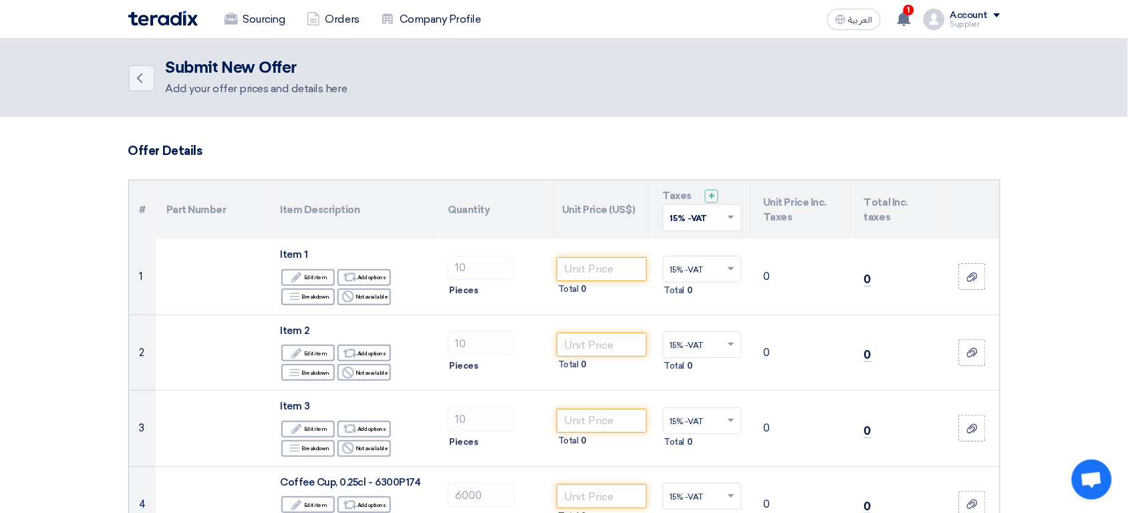
scroll to position [3, 0]
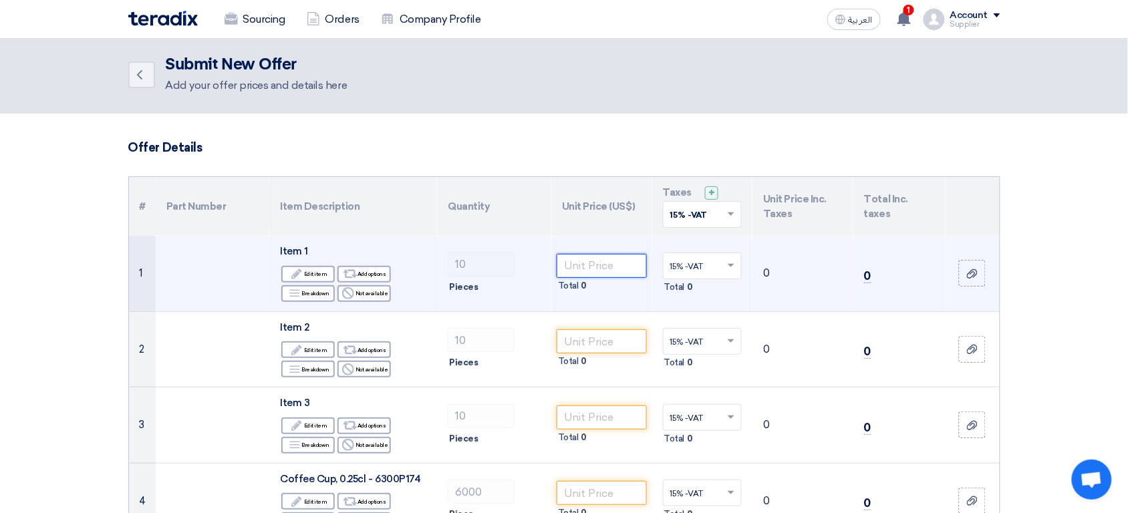
click at [585, 271] on input "number" at bounding box center [602, 266] width 90 height 24
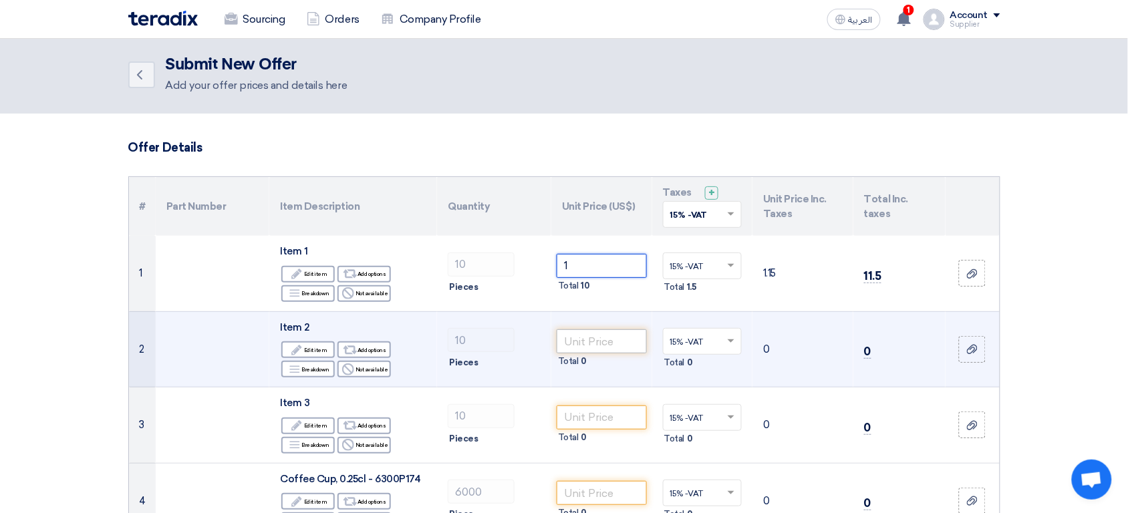
type input "1"
click at [608, 339] on input "number" at bounding box center [602, 341] width 90 height 24
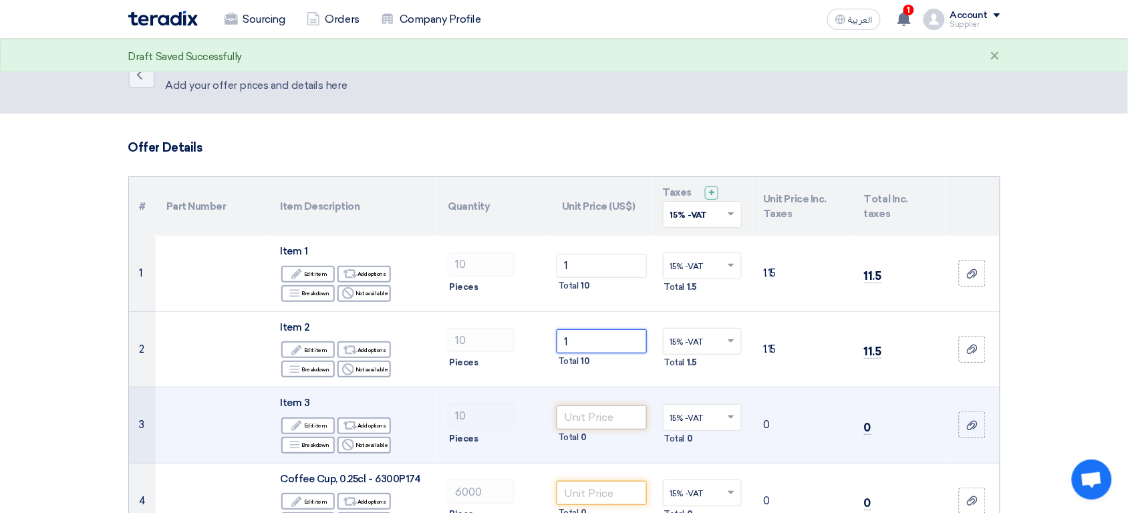
type input "1"
click at [602, 421] on input "number" at bounding box center [602, 418] width 90 height 24
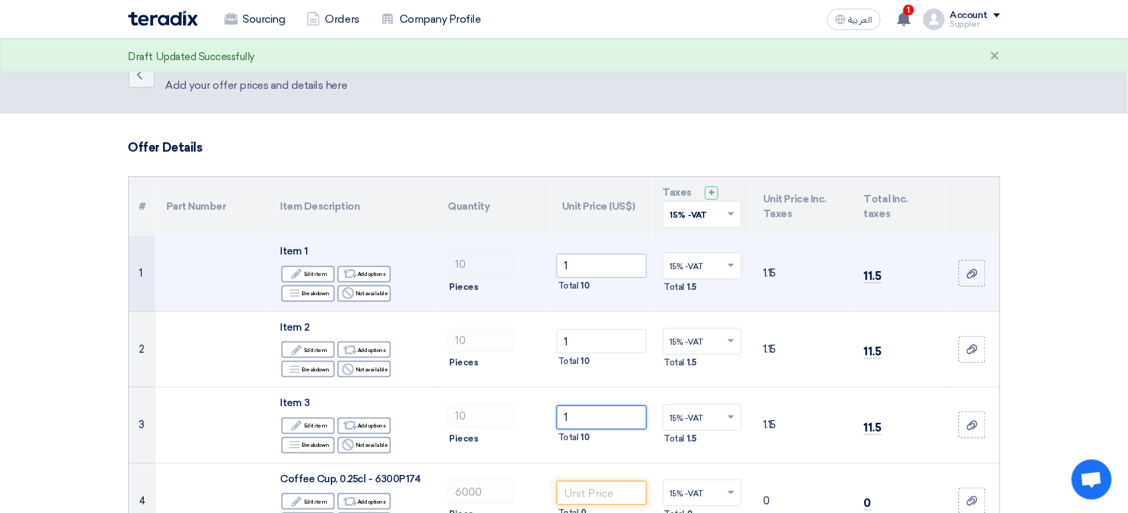
type input "1"
click at [606, 260] on input "1" at bounding box center [602, 266] width 90 height 24
type input "5"
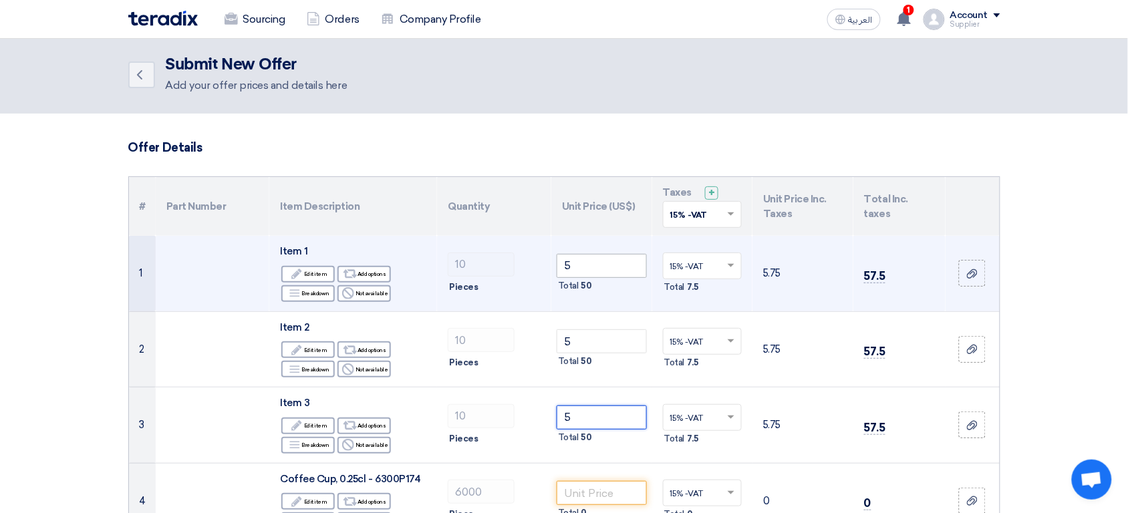
type input "5"
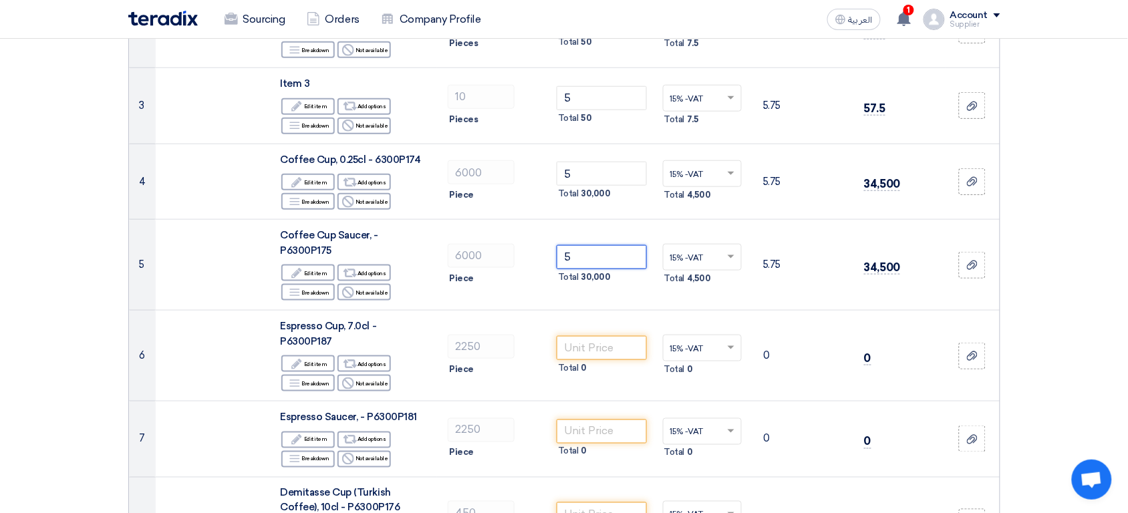
type input "5"
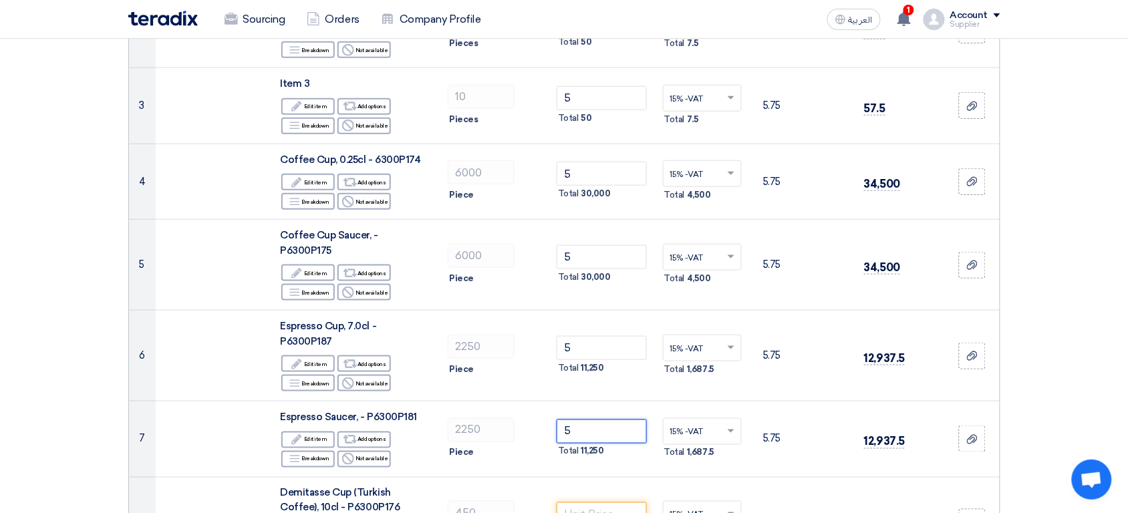
type input "5"
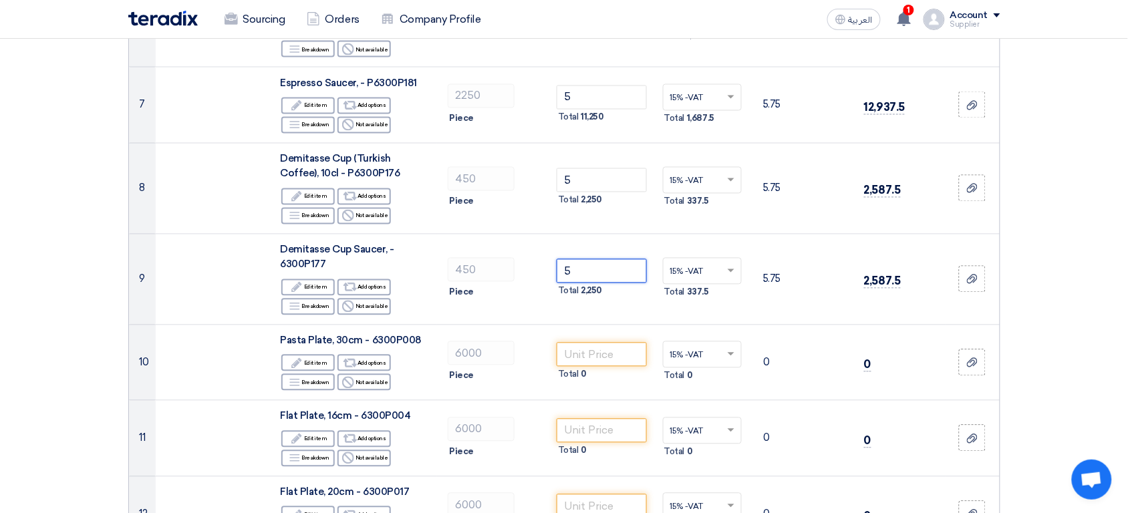
type input "5"
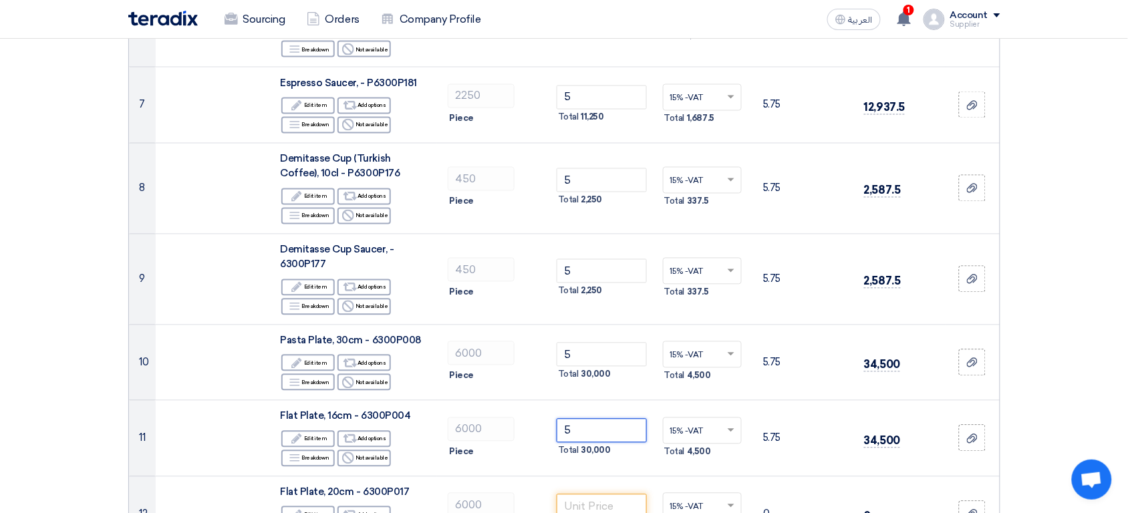
type input "5"
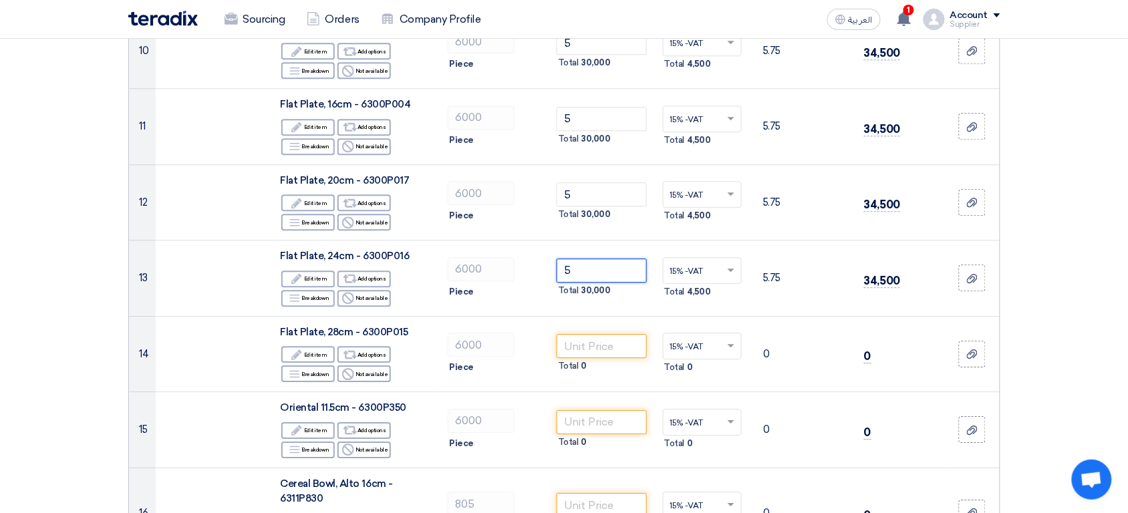
type input "5"
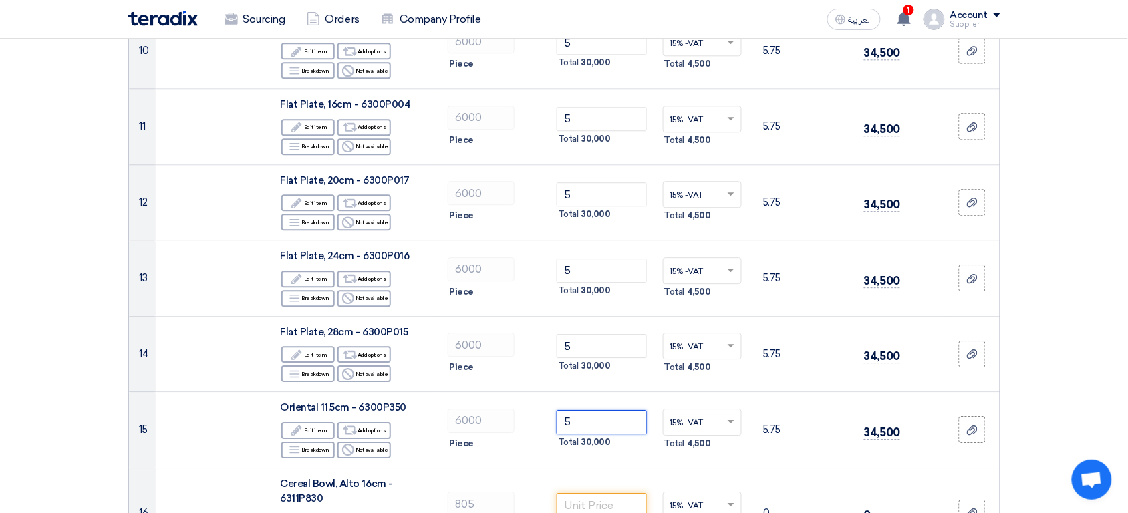
type input "5"
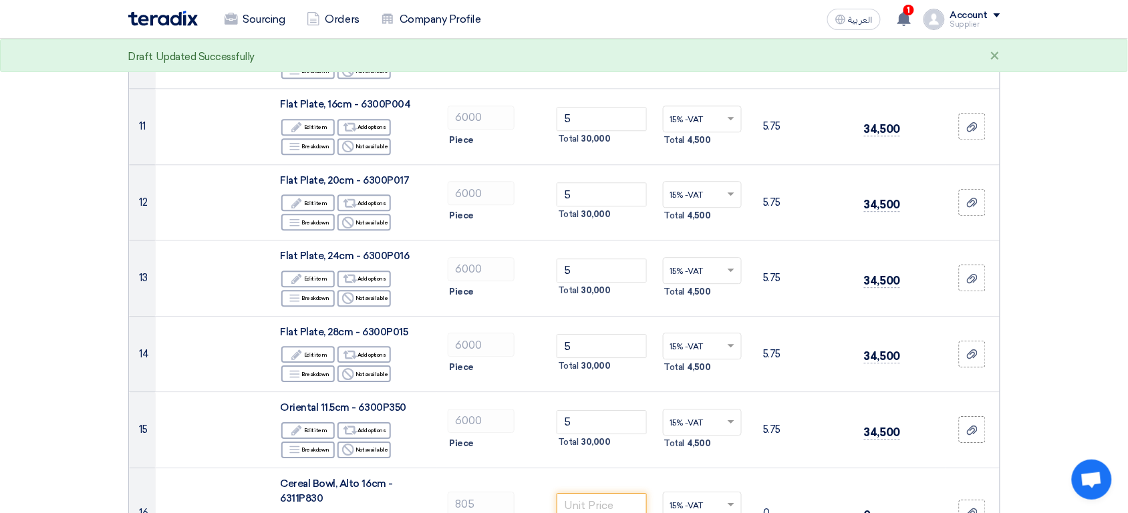
scroll to position [1295, 0]
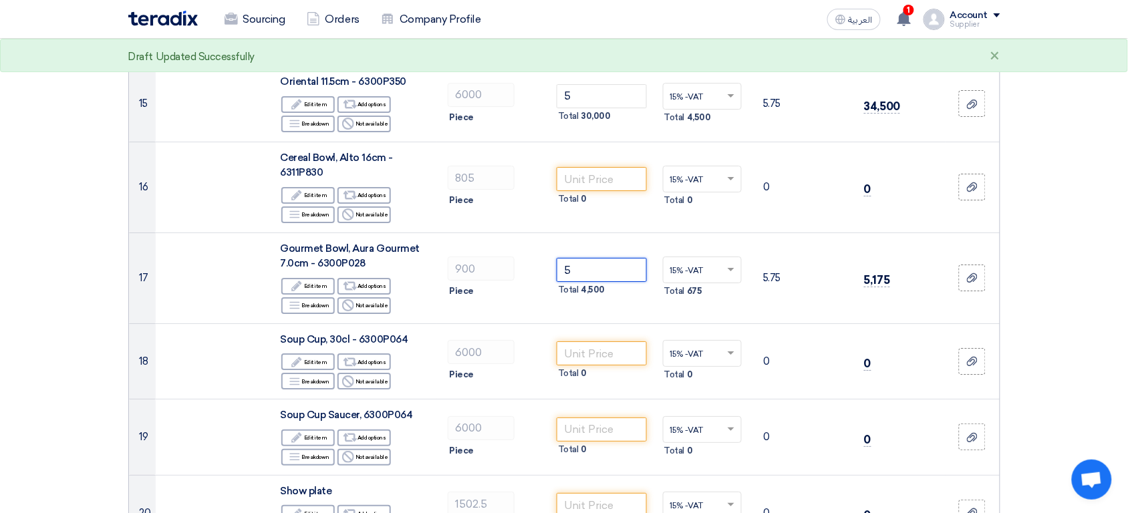
type input "5"
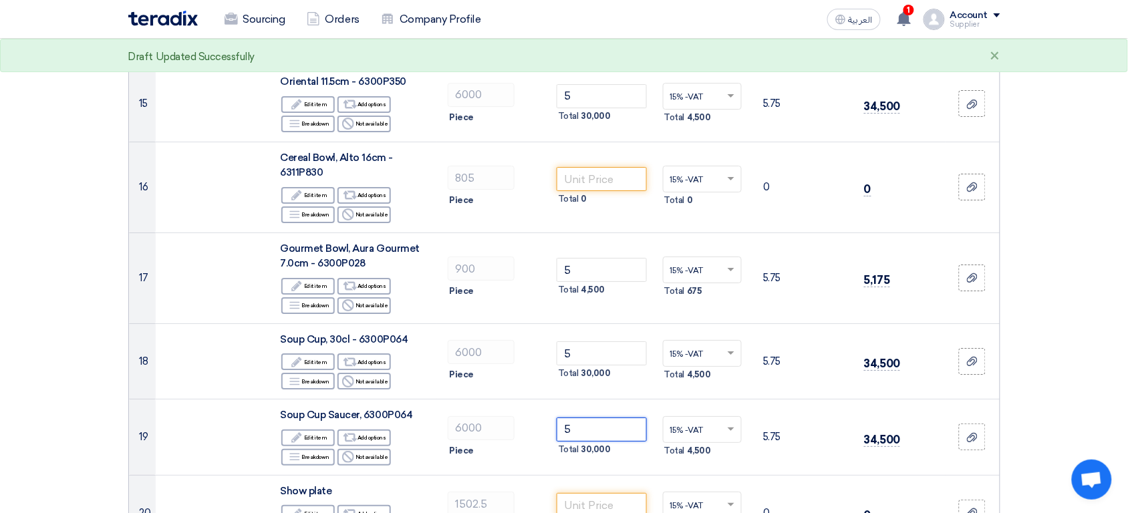
type input "5"
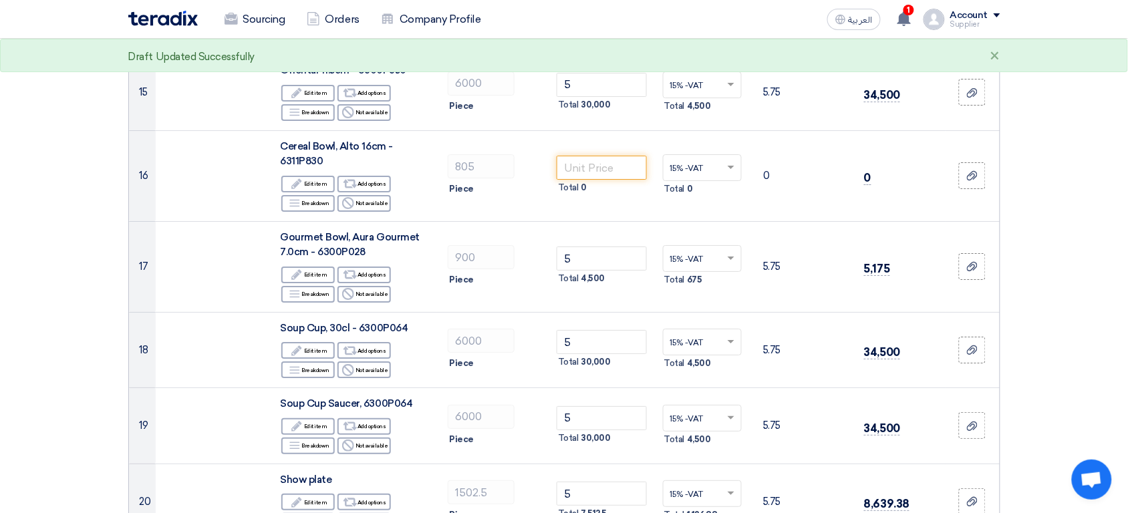
scroll to position [1310, 0]
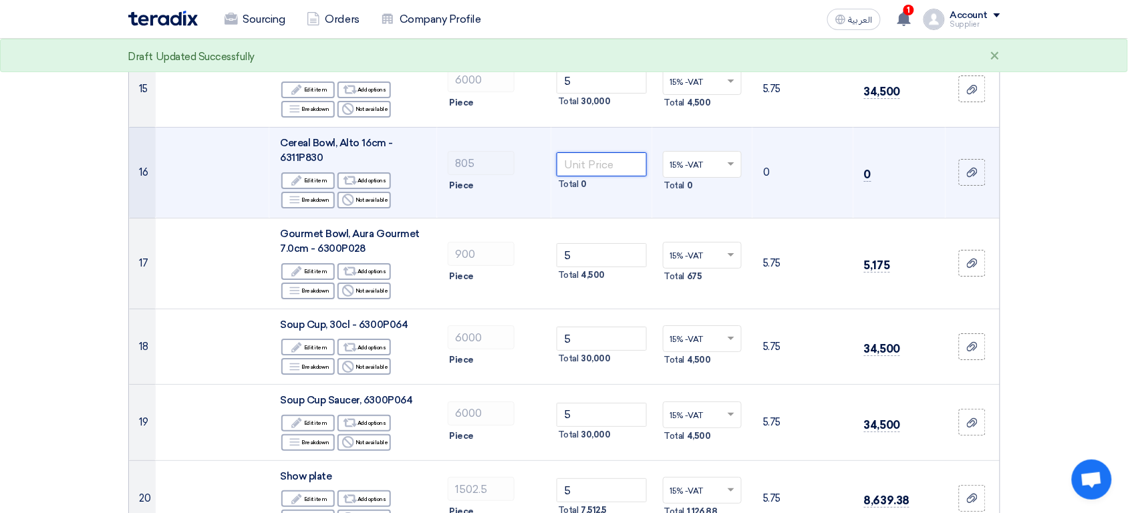
click at [596, 152] on input "number" at bounding box center [602, 164] width 90 height 24
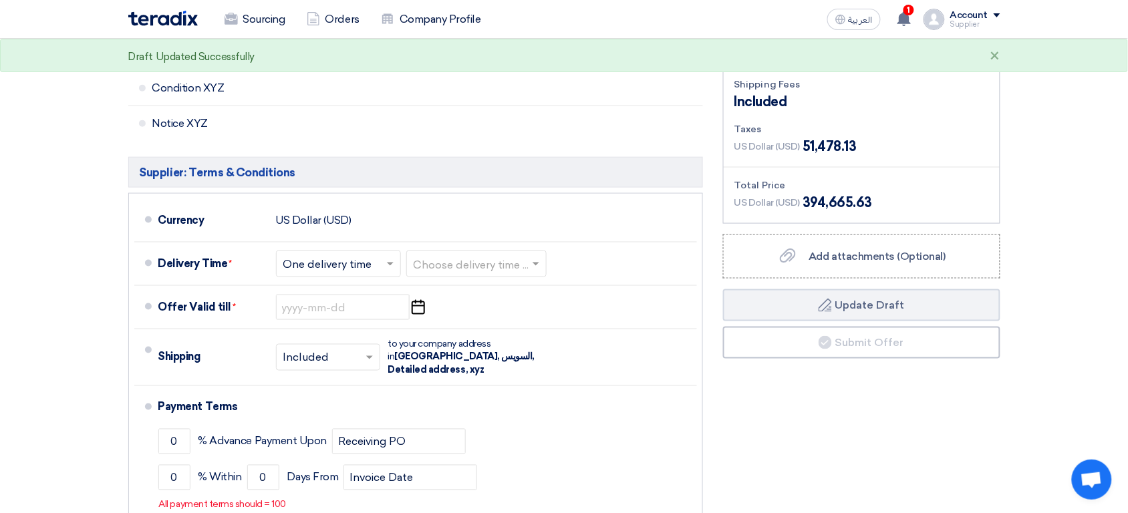
scroll to position [1915, 0]
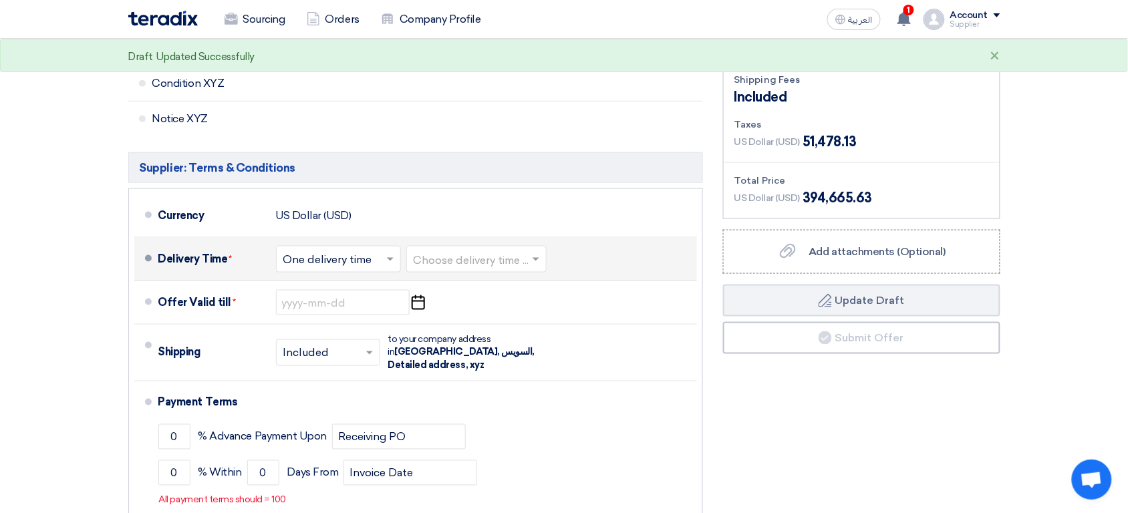
type input "5"
click at [456, 255] on input "text" at bounding box center [477, 260] width 127 height 19
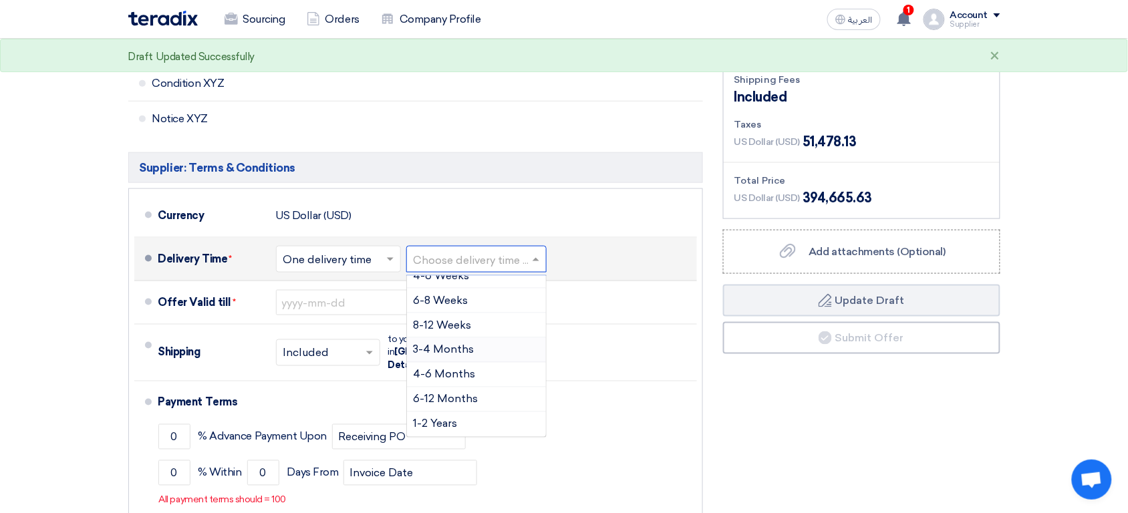
scroll to position [112, 0]
click at [495, 339] on div "3-4 Months" at bounding box center [476, 350] width 139 height 25
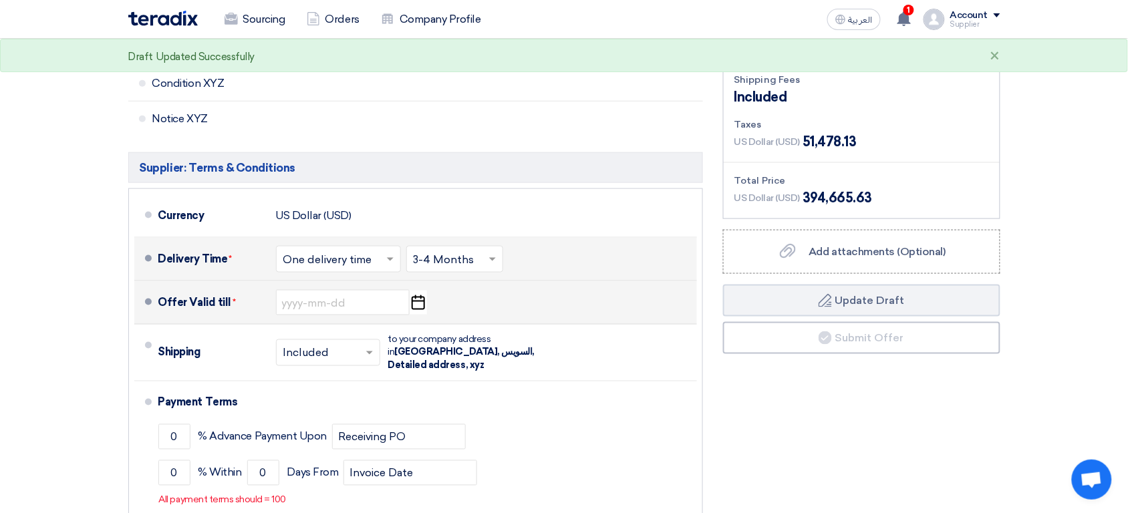
click at [419, 292] on icon "Pick a date" at bounding box center [418, 303] width 18 height 24
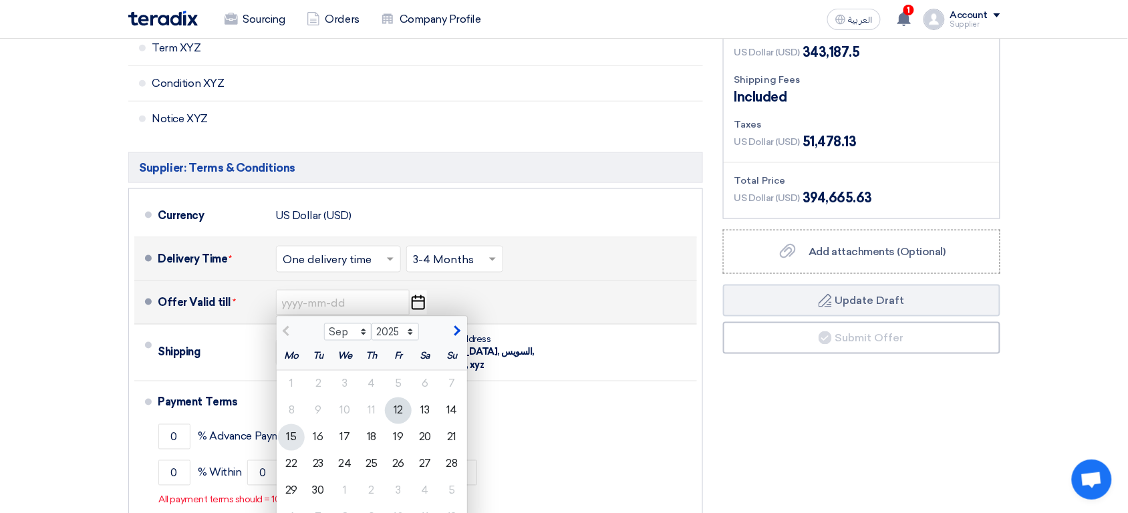
click at [289, 424] on div "15" at bounding box center [291, 437] width 27 height 27
type input "9/15/2025"
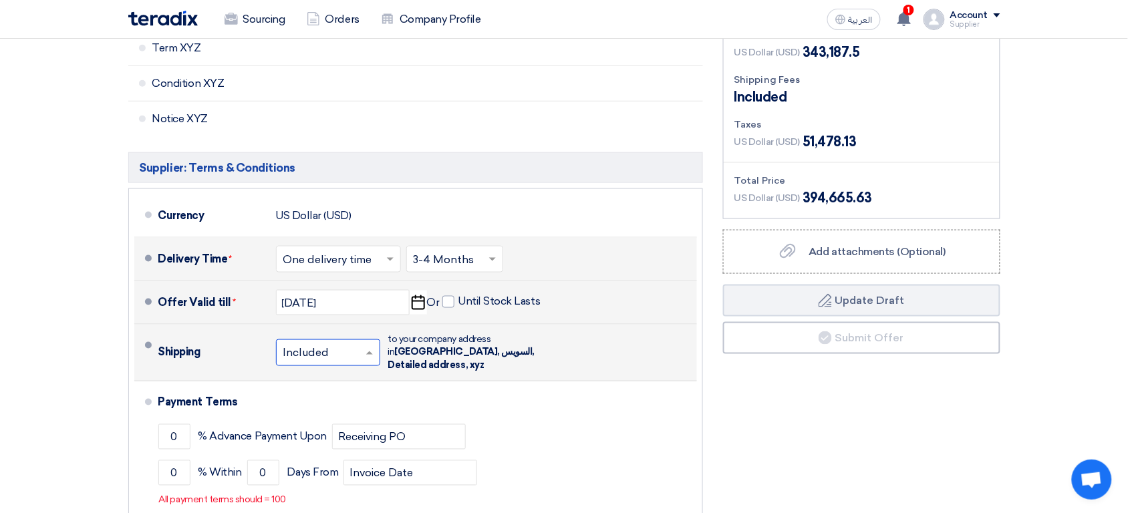
click at [305, 345] on input "text" at bounding box center [328, 354] width 91 height 19
click at [322, 400] on span "Not Included" at bounding box center [317, 406] width 69 height 13
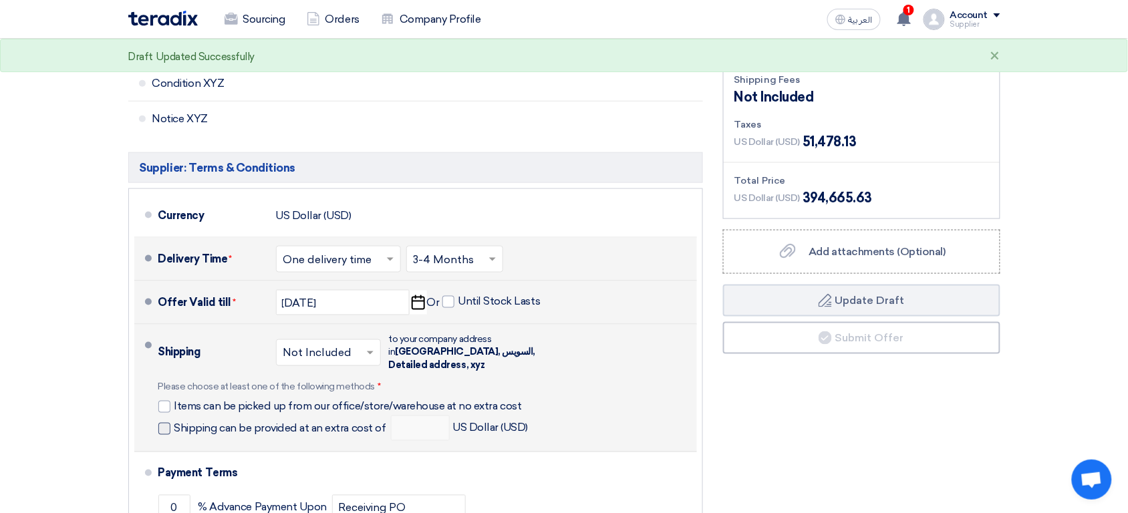
click at [316, 422] on span "Shipping can be provided at an extra cost of" at bounding box center [280, 428] width 212 height 13
click at [316, 422] on input "Shipping can be provided at an extra cost of" at bounding box center [281, 434] width 215 height 25
checkbox input "true"
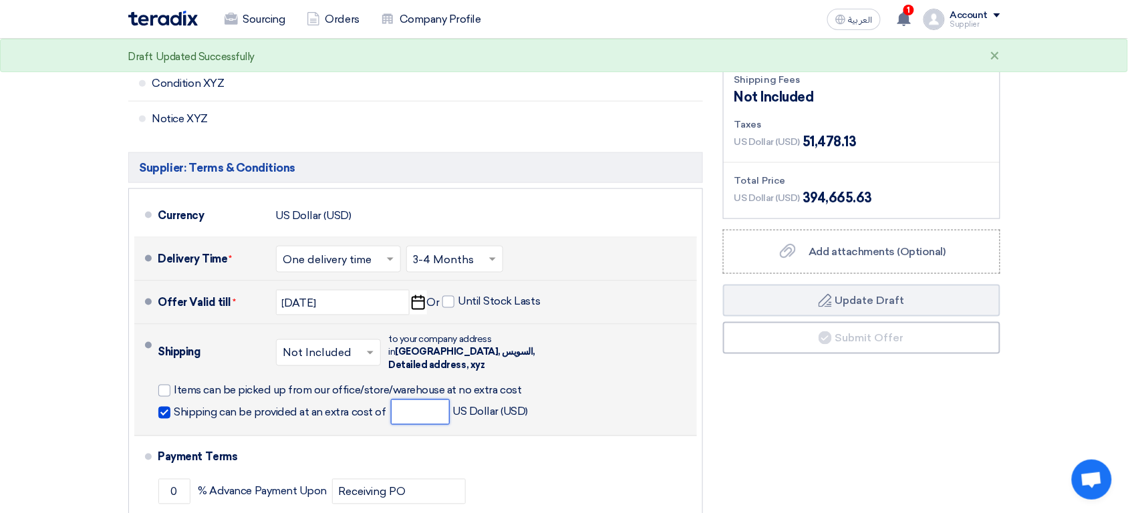
click at [423, 400] on input "number" at bounding box center [420, 412] width 59 height 25
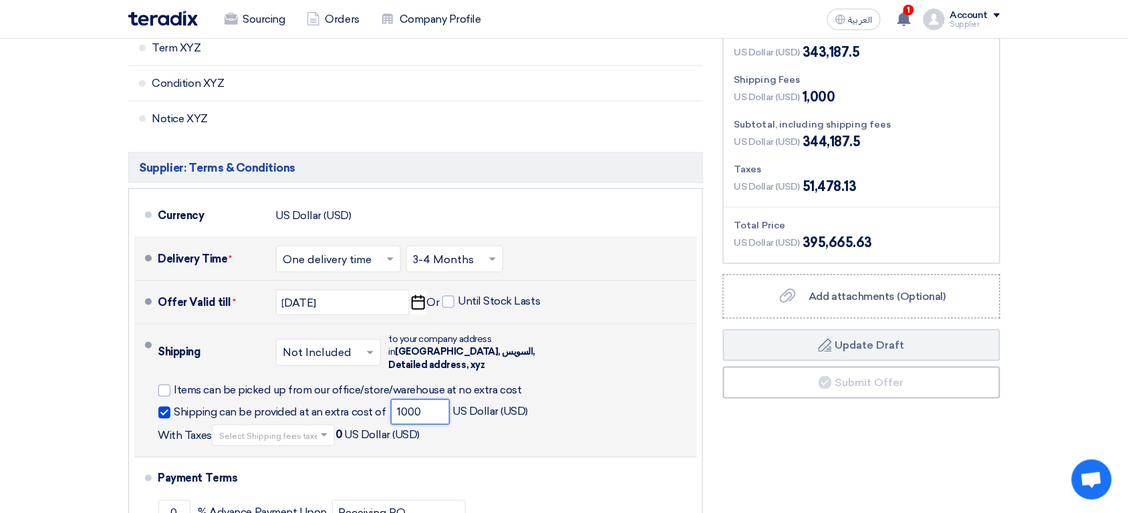
type input "1000"
click at [294, 428] on input "text" at bounding box center [274, 437] width 110 height 19
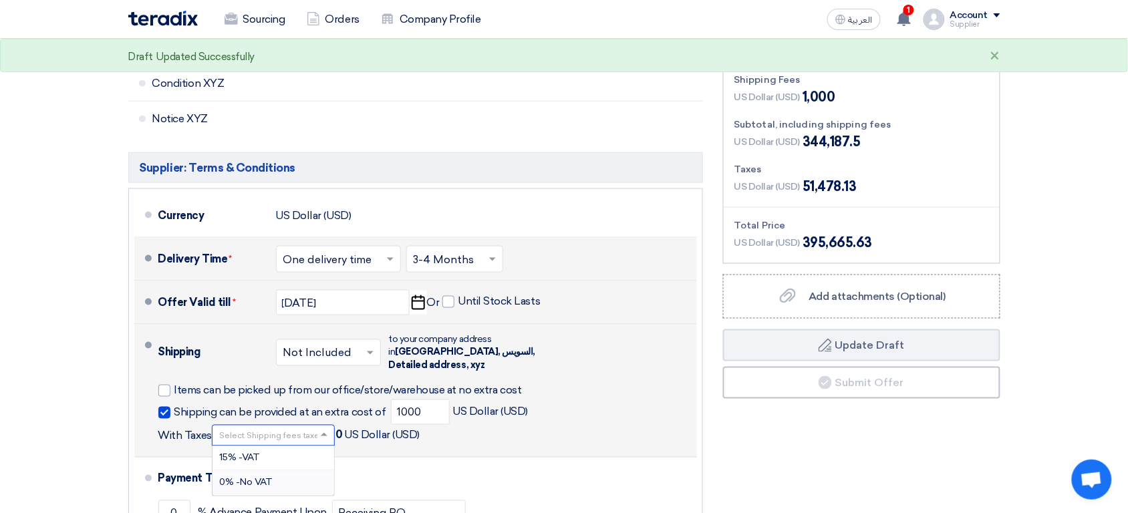
click at [261, 477] on span "0% -No VAT" at bounding box center [245, 482] width 53 height 11
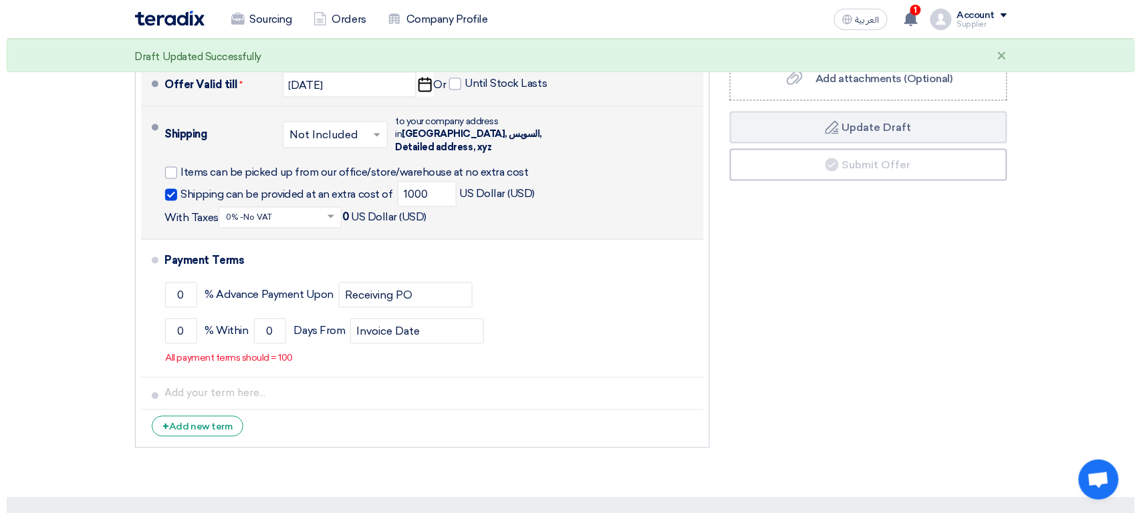
scroll to position [2116, 0]
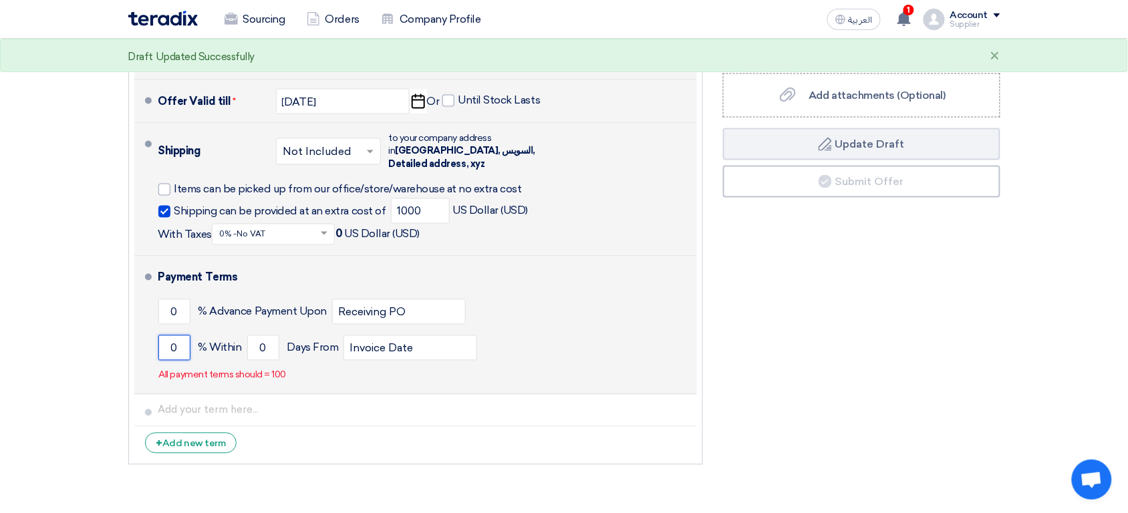
click at [176, 335] on input "0" at bounding box center [174, 347] width 32 height 25
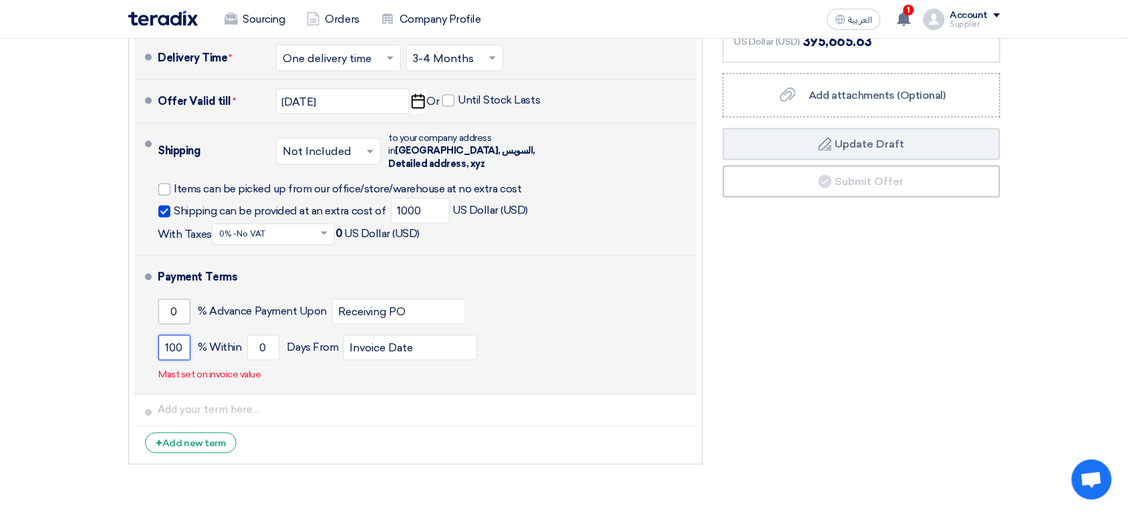
type input "100"
click at [171, 299] on input "0" at bounding box center [174, 311] width 32 height 25
type input "50"
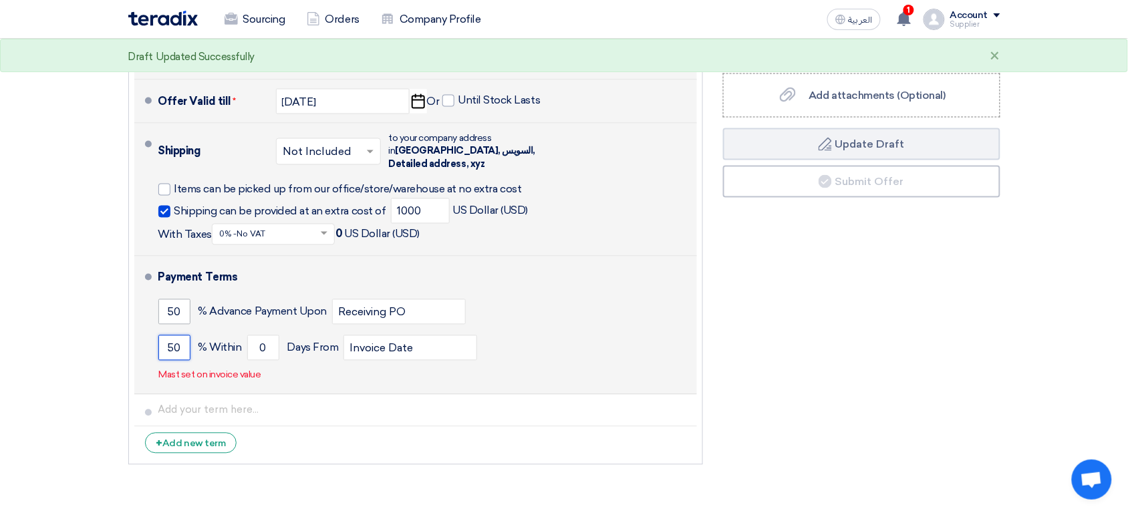
type input "50"
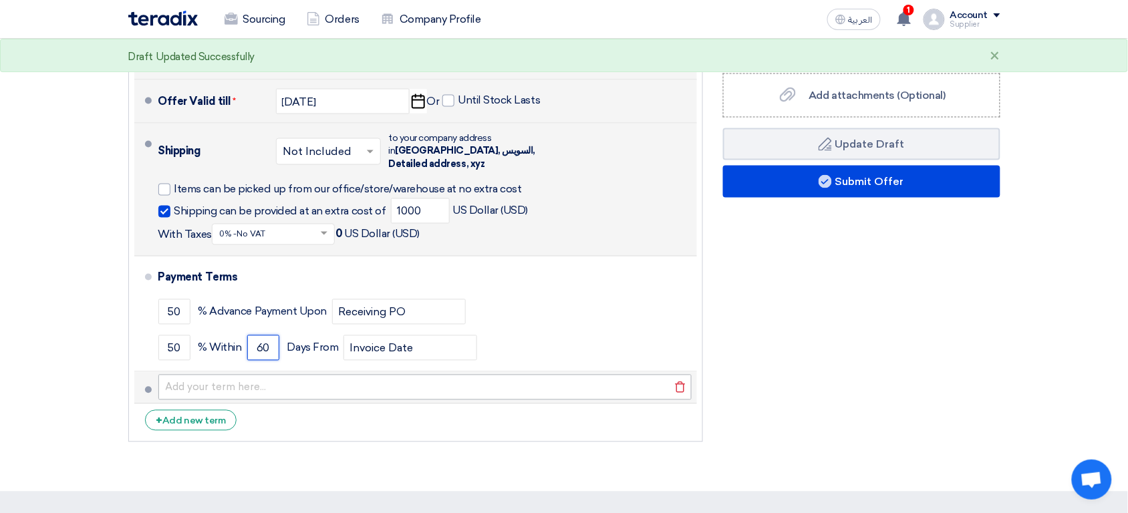
type input "60"
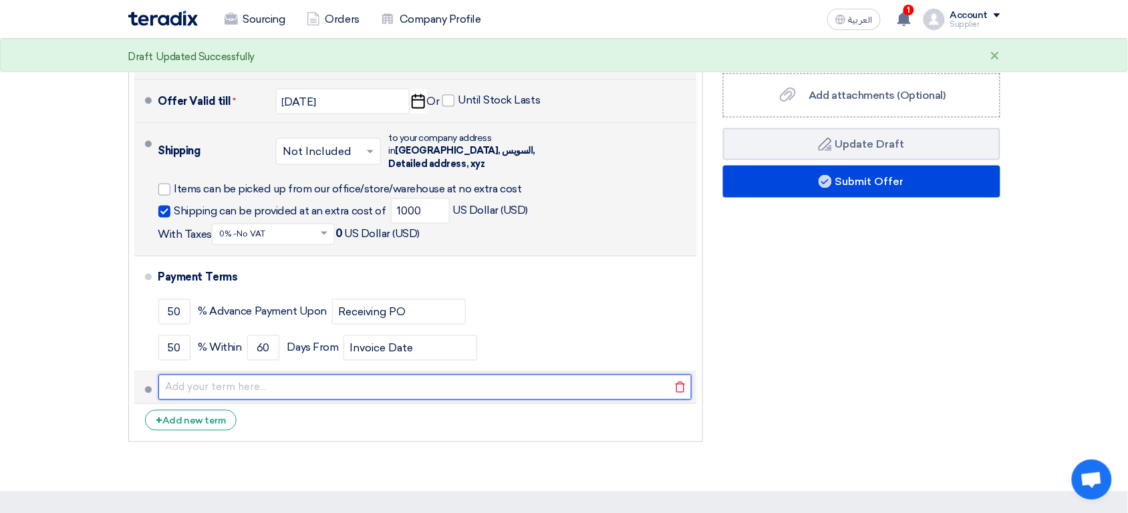
click at [454, 375] on input "text" at bounding box center [424, 387] width 533 height 25
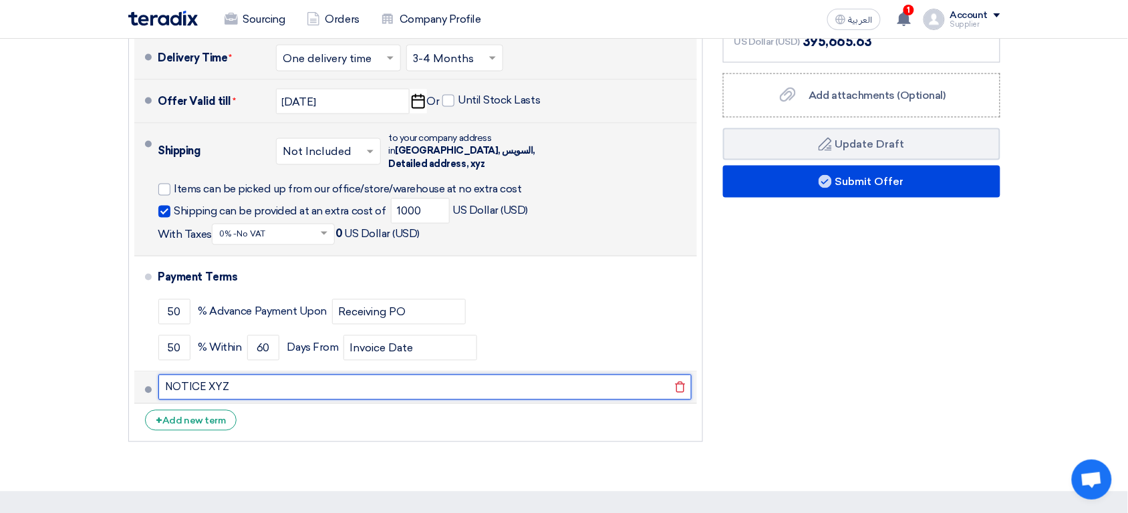
type input "NOTICE XYZ"
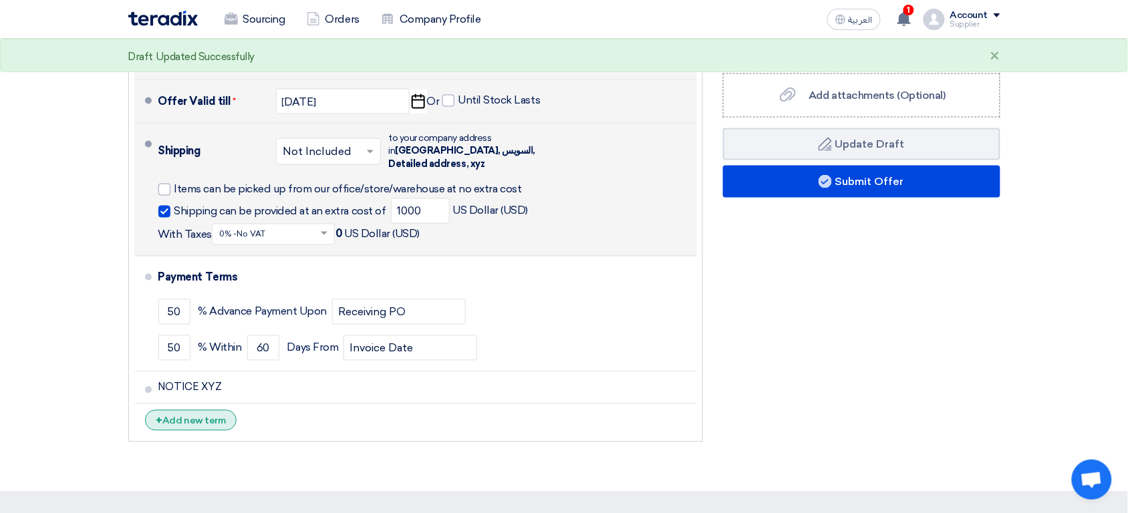
click at [213, 410] on div "+ Add new term" at bounding box center [191, 420] width 92 height 21
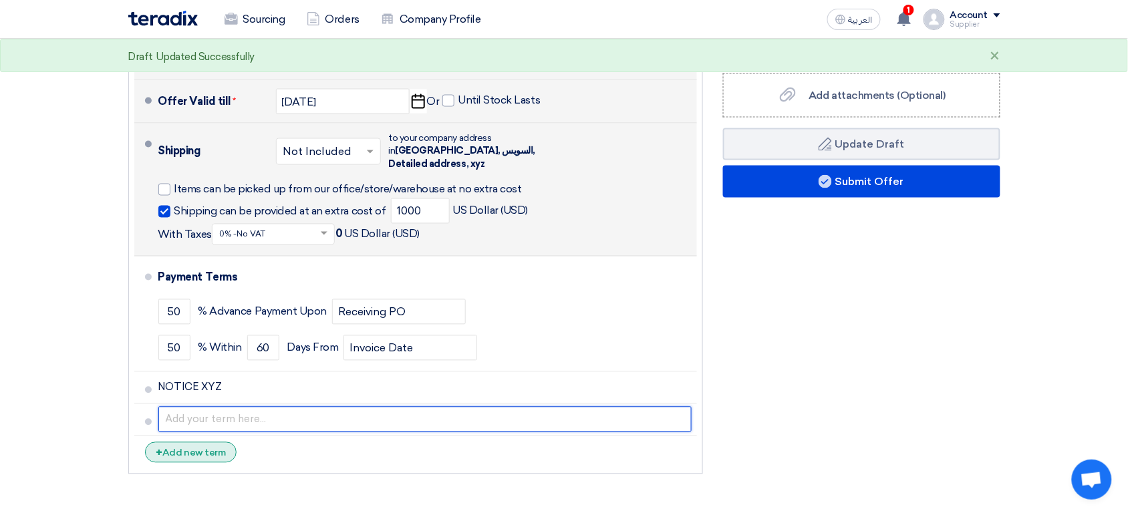
click at [213, 407] on input "text" at bounding box center [424, 419] width 533 height 25
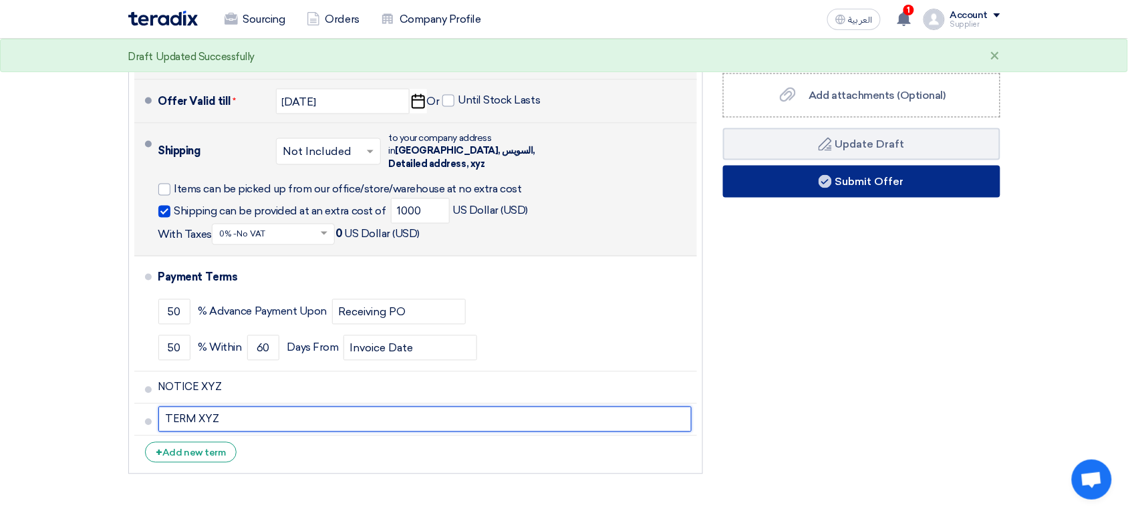
type input "TERM XYZ"
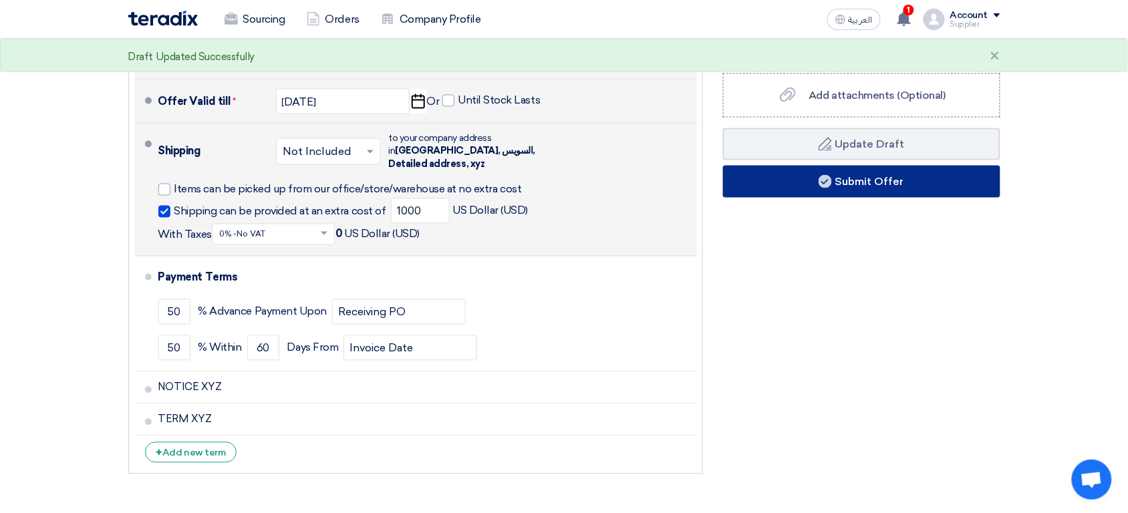
click at [834, 176] on button "Submit Offer" at bounding box center [861, 182] width 277 height 32
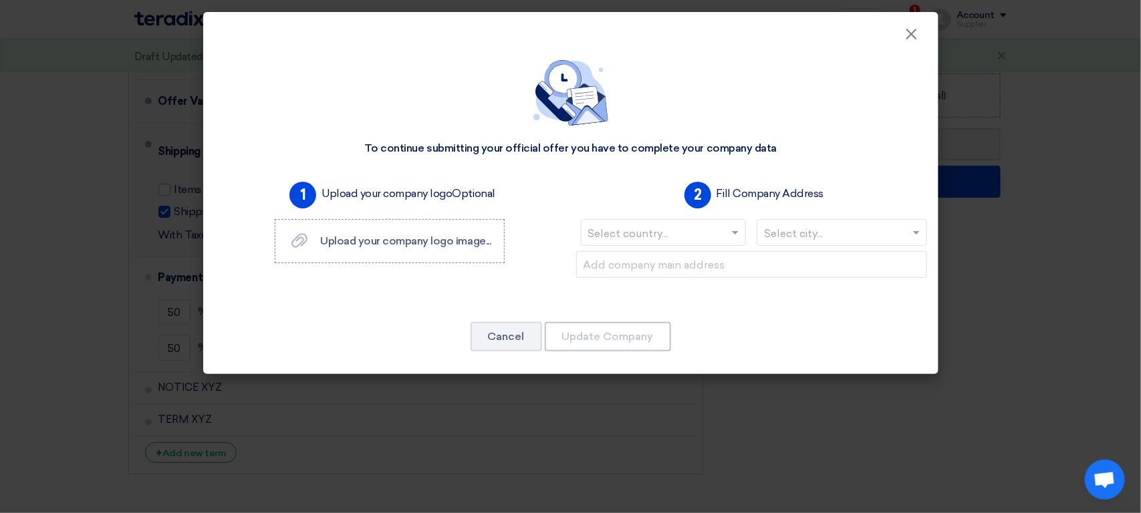
click at [684, 223] on input "text" at bounding box center [657, 234] width 138 height 22
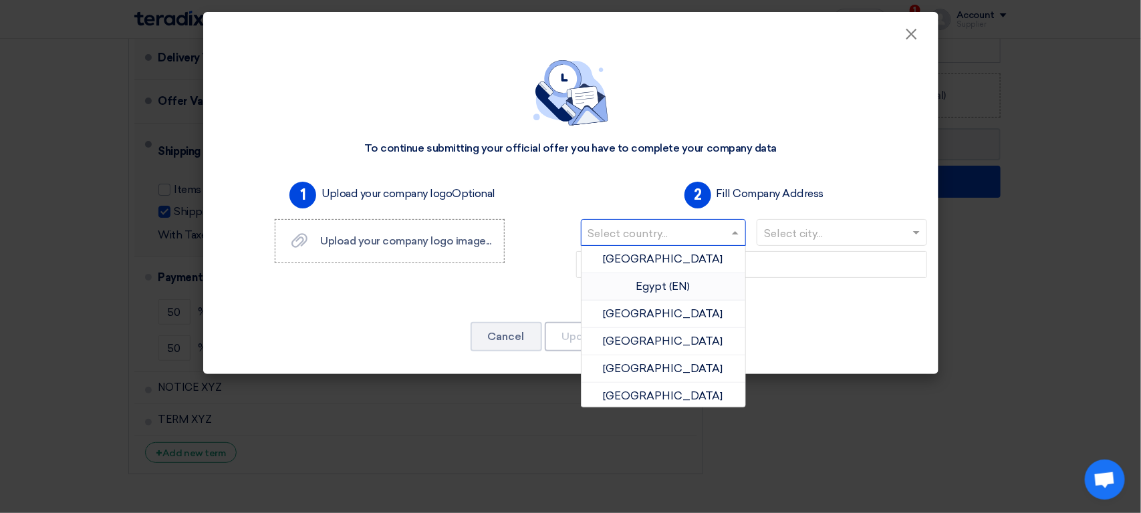
click at [676, 288] on span "Egypt (EN)" at bounding box center [663, 286] width 54 height 13
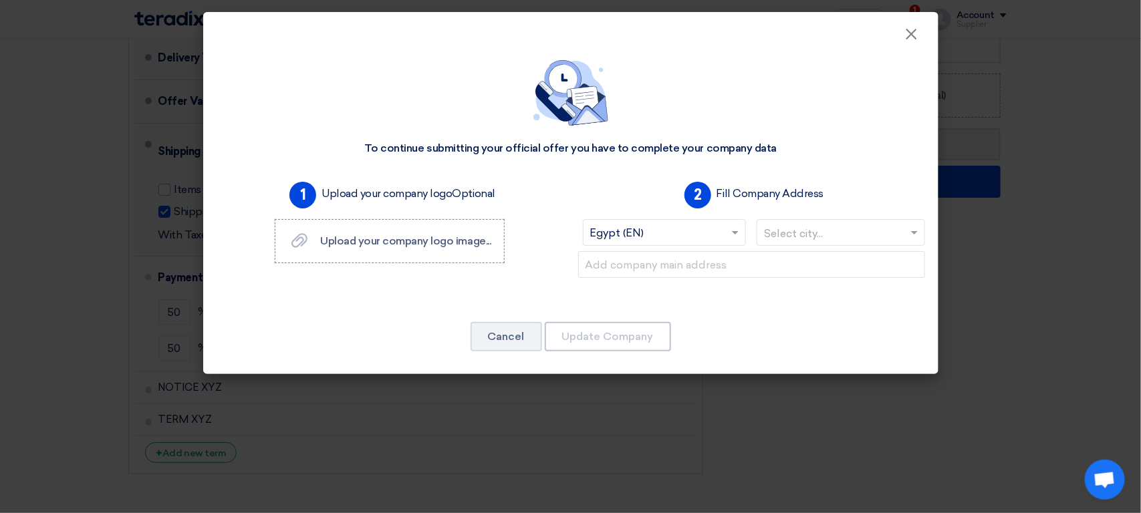
click at [811, 233] on input "text" at bounding box center [834, 234] width 140 height 22
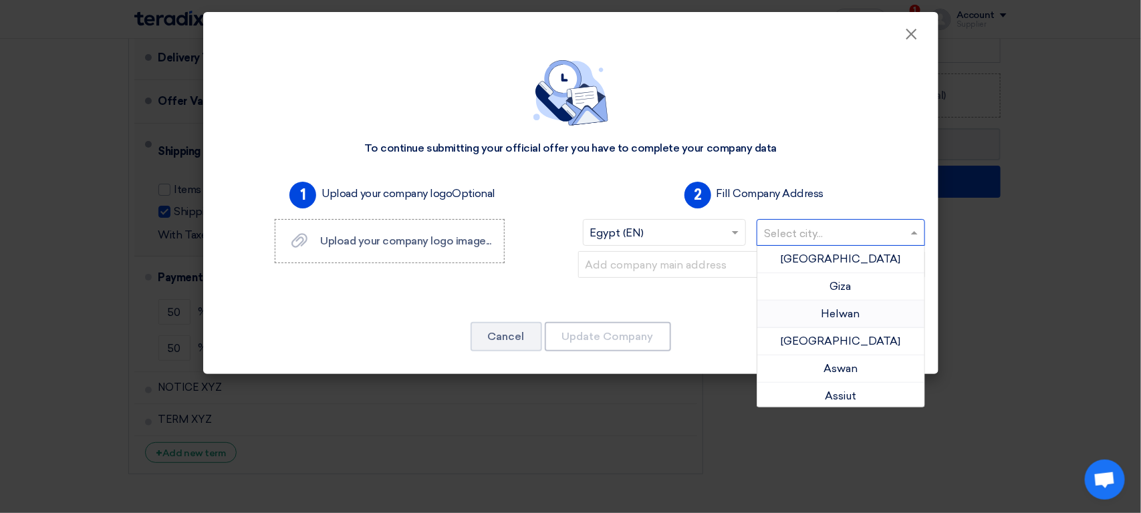
click at [835, 309] on span "Helwan" at bounding box center [840, 313] width 39 height 13
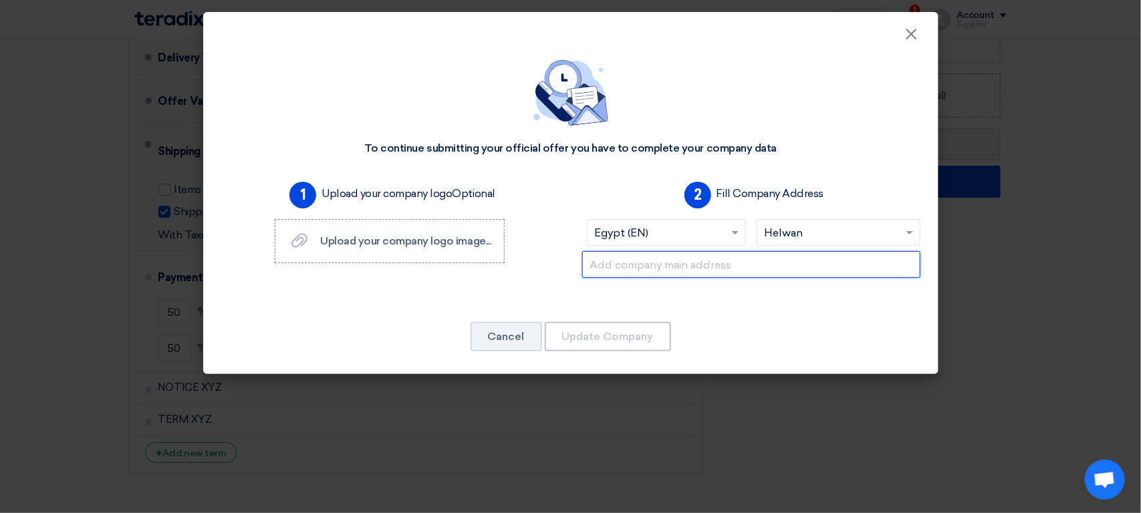
click at [679, 265] on input "text" at bounding box center [751, 264] width 338 height 27
type input "Detailed address, xyz"
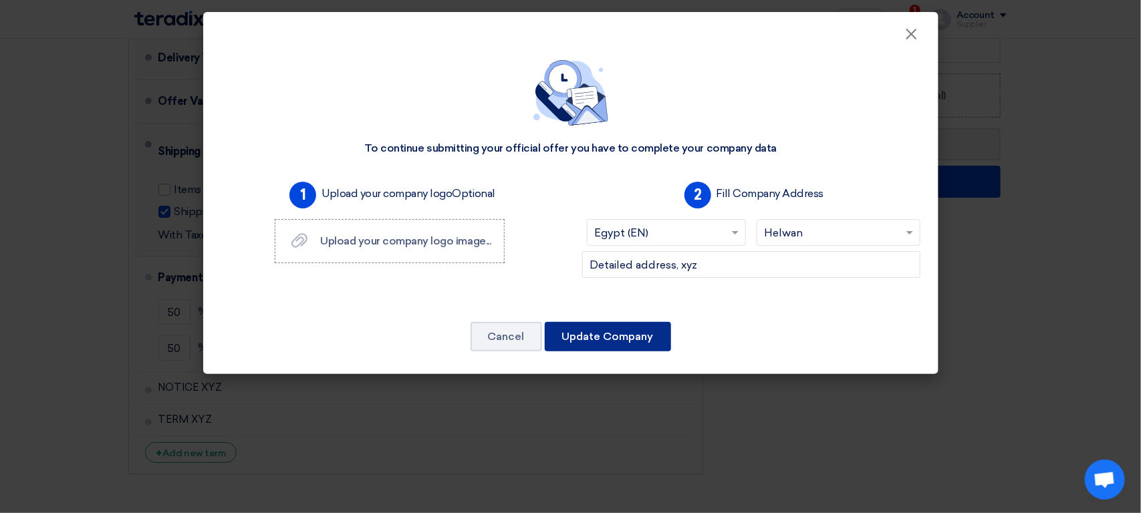
click at [605, 341] on button "Update Company" at bounding box center [608, 336] width 126 height 29
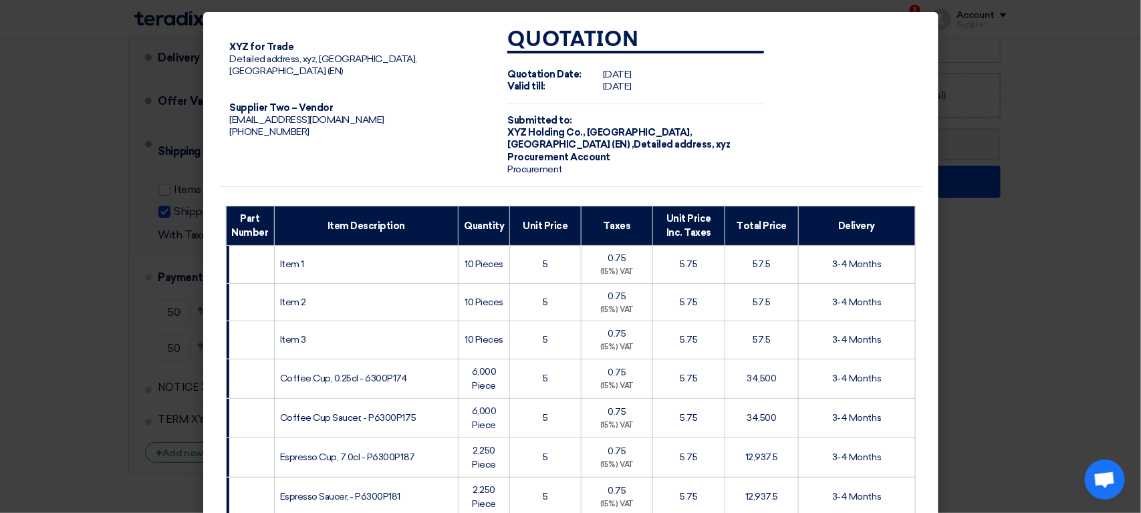
scroll to position [906, 0]
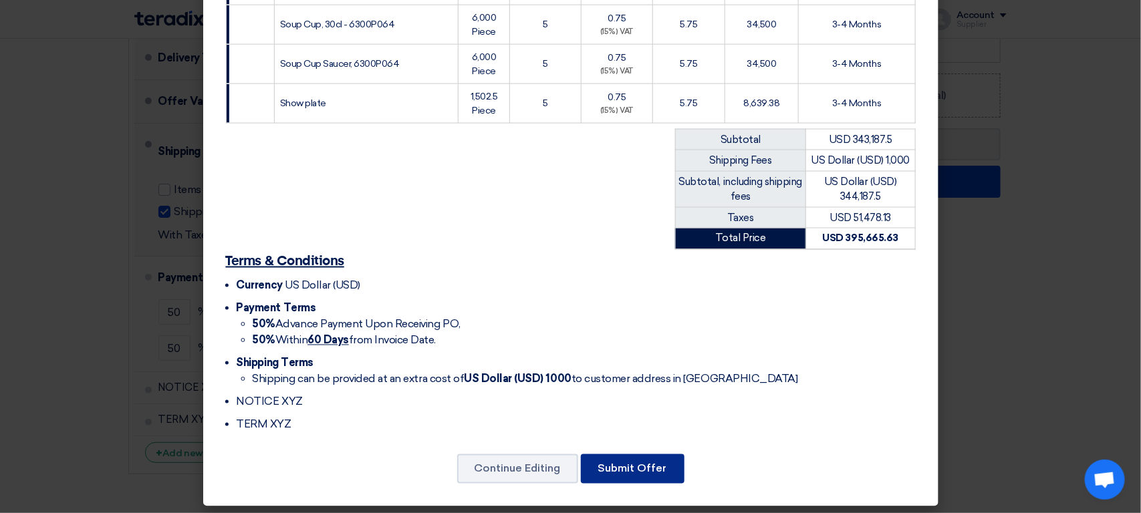
click at [631, 470] on button "Submit Offer" at bounding box center [633, 468] width 104 height 29
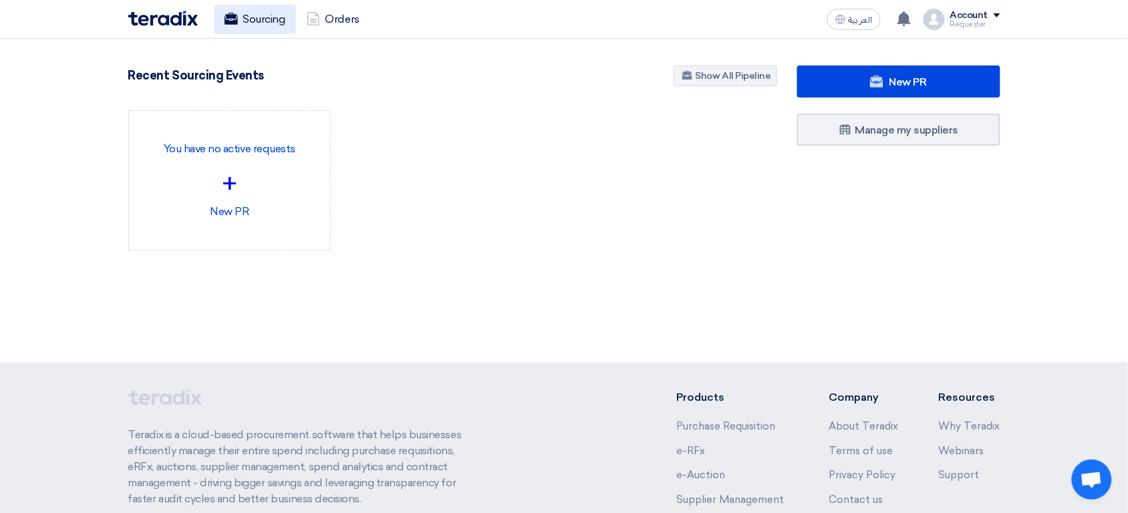
click at [255, 22] on link "Sourcing" at bounding box center [255, 19] width 82 height 29
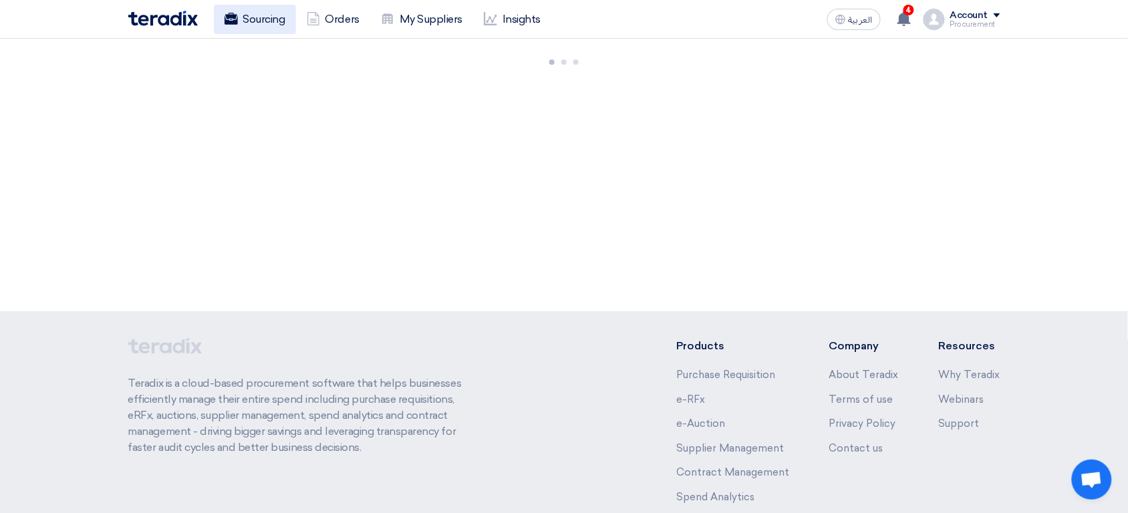
click at [257, 22] on link "Sourcing" at bounding box center [255, 19] width 82 height 29
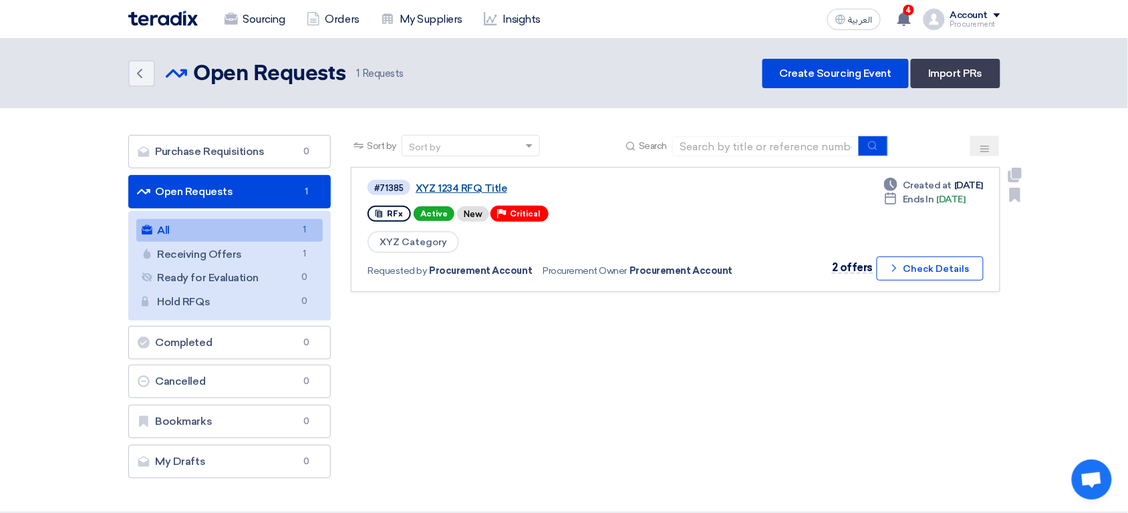
click at [472, 190] on link "XYZ 1234 RFQ Title" at bounding box center [583, 188] width 334 height 12
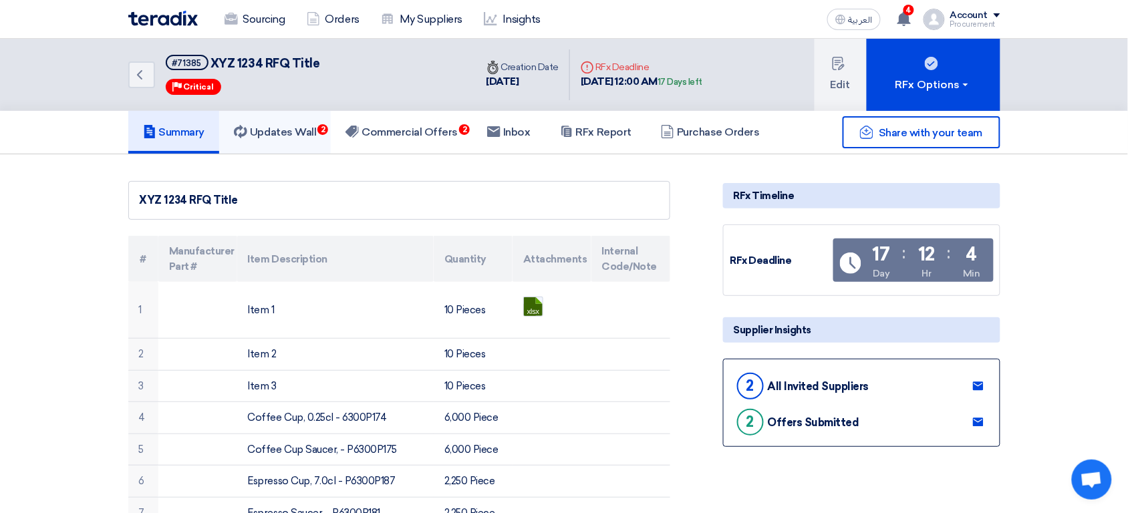
click at [309, 140] on link "Updates Wall 2" at bounding box center [275, 132] width 112 height 43
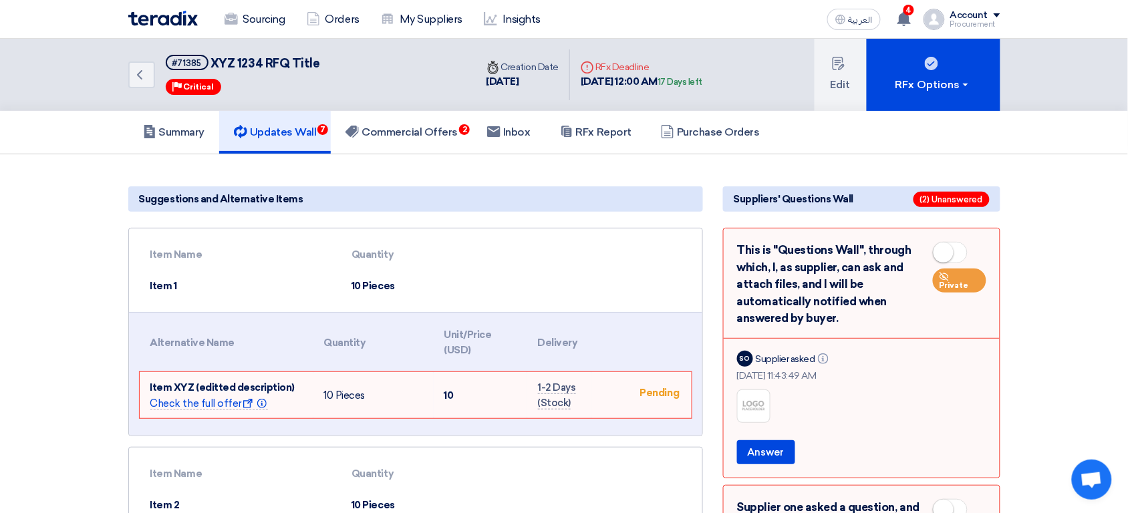
click at [954, 257] on span at bounding box center [950, 252] width 35 height 21
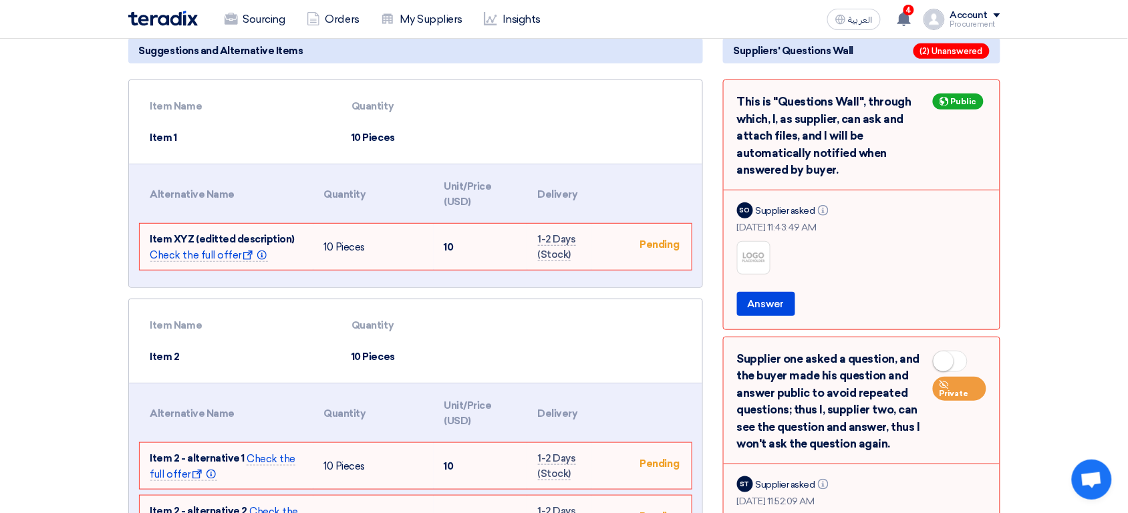
scroll to position [130, 0]
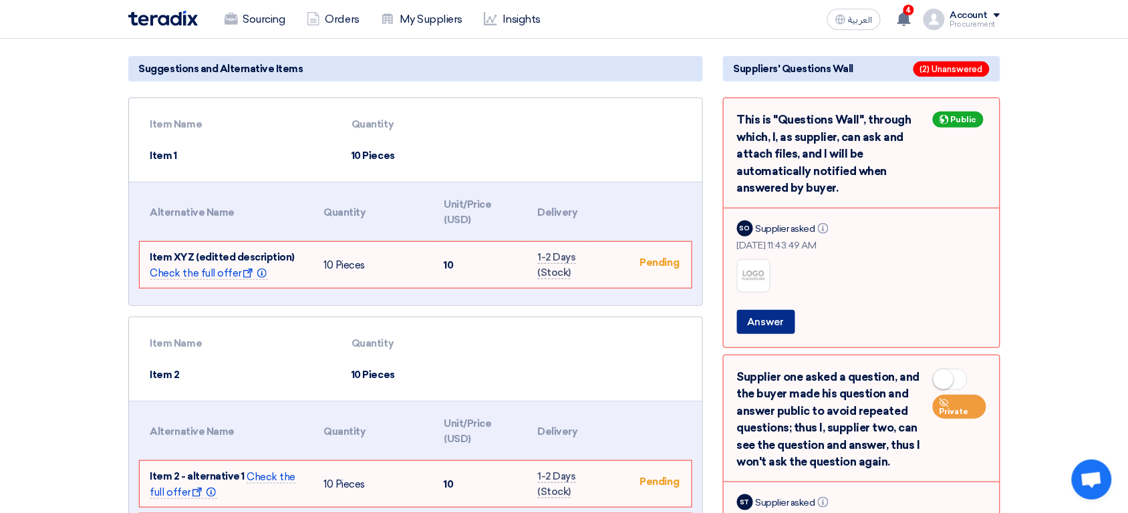
click at [773, 324] on button "Answer" at bounding box center [766, 322] width 58 height 24
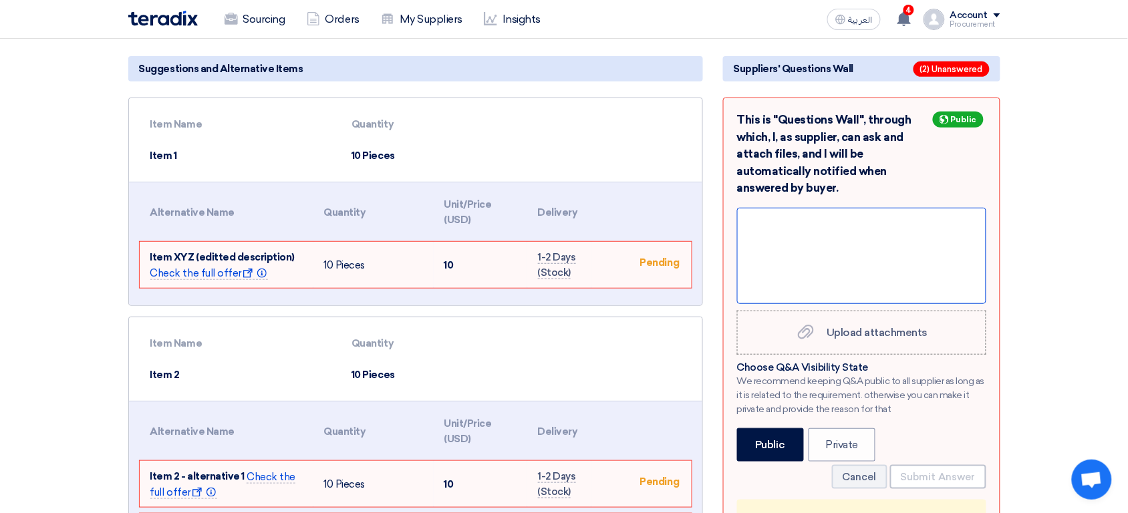
click at [834, 261] on div at bounding box center [861, 256] width 249 height 96
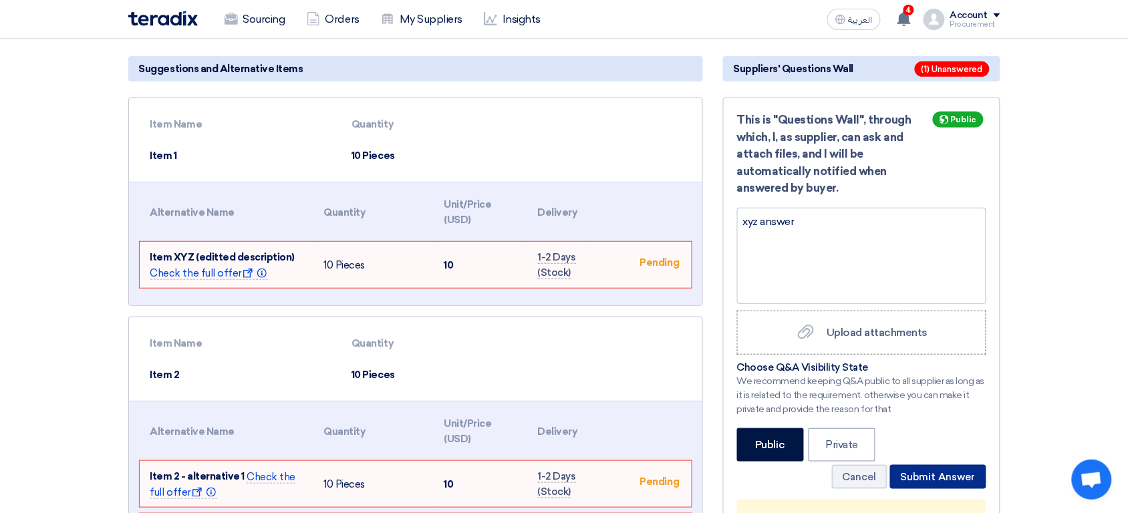
click at [949, 478] on button "Submit Answer" at bounding box center [938, 477] width 96 height 24
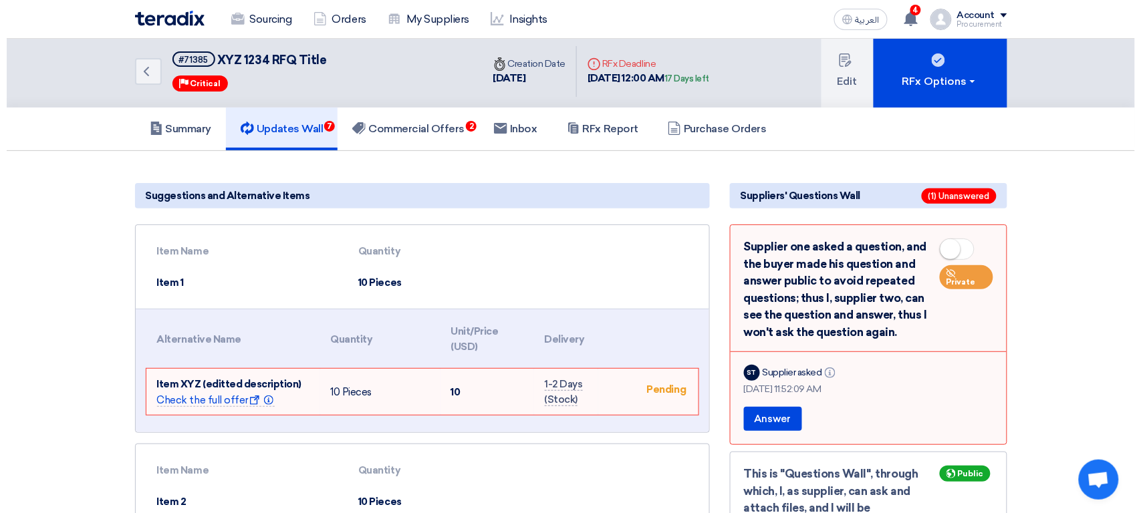
scroll to position [7, 0]
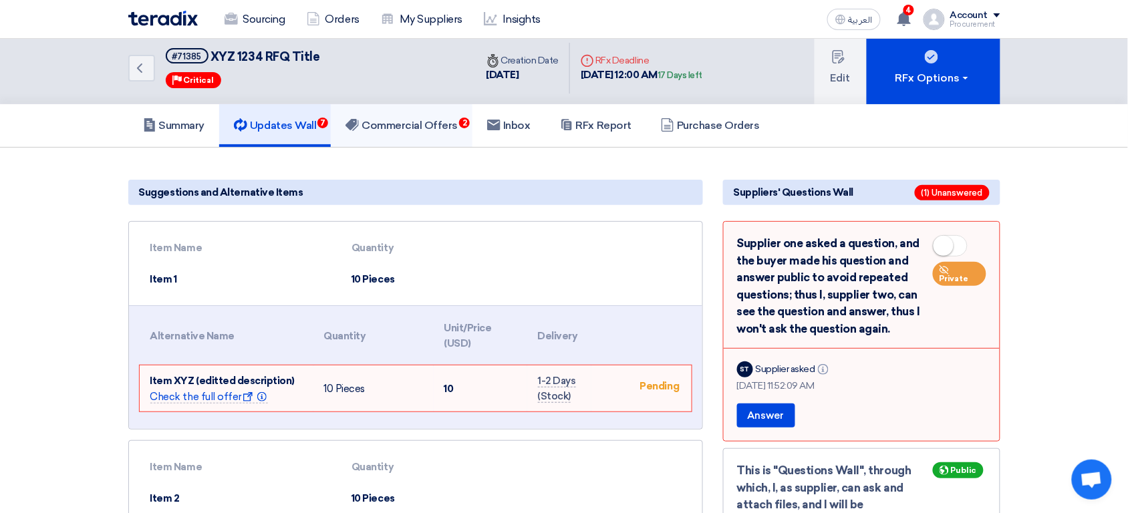
click at [425, 137] on link "Commercial Offers 2" at bounding box center [402, 125] width 142 height 43
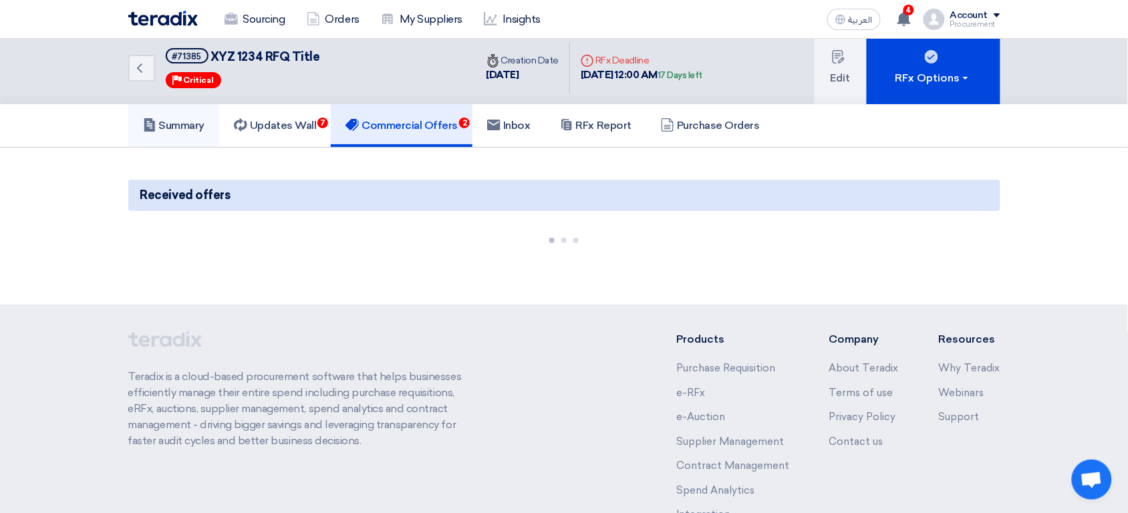
click at [196, 121] on h5 "Summary" at bounding box center [174, 125] width 62 height 13
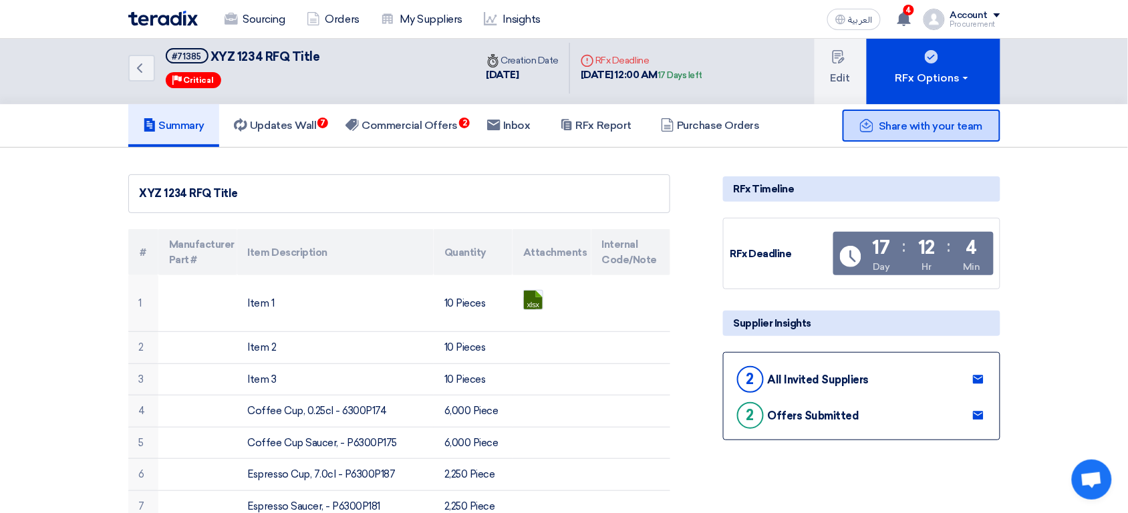
click at [915, 126] on span "Share with your team" at bounding box center [931, 126] width 104 height 13
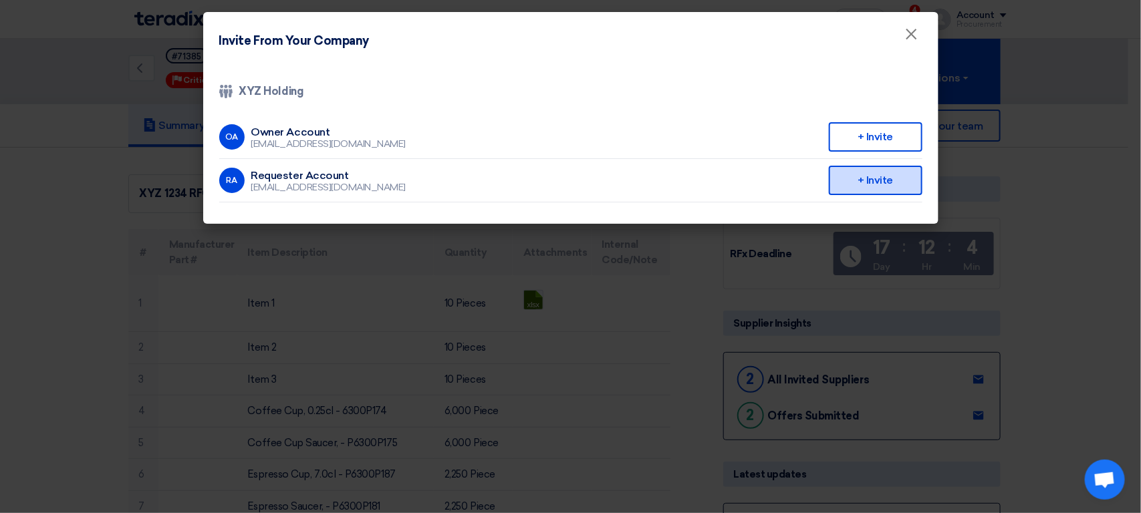
click at [875, 178] on div "+ Invite" at bounding box center [876, 180] width 94 height 29
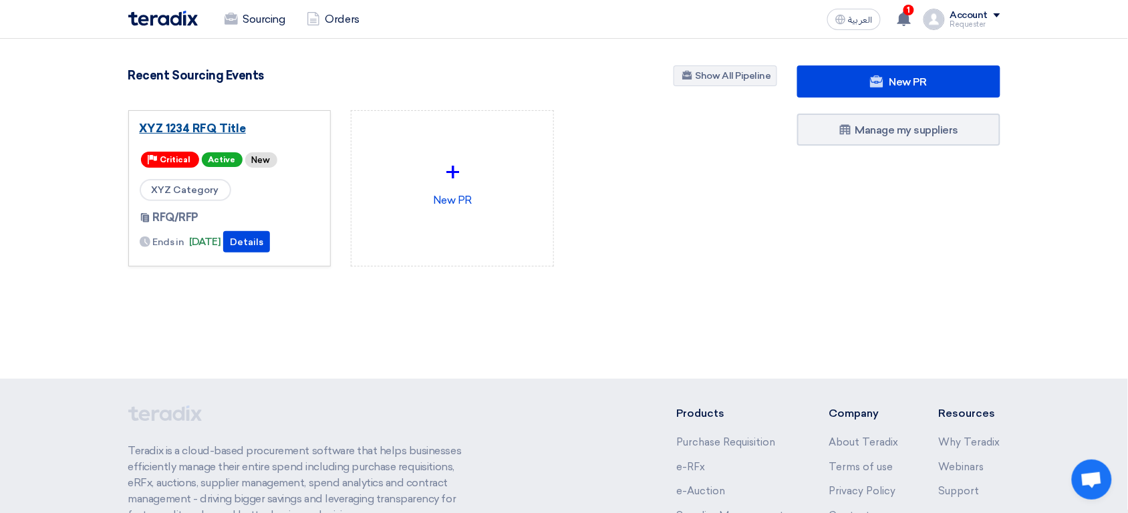
click at [219, 126] on link "XYZ 1234 RFQ Title" at bounding box center [230, 128] width 180 height 13
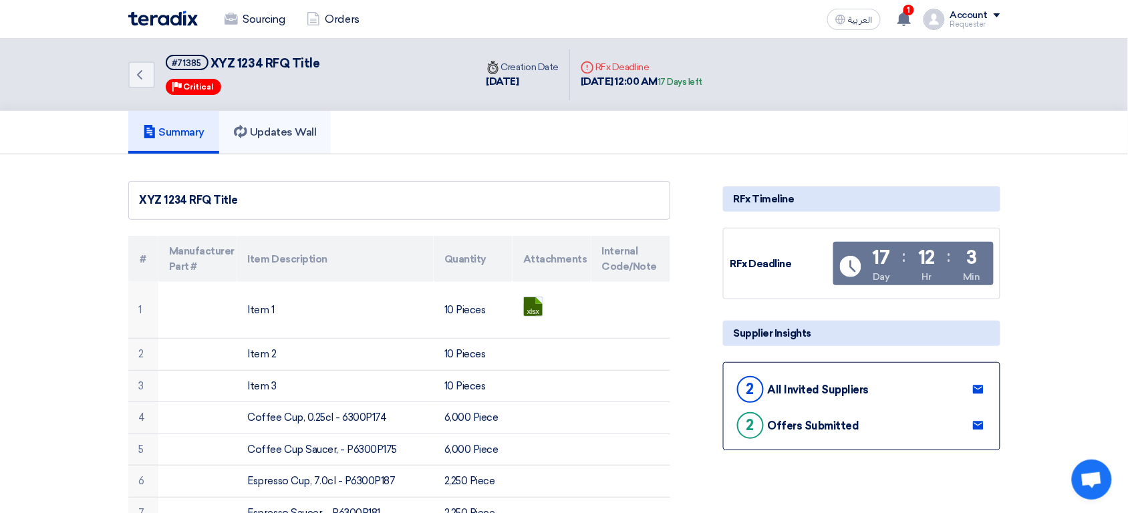
click at [306, 134] on h5 "Updates Wall" at bounding box center [275, 132] width 82 height 13
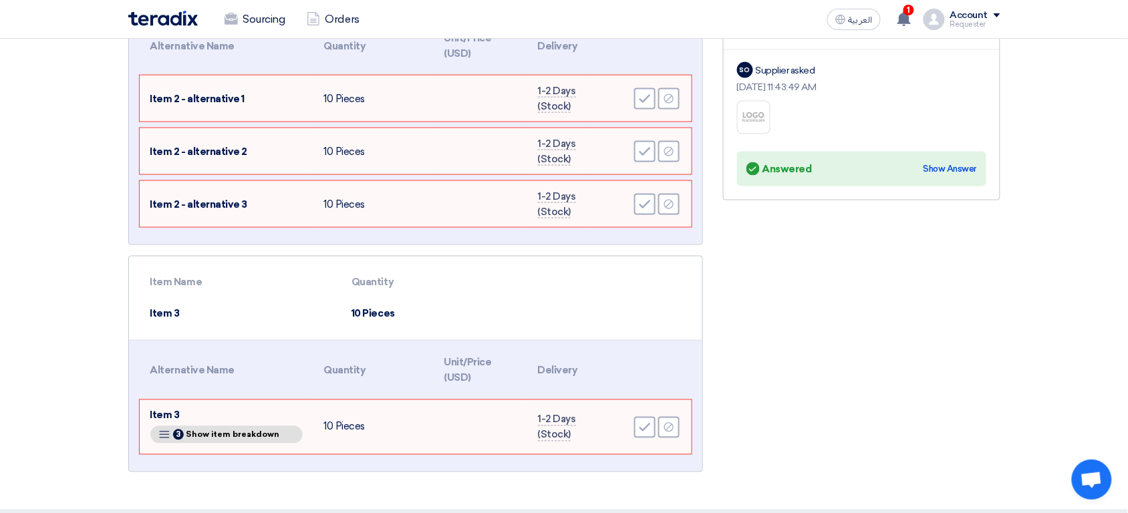
scroll to position [513, 0]
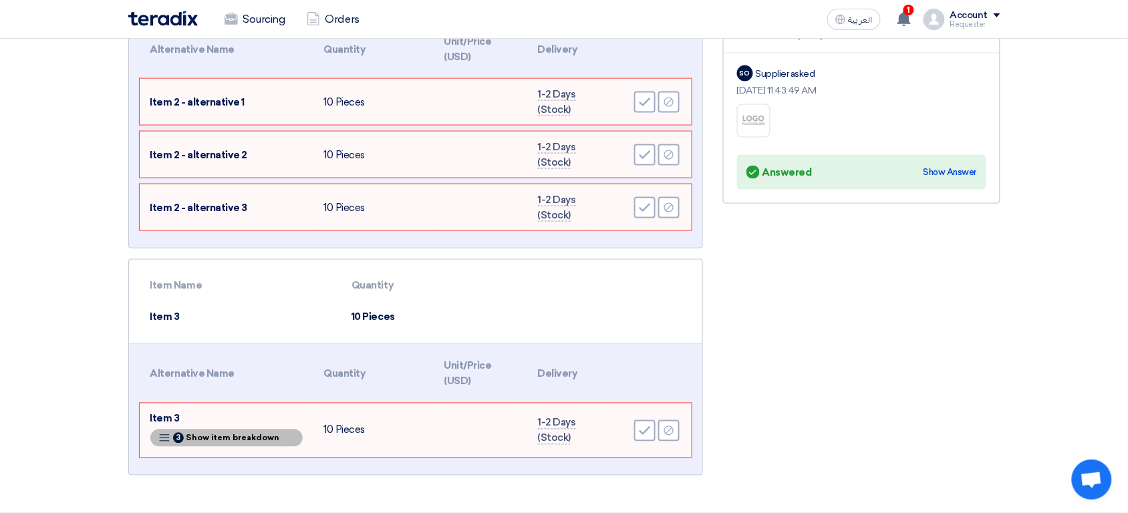
click at [279, 439] on div "Breakdown 3 Show item breakdown" at bounding box center [226, 438] width 152 height 17
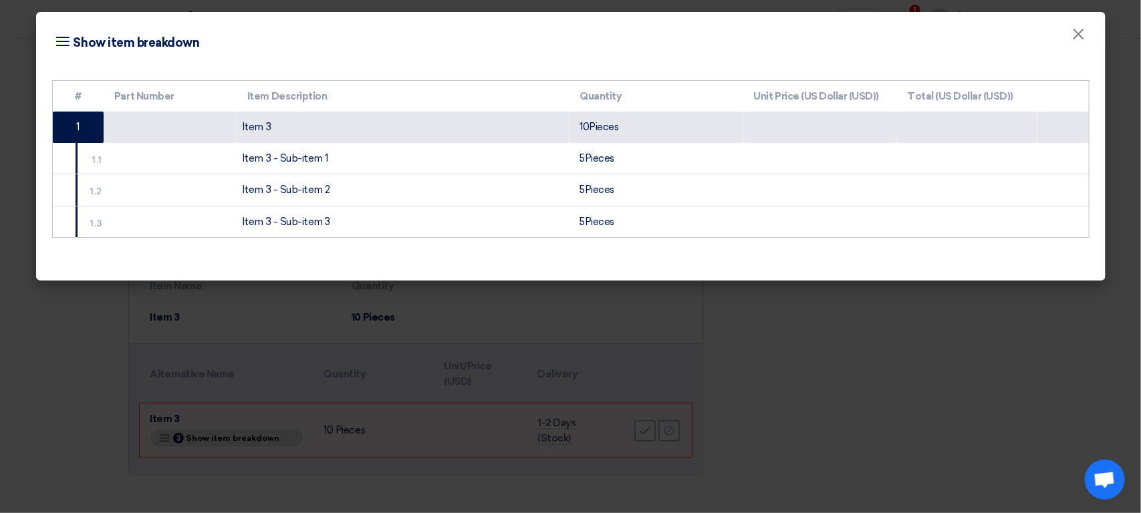
click at [442, 407] on modal-container "Item breakdown Show item breakdown × # Part Number Item Description Quantity Un…" at bounding box center [570, 256] width 1141 height 513
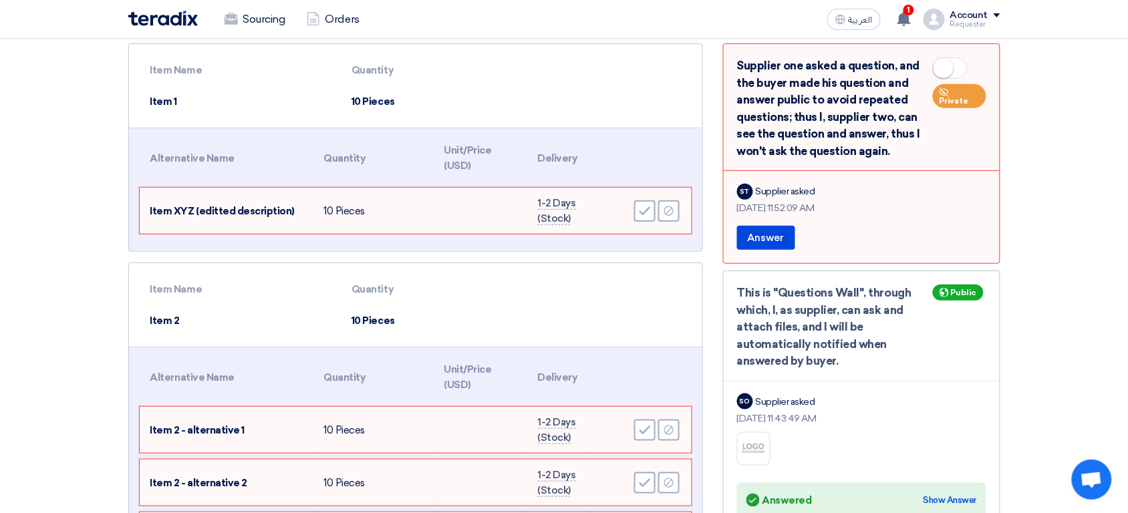
scroll to position [94, 0]
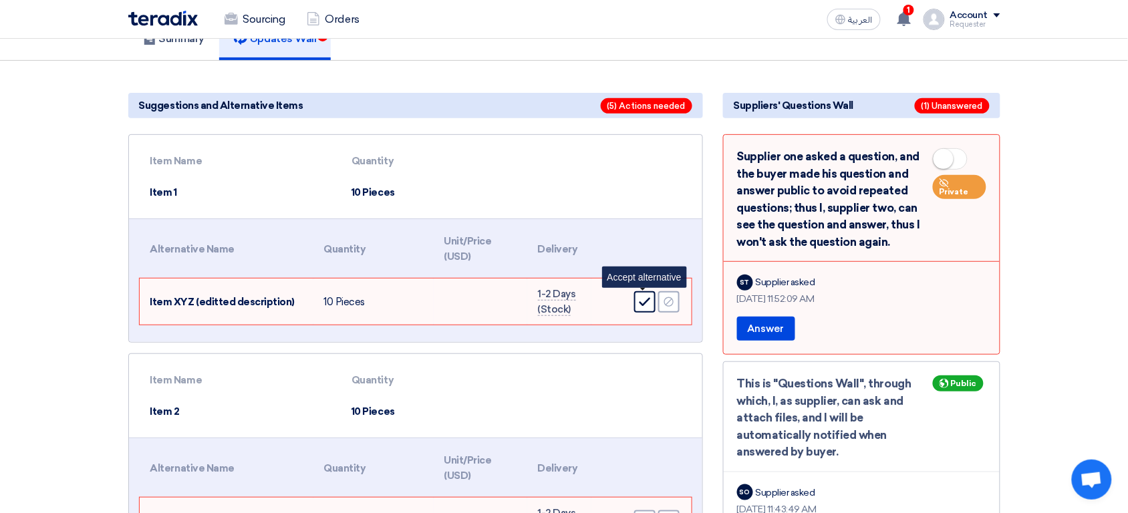
click at [641, 306] on div "Accept" at bounding box center [644, 301] width 21 height 21
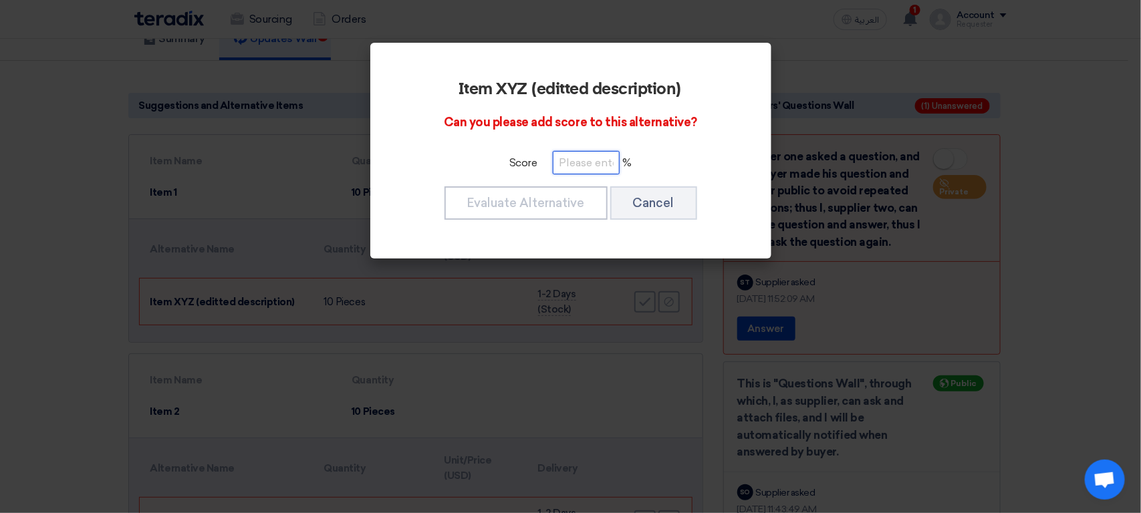
click at [583, 160] on input "number" at bounding box center [586, 162] width 67 height 23
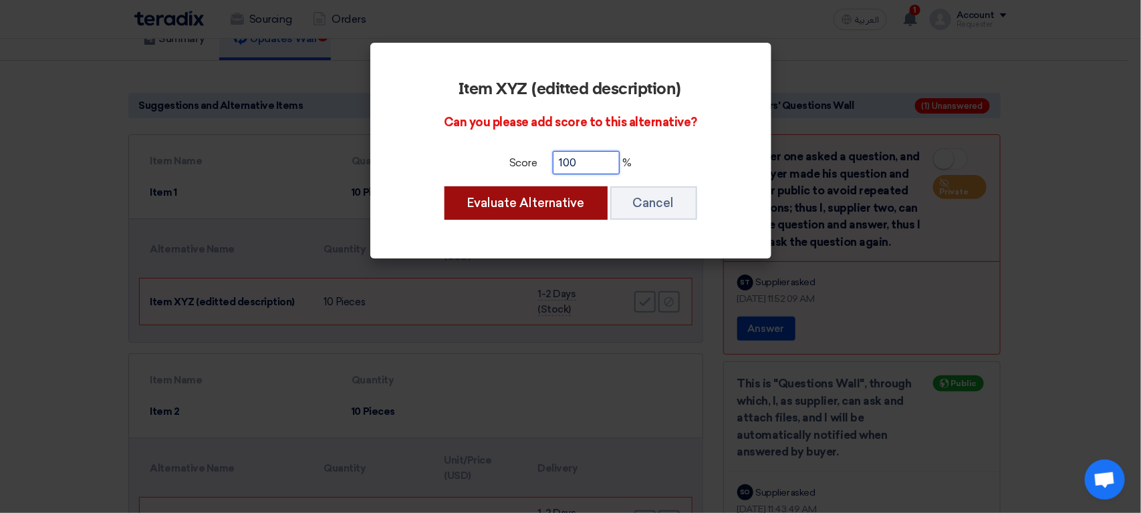
type input "100"
click at [549, 191] on button "Evaluate Alternative" at bounding box center [525, 202] width 163 height 33
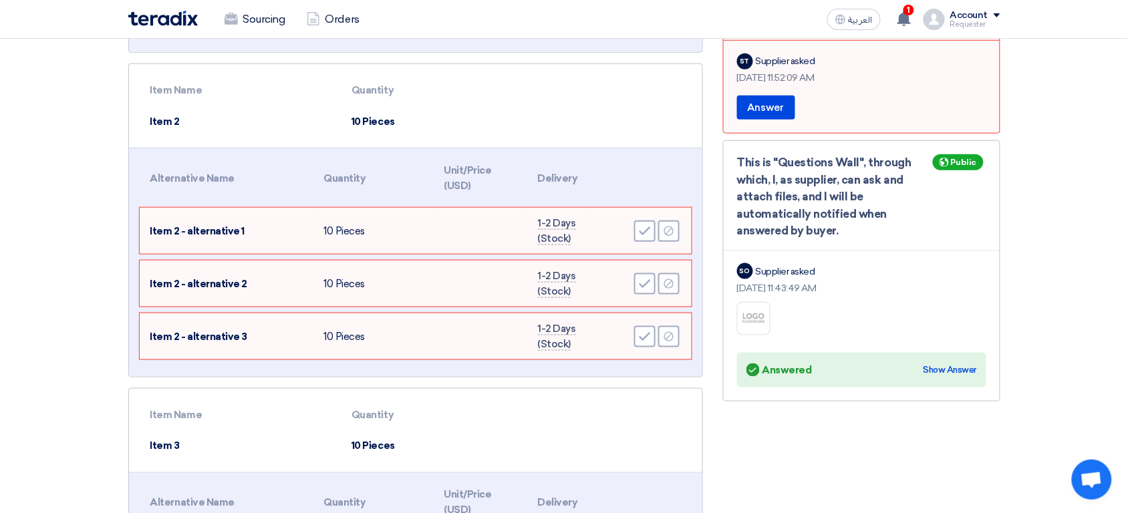
scroll to position [336, 0]
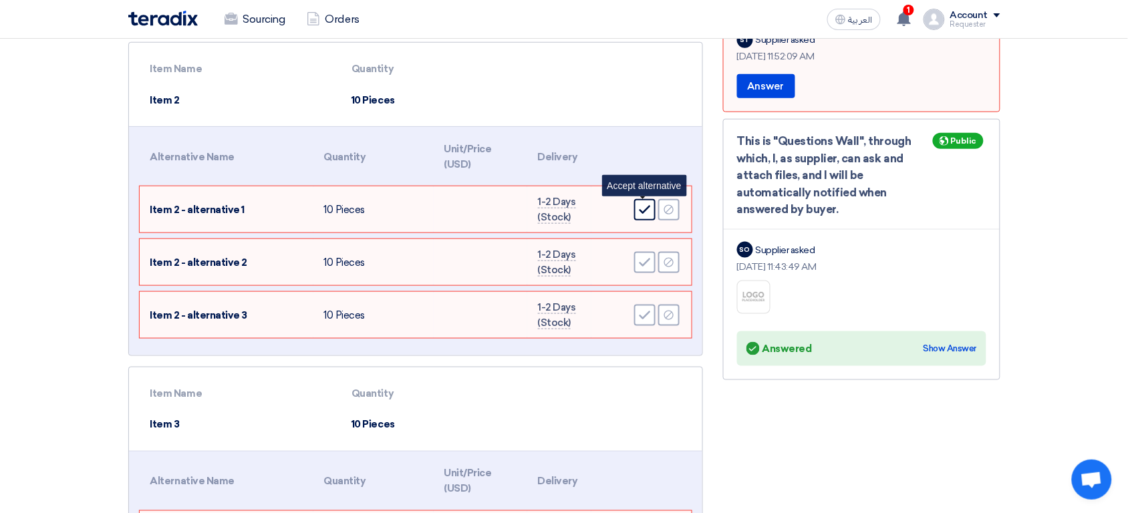
click at [645, 204] on icon "Accept" at bounding box center [645, 210] width 12 height 12
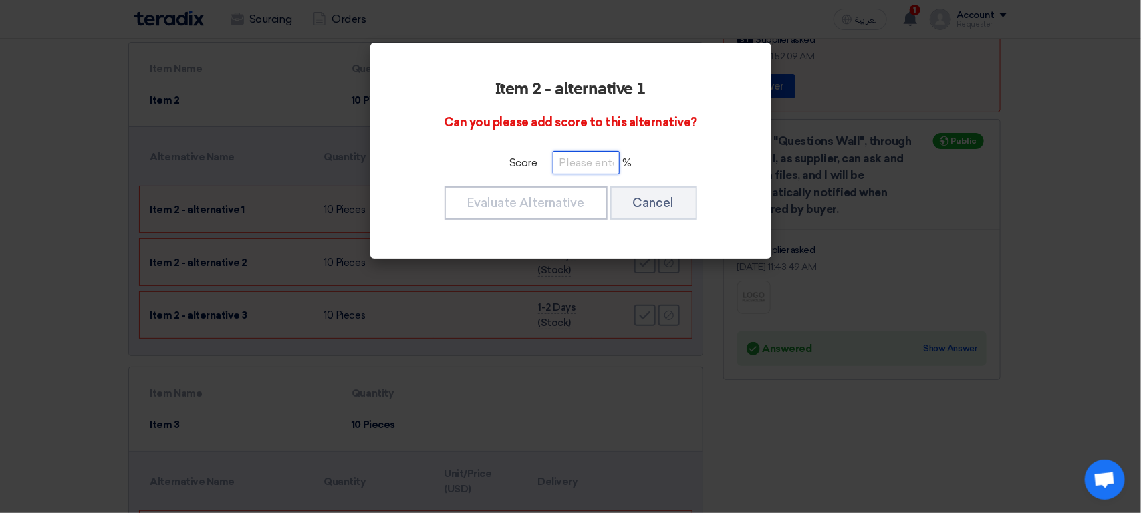
click at [594, 169] on input "number" at bounding box center [586, 162] width 67 height 23
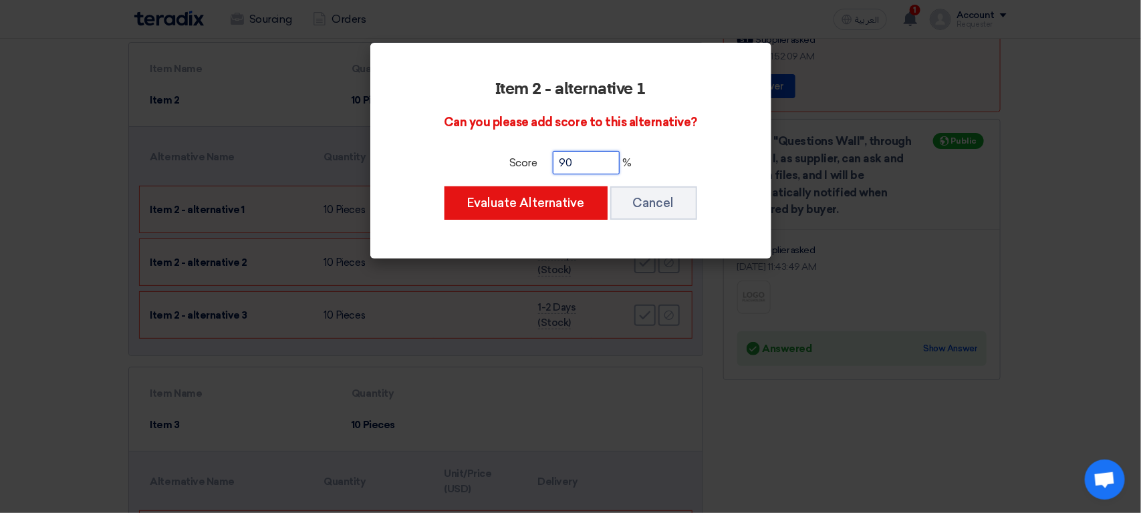
type input "90"
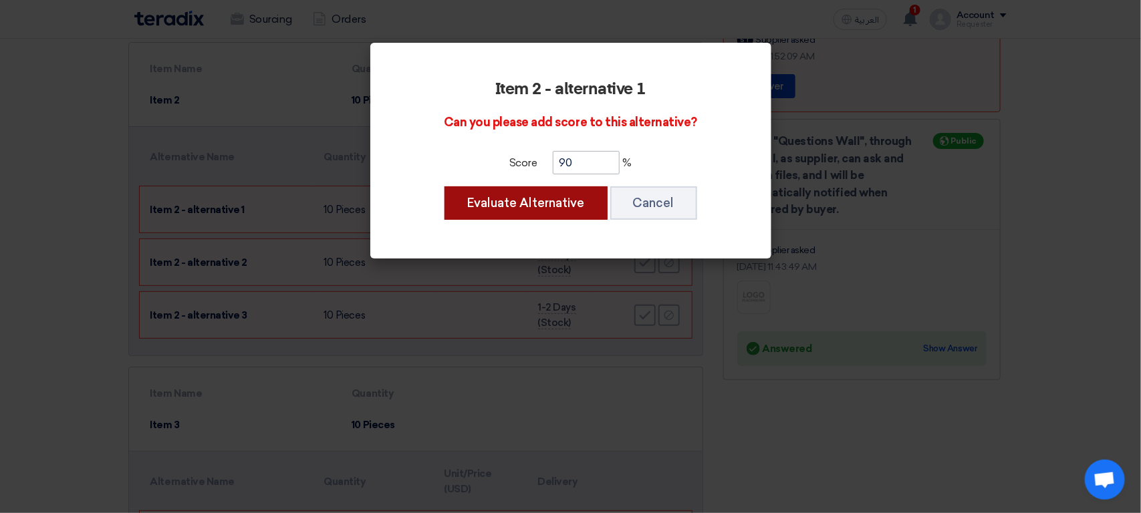
click at [444, 186] on button "Evaluate Alternative" at bounding box center [525, 202] width 163 height 33
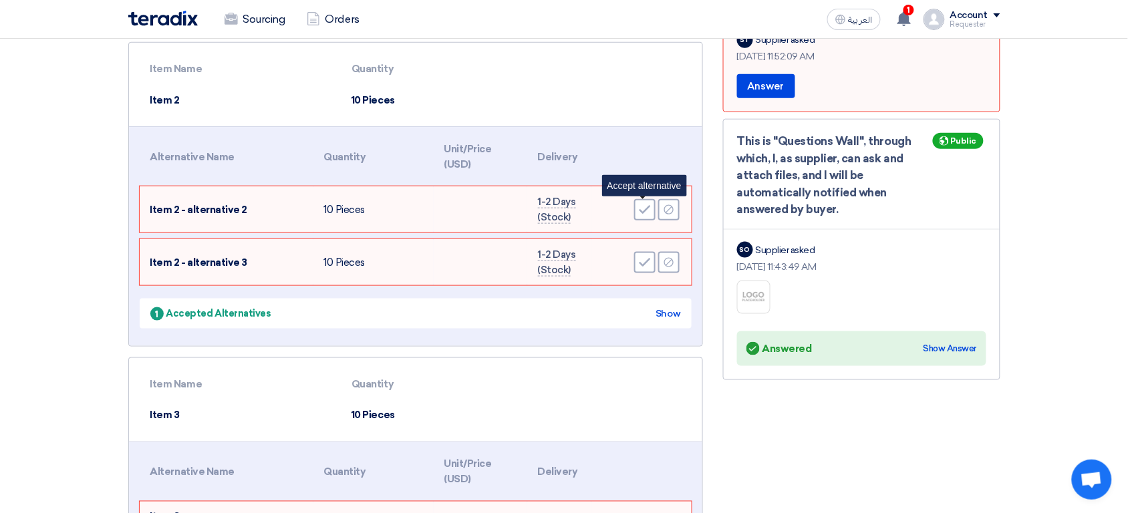
click at [647, 206] on use at bounding box center [644, 210] width 11 height 9
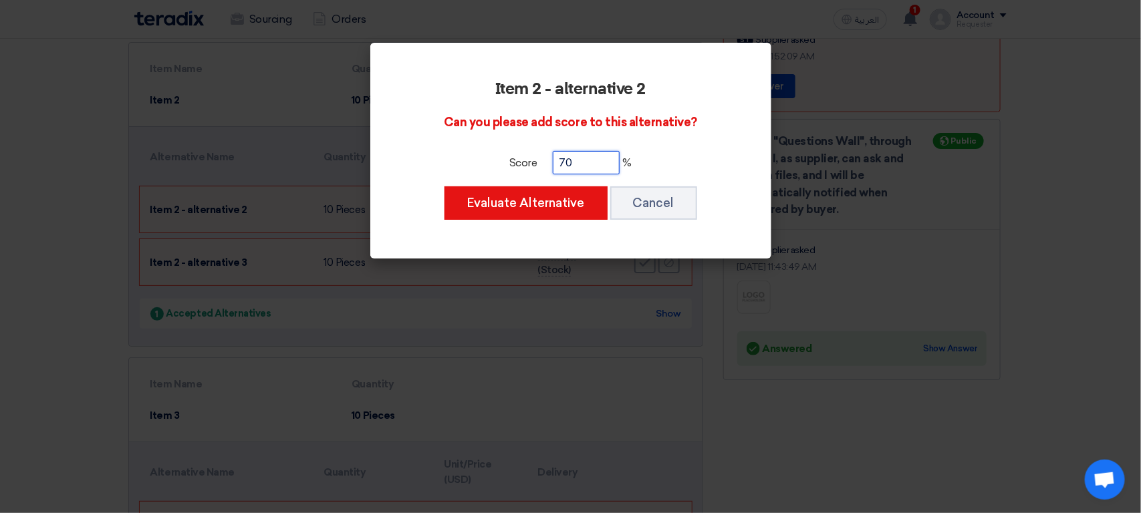
type input "70"
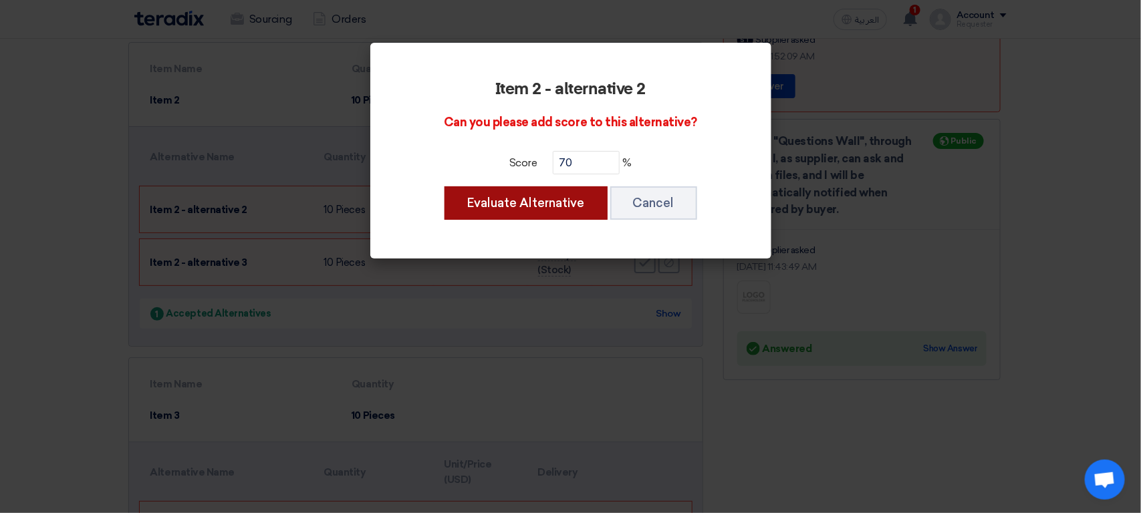
click at [444, 186] on button "Evaluate Alternative" at bounding box center [525, 202] width 163 height 33
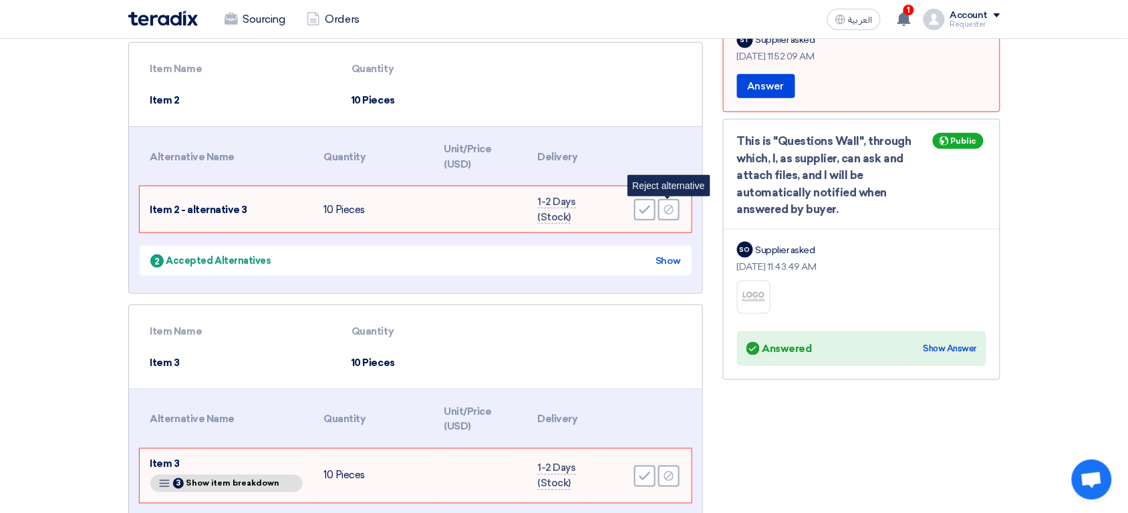
click at [671, 213] on icon "Reject" at bounding box center [669, 210] width 12 height 12
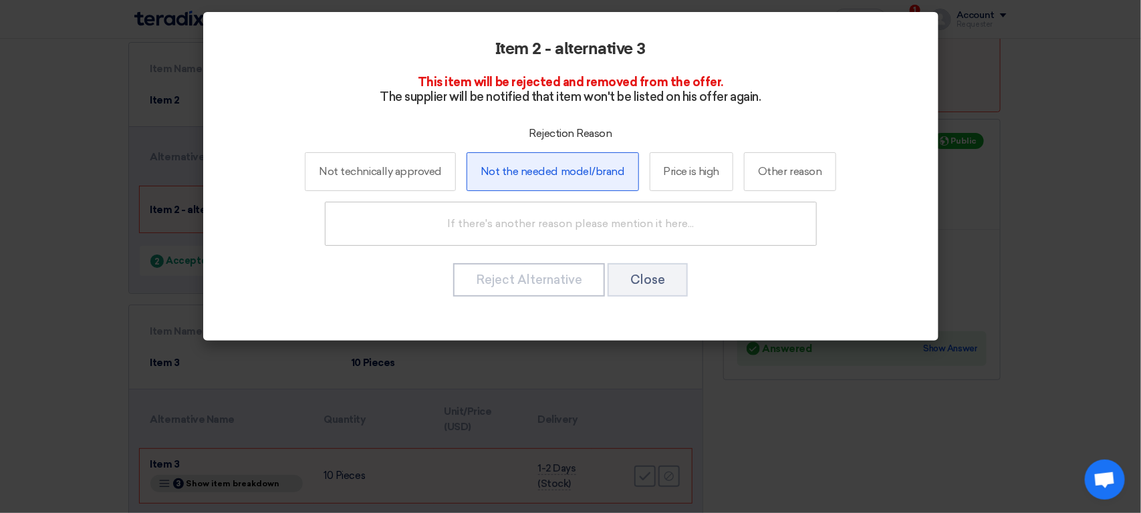
click at [507, 173] on label "Not the needed model/brand" at bounding box center [552, 171] width 172 height 39
click at [548, 173] on input "Not the needed model/brand" at bounding box center [552, 171] width 9 height 9
radio input "true"
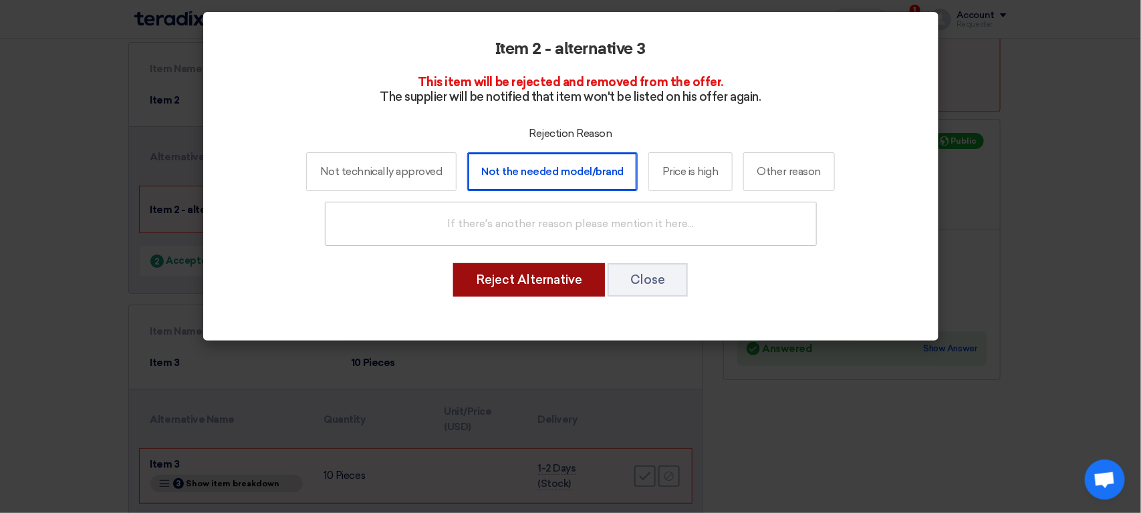
click at [549, 273] on button "Reject Alternative" at bounding box center [529, 279] width 152 height 33
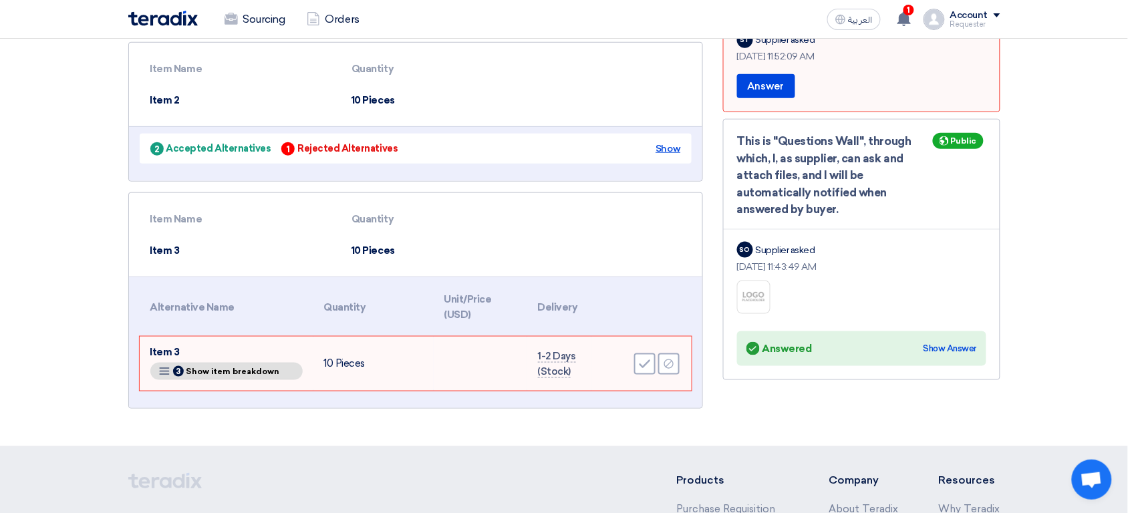
click at [665, 144] on div "Show" at bounding box center [668, 149] width 25 height 14
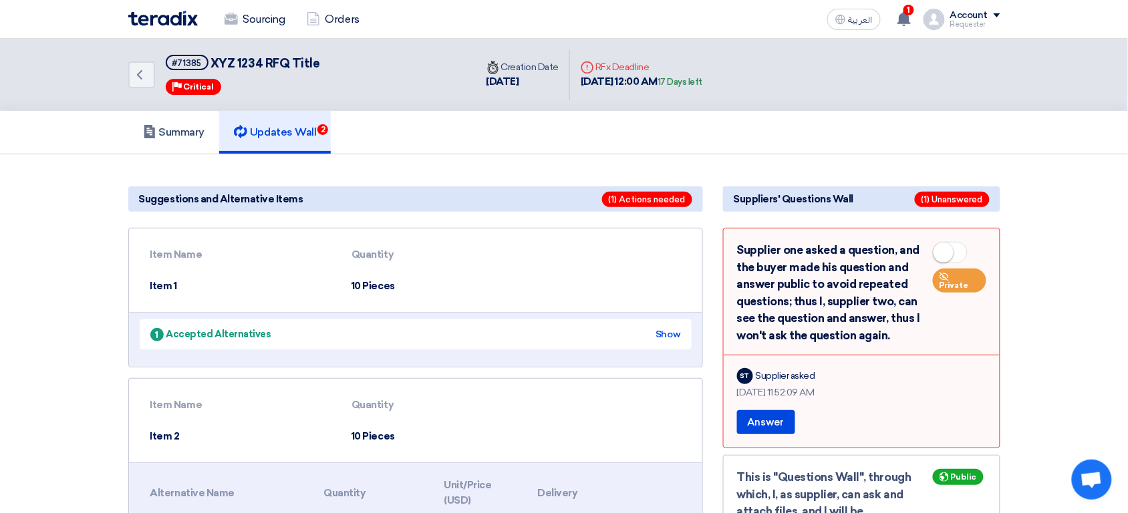
scroll to position [12, 0]
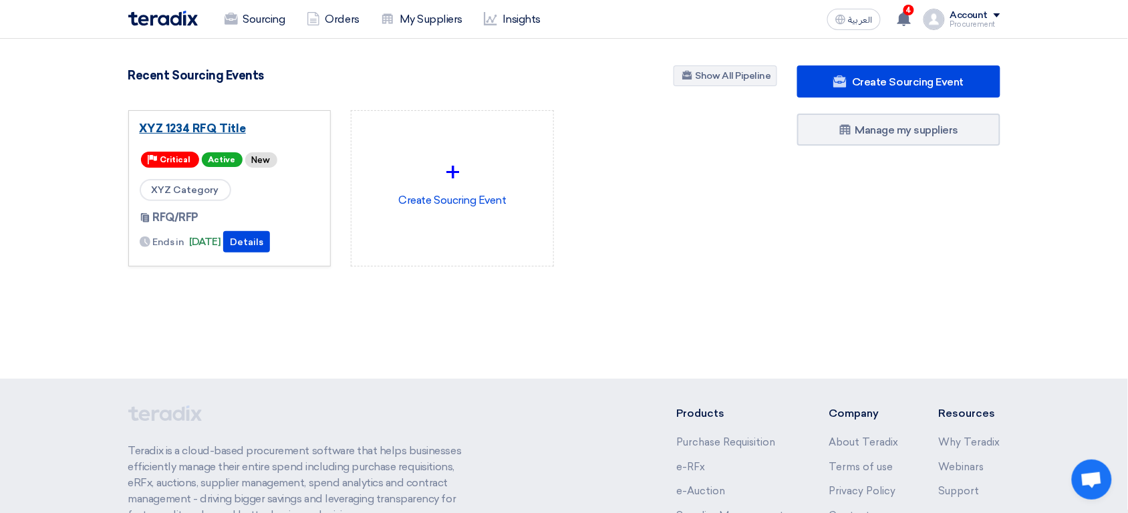
click at [206, 126] on link "XYZ 1234 RFQ Title" at bounding box center [230, 128] width 180 height 13
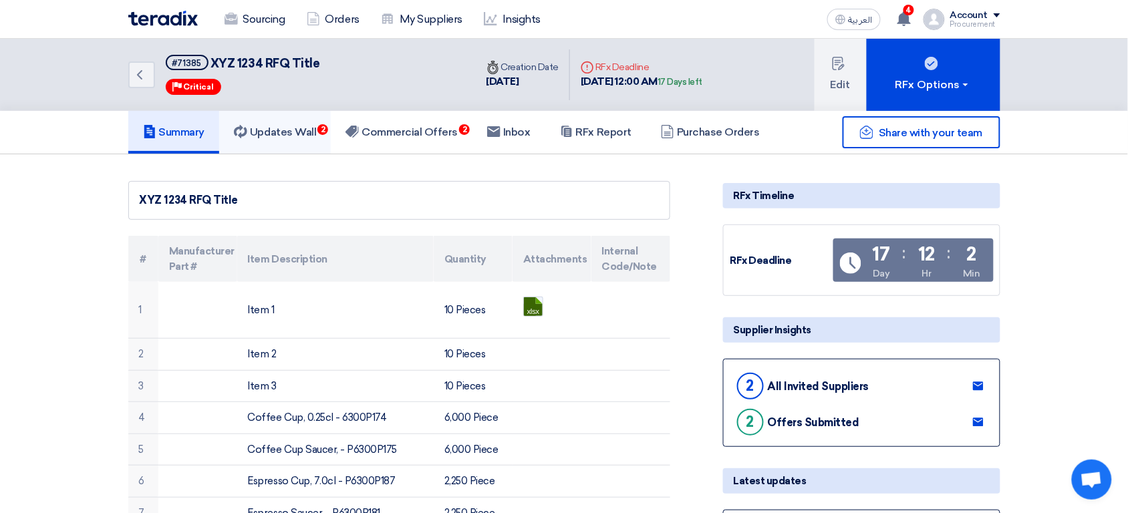
click at [288, 138] on h5 "Updates Wall 2" at bounding box center [275, 132] width 82 height 13
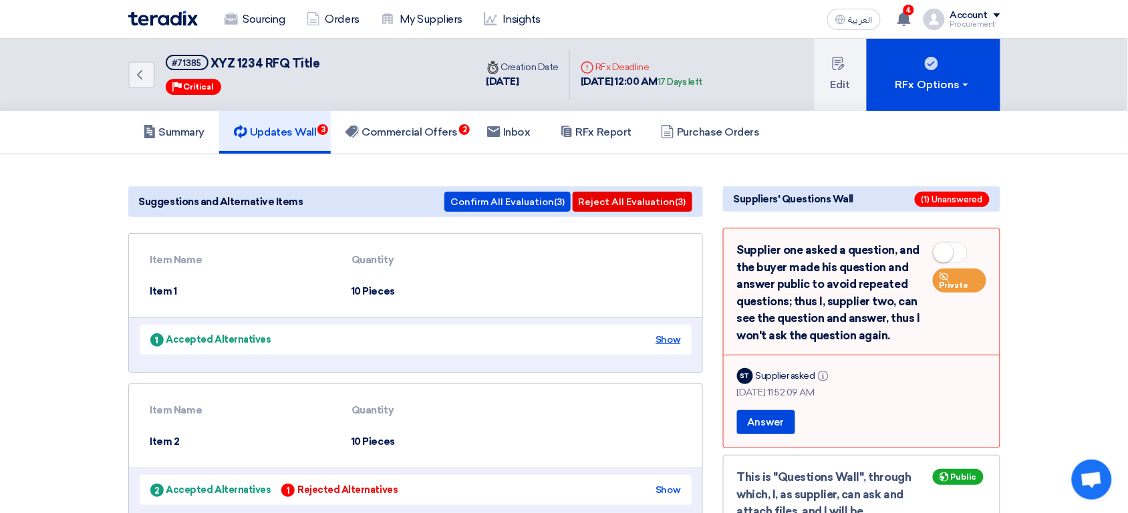
click at [678, 336] on div "Show" at bounding box center [668, 340] width 25 height 14
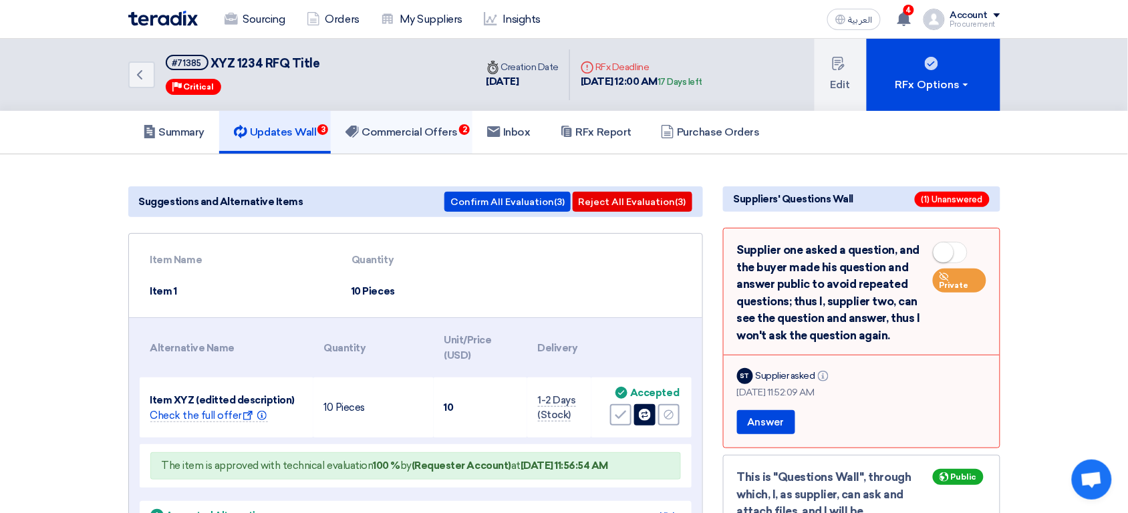
click at [438, 134] on h5 "Commercial Offers 2" at bounding box center [401, 132] width 112 height 13
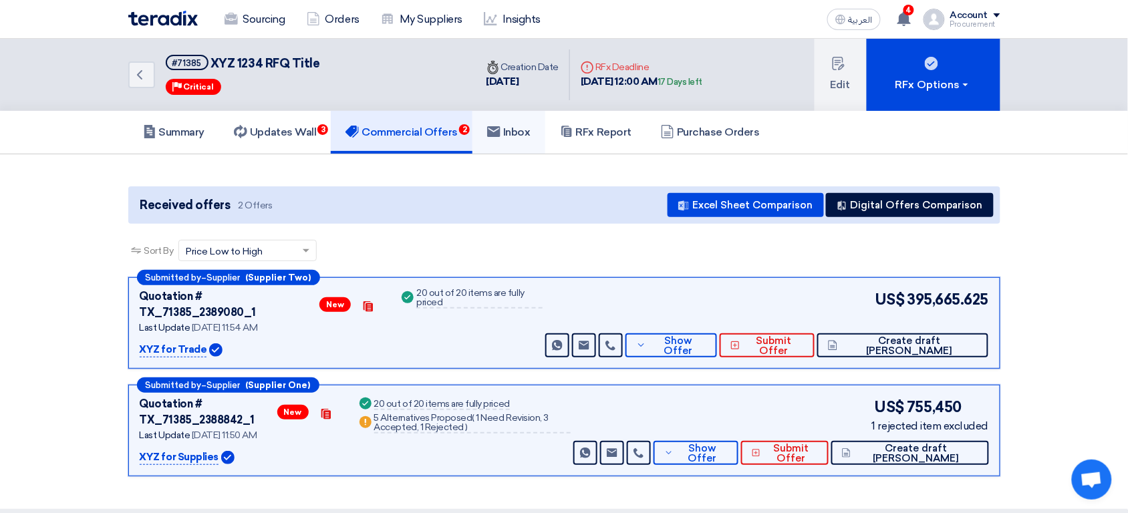
click at [519, 141] on link "Inbox" at bounding box center [508, 132] width 73 height 43
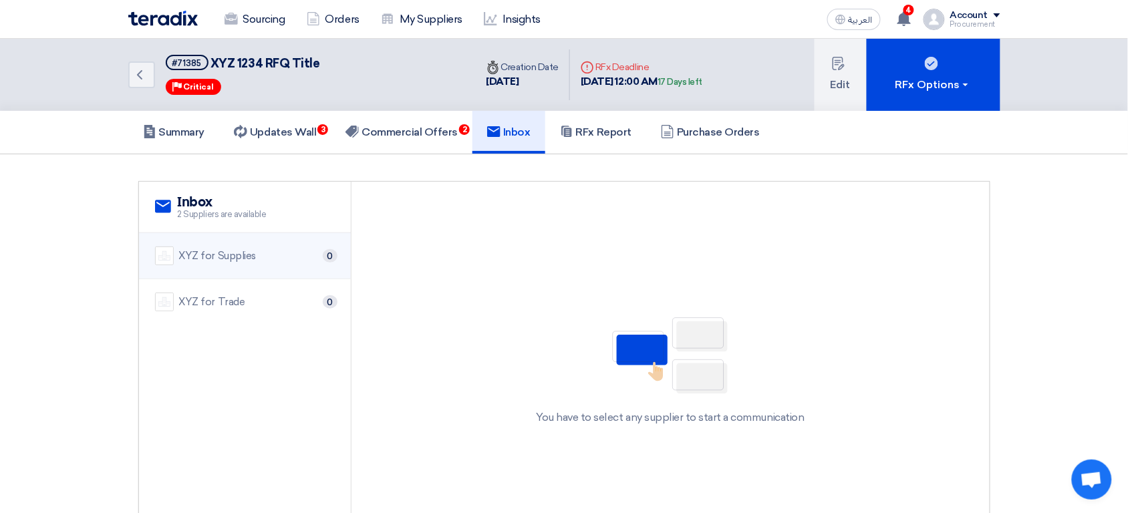
click at [234, 255] on div "XYZ for Supplies" at bounding box center [217, 256] width 77 height 15
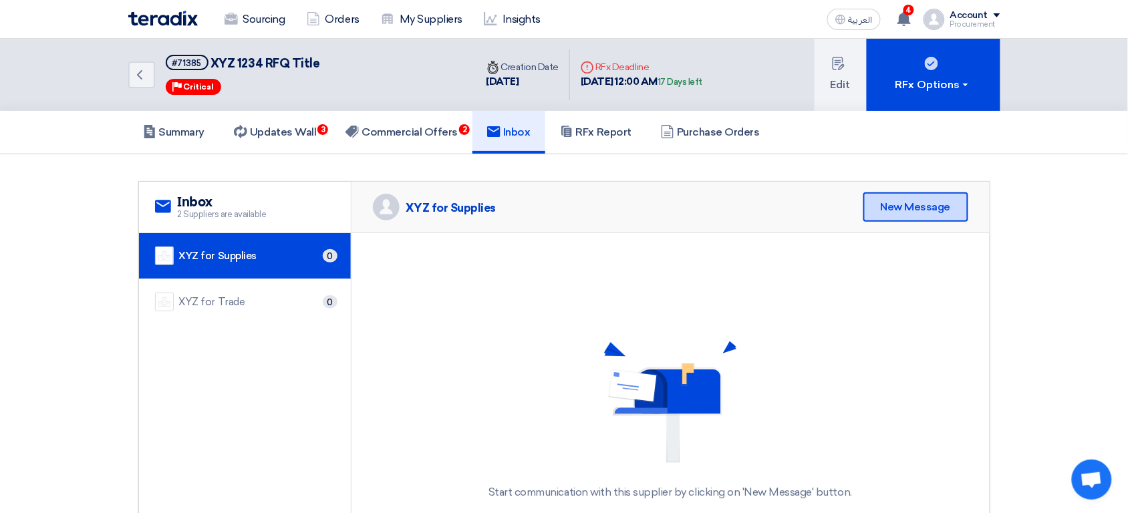
click at [913, 212] on div "New Message" at bounding box center [915, 206] width 105 height 29
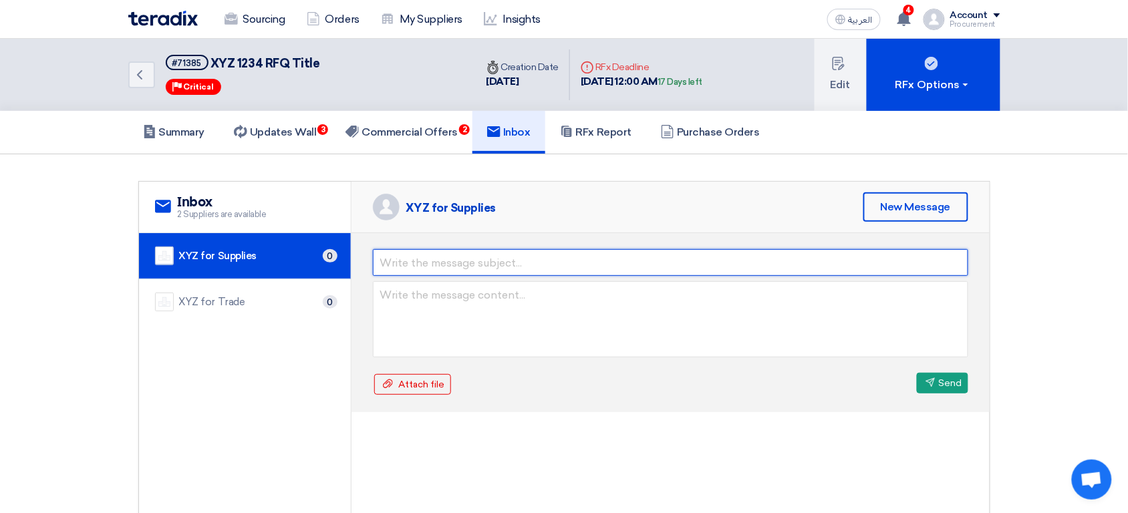
click at [593, 254] on input "text" at bounding box center [670, 262] width 595 height 27
type input "d"
type input "Full PO?"
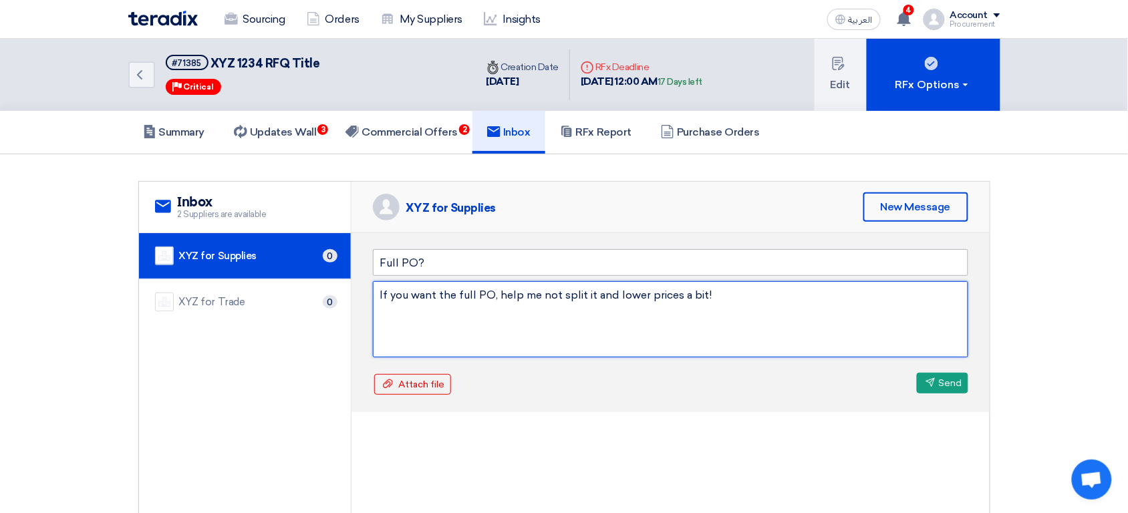
type textarea "If you want the full PO, help me not split it and lower prices a bit!"
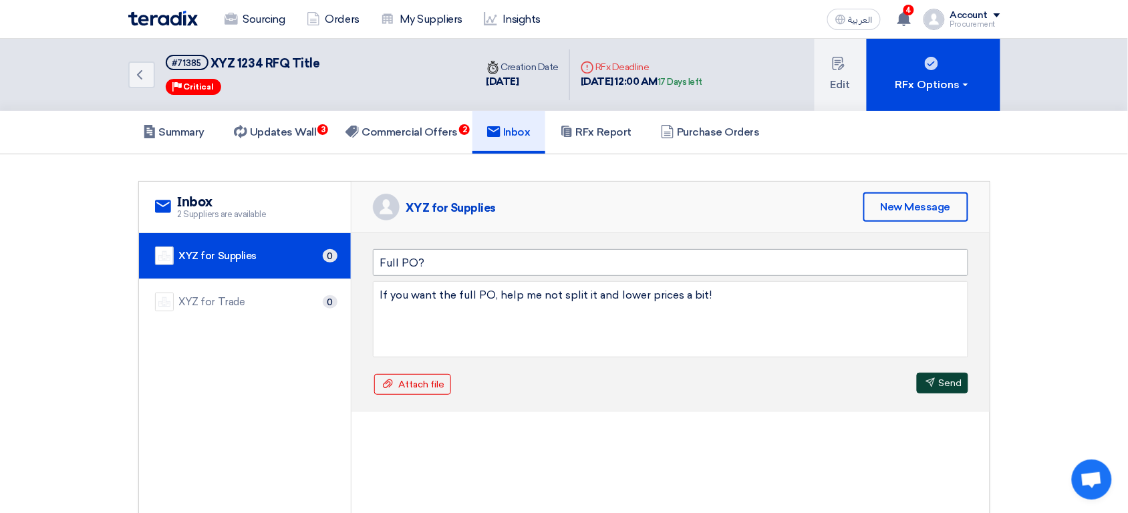
click at [917, 373] on button "Send Send" at bounding box center [942, 383] width 51 height 21
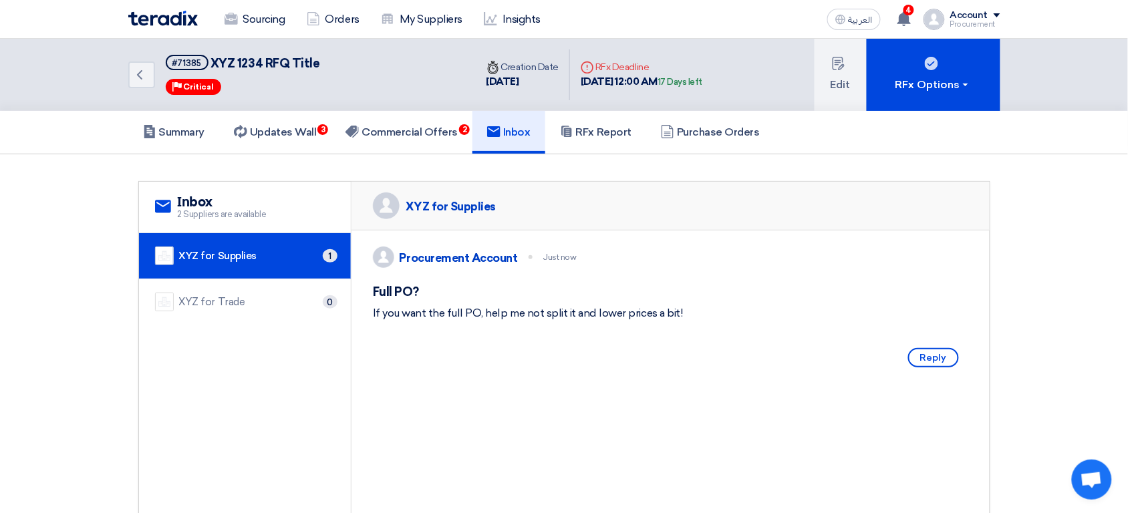
click at [418, 321] on div "If you want the full PO, help me not split it and lower prices a bit!" at bounding box center [670, 313] width 595 height 16
click at [249, 287] on li "XYZ for Trade 0" at bounding box center [245, 301] width 212 height 45
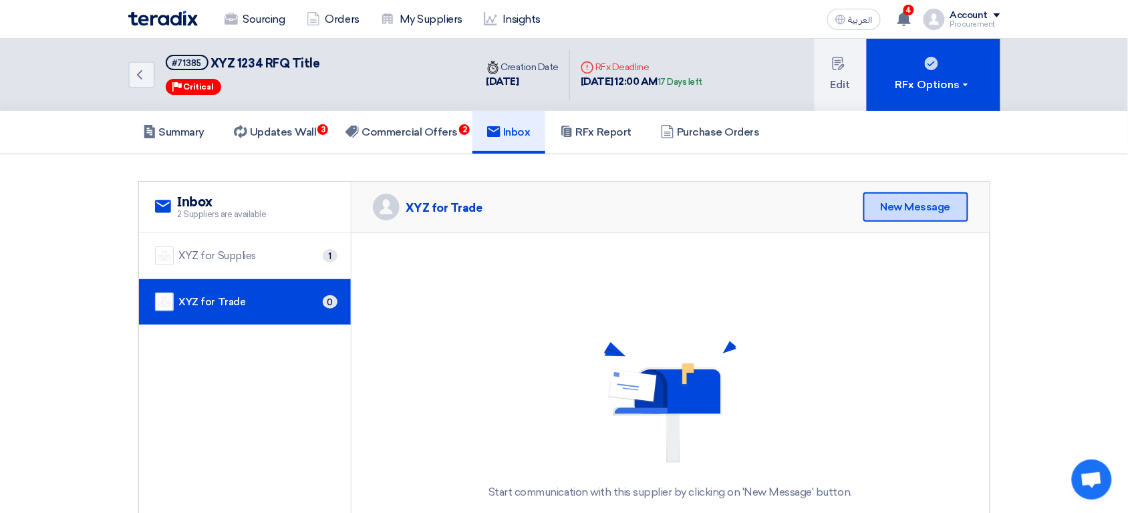
click at [908, 208] on div "New Message" at bounding box center [915, 206] width 105 height 29
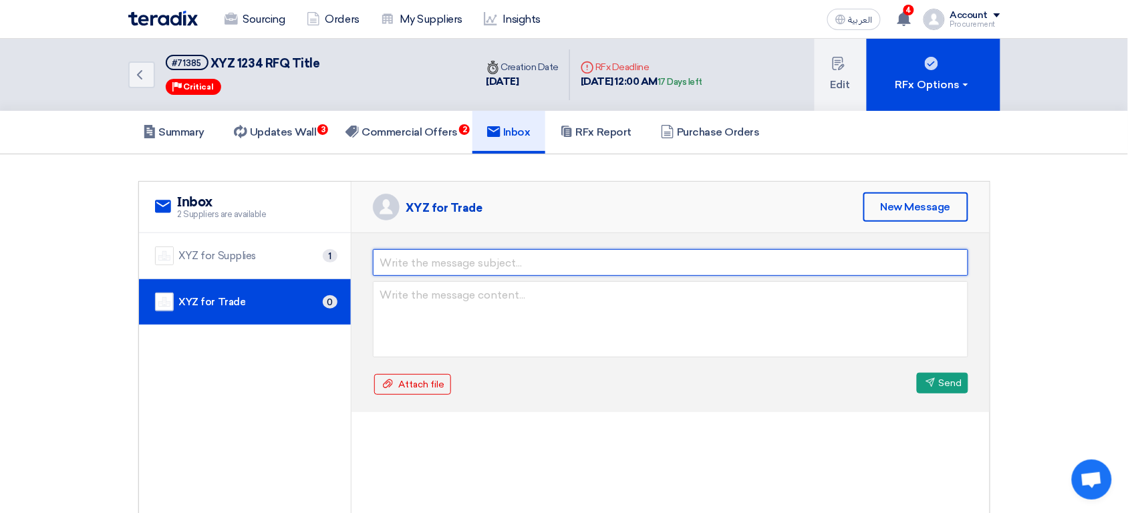
click at [636, 262] on input "text" at bounding box center [670, 262] width 595 height 27
type input "The required only"
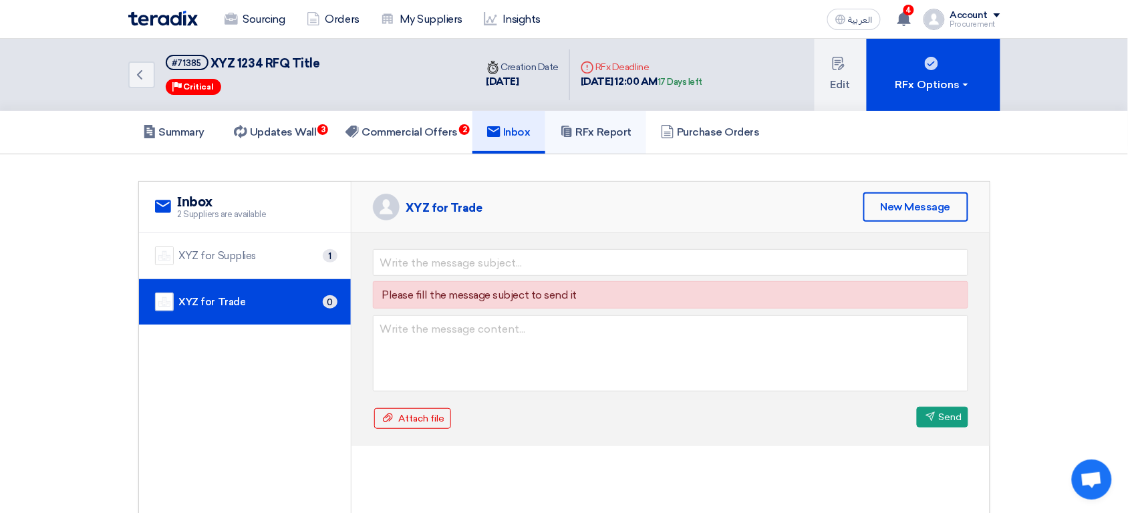
click at [601, 139] on link "RFx Report" at bounding box center [595, 132] width 101 height 43
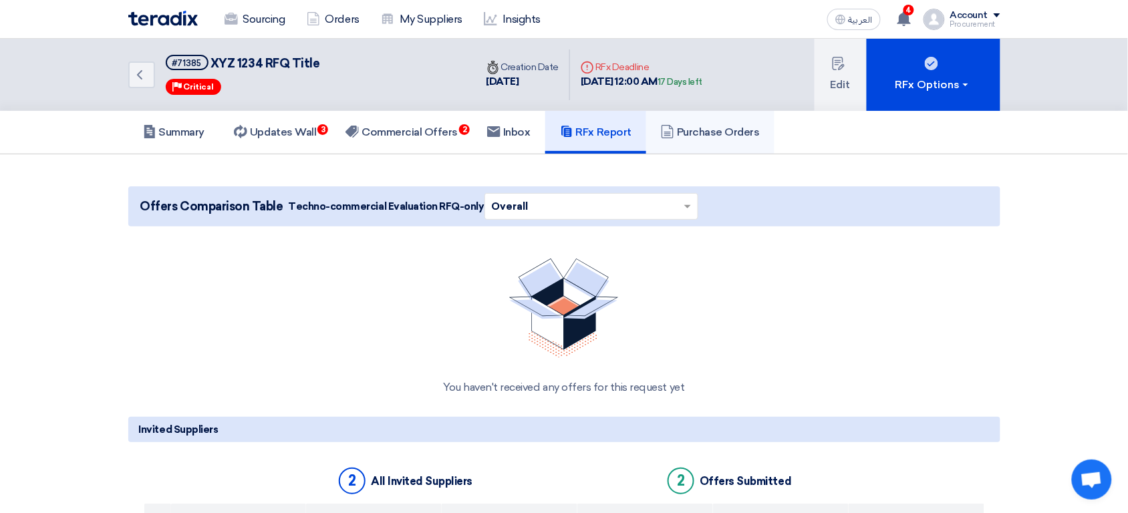
click at [698, 128] on h5 "Purchase Orders" at bounding box center [710, 132] width 99 height 13
